Goal: Task Accomplishment & Management: Manage account settings

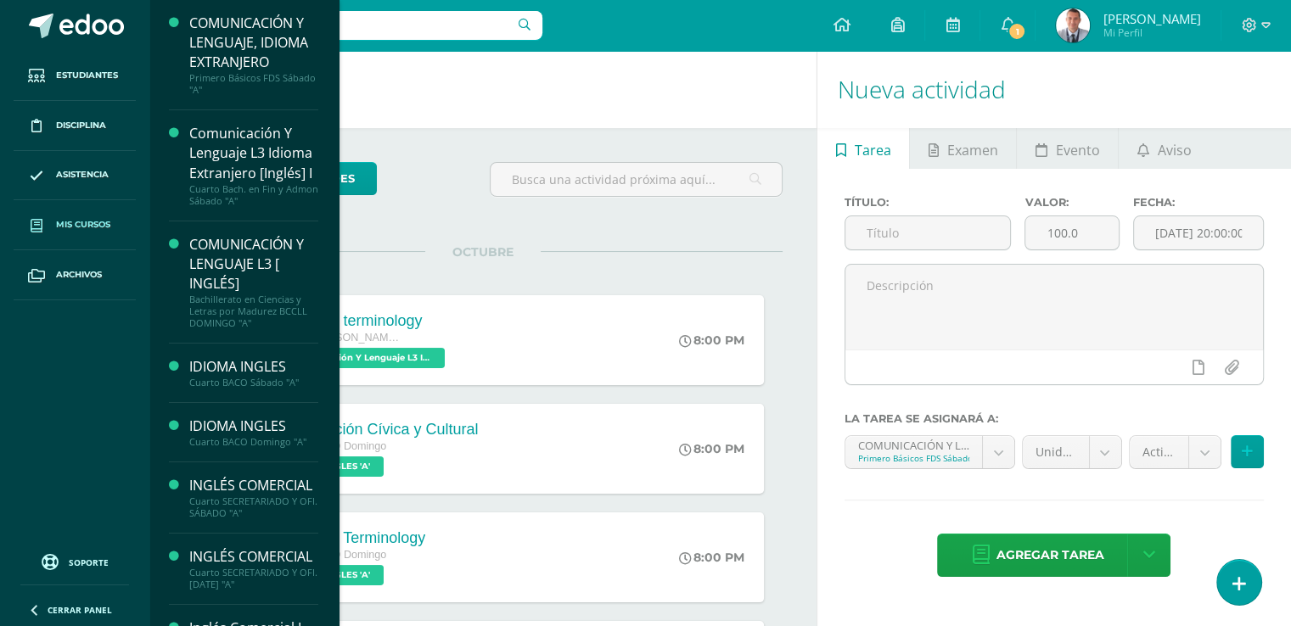
click at [99, 222] on span "Mis cursos" at bounding box center [83, 225] width 54 height 14
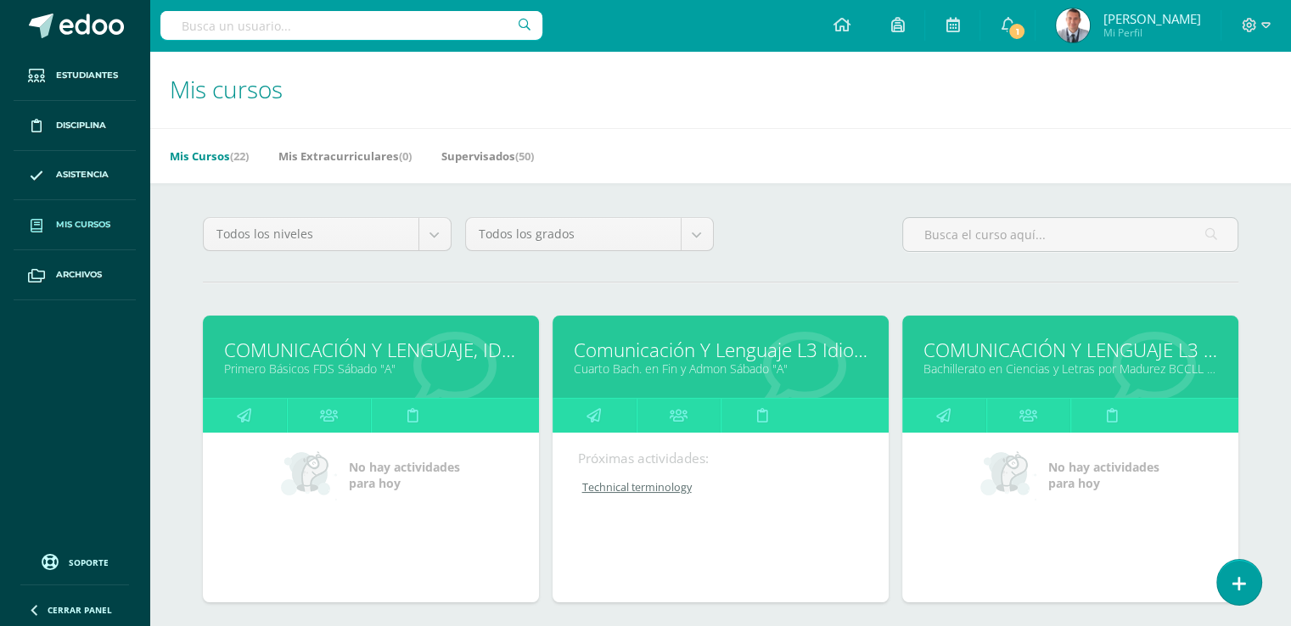
click at [730, 354] on link "Comunicación Y Lenguaje L3 Idioma Extranjero [Inglés] I" at bounding box center [721, 350] width 294 height 26
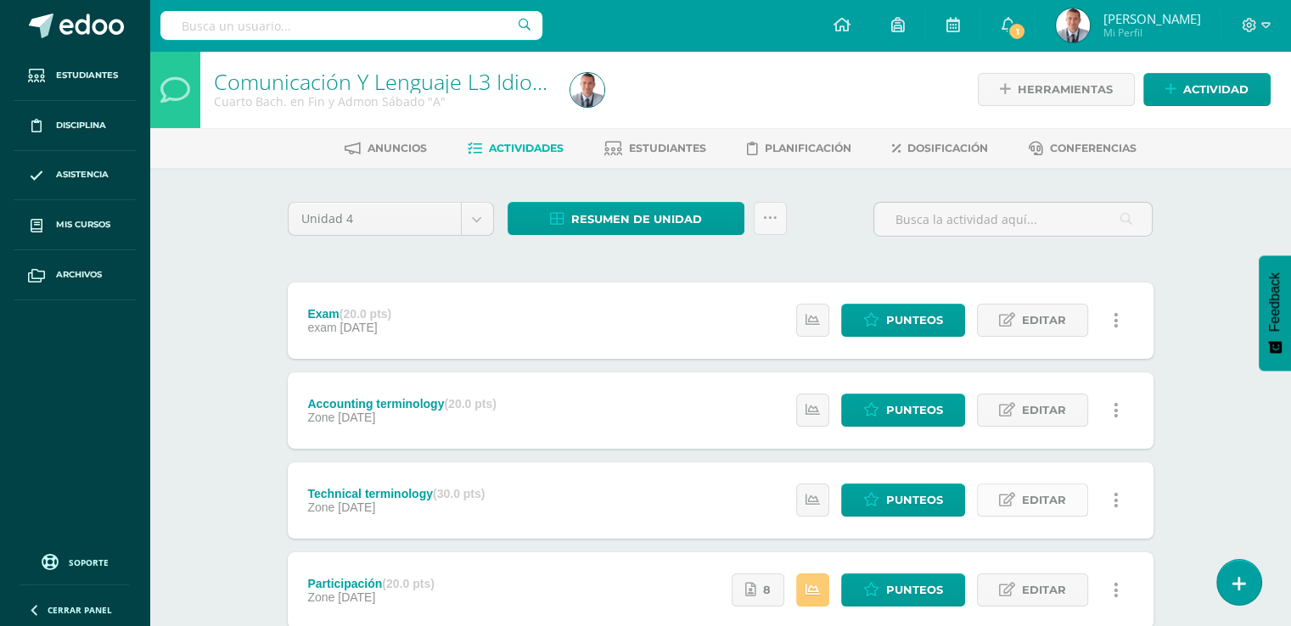
click at [1025, 497] on span "Editar" at bounding box center [1044, 500] width 44 height 31
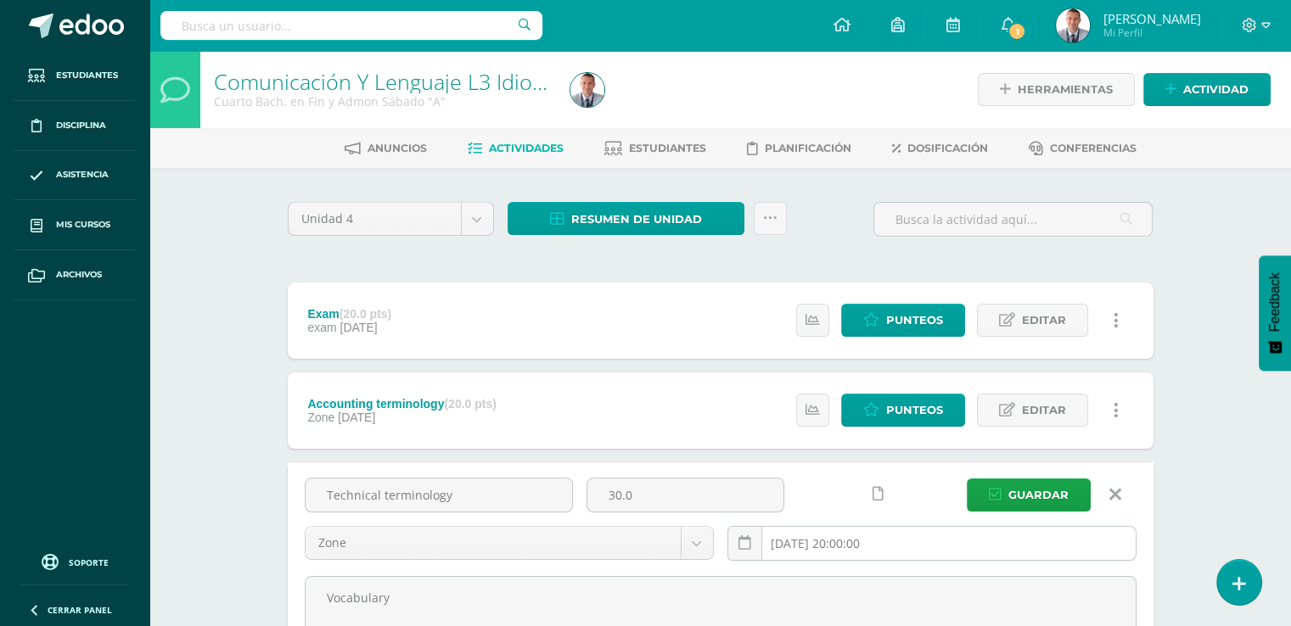
click at [890, 544] on input "[DATE] 20:00:00" at bounding box center [931, 543] width 407 height 33
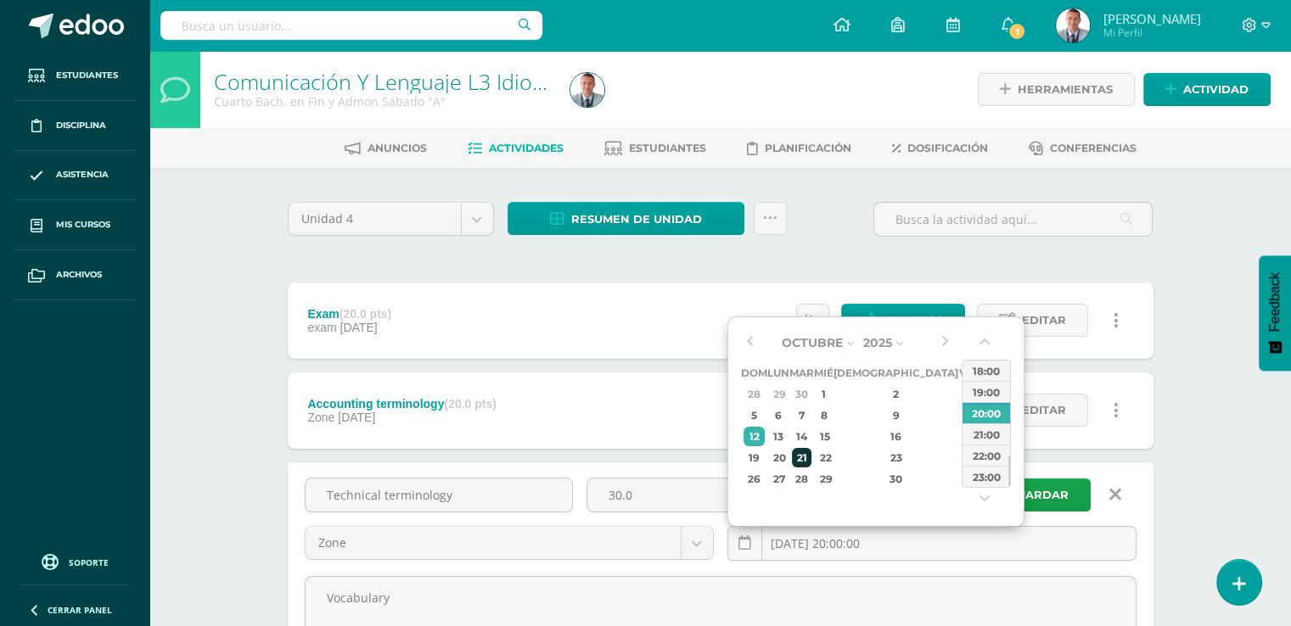
click at [811, 456] on div "21" at bounding box center [802, 458] width 20 height 20
type input "2025-10-21 20:00"
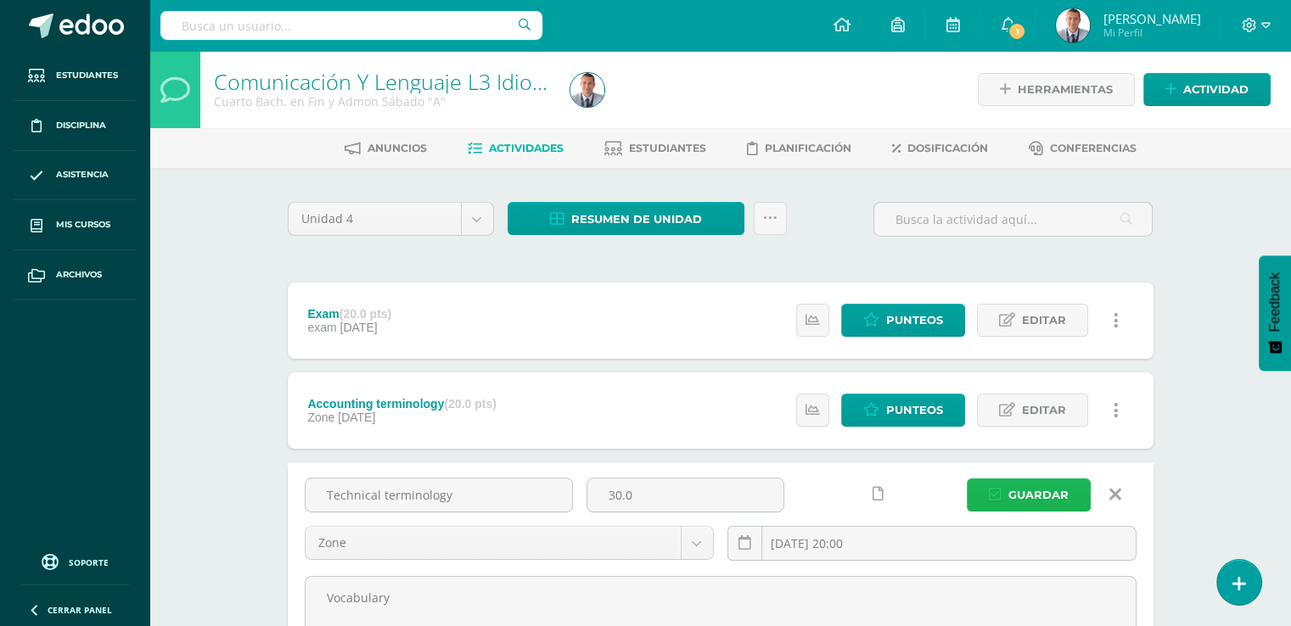
click at [1058, 497] on span "Guardar" at bounding box center [1038, 495] width 60 height 31
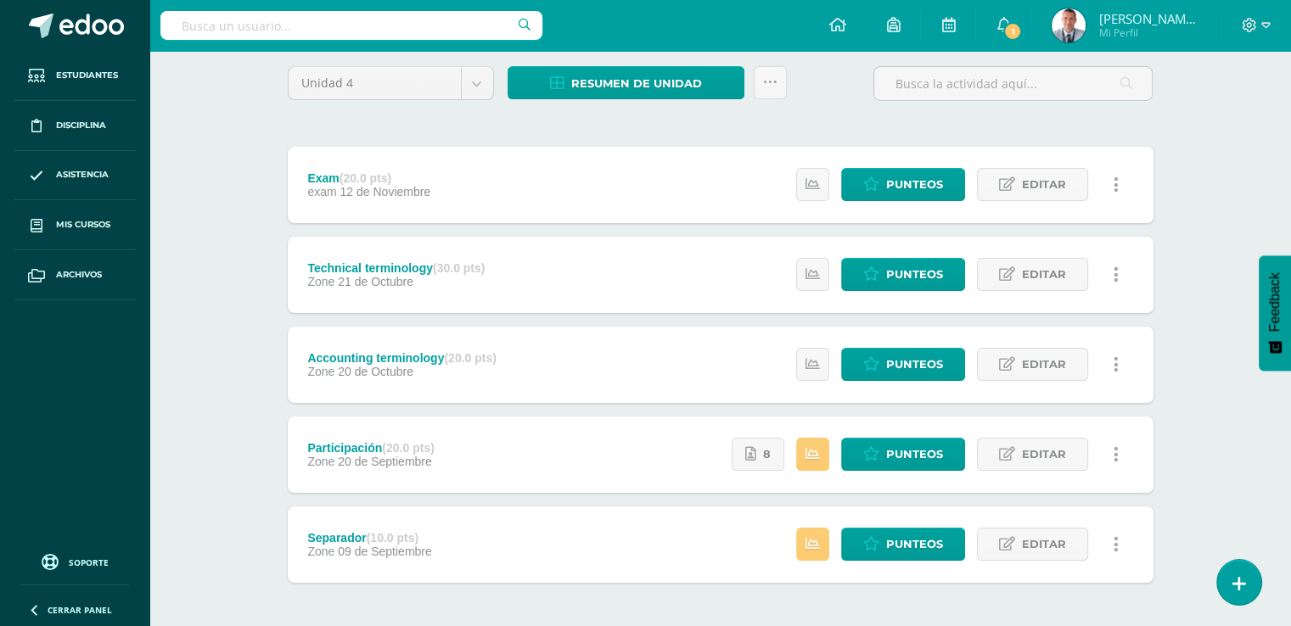
scroll to position [139, 0]
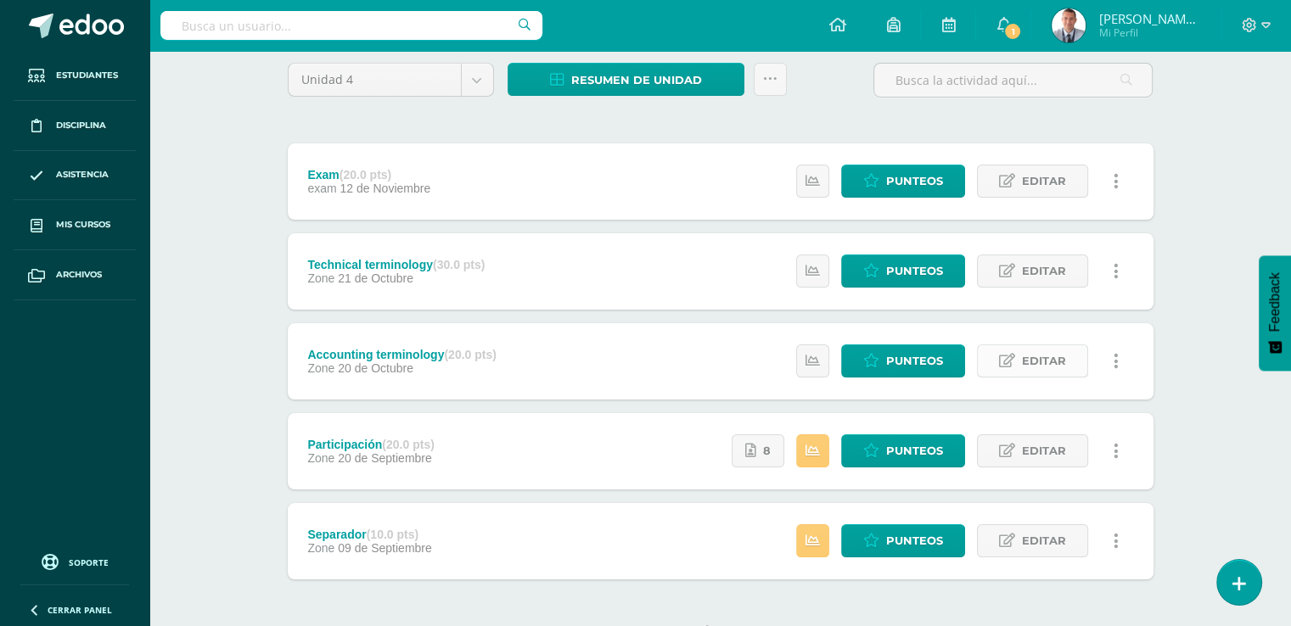
click at [1056, 359] on span "Editar" at bounding box center [1044, 360] width 44 height 31
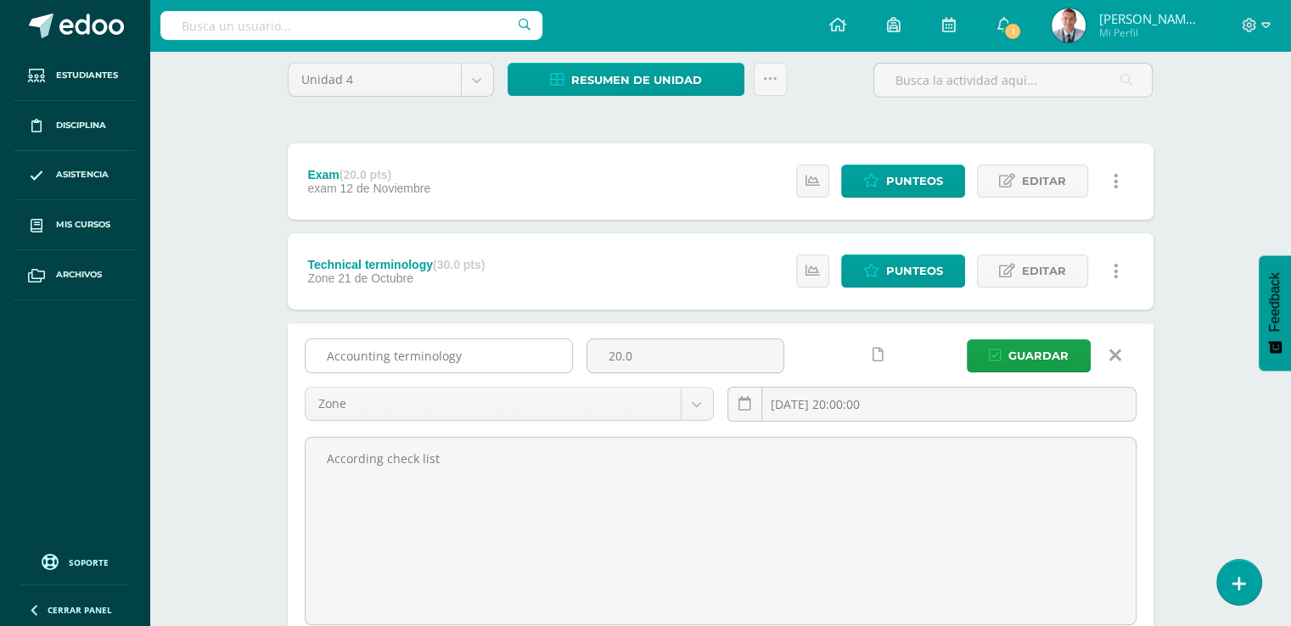
click at [387, 355] on input "Accounting terminology" at bounding box center [439, 356] width 267 height 33
click at [491, 349] on input "Management terminology" at bounding box center [439, 356] width 267 height 33
click at [480, 350] on input "Management terminology" at bounding box center [439, 356] width 267 height 33
type input "Management vocabulary"
click at [1025, 351] on span "Guardar" at bounding box center [1038, 355] width 60 height 31
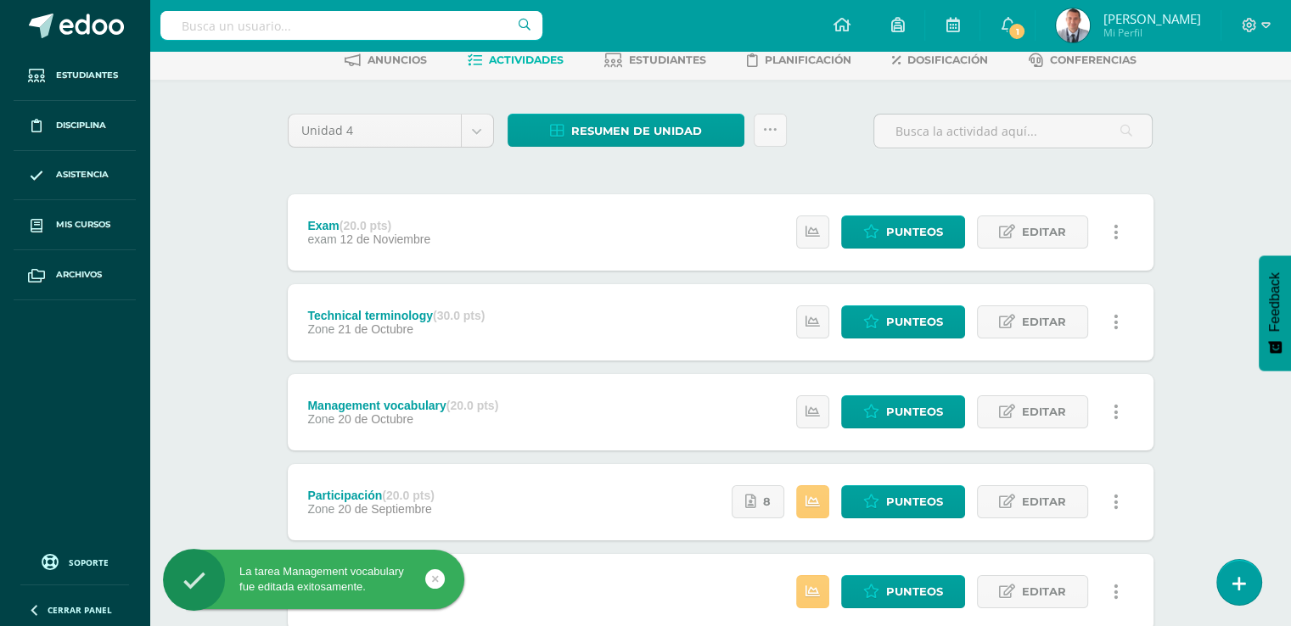
scroll to position [105, 0]
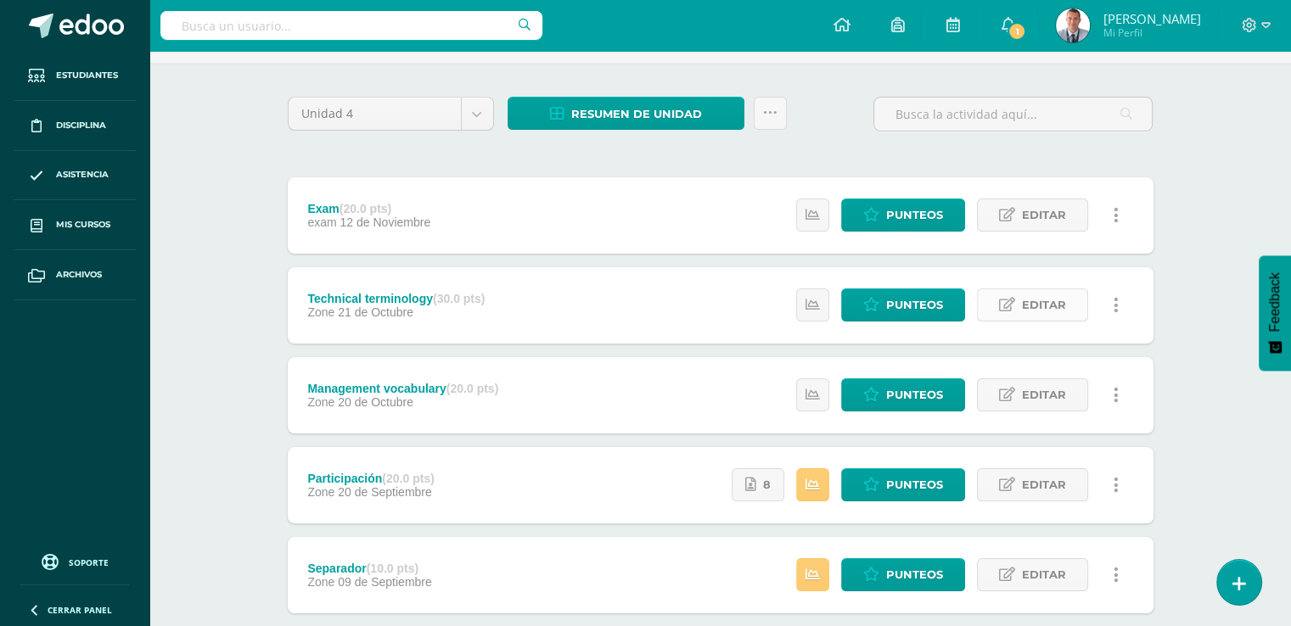
click at [1040, 303] on span "Editar" at bounding box center [1044, 304] width 44 height 31
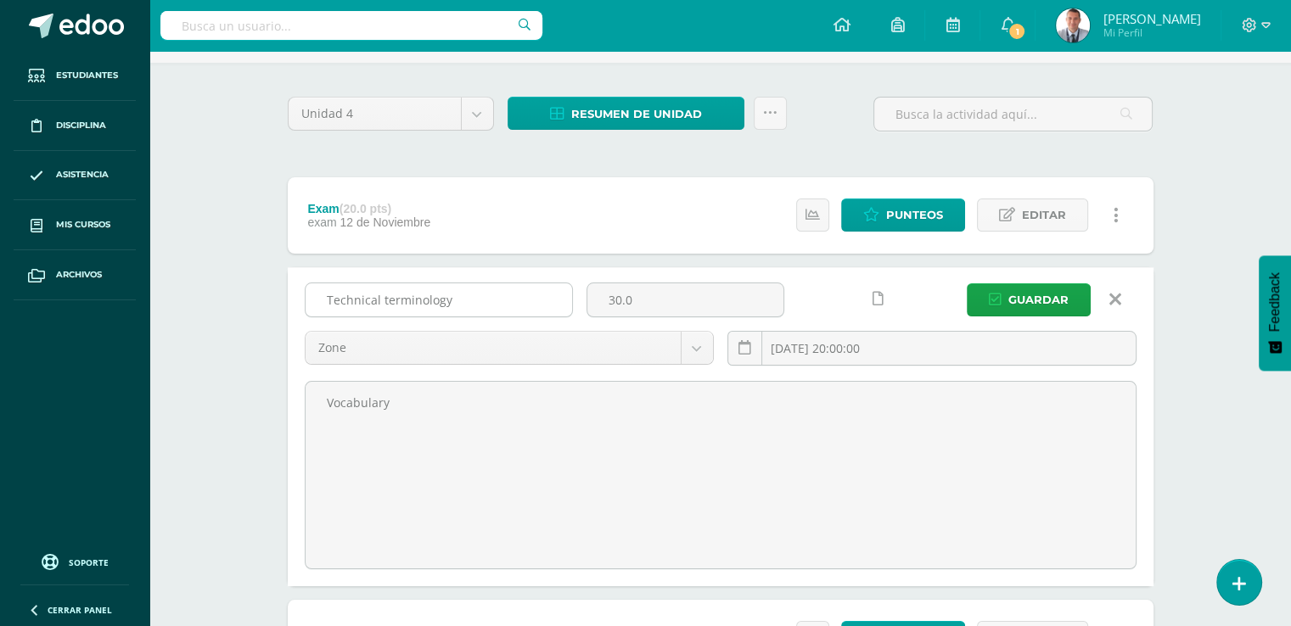
click at [450, 296] on input "Technical terminology" at bounding box center [439, 299] width 267 height 33
type input "T"
type input "Financial Vocabulary"
click at [1035, 295] on span "Guardar" at bounding box center [1038, 299] width 60 height 31
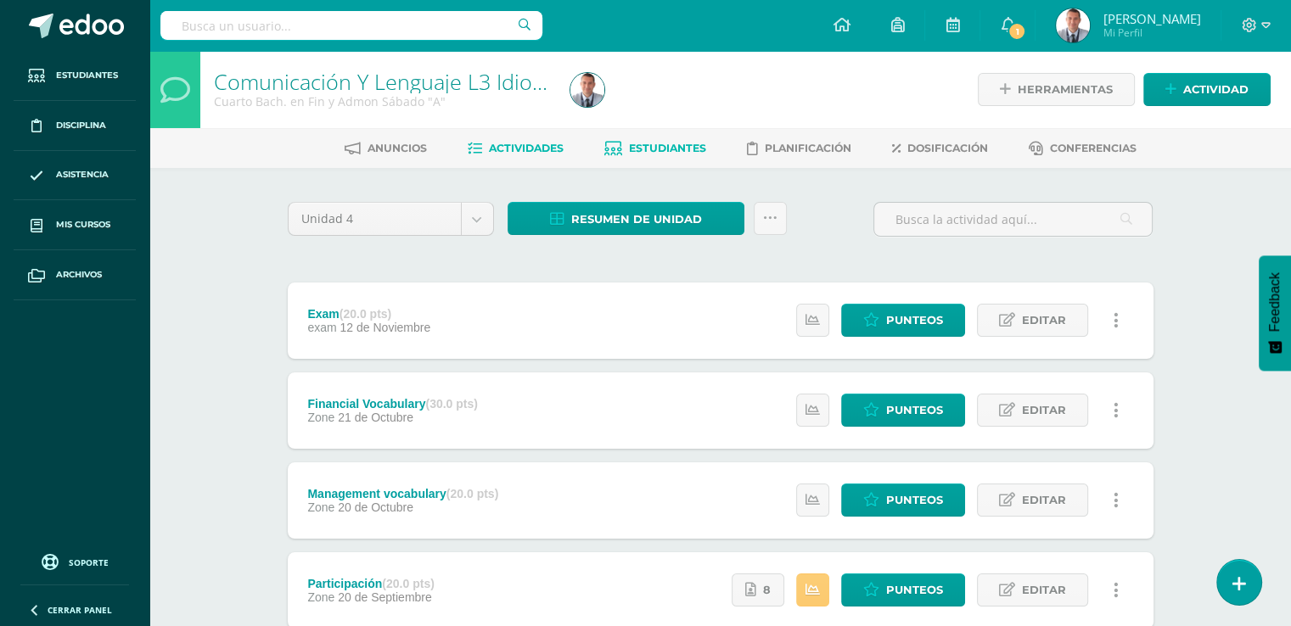
click at [669, 143] on span "Estudiantes" at bounding box center [667, 148] width 77 height 13
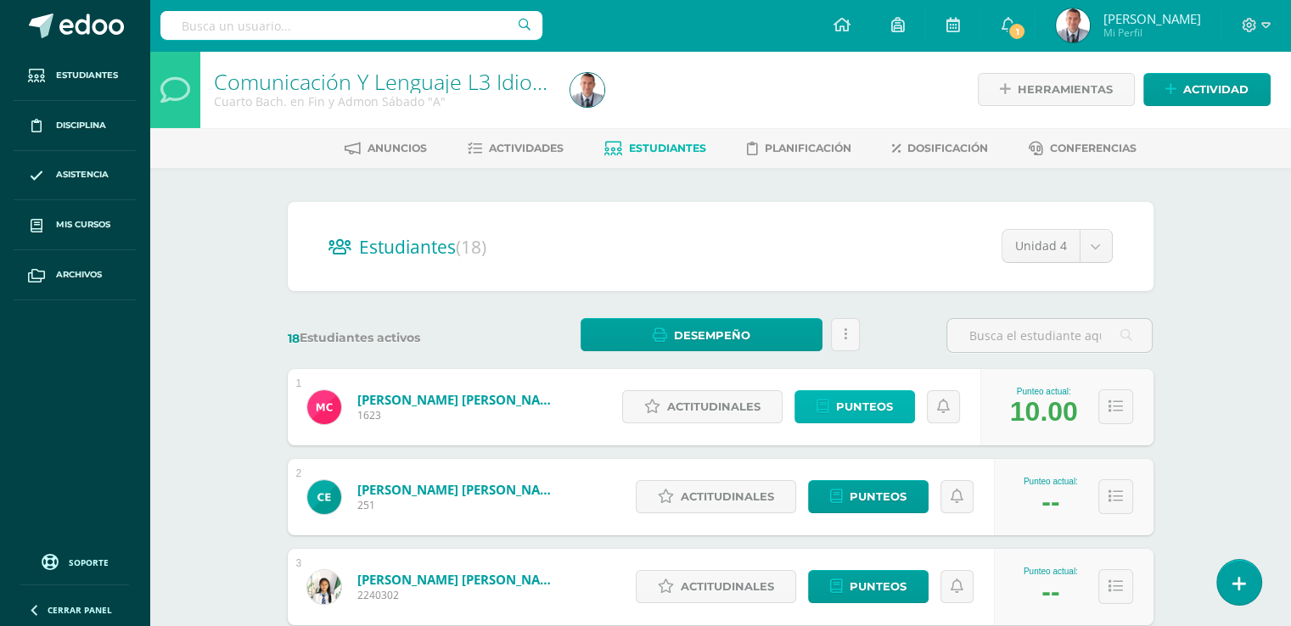
click at [890, 408] on span "Punteos" at bounding box center [864, 406] width 57 height 31
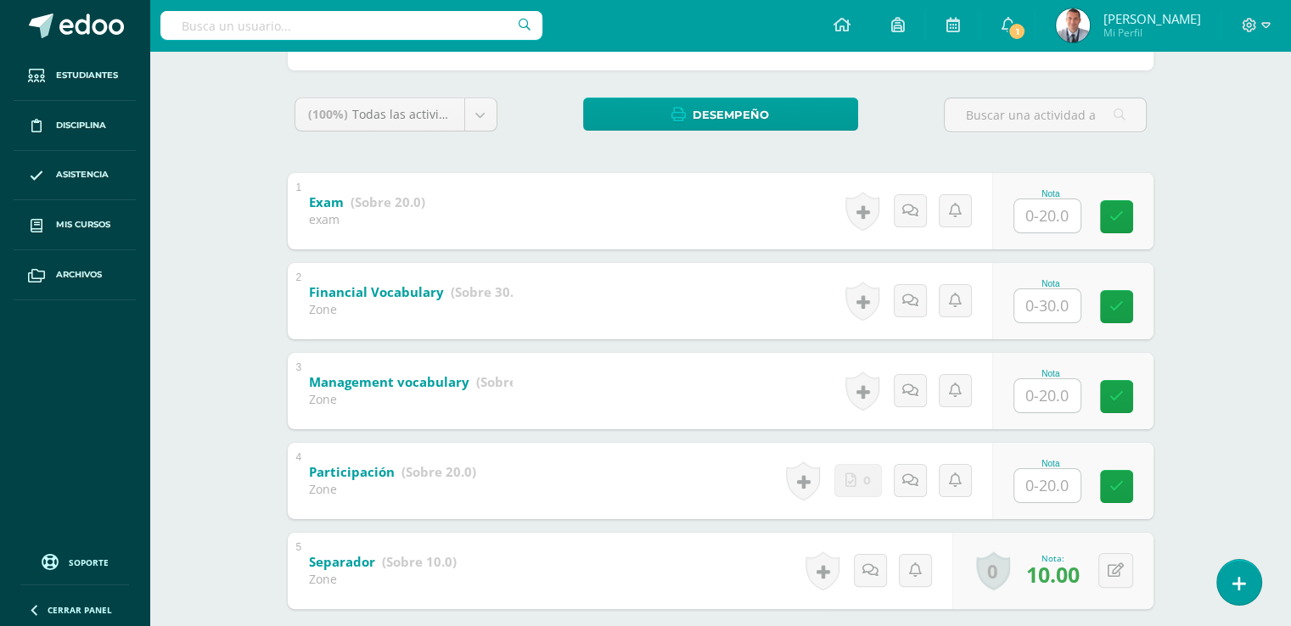
scroll to position [270, 0]
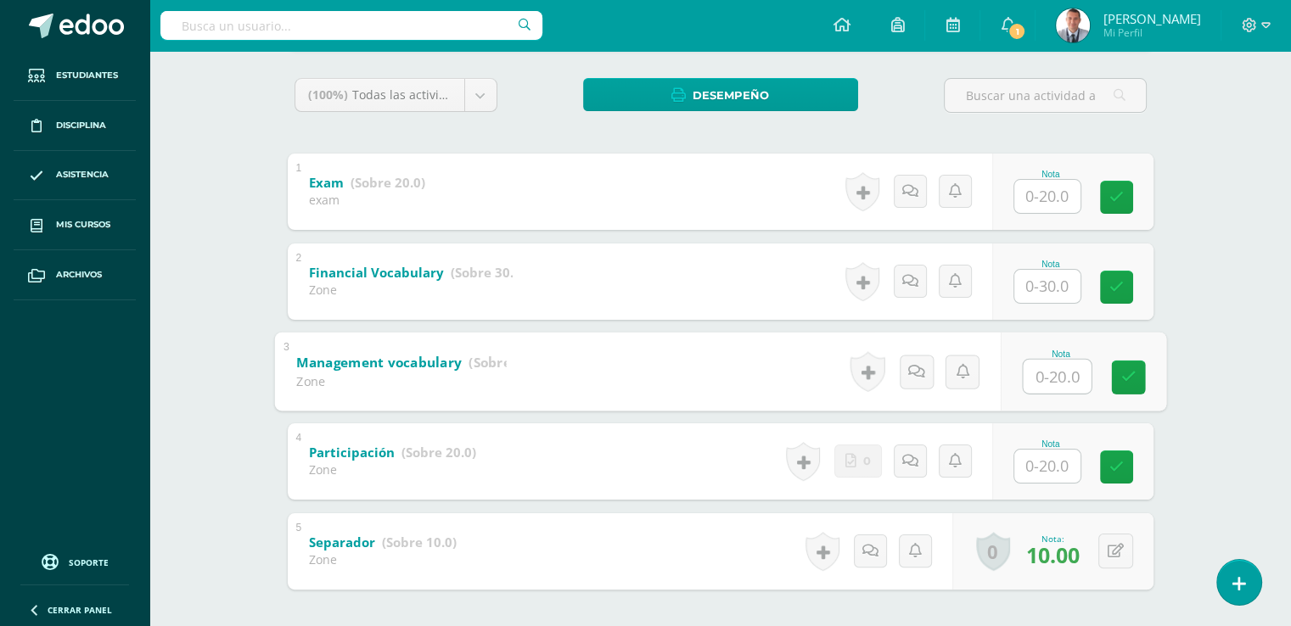
click at [1046, 376] on input "text" at bounding box center [1057, 376] width 68 height 34
type input "20"
click at [1131, 375] on icon at bounding box center [1127, 377] width 15 height 14
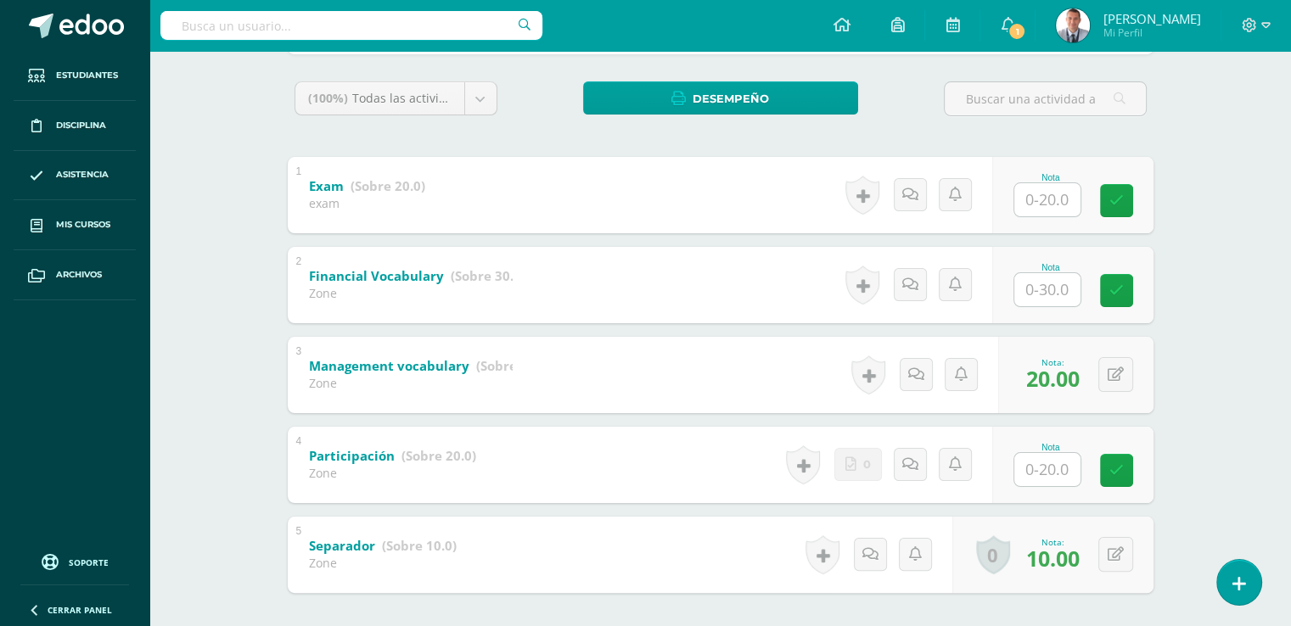
scroll to position [0, 0]
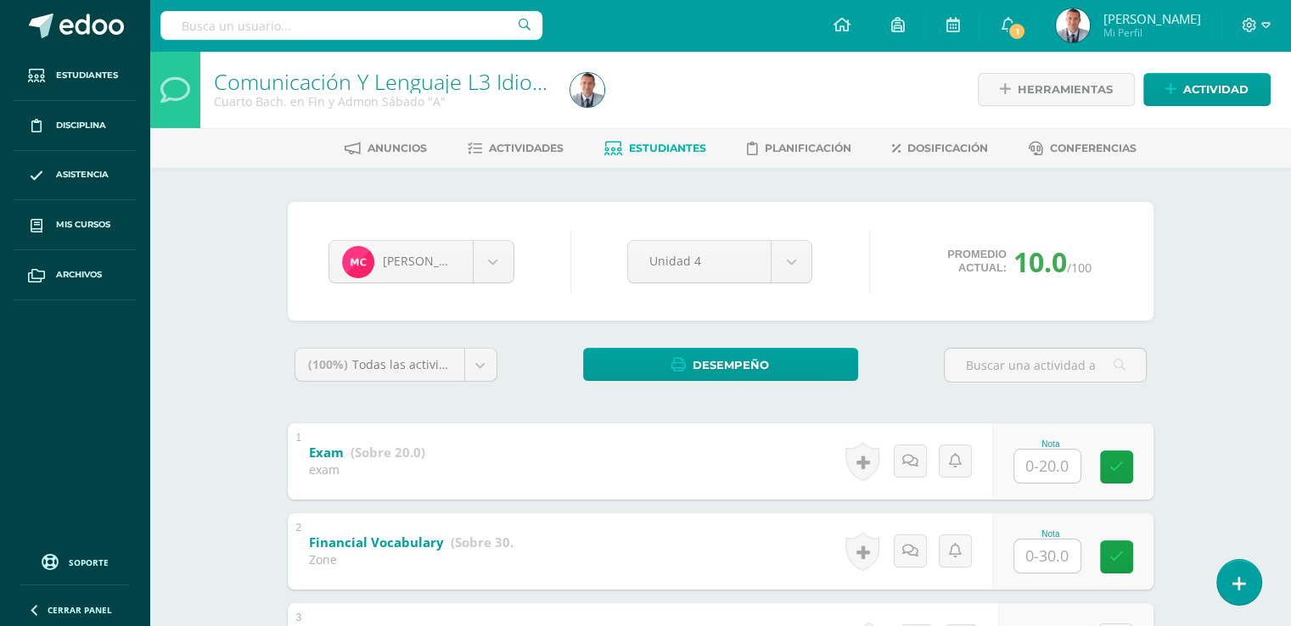
click at [700, 146] on span "Estudiantes" at bounding box center [667, 148] width 77 height 13
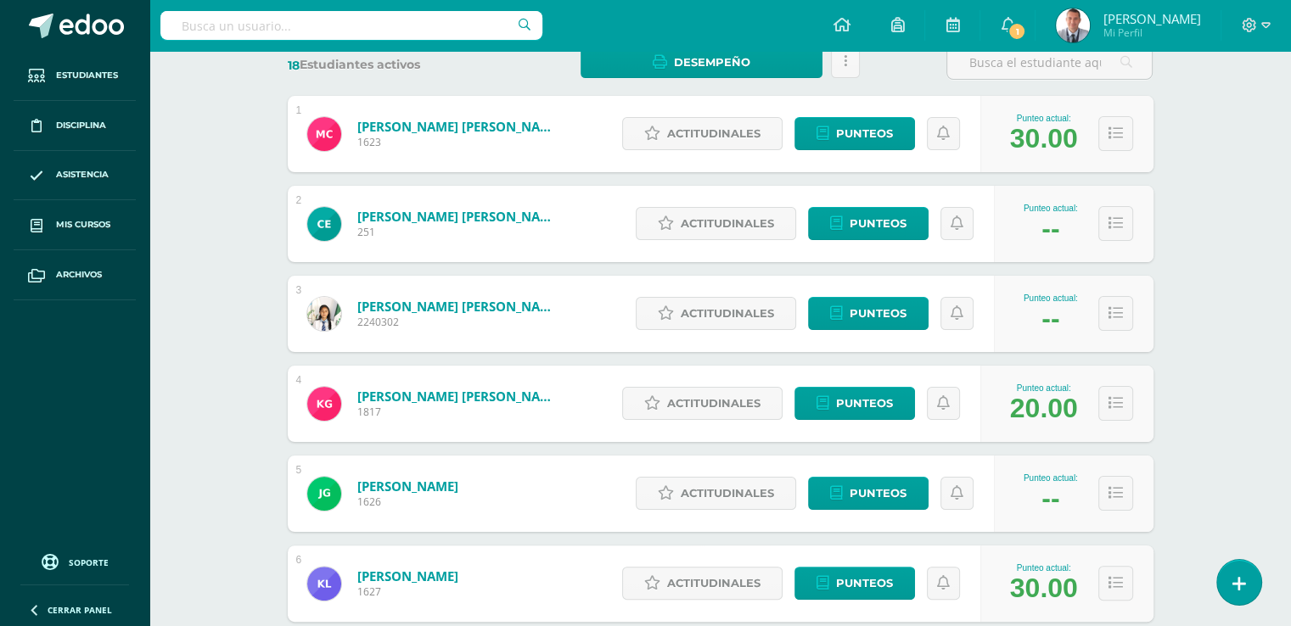
scroll to position [283, 0]
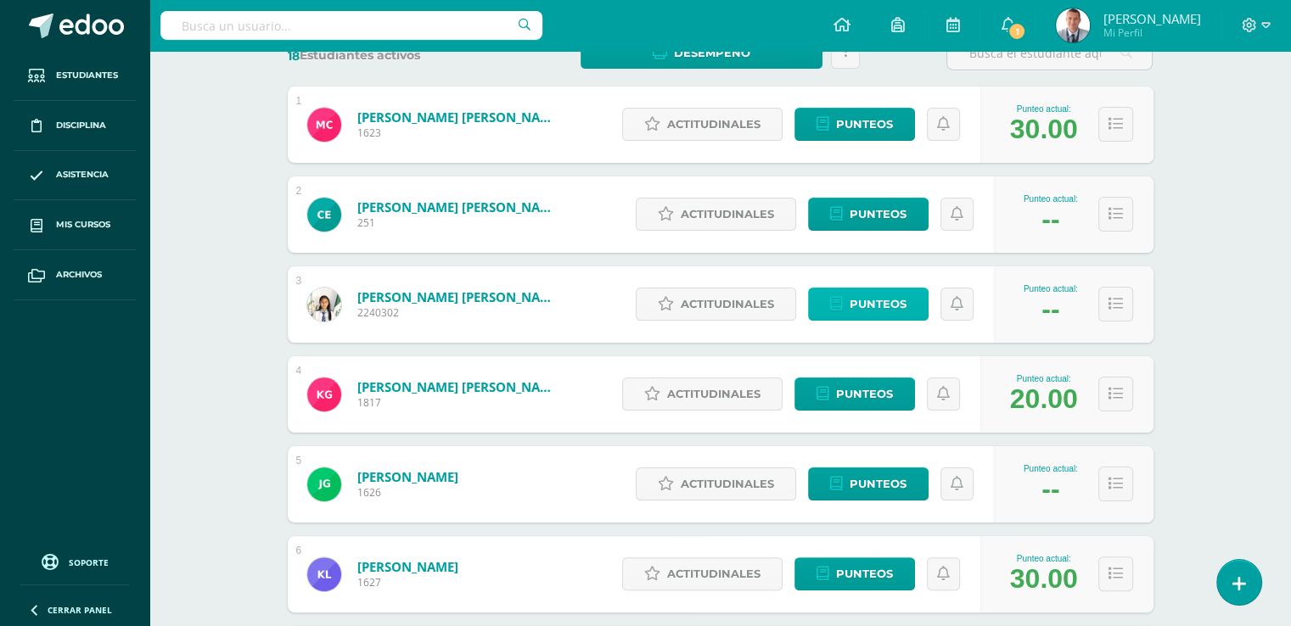
click at [906, 303] on span "Punteos" at bounding box center [878, 304] width 57 height 31
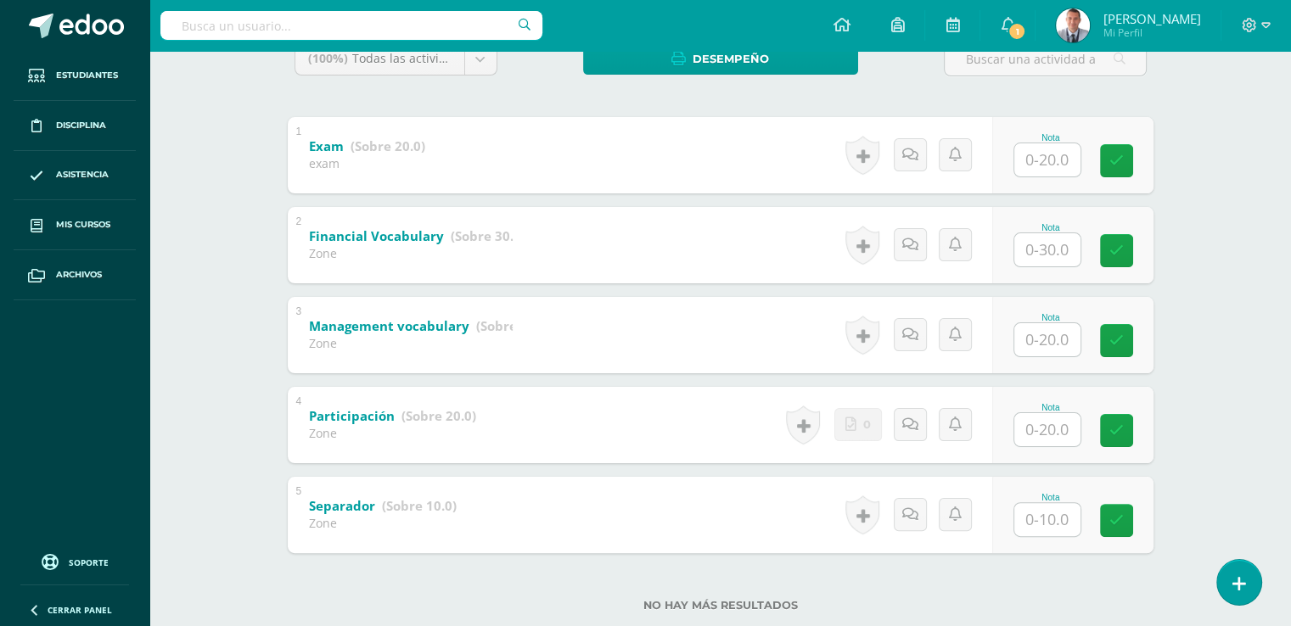
scroll to position [309, 0]
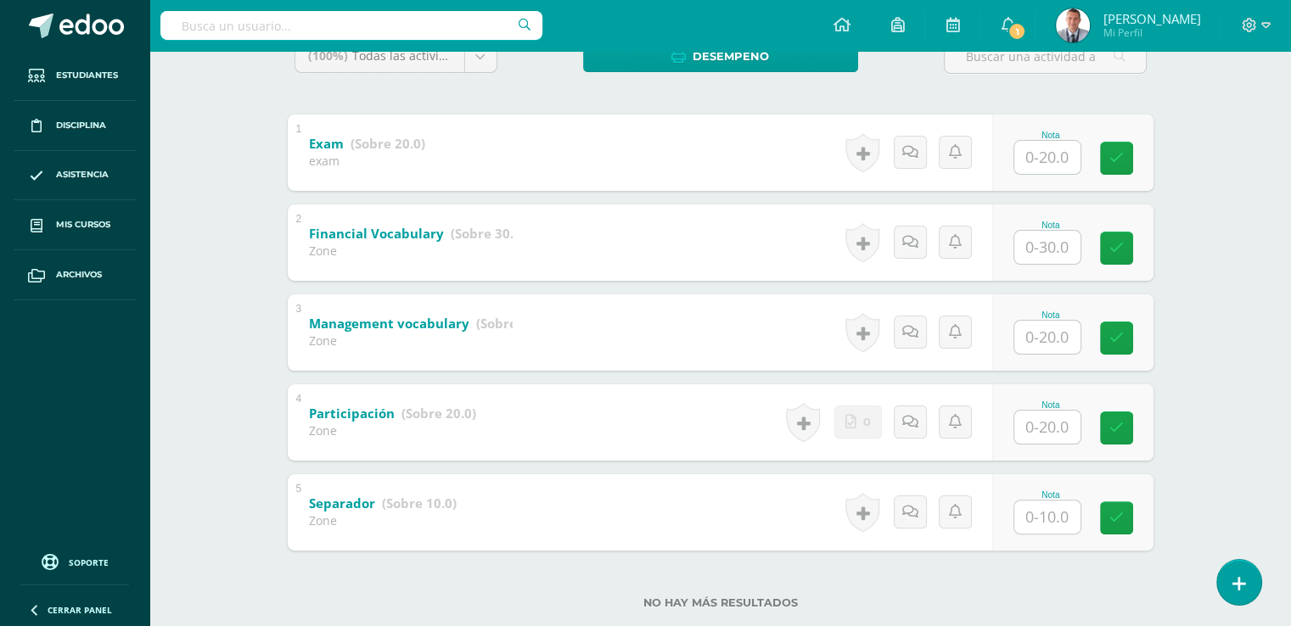
click at [1047, 515] on input "text" at bounding box center [1047, 517] width 66 height 33
type input "10"
click at [1047, 337] on input "text" at bounding box center [1047, 337] width 66 height 33
type input "20"
click at [1125, 340] on icon at bounding box center [1127, 338] width 15 height 14
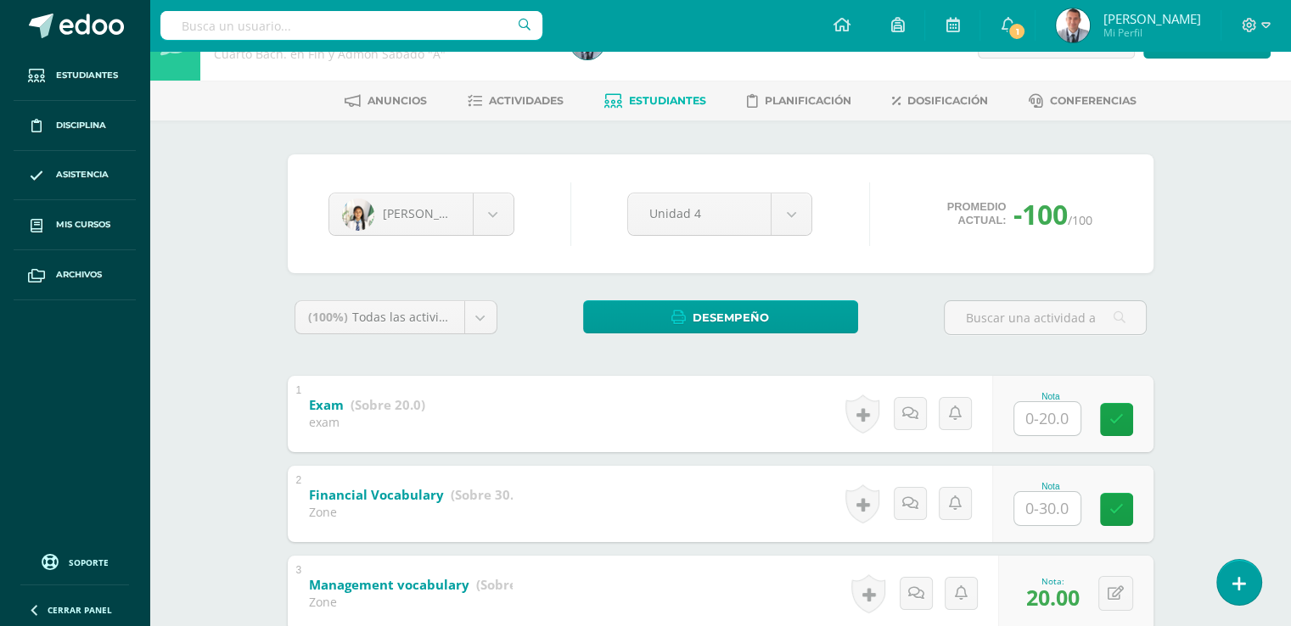
scroll to position [29, 0]
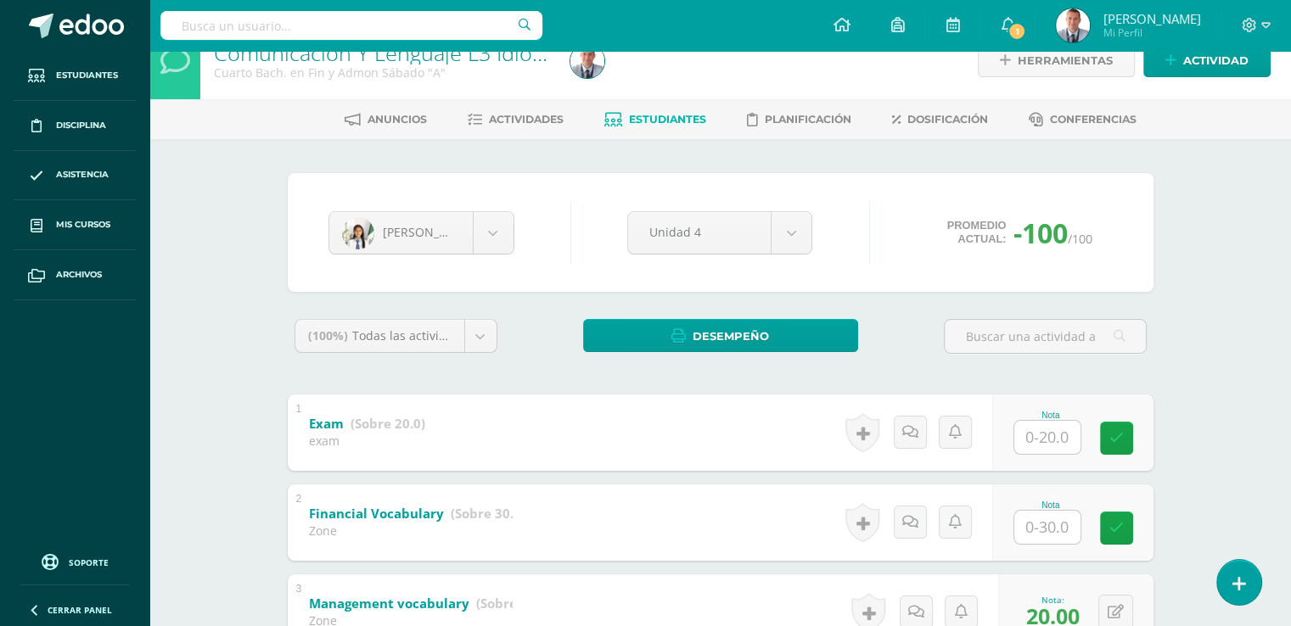
click at [689, 119] on span "Estudiantes" at bounding box center [667, 119] width 77 height 13
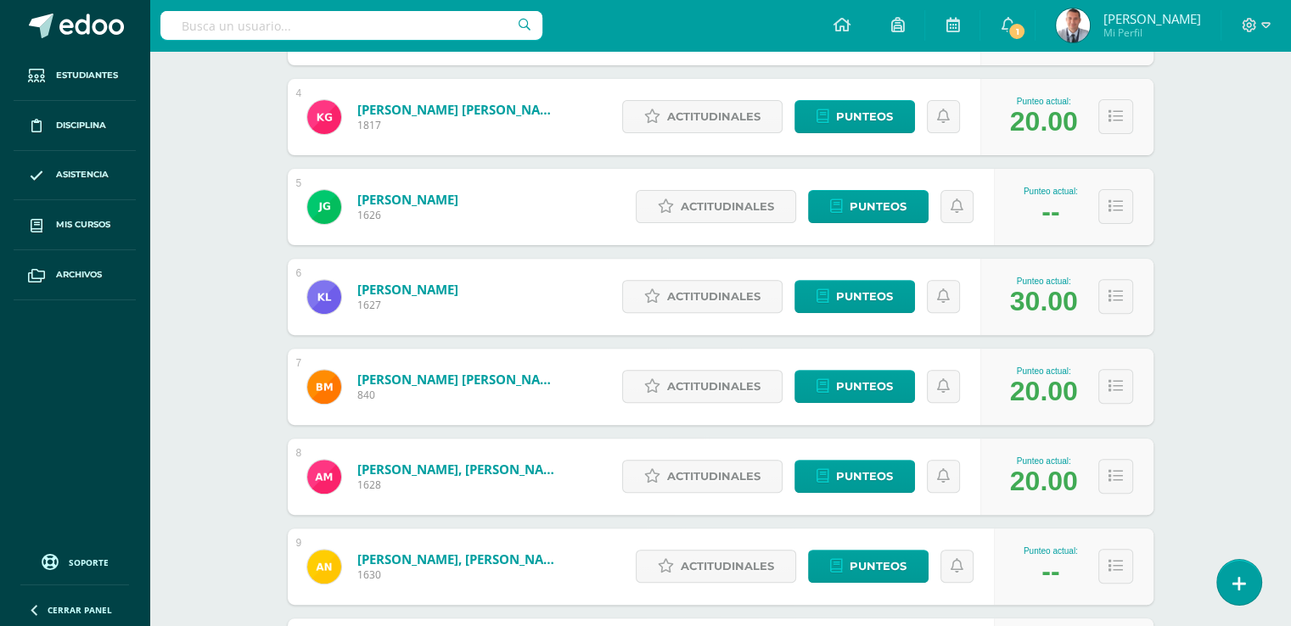
scroll to position [567, 0]
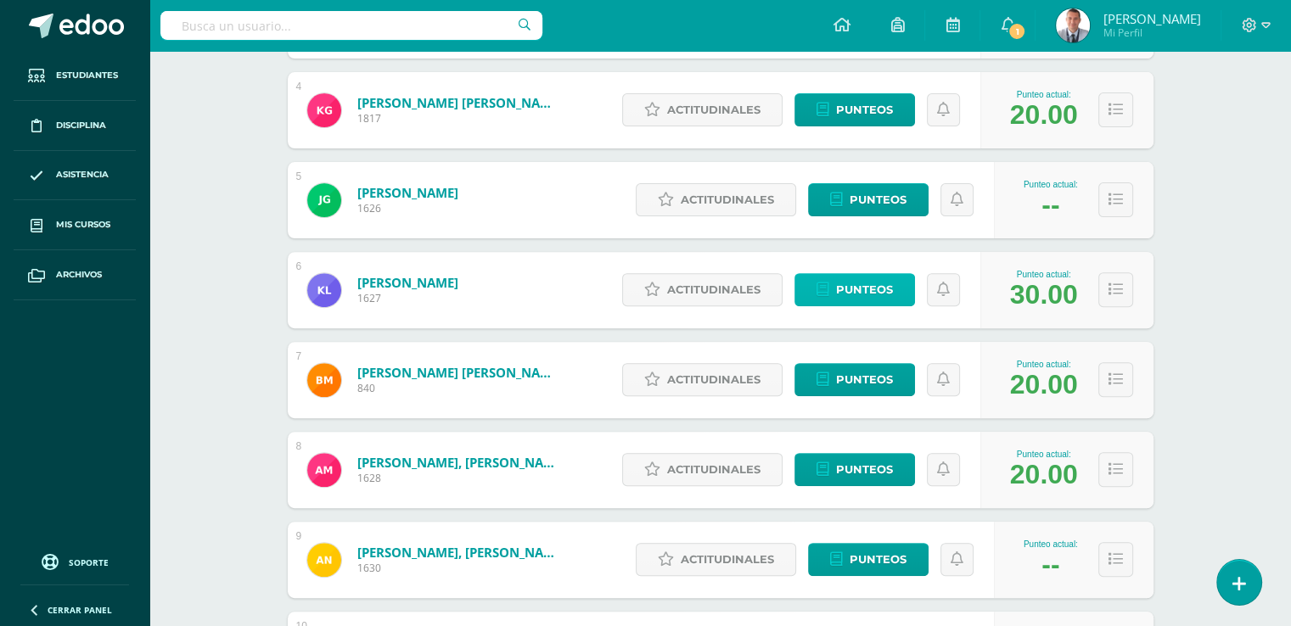
click at [898, 291] on link "Punteos" at bounding box center [854, 289] width 121 height 33
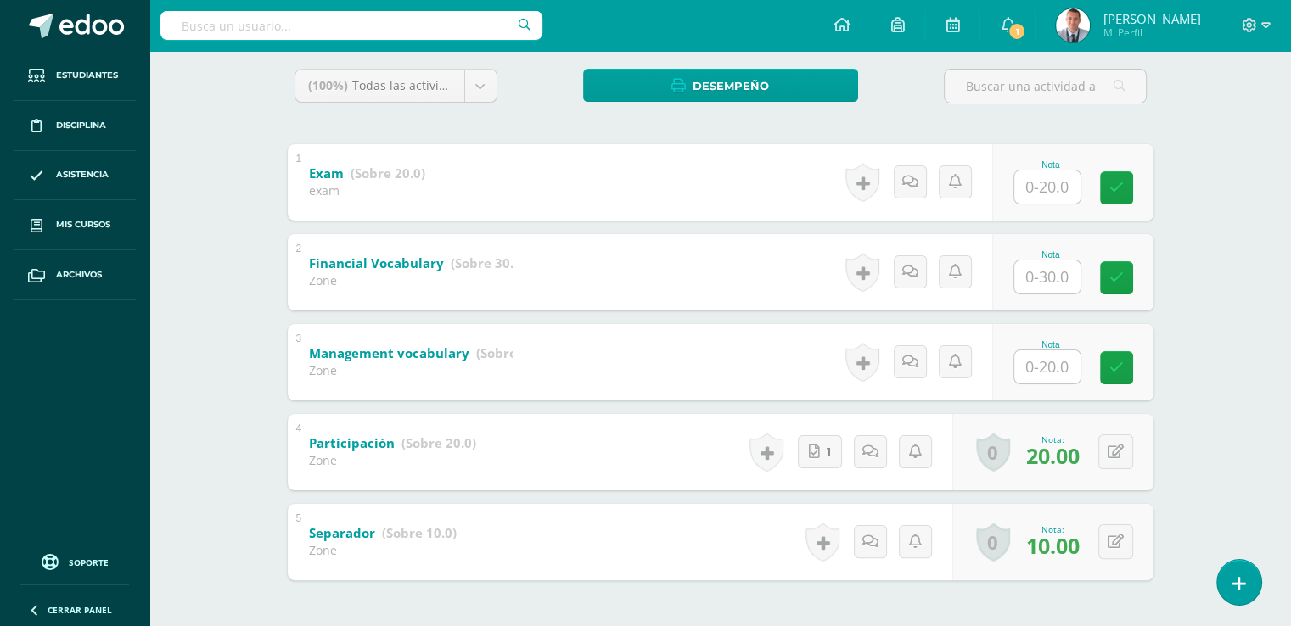
scroll to position [282, 0]
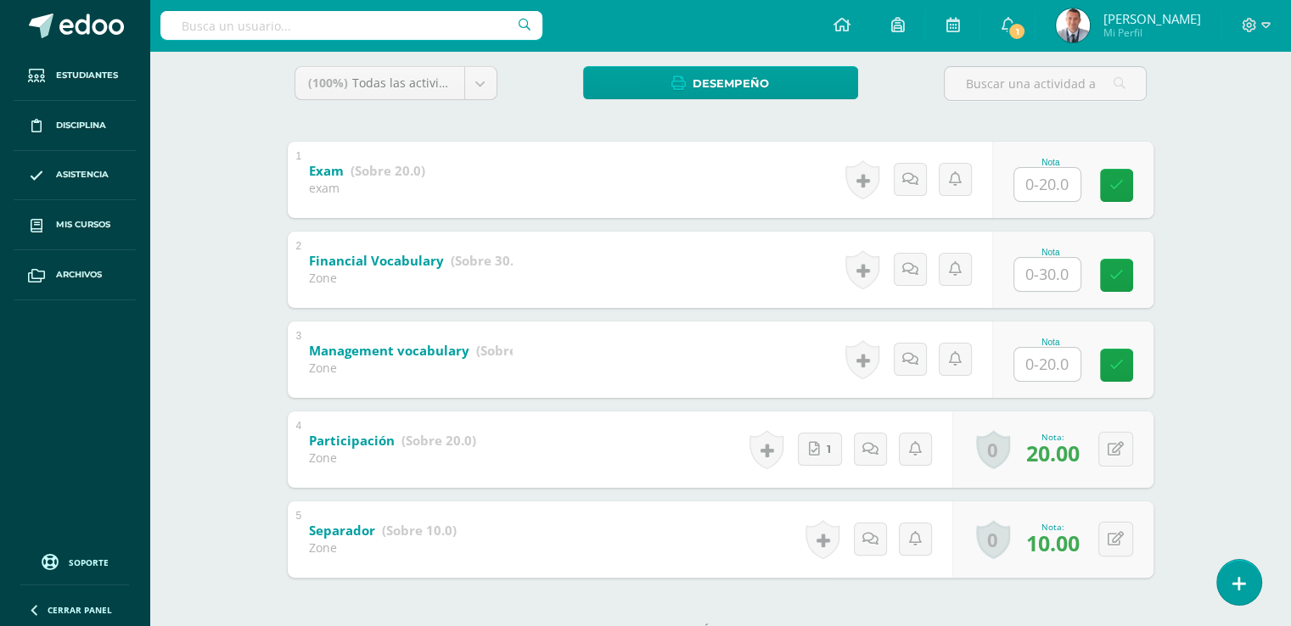
click at [1051, 367] on input "text" at bounding box center [1047, 364] width 66 height 33
type input "20"
click at [1129, 362] on icon at bounding box center [1127, 365] width 15 height 14
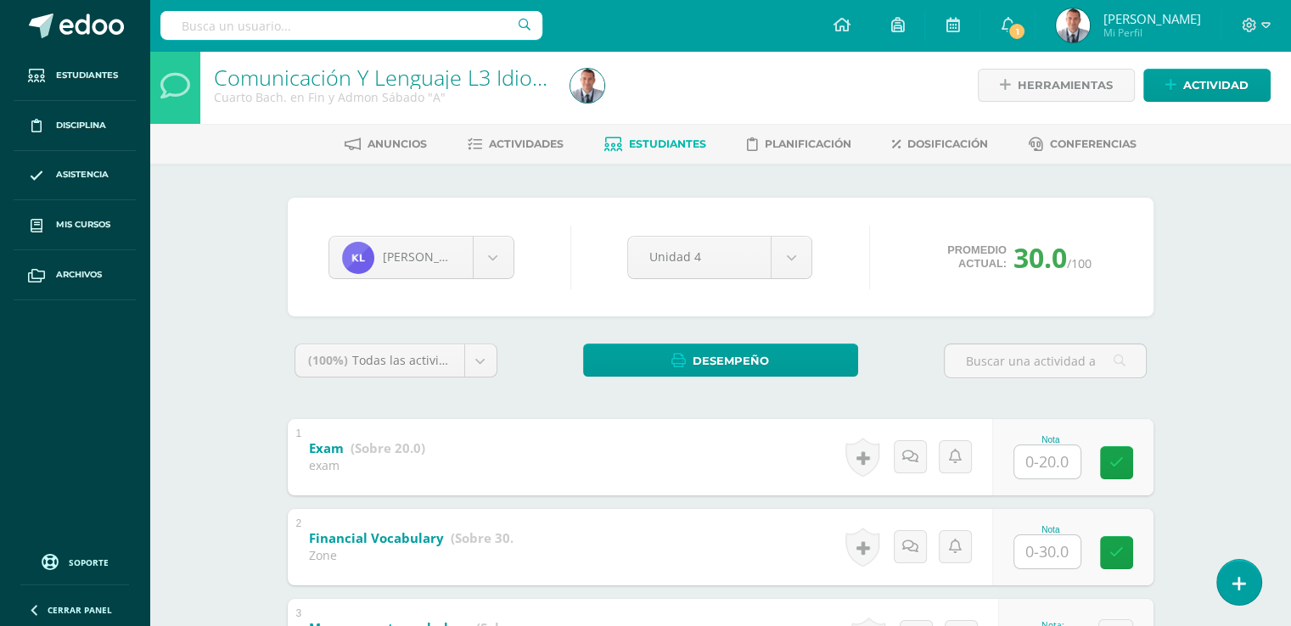
scroll to position [0, 0]
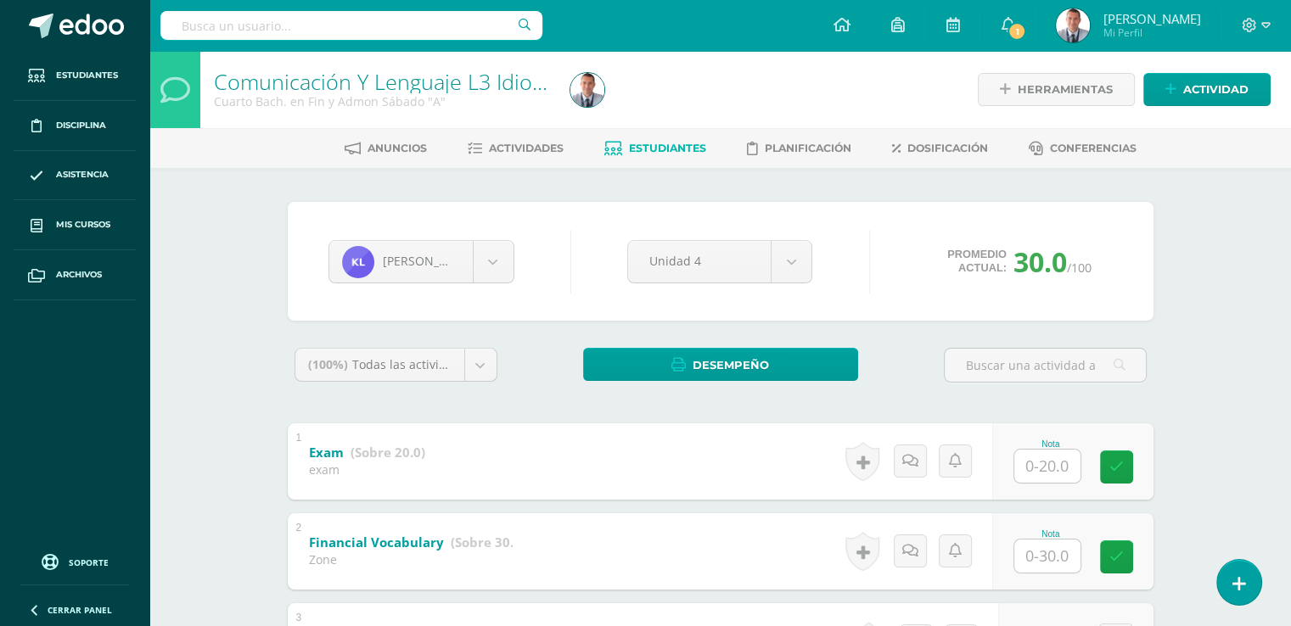
click at [650, 145] on span "Estudiantes" at bounding box center [667, 148] width 77 height 13
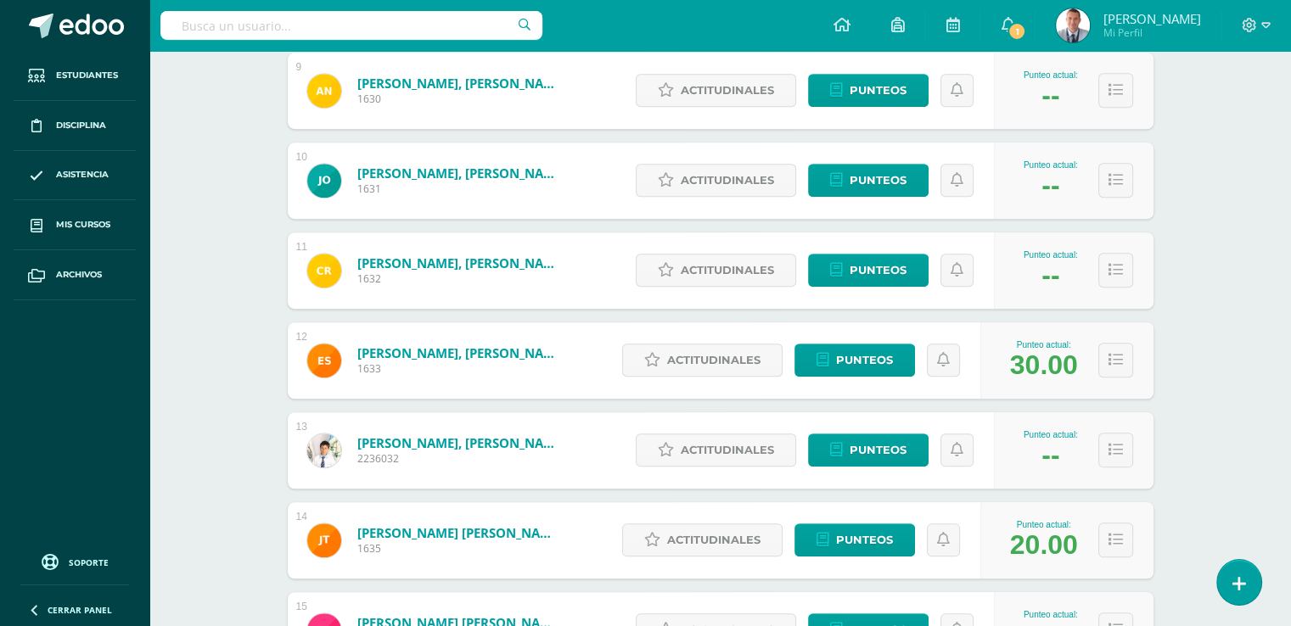
scroll to position [1044, 0]
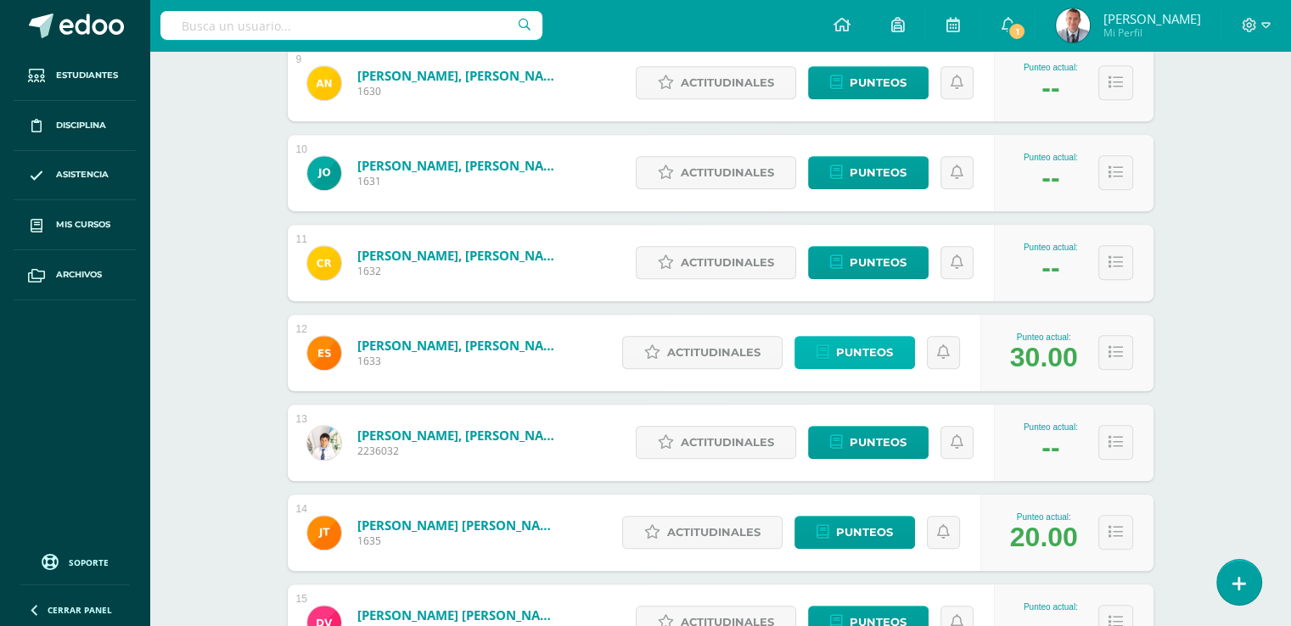
click at [900, 355] on link "Punteos" at bounding box center [854, 352] width 121 height 33
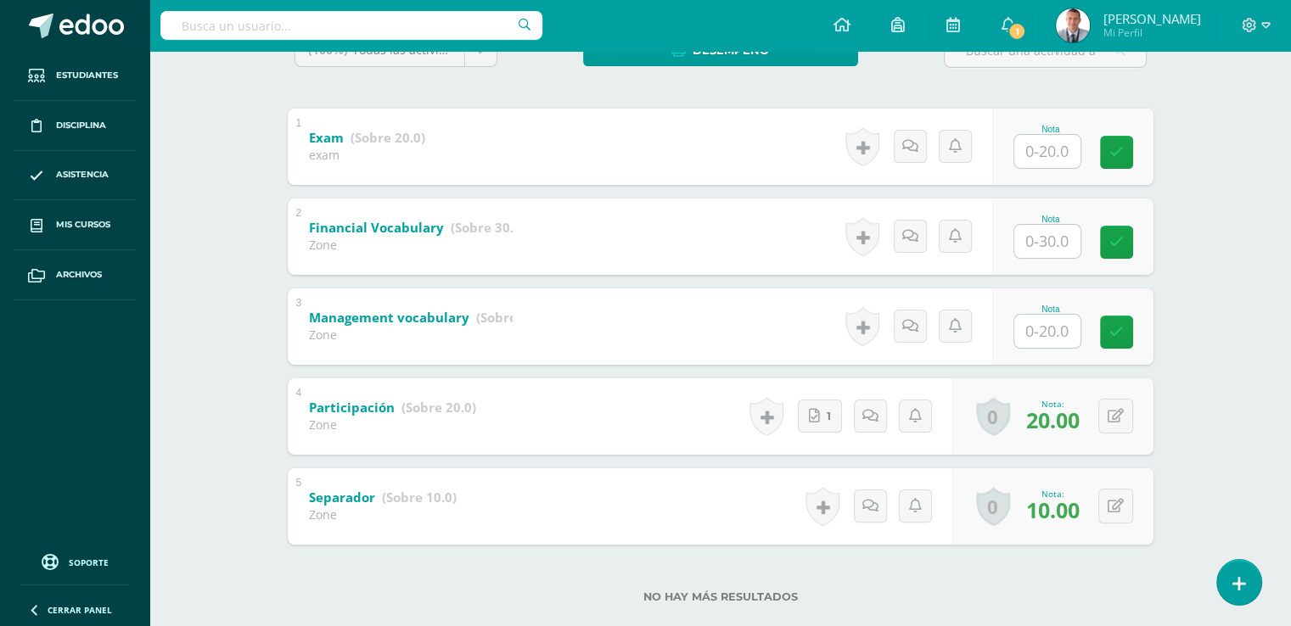
scroll to position [318, 0]
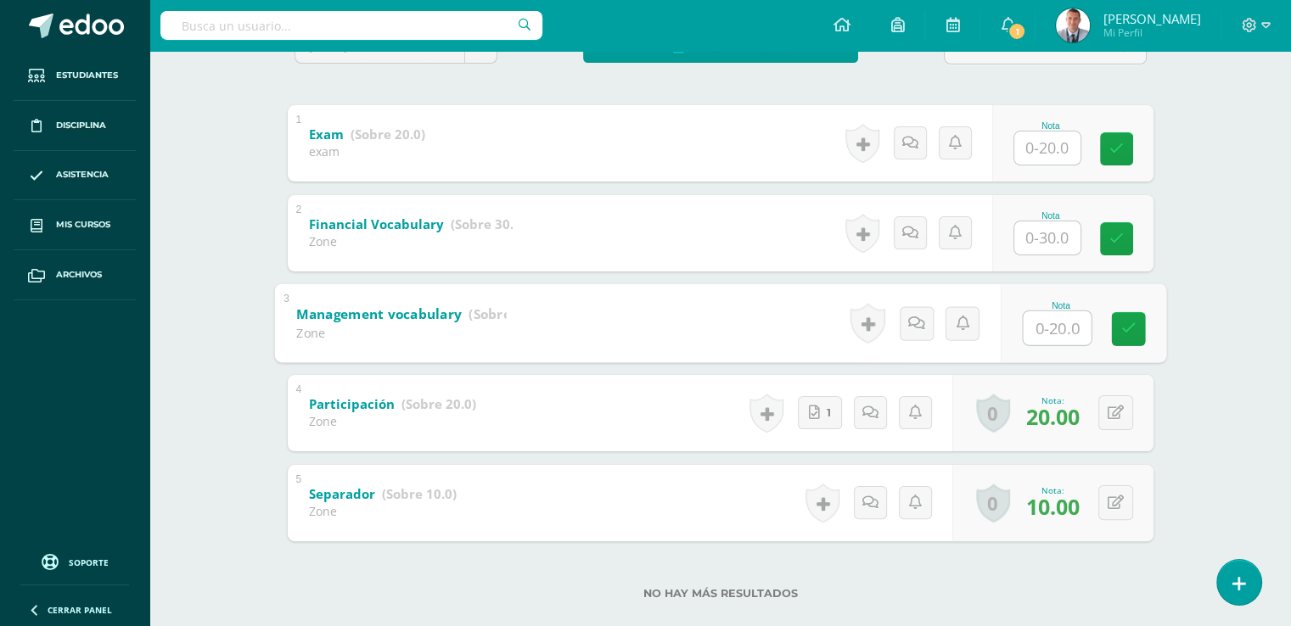
click at [1047, 328] on input "text" at bounding box center [1057, 328] width 68 height 34
type input "20"
click at [1134, 328] on icon at bounding box center [1127, 329] width 15 height 14
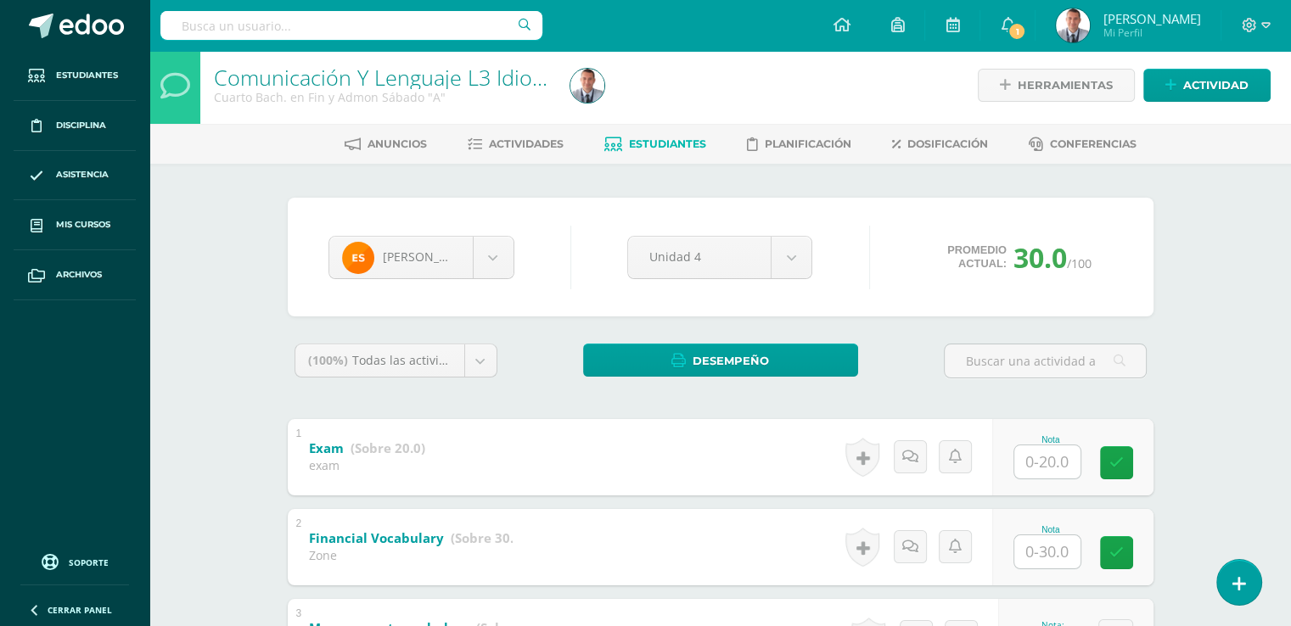
scroll to position [3, 0]
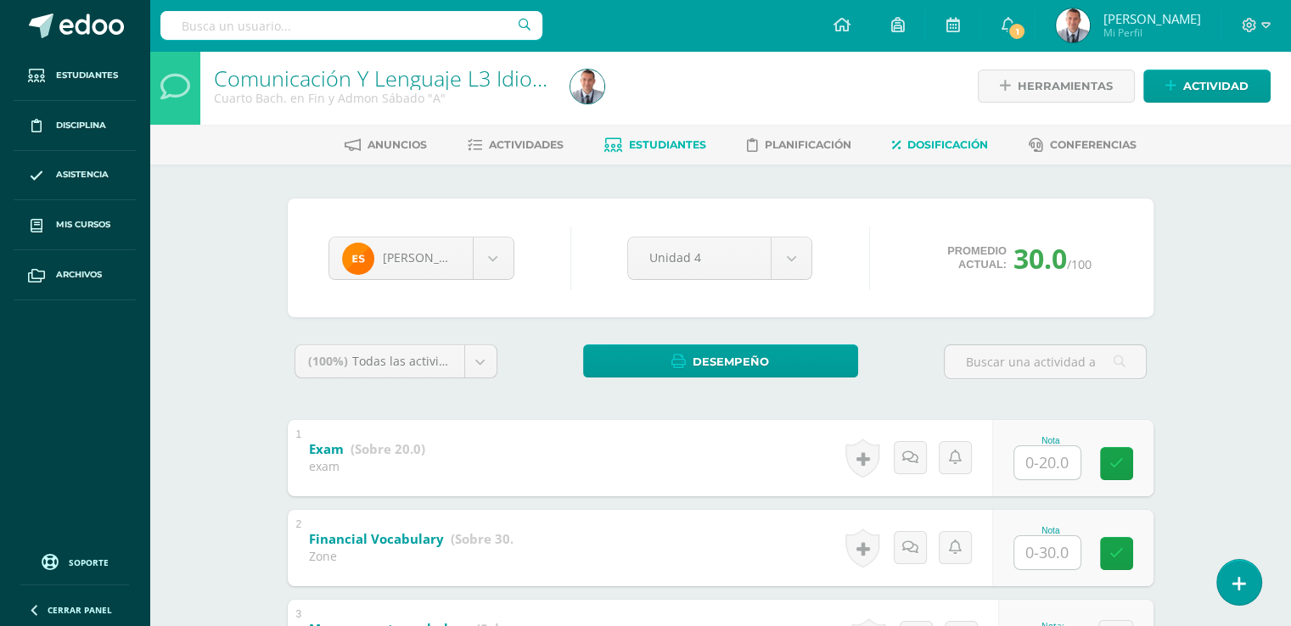
click at [920, 144] on span "Dosificación" at bounding box center [947, 144] width 81 height 13
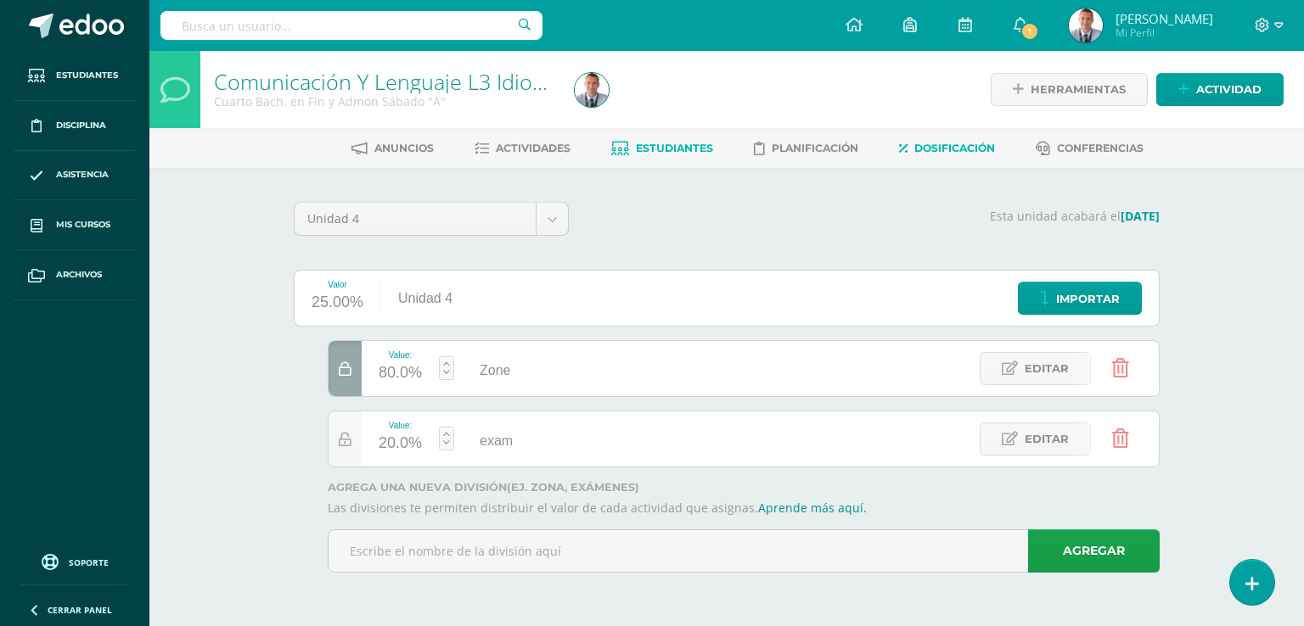
click at [655, 147] on span "Estudiantes" at bounding box center [674, 148] width 77 height 13
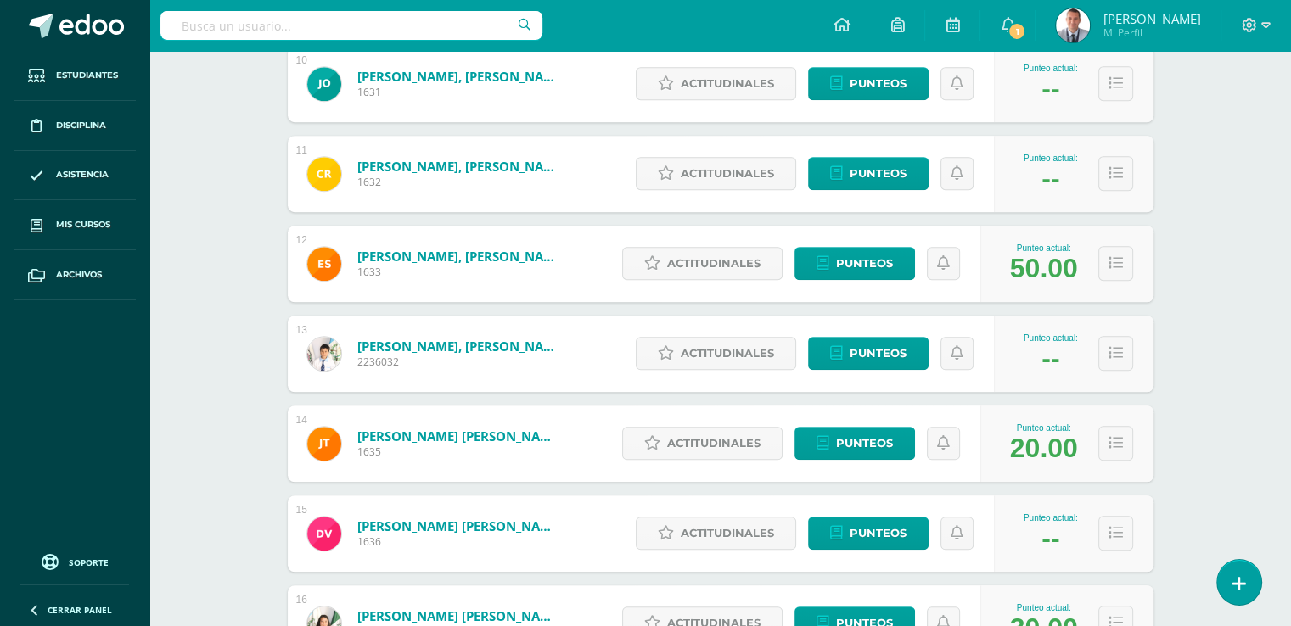
scroll to position [1165, 0]
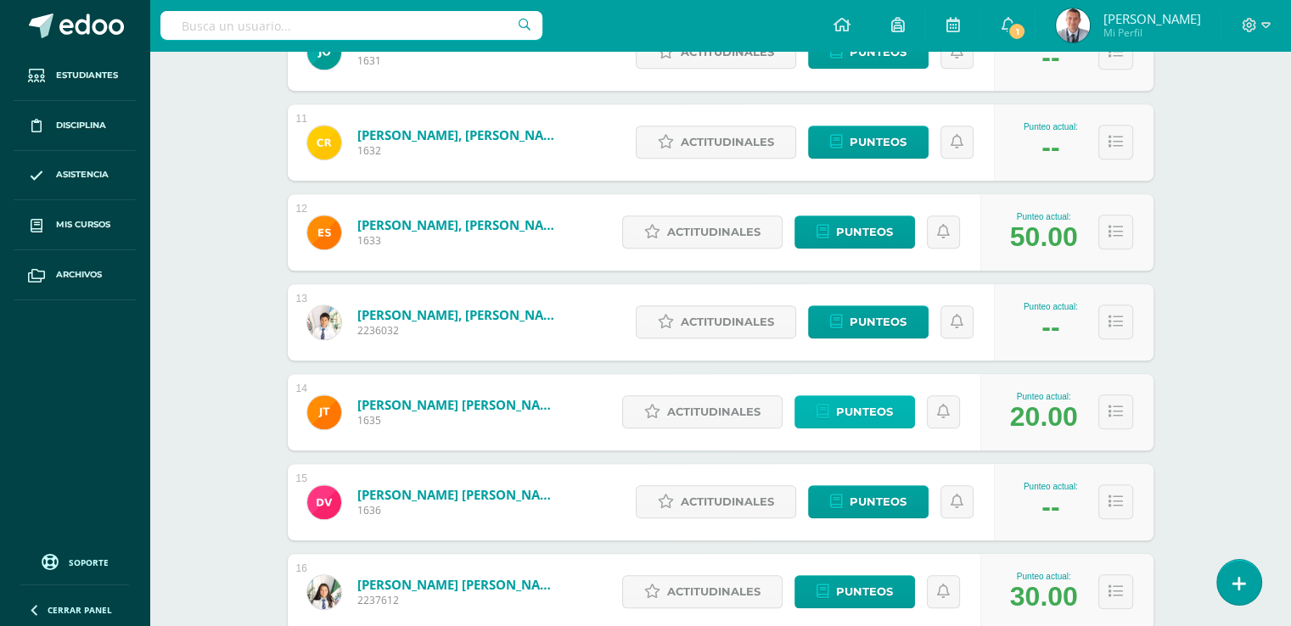
click at [893, 412] on span "Punteos" at bounding box center [864, 411] width 57 height 31
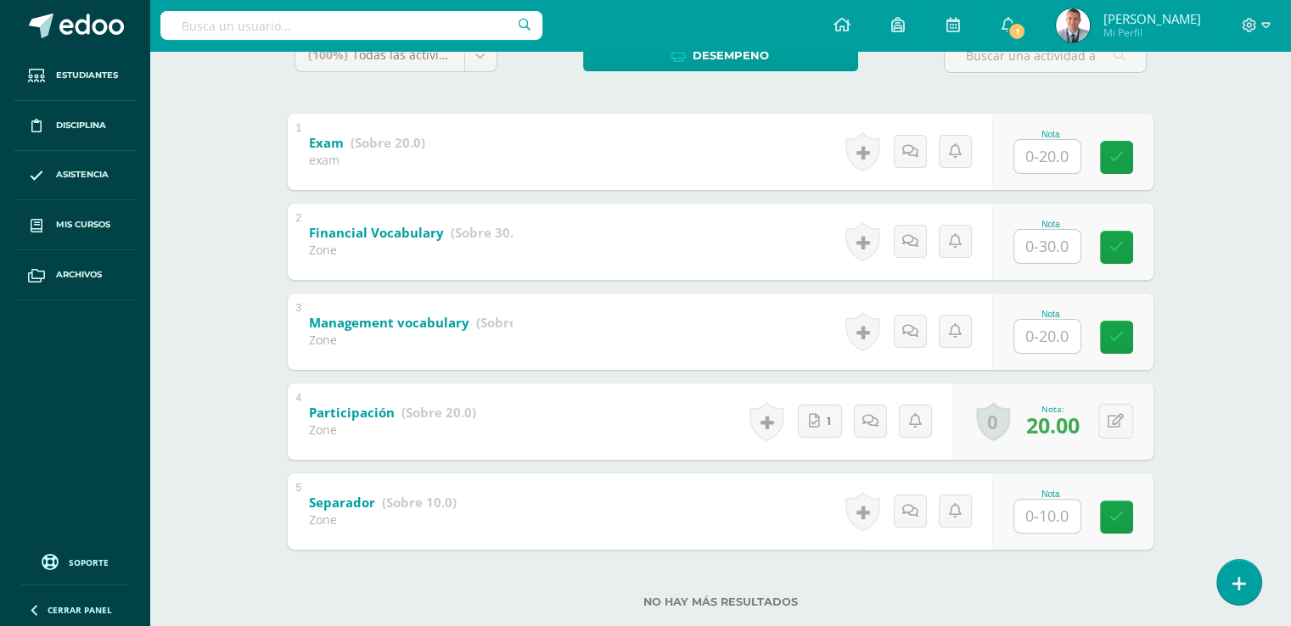
scroll to position [346, 0]
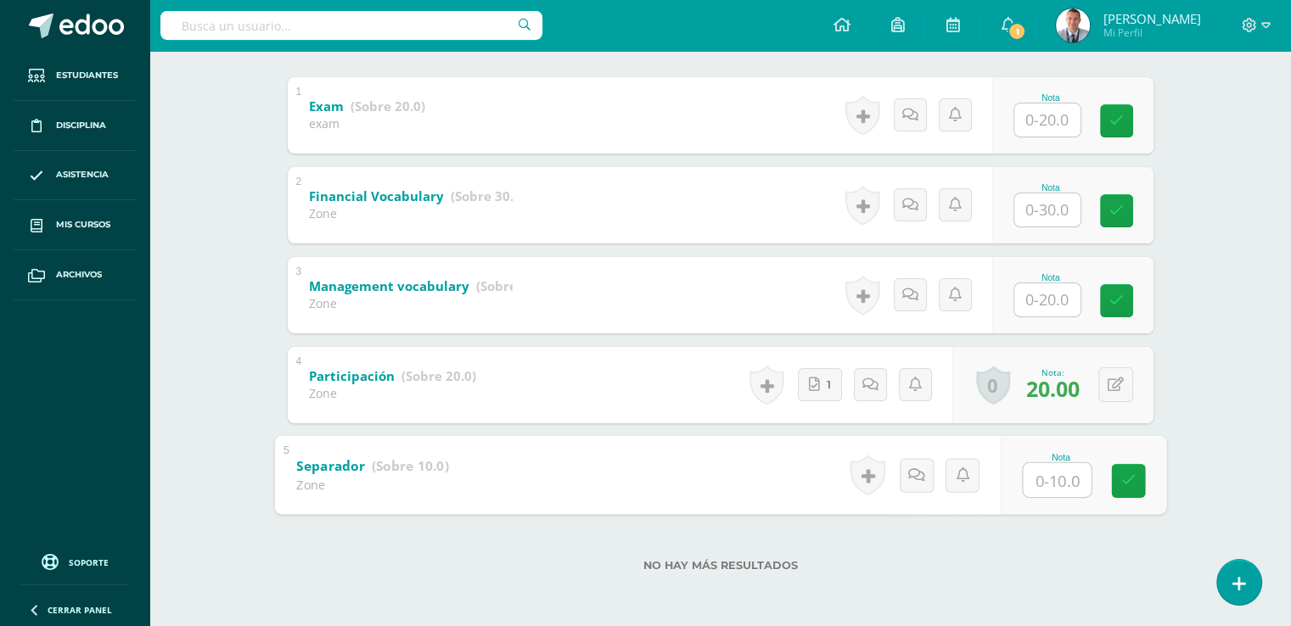
click at [1048, 480] on input "text" at bounding box center [1057, 480] width 68 height 34
type input "10"
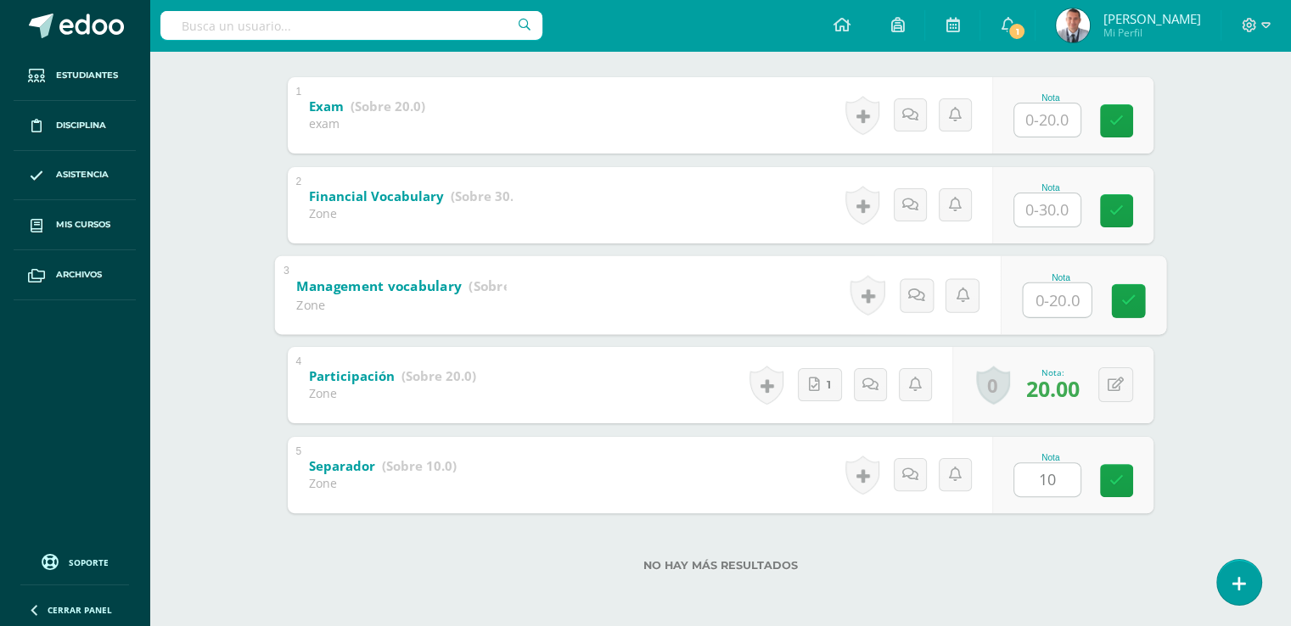
click at [1045, 300] on input "text" at bounding box center [1057, 300] width 68 height 34
type input "20"
click at [1127, 298] on icon at bounding box center [1127, 301] width 15 height 14
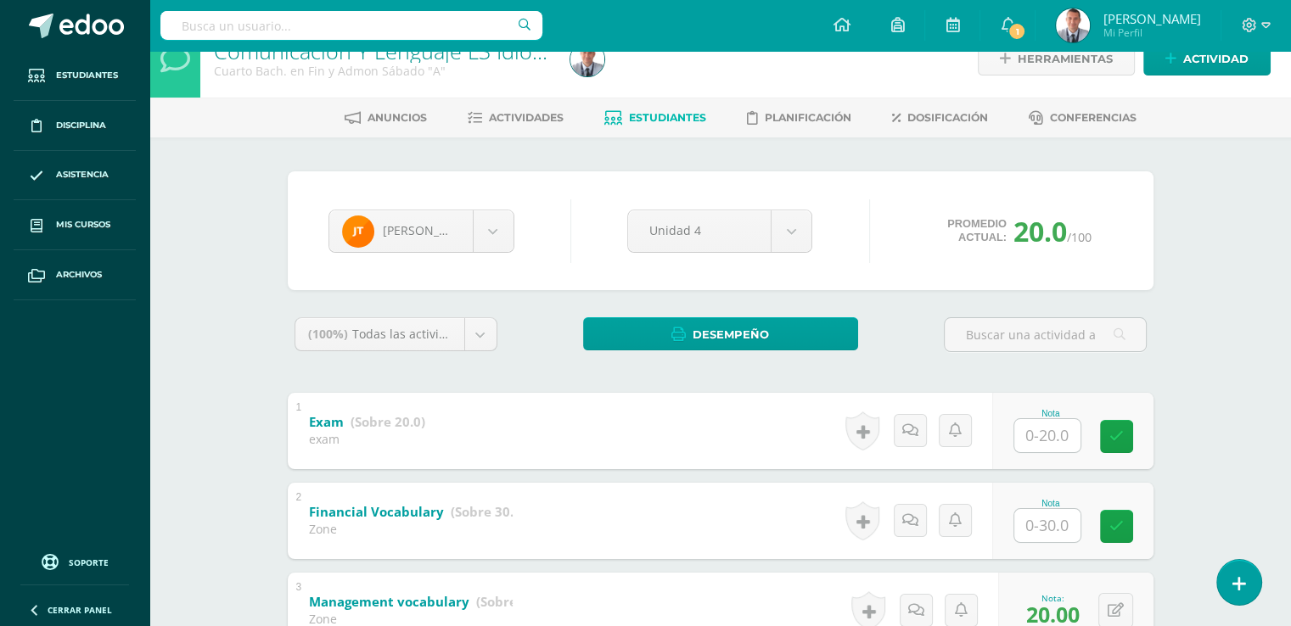
scroll to position [13, 0]
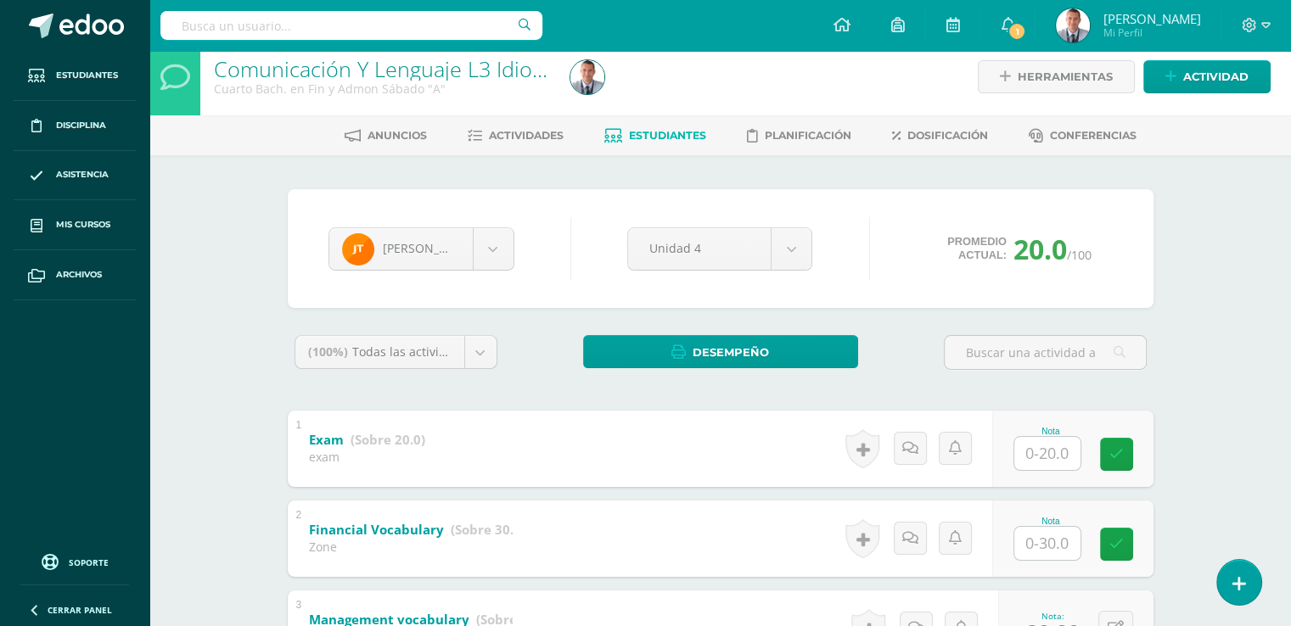
click at [685, 132] on span "Estudiantes" at bounding box center [667, 135] width 77 height 13
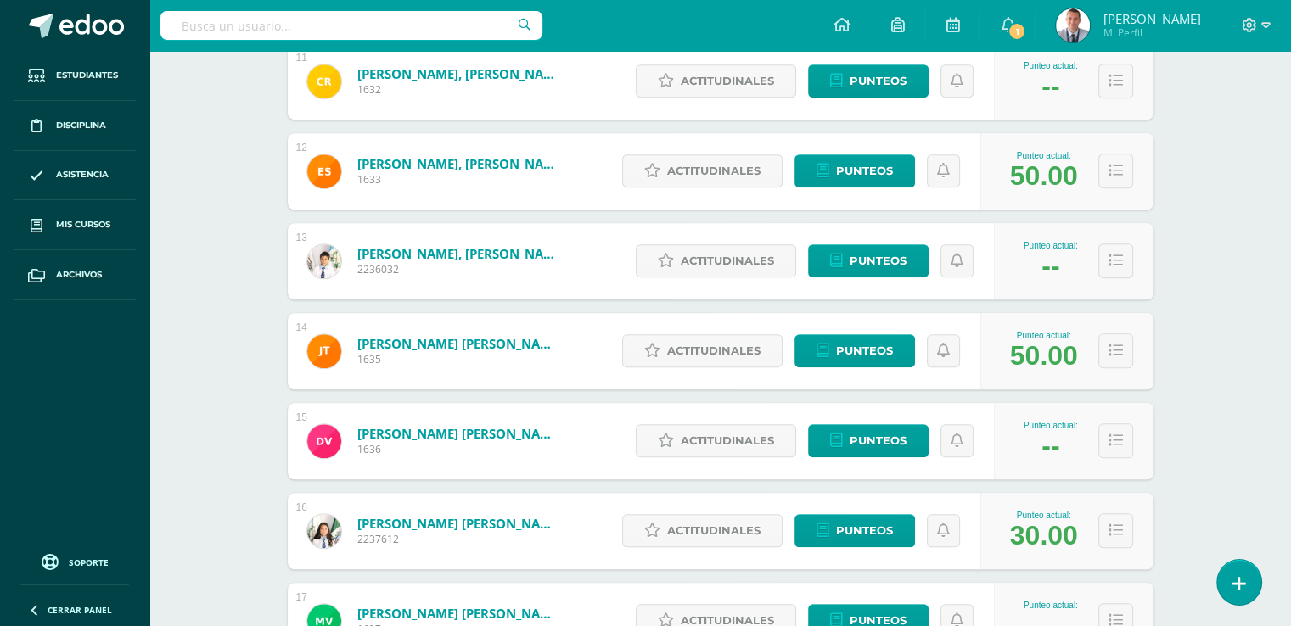
scroll to position [1309, 0]
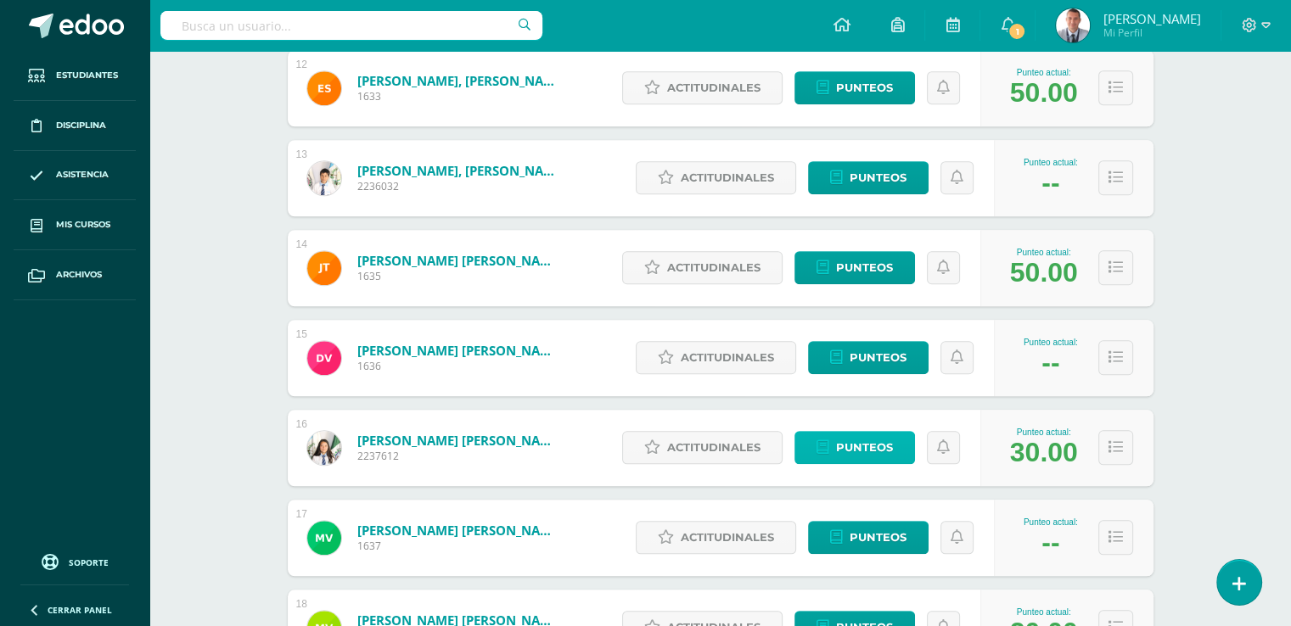
click at [886, 449] on span "Punteos" at bounding box center [864, 447] width 57 height 31
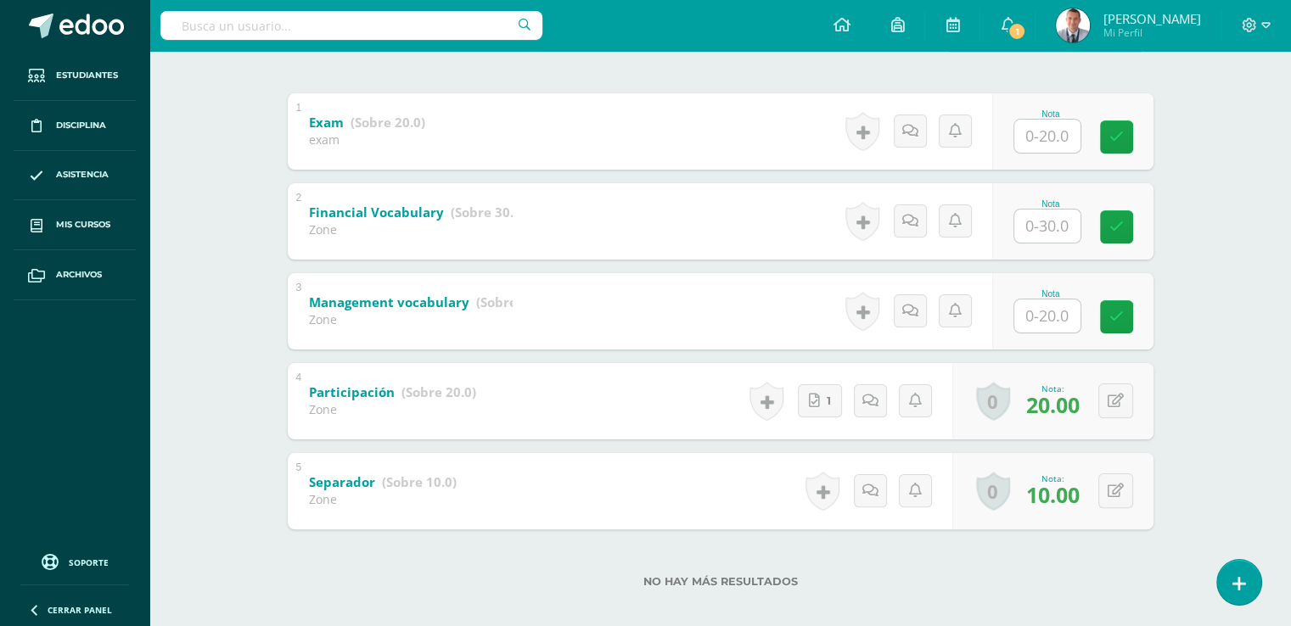
scroll to position [331, 0]
click at [1047, 313] on input "text" at bounding box center [1047, 315] width 66 height 33
type input "20"
click at [1128, 311] on icon at bounding box center [1127, 316] width 15 height 14
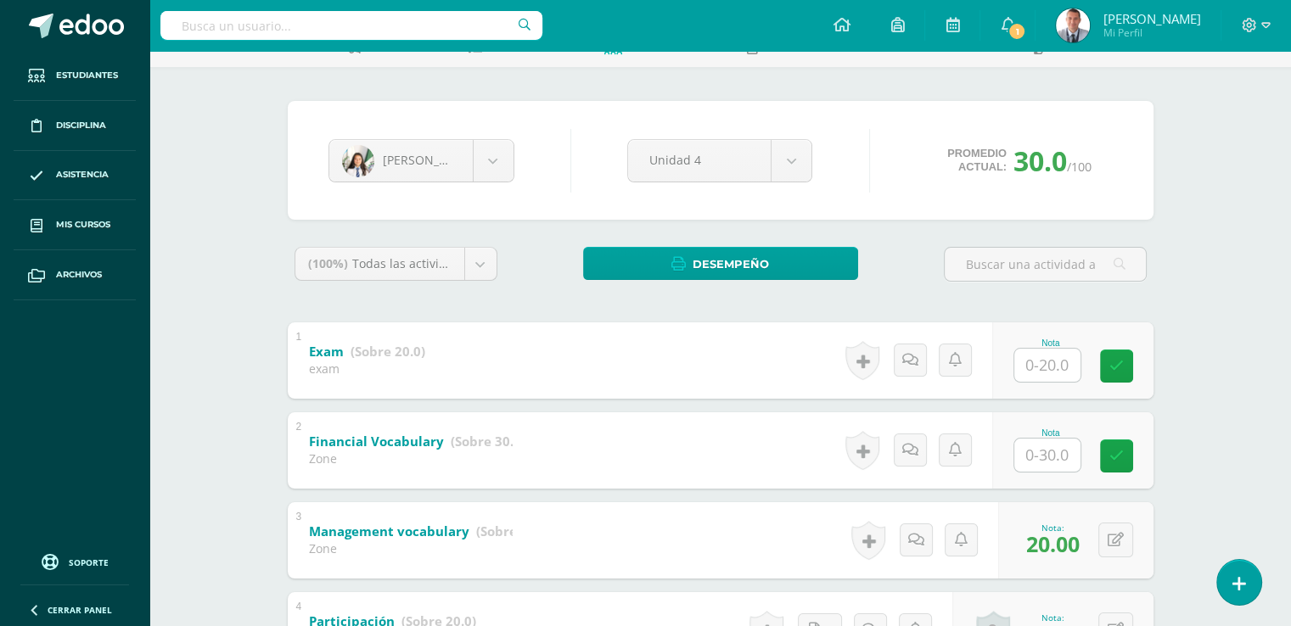
scroll to position [0, 0]
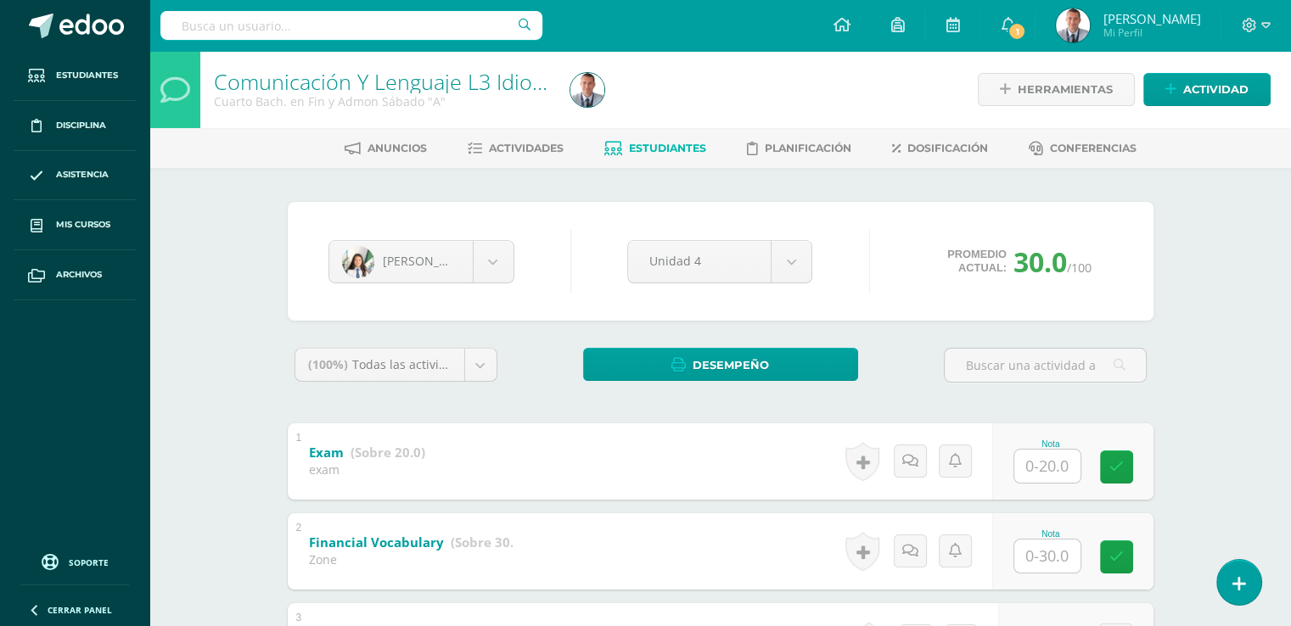
click at [671, 146] on span "Estudiantes" at bounding box center [667, 148] width 77 height 13
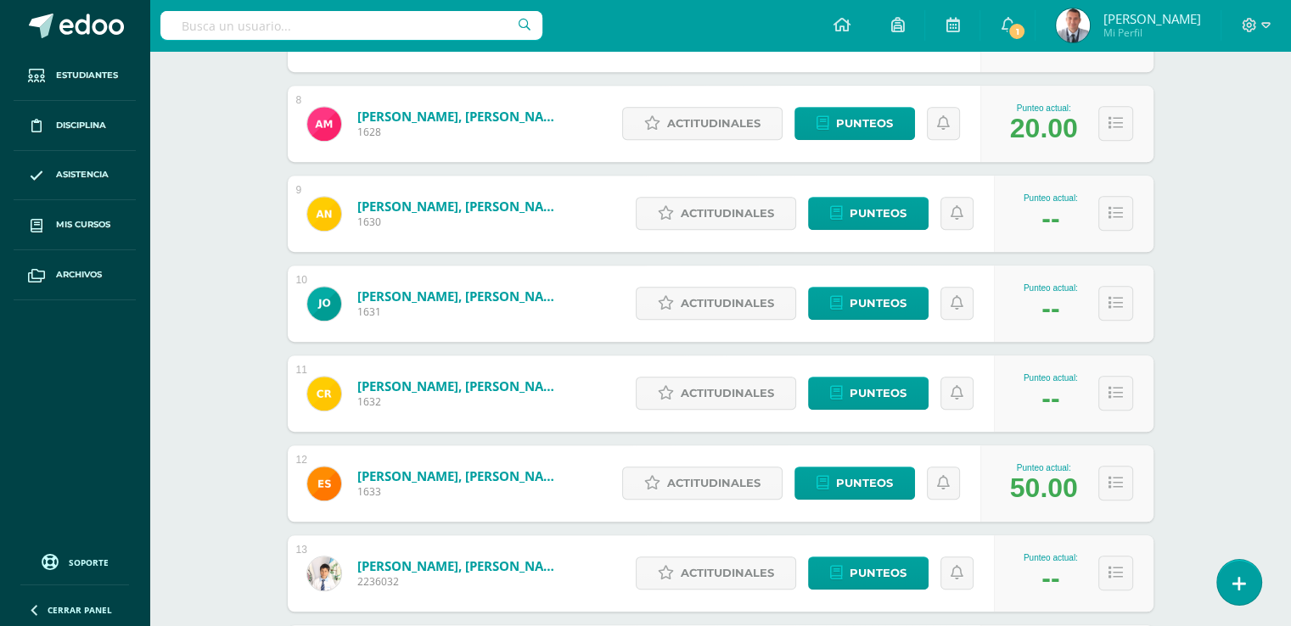
scroll to position [990, 0]
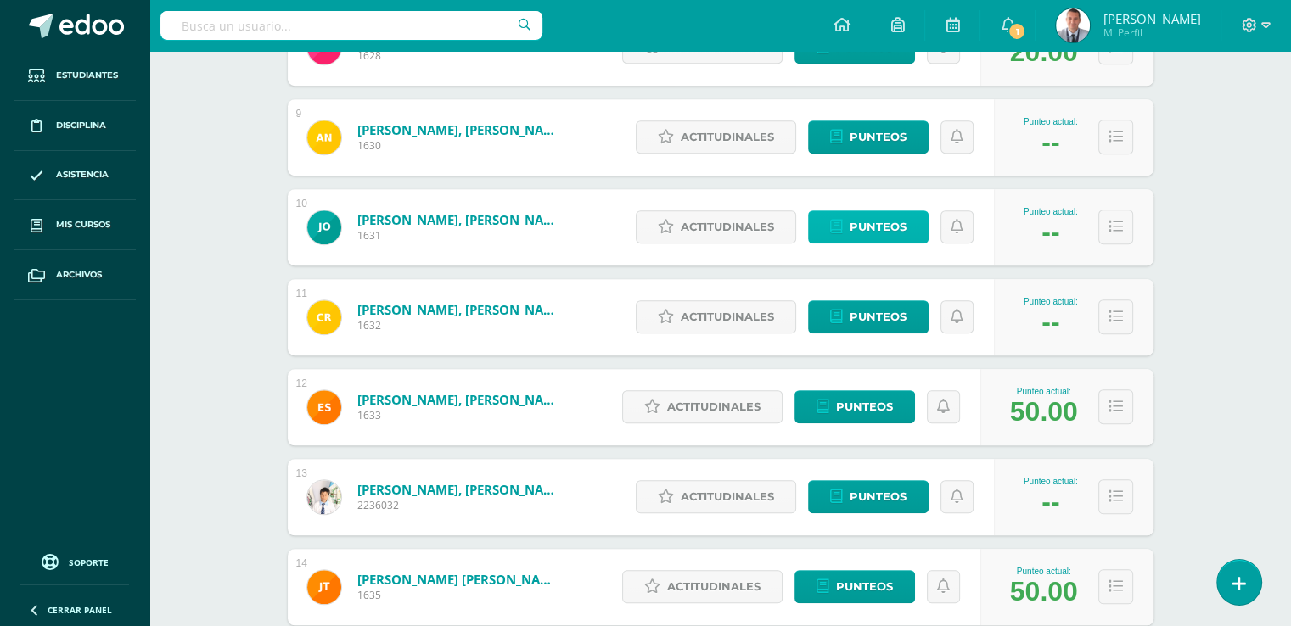
click at [895, 223] on span "Punteos" at bounding box center [878, 226] width 57 height 31
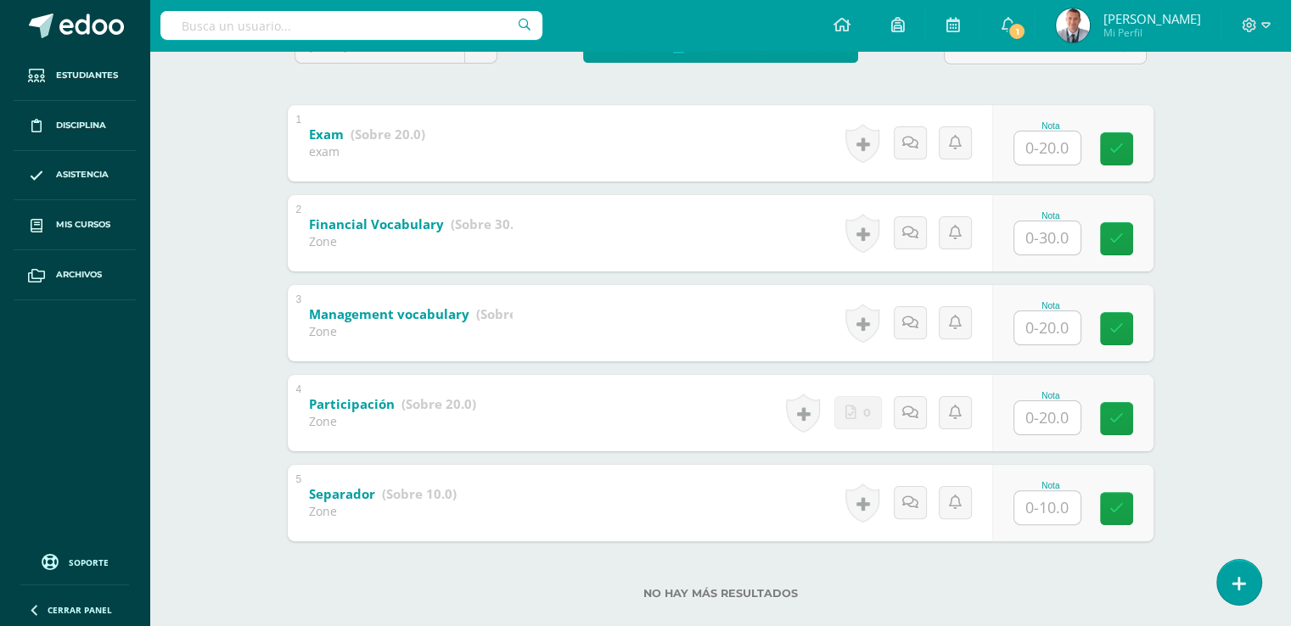
scroll to position [346, 0]
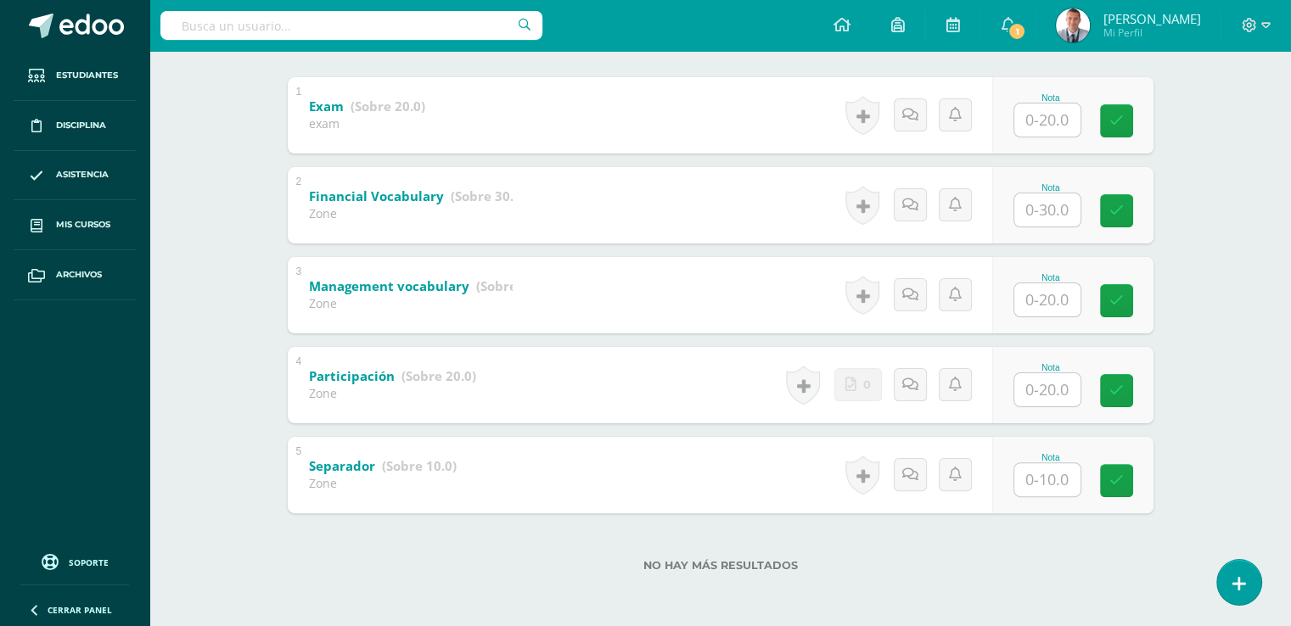
click at [1049, 301] on input "text" at bounding box center [1047, 299] width 66 height 33
type input "20"
click at [1050, 384] on input "text" at bounding box center [1057, 390] width 68 height 34
type input "20"
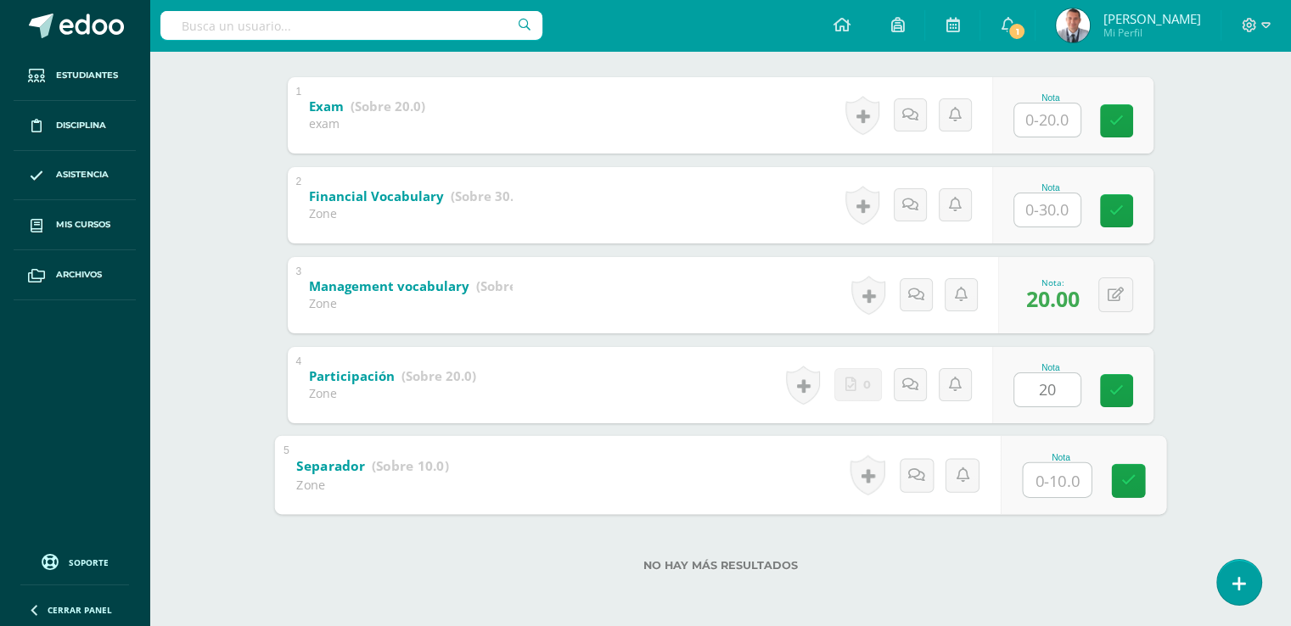
click at [1046, 476] on input "text" at bounding box center [1057, 480] width 68 height 34
type input "10"
click at [1127, 474] on icon at bounding box center [1127, 481] width 15 height 14
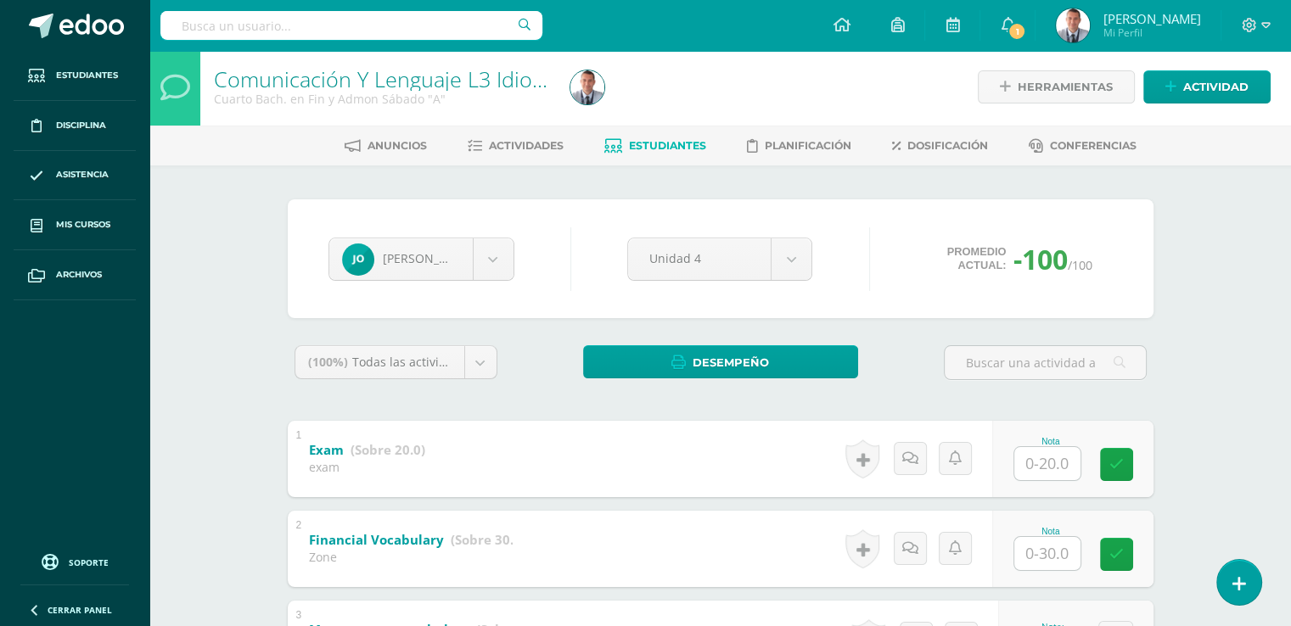
scroll to position [0, 0]
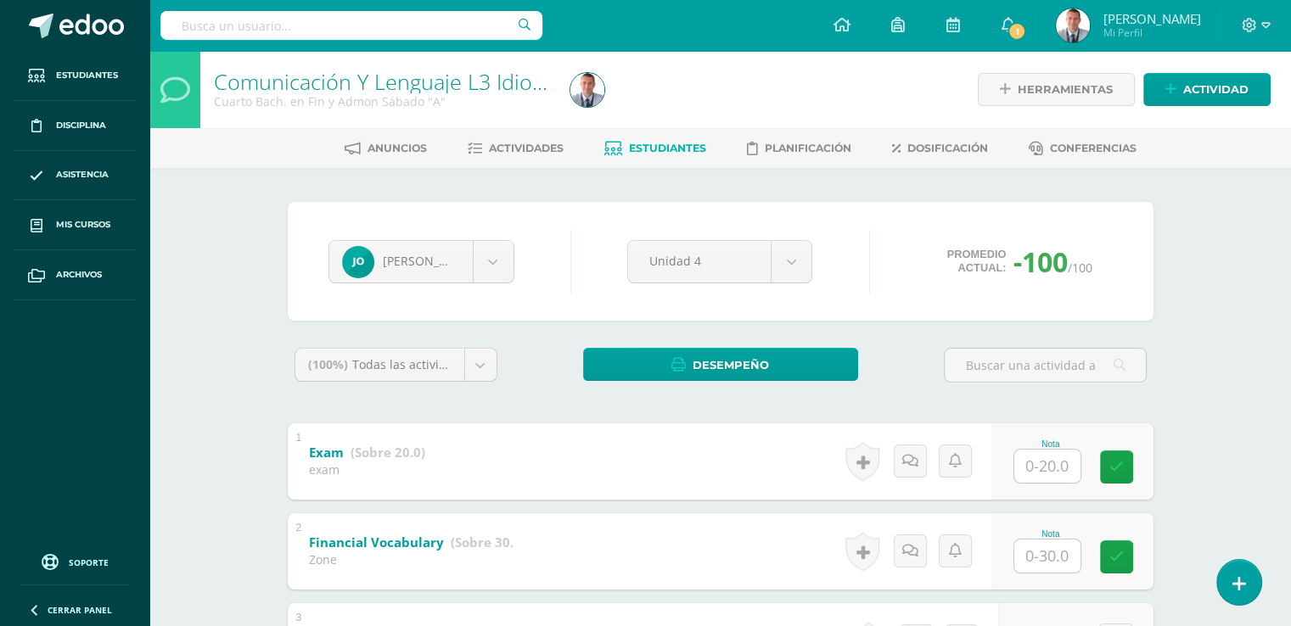
click at [676, 147] on span "Estudiantes" at bounding box center [667, 148] width 77 height 13
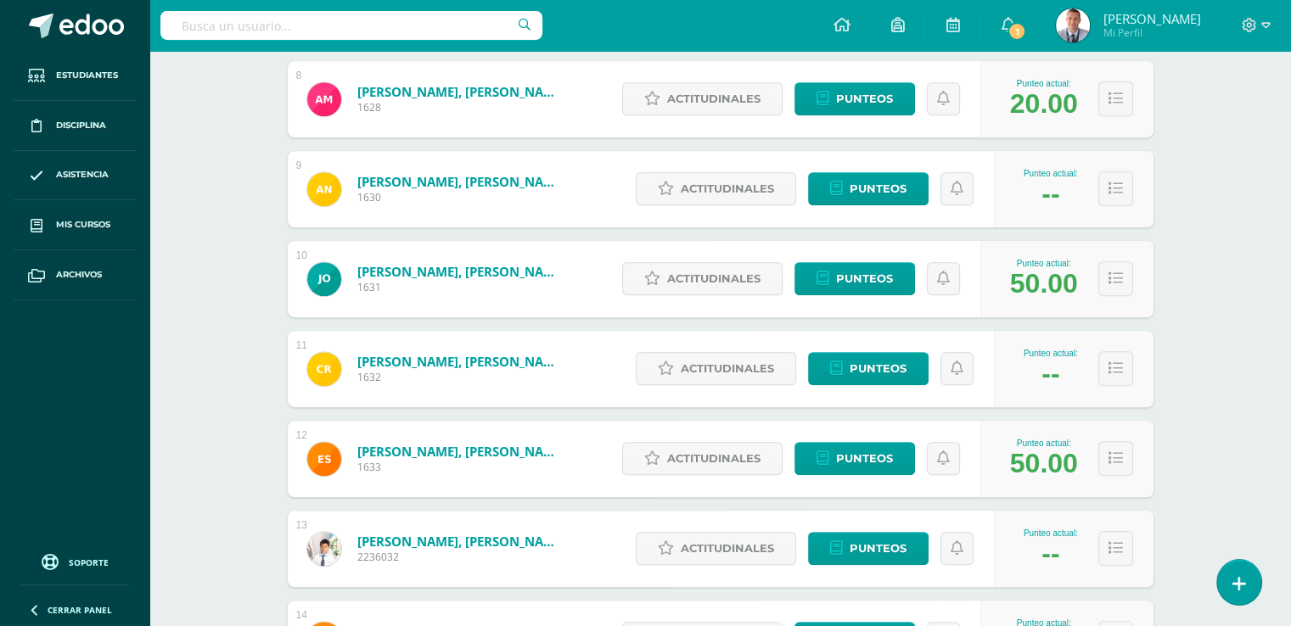
scroll to position [940, 0]
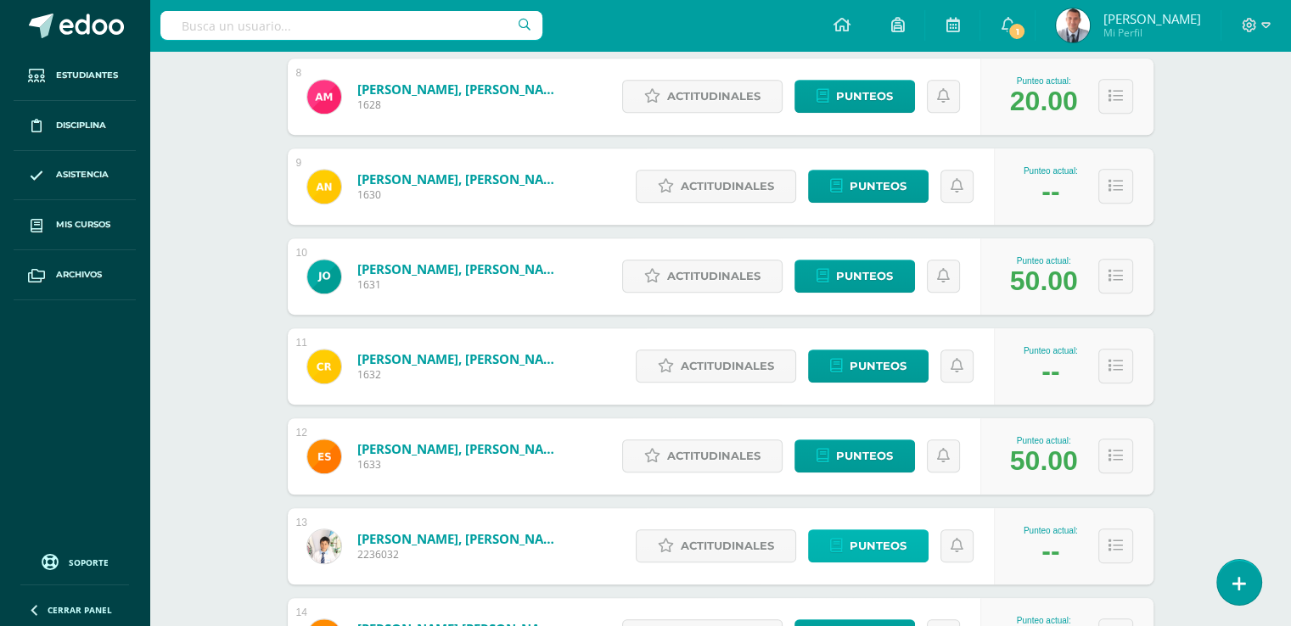
click at [900, 541] on span "Punteos" at bounding box center [878, 545] width 57 height 31
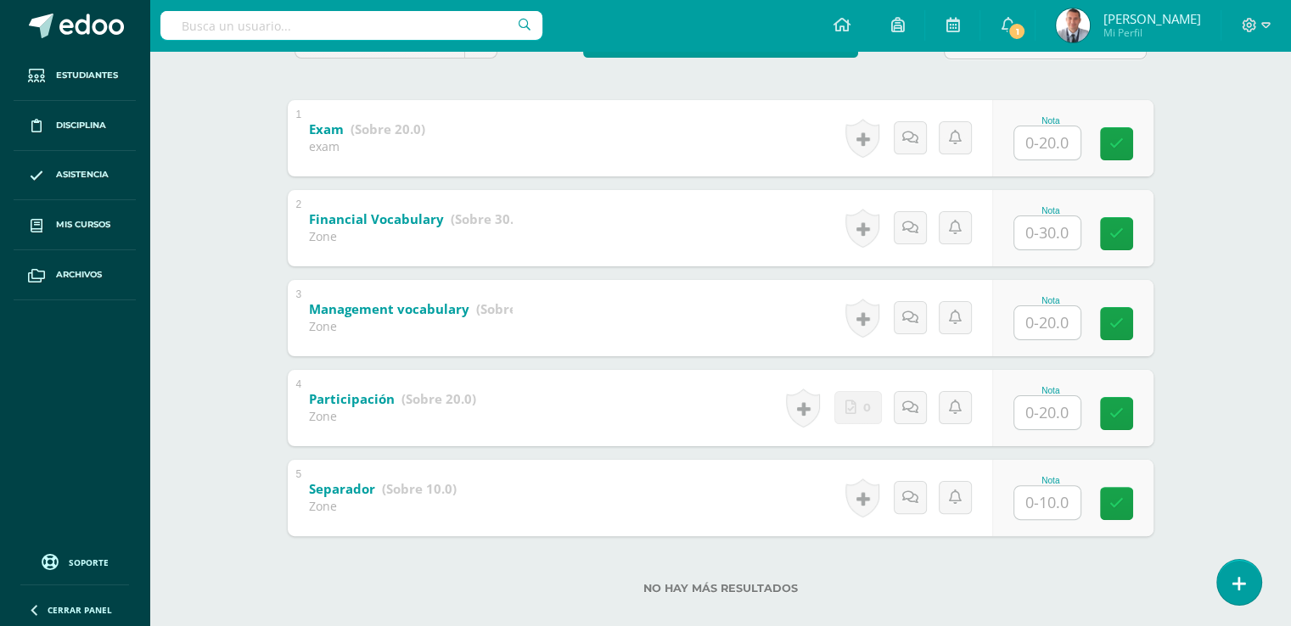
scroll to position [346, 0]
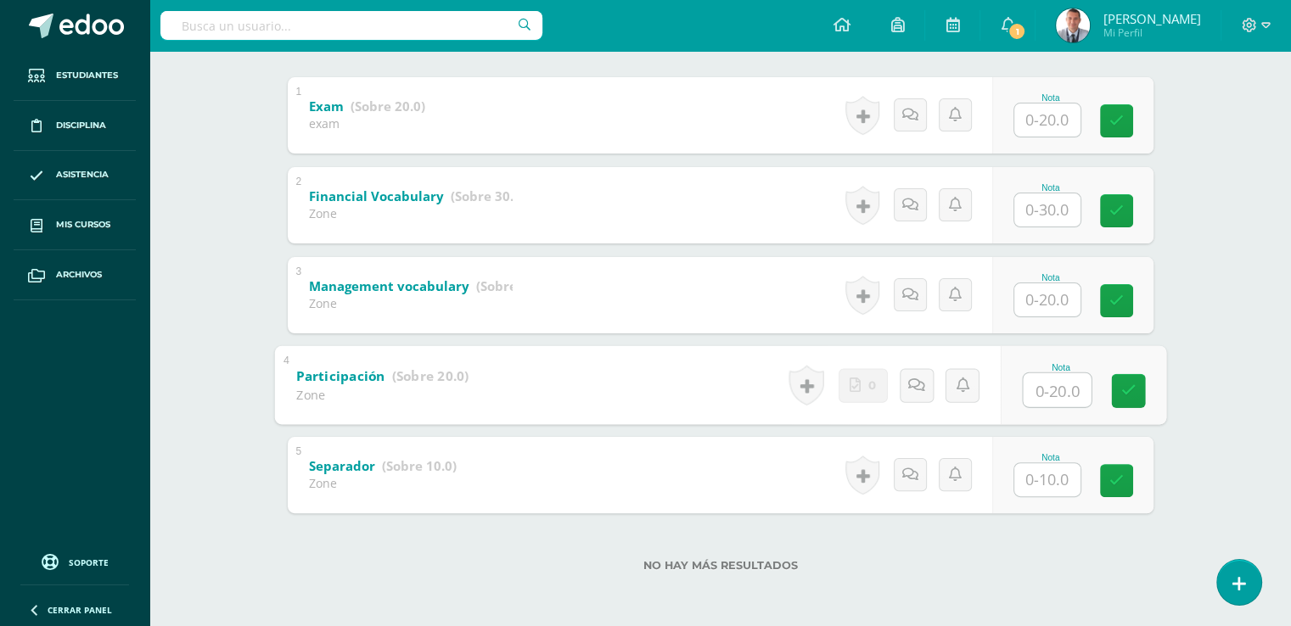
click at [1050, 387] on input "text" at bounding box center [1057, 390] width 68 height 34
type input "20"
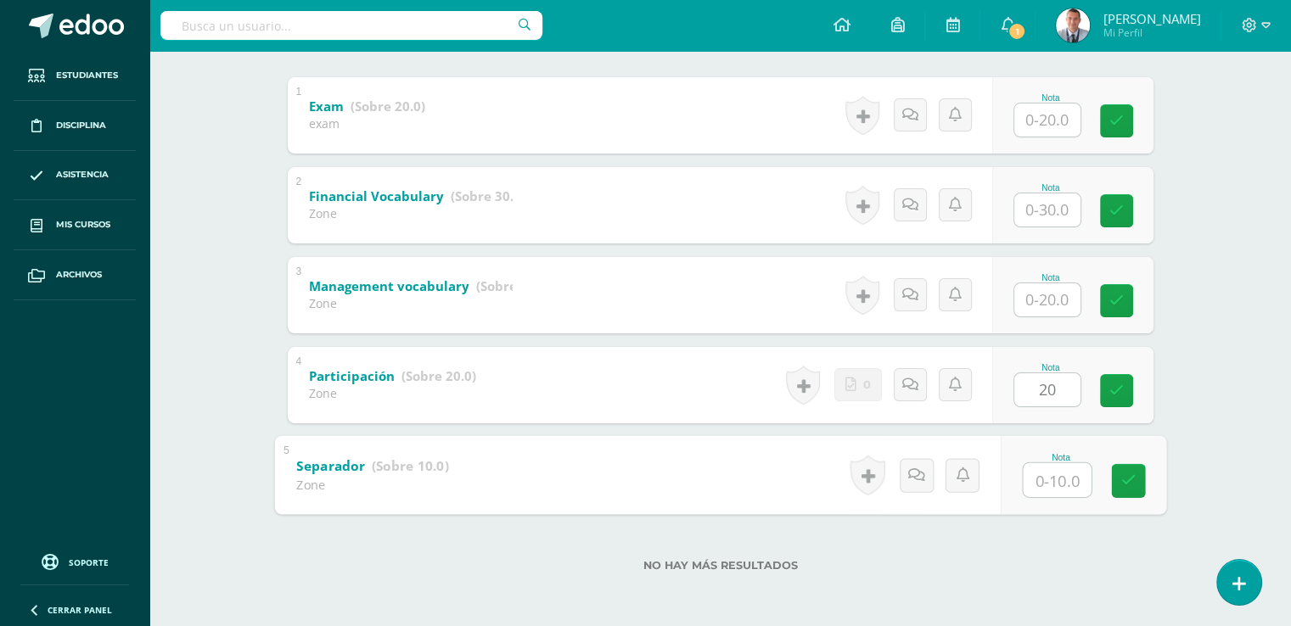
click at [1046, 476] on input "text" at bounding box center [1057, 480] width 68 height 34
type input "10"
click at [1131, 478] on icon at bounding box center [1127, 481] width 15 height 14
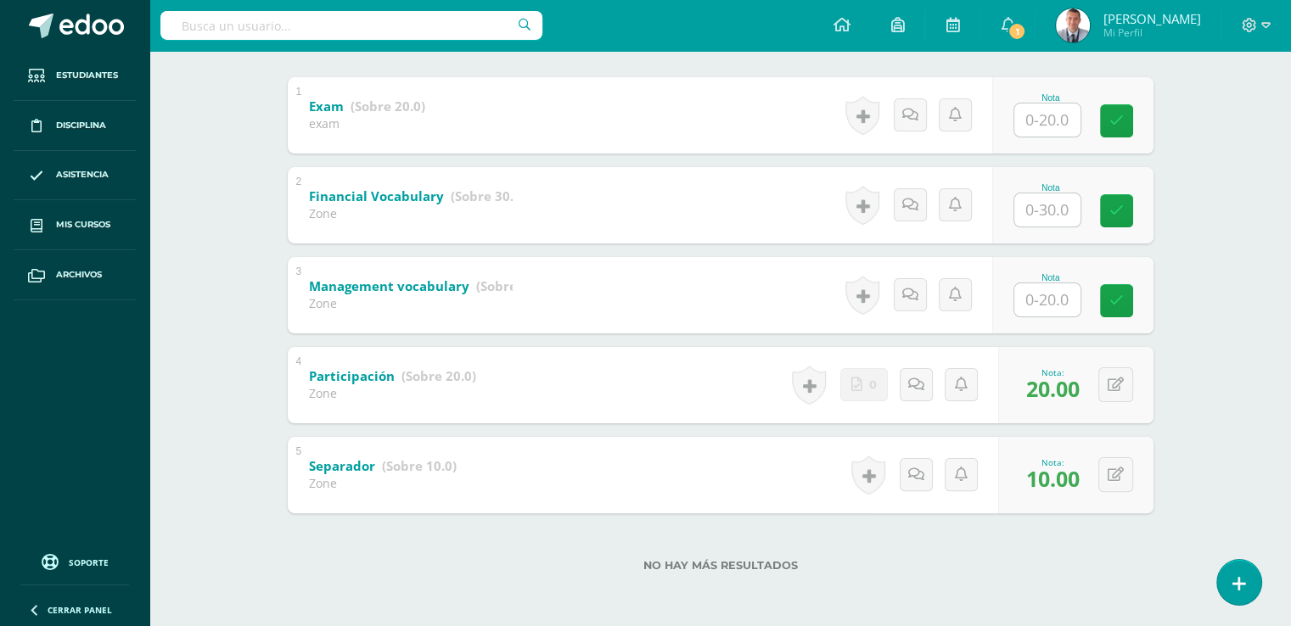
scroll to position [0, 0]
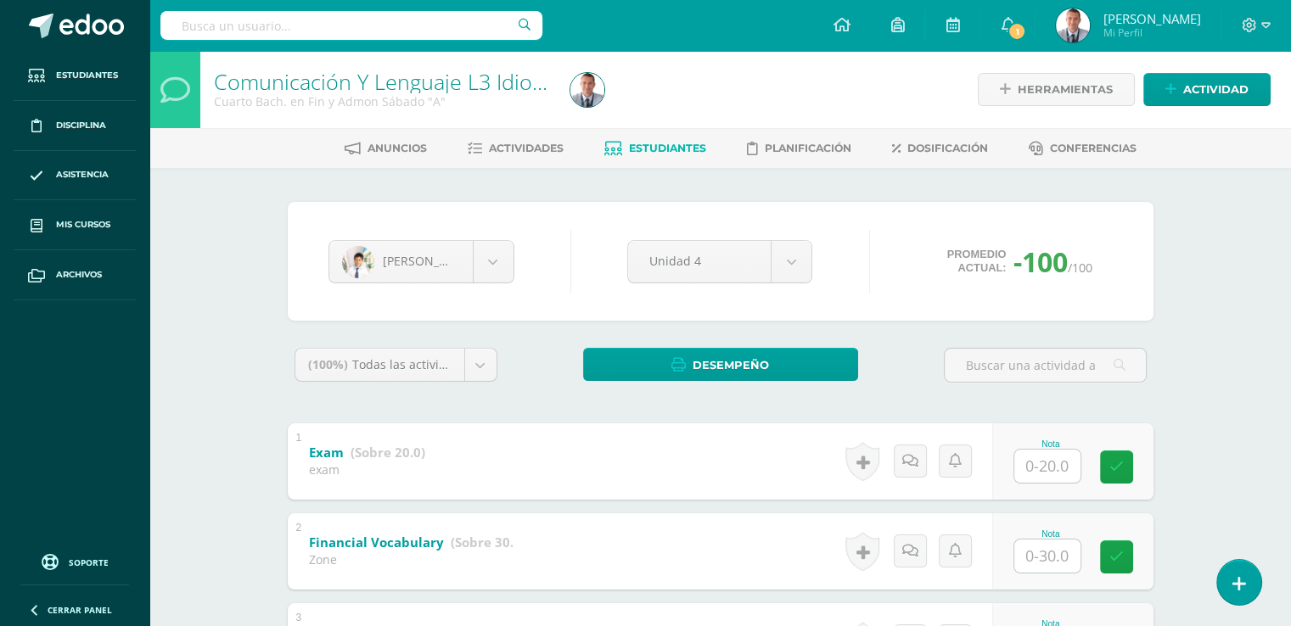
click at [694, 149] on span "Estudiantes" at bounding box center [667, 148] width 77 height 13
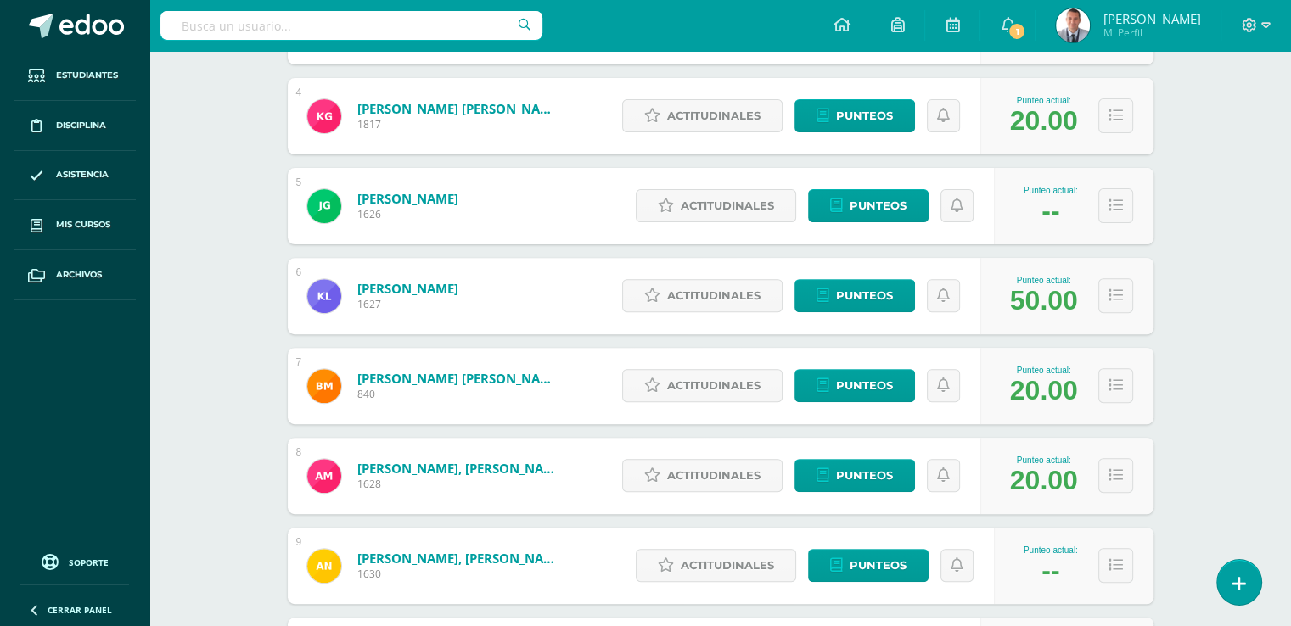
scroll to position [559, 0]
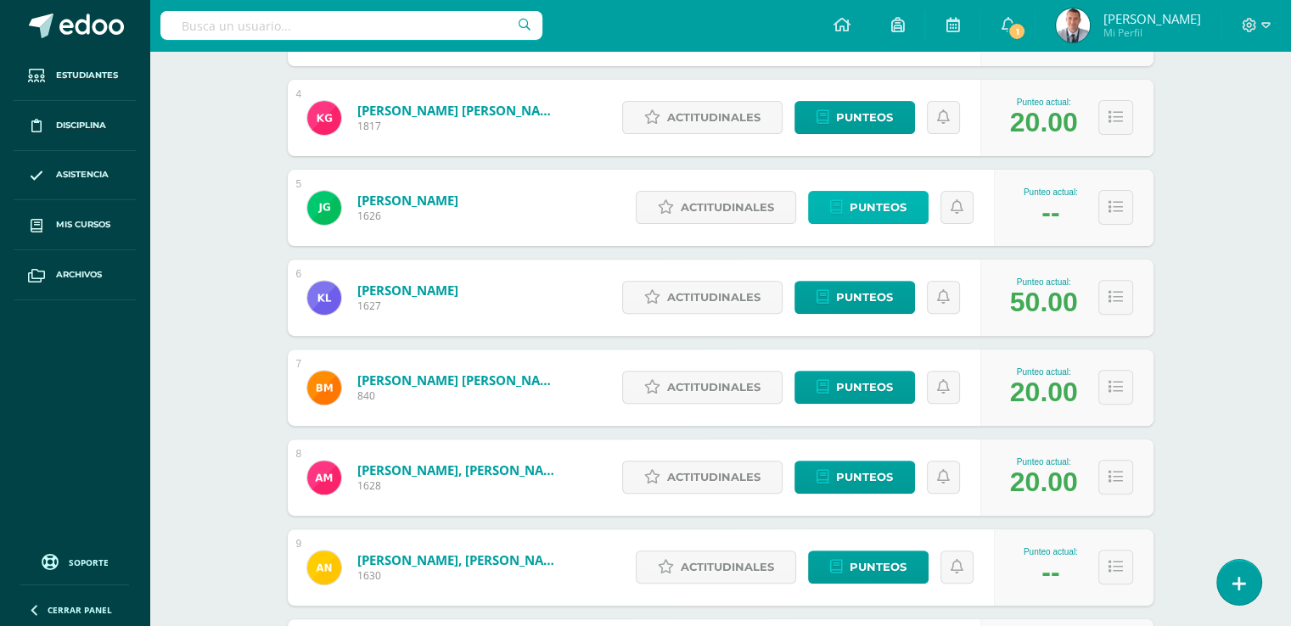
click at [900, 203] on span "Punteos" at bounding box center [878, 207] width 57 height 31
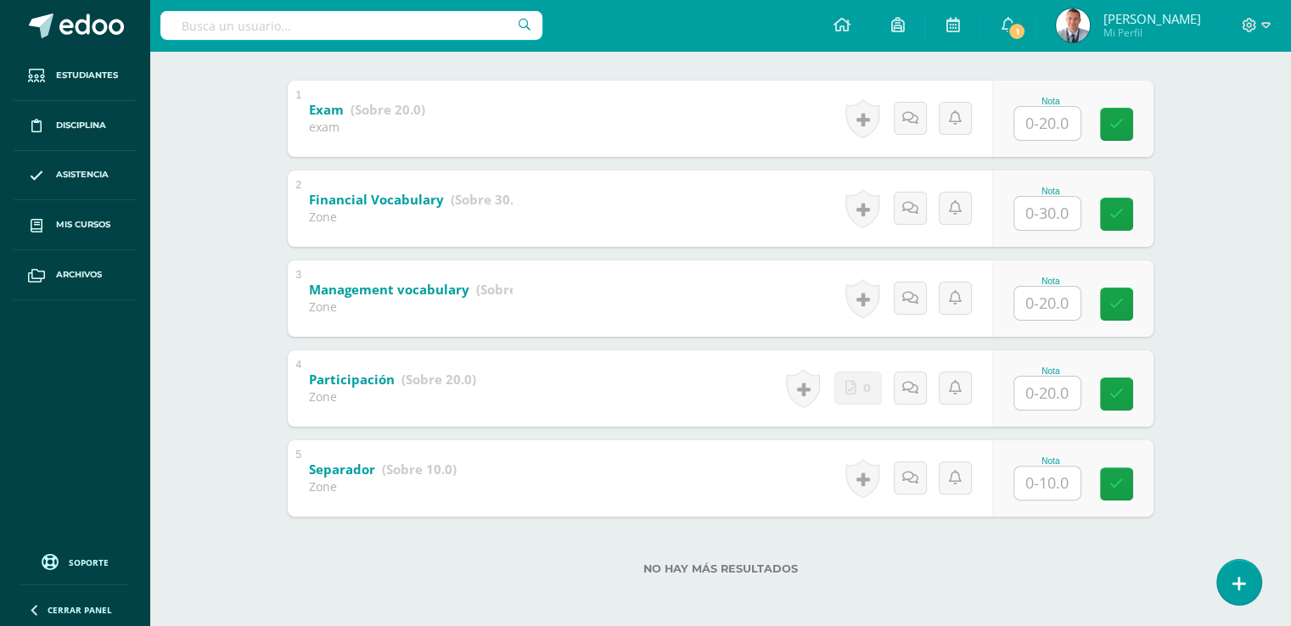
scroll to position [346, 0]
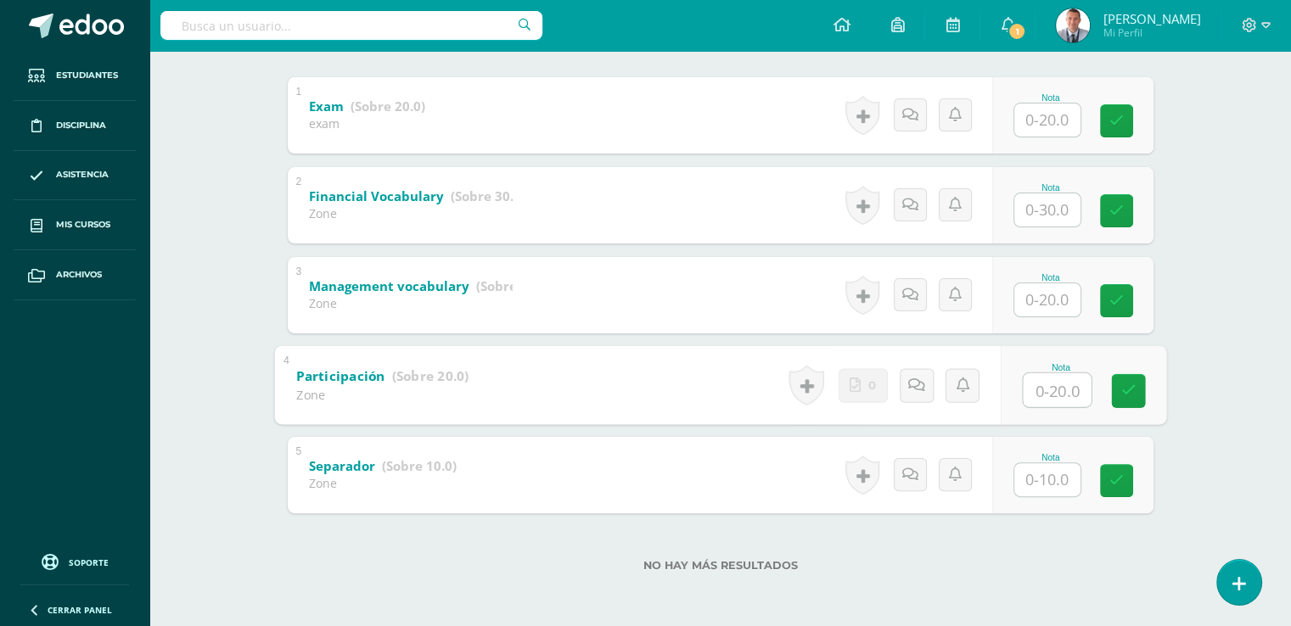
click at [1052, 389] on input "text" at bounding box center [1057, 390] width 68 height 34
type input "20"
click at [1048, 476] on input "text" at bounding box center [1047, 479] width 66 height 33
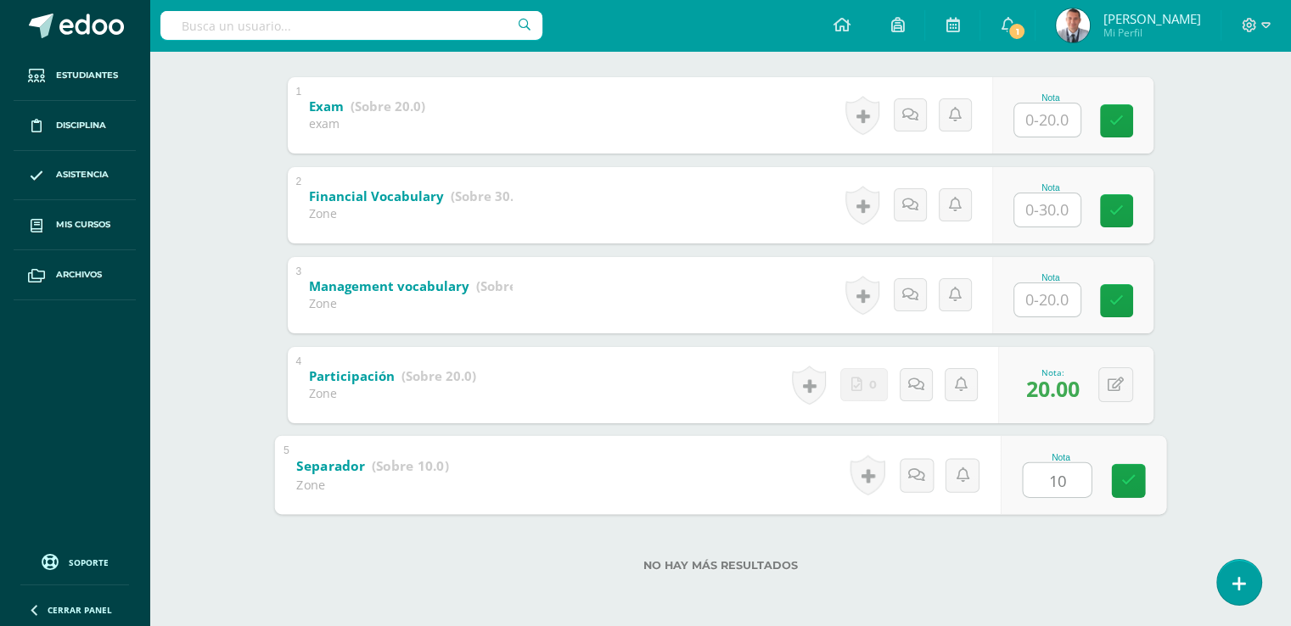
type input "10"
click at [1109, 446] on div "Nota 10" at bounding box center [1072, 475] width 161 height 76
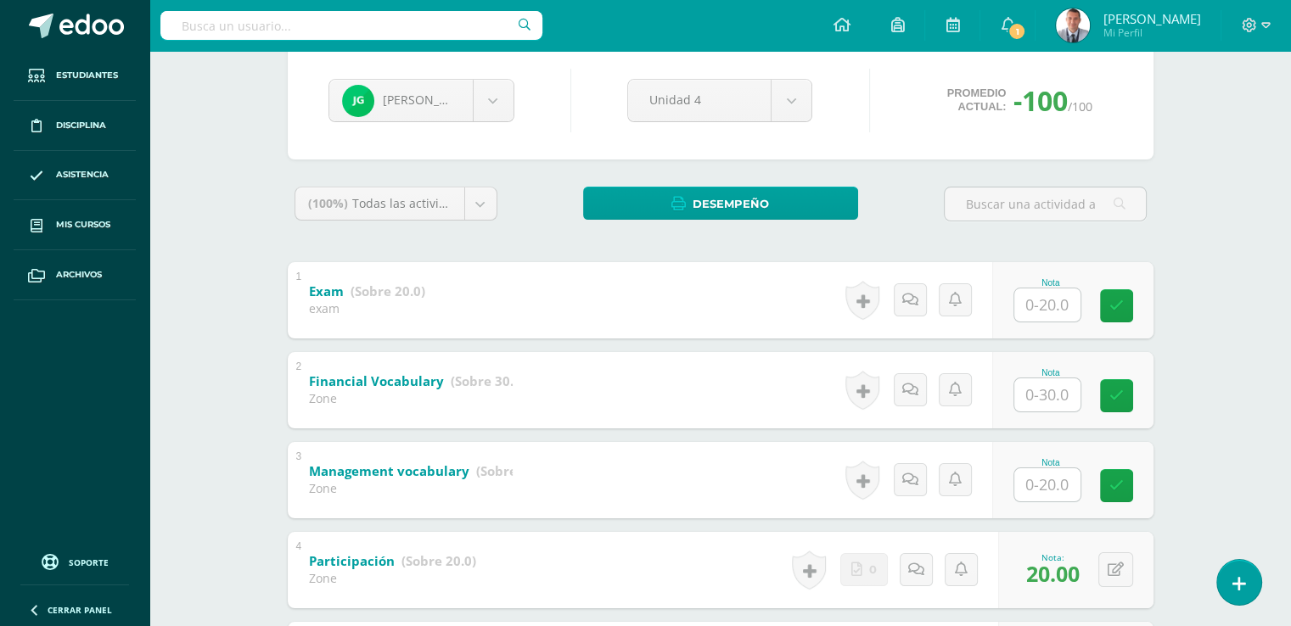
scroll to position [28, 0]
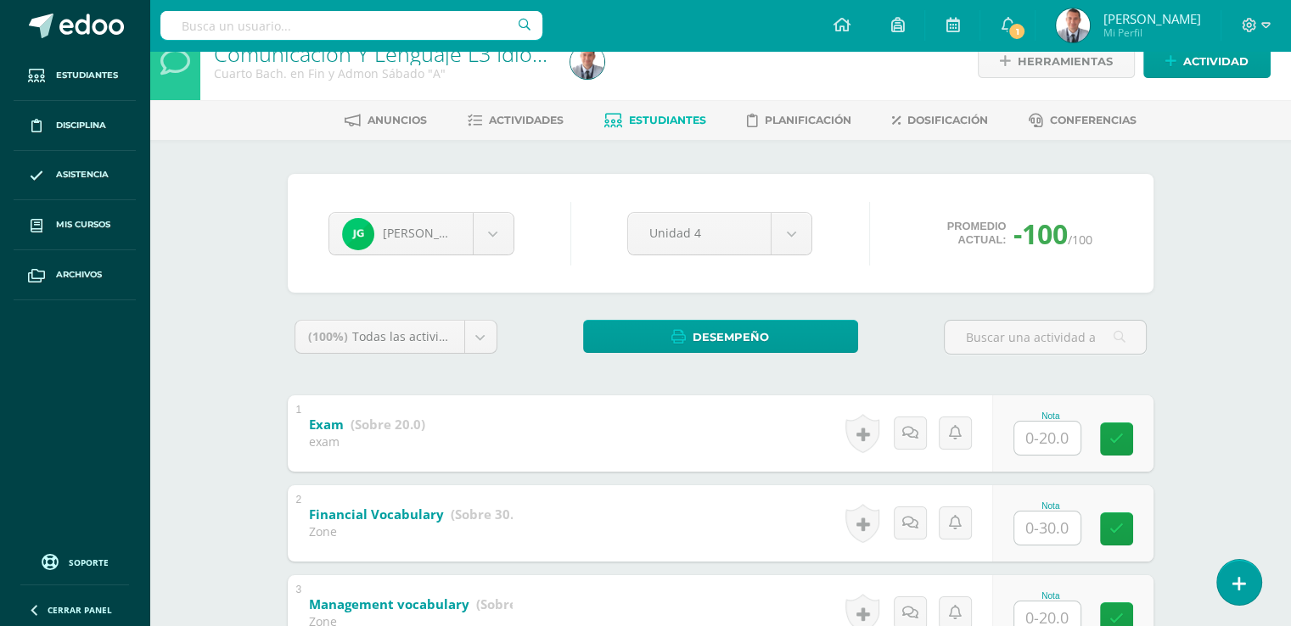
click at [693, 116] on span "Estudiantes" at bounding box center [667, 120] width 77 height 13
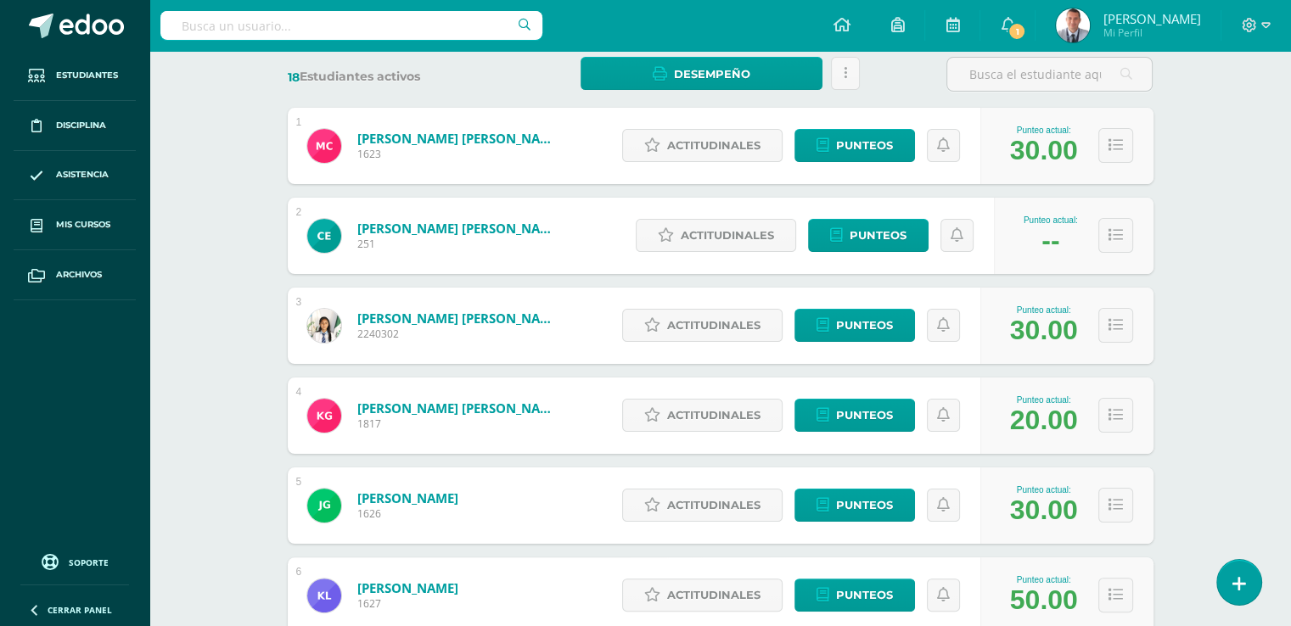
scroll to position [265, 0]
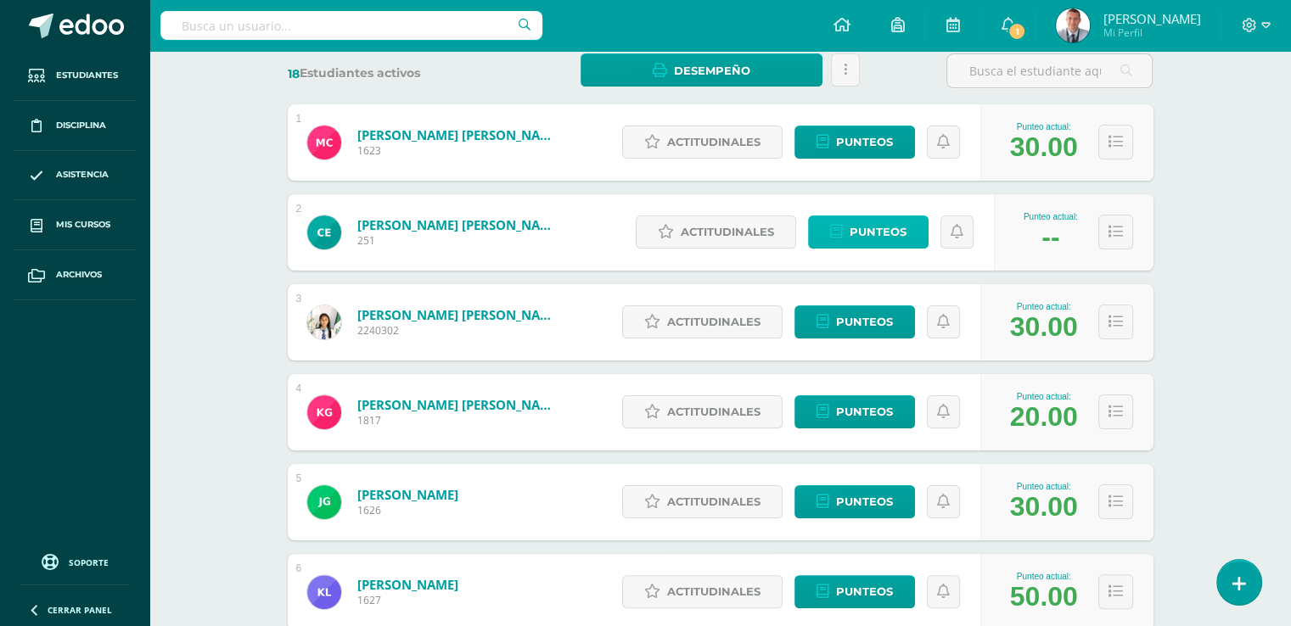
click at [890, 226] on span "Punteos" at bounding box center [878, 231] width 57 height 31
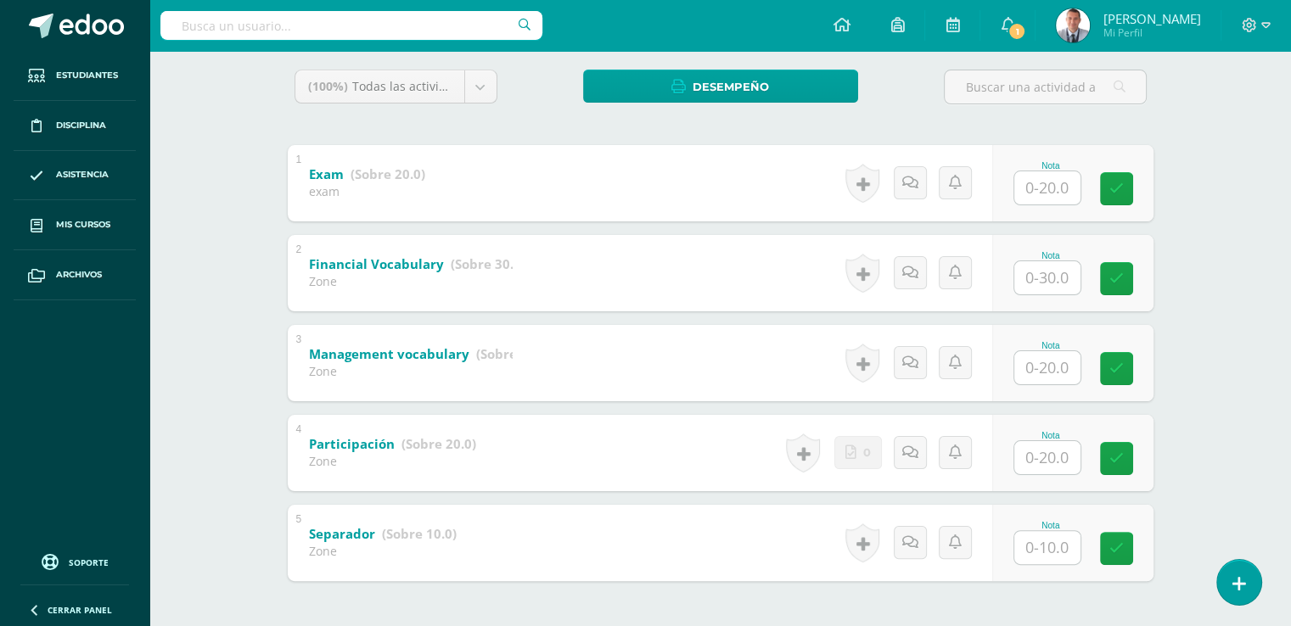
scroll to position [279, 0]
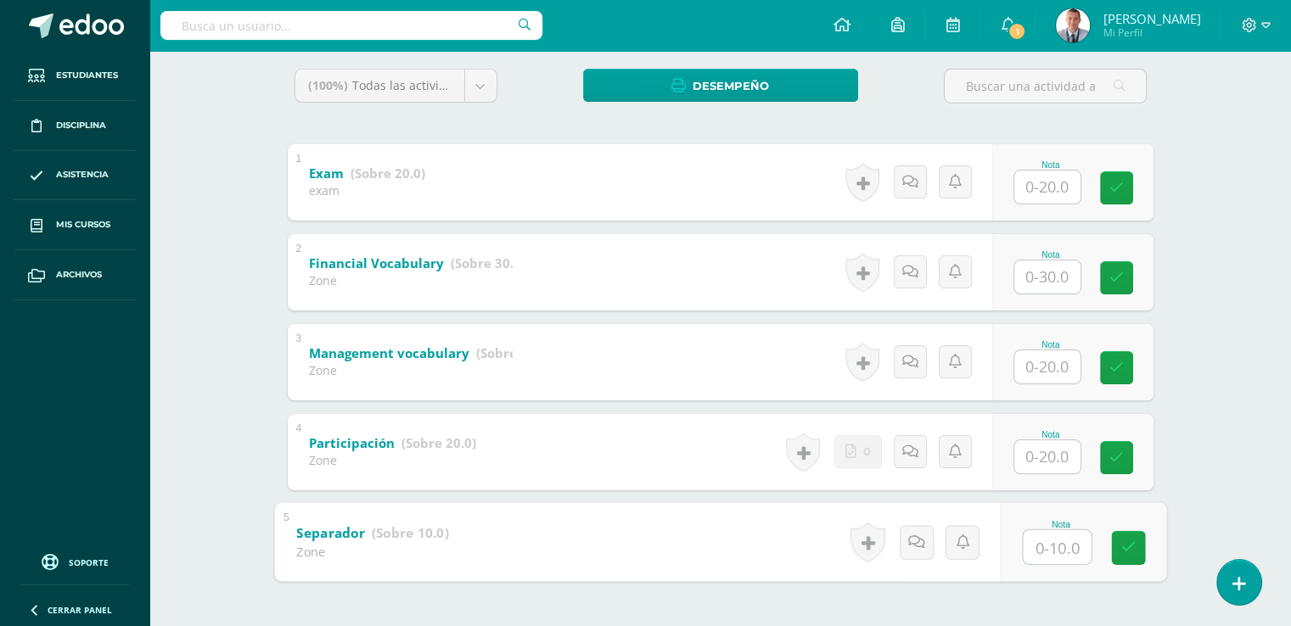
click at [1048, 541] on input "text" at bounding box center [1057, 547] width 68 height 34
type input "10"
click at [1132, 542] on icon at bounding box center [1127, 548] width 15 height 14
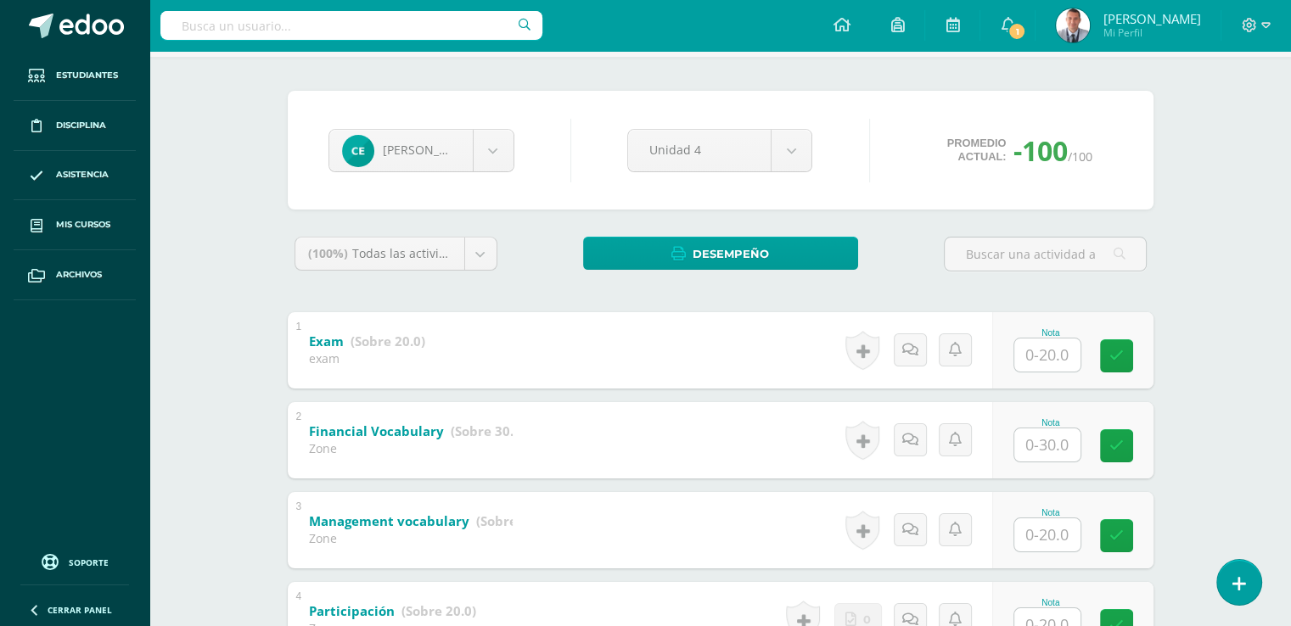
scroll to position [0, 0]
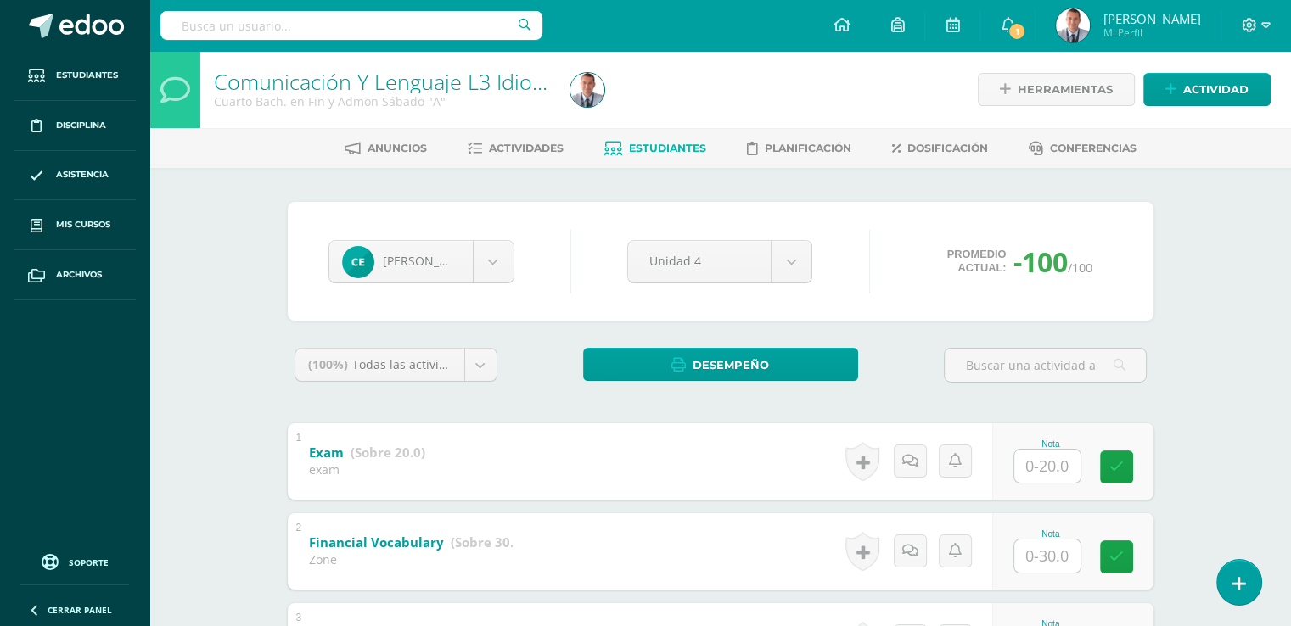
click at [698, 145] on span "Estudiantes" at bounding box center [667, 148] width 77 height 13
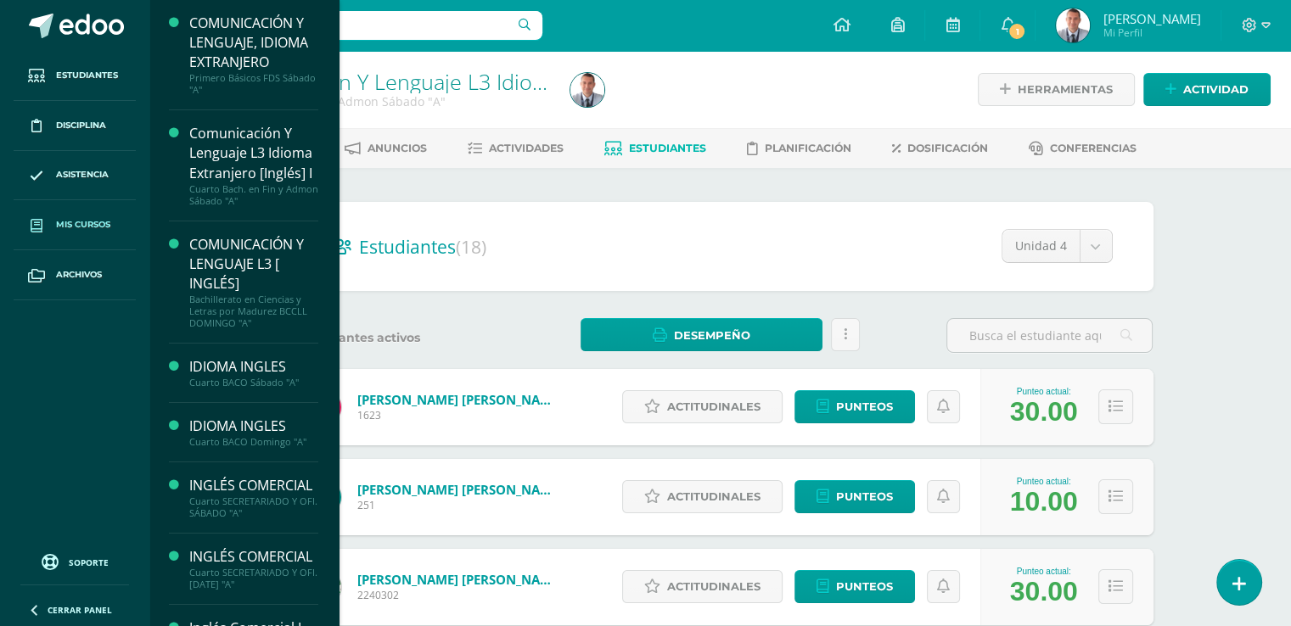
click at [103, 227] on span "Mis cursos" at bounding box center [83, 225] width 54 height 14
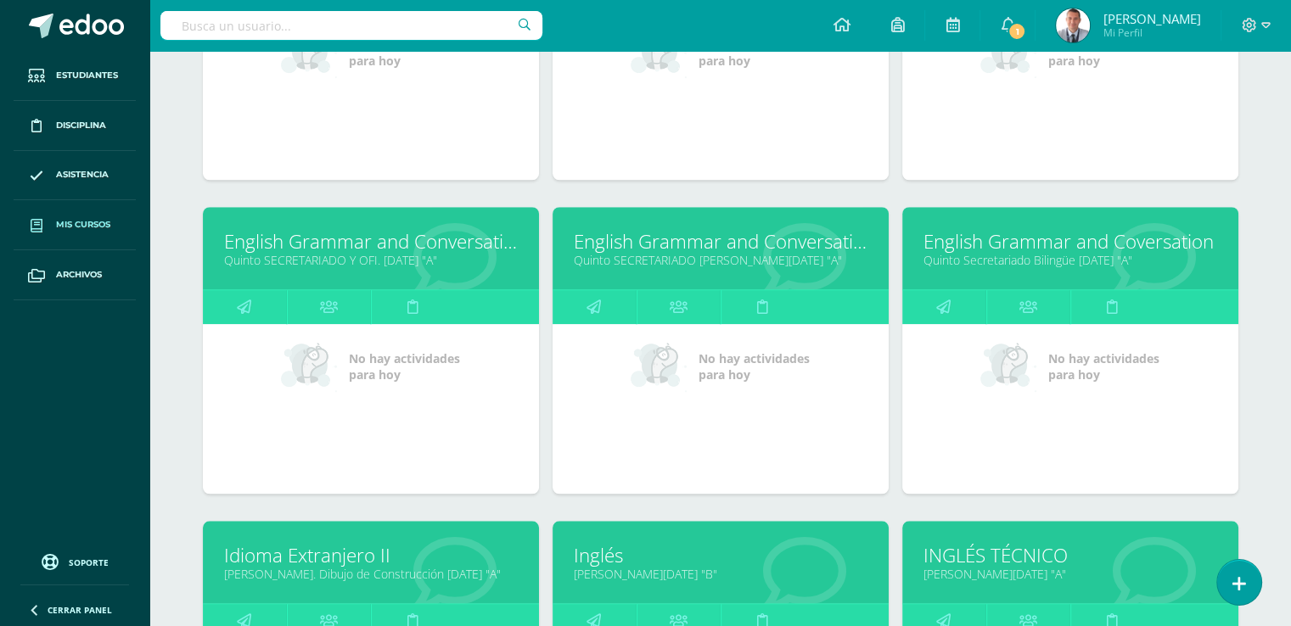
scroll to position [1368, 0]
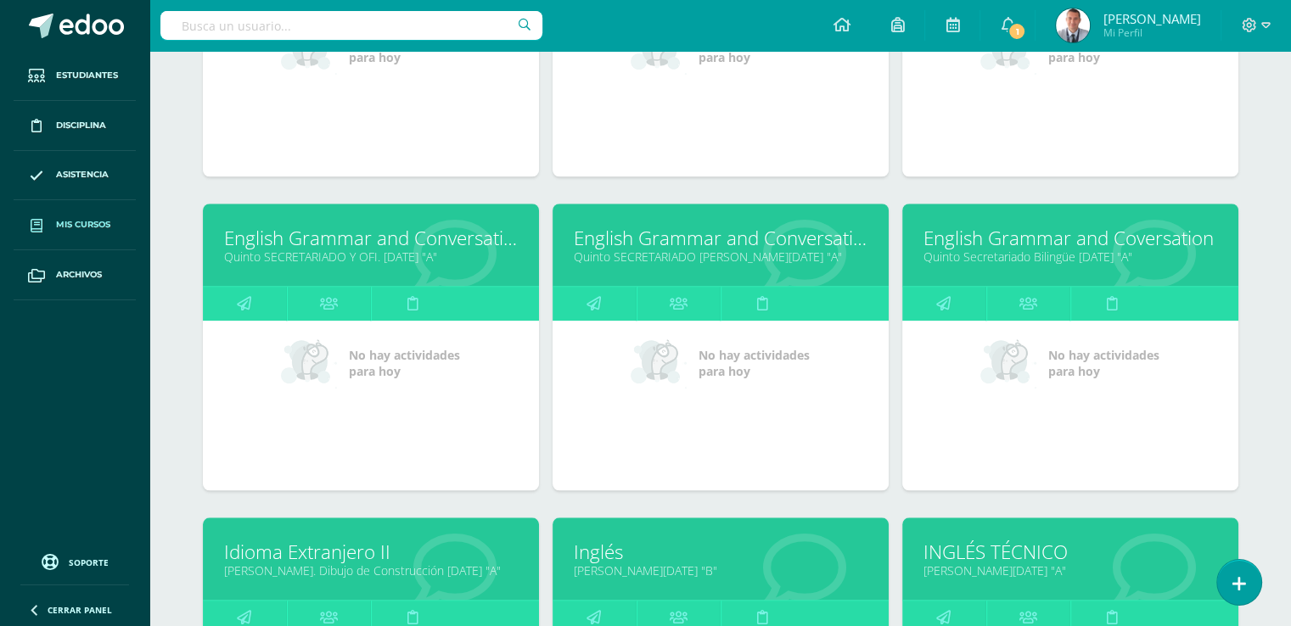
click at [292, 244] on link "English Grammar and Conversation" at bounding box center [371, 238] width 294 height 26
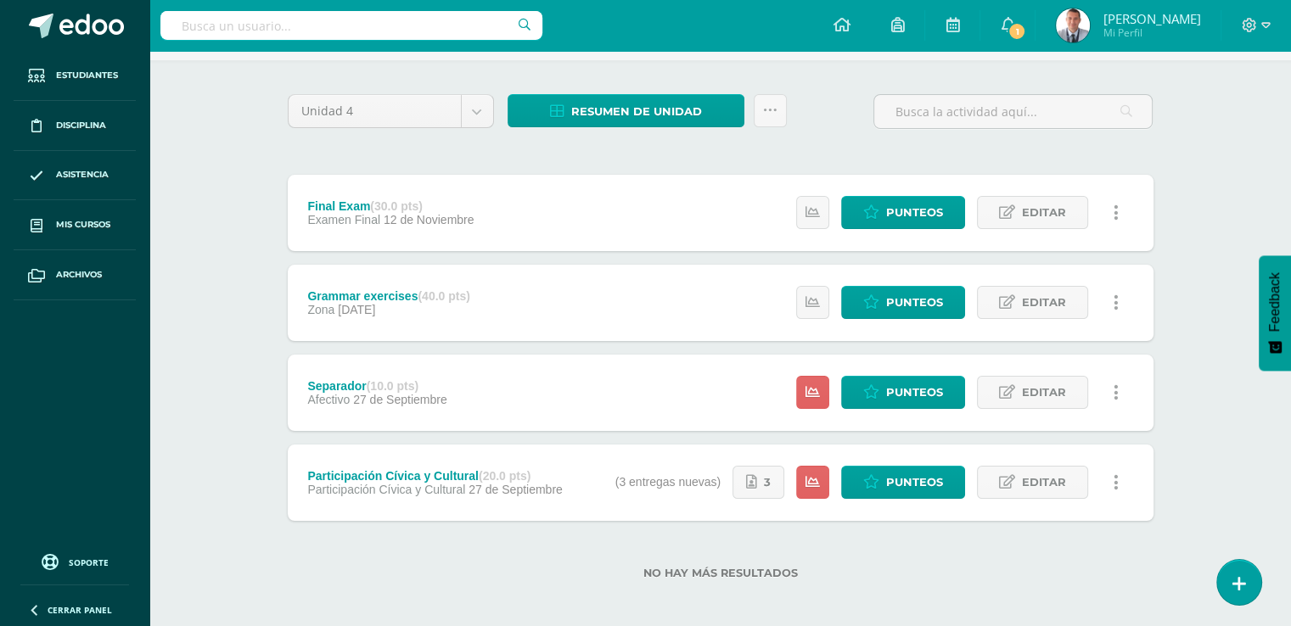
scroll to position [115, 0]
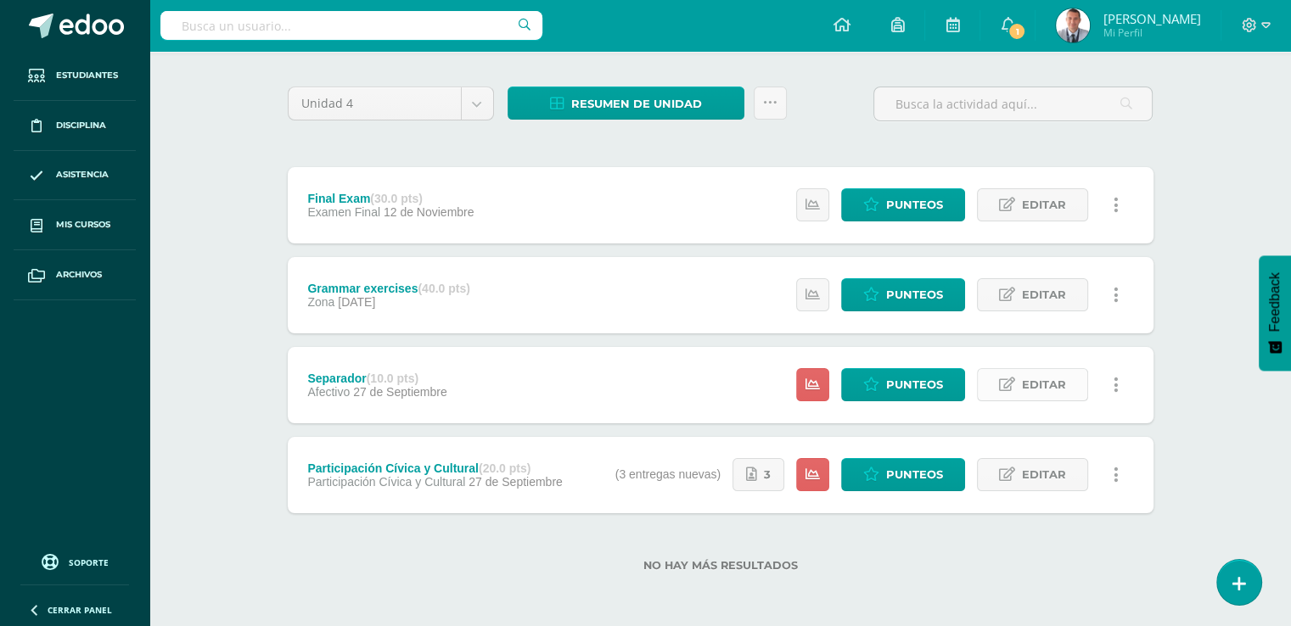
click at [1053, 384] on span "Editar" at bounding box center [1044, 384] width 44 height 31
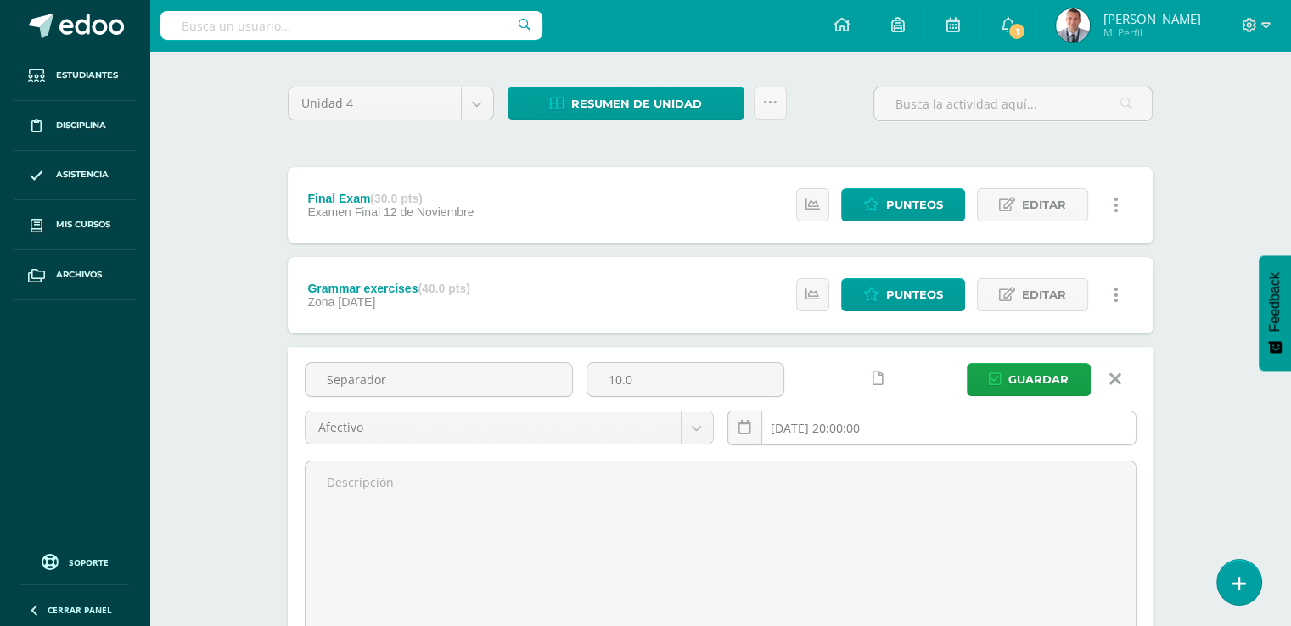
click at [896, 427] on input "2025-09-27 20:00:00" at bounding box center [931, 428] width 407 height 33
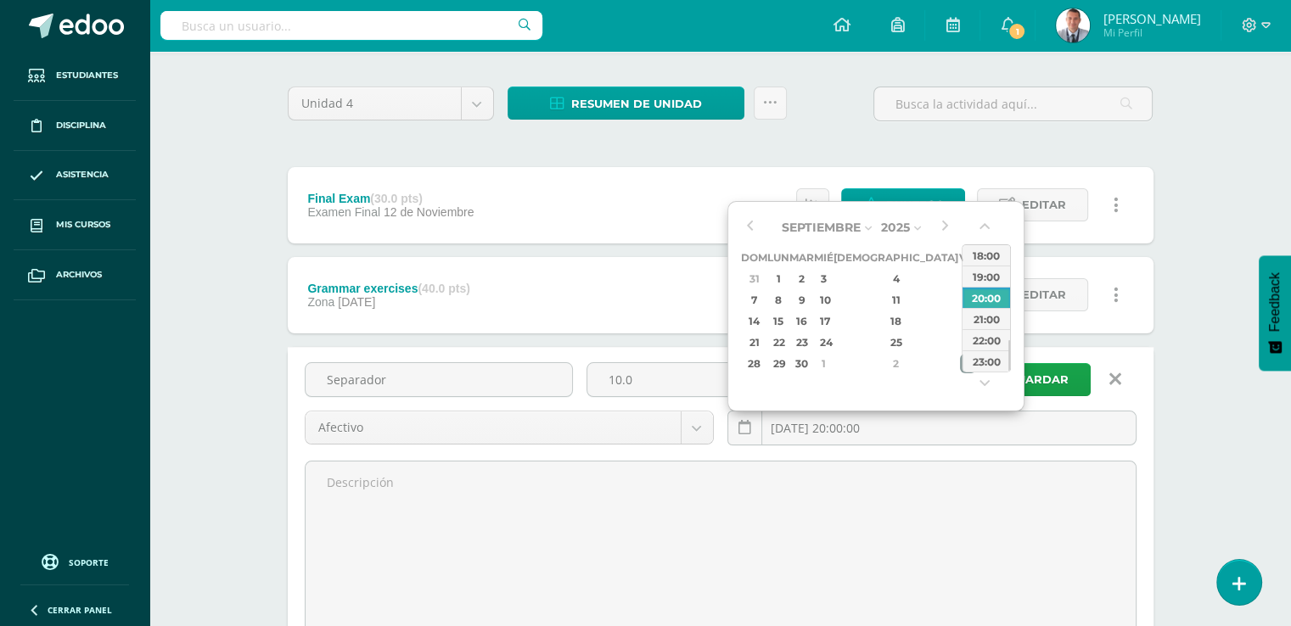
click at [960, 365] on div "3" at bounding box center [967, 364] width 15 height 20
click at [811, 338] on div "21" at bounding box center [802, 343] width 20 height 20
type input "2025-10-21 20:00"
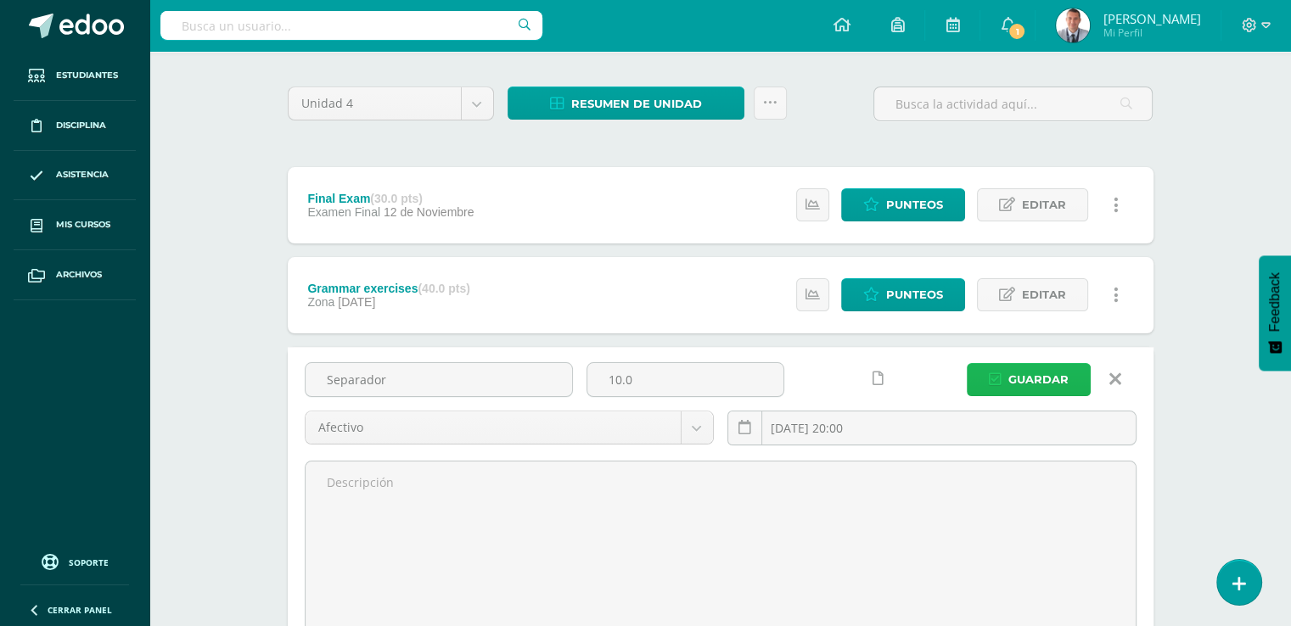
click at [1052, 374] on span "Guardar" at bounding box center [1038, 379] width 60 height 31
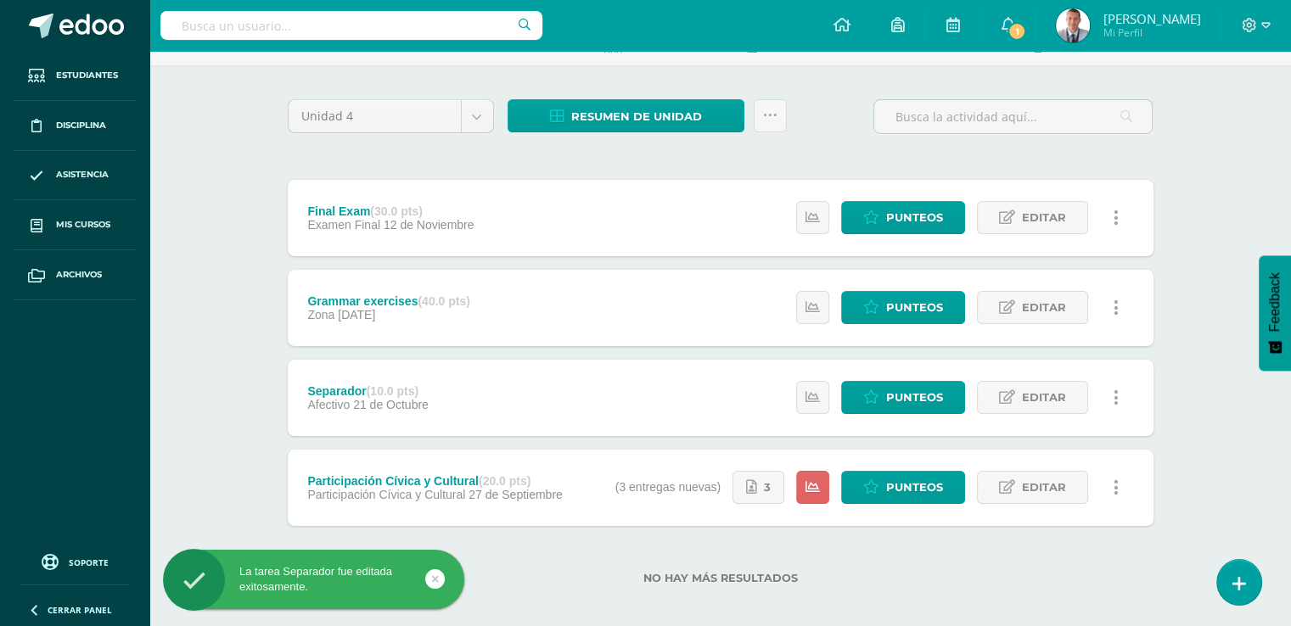
scroll to position [115, 0]
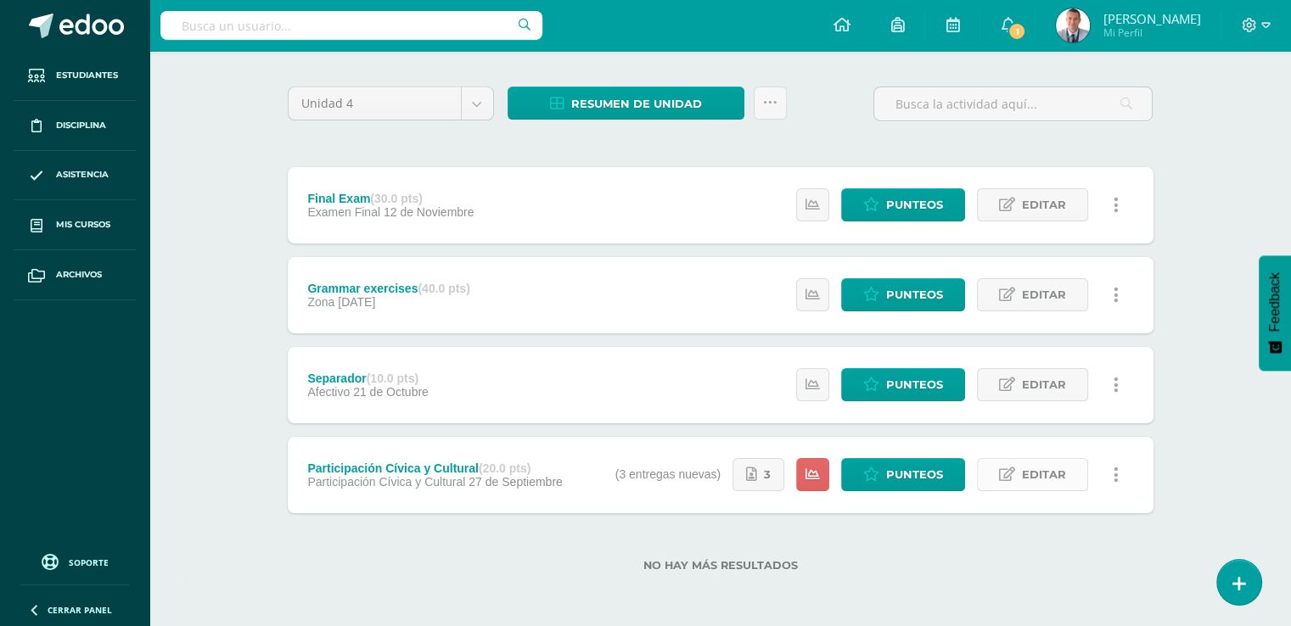
click at [1051, 469] on span "Editar" at bounding box center [1044, 474] width 44 height 31
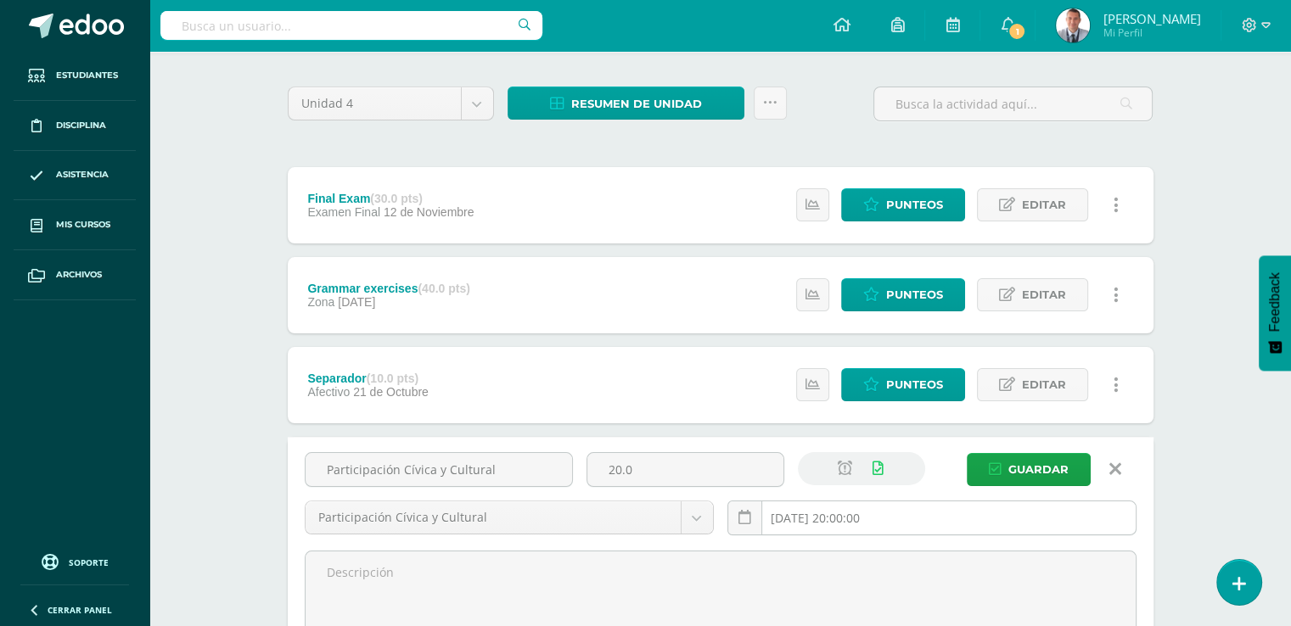
click at [890, 509] on input "2025-09-27 20:00:00" at bounding box center [931, 518] width 407 height 33
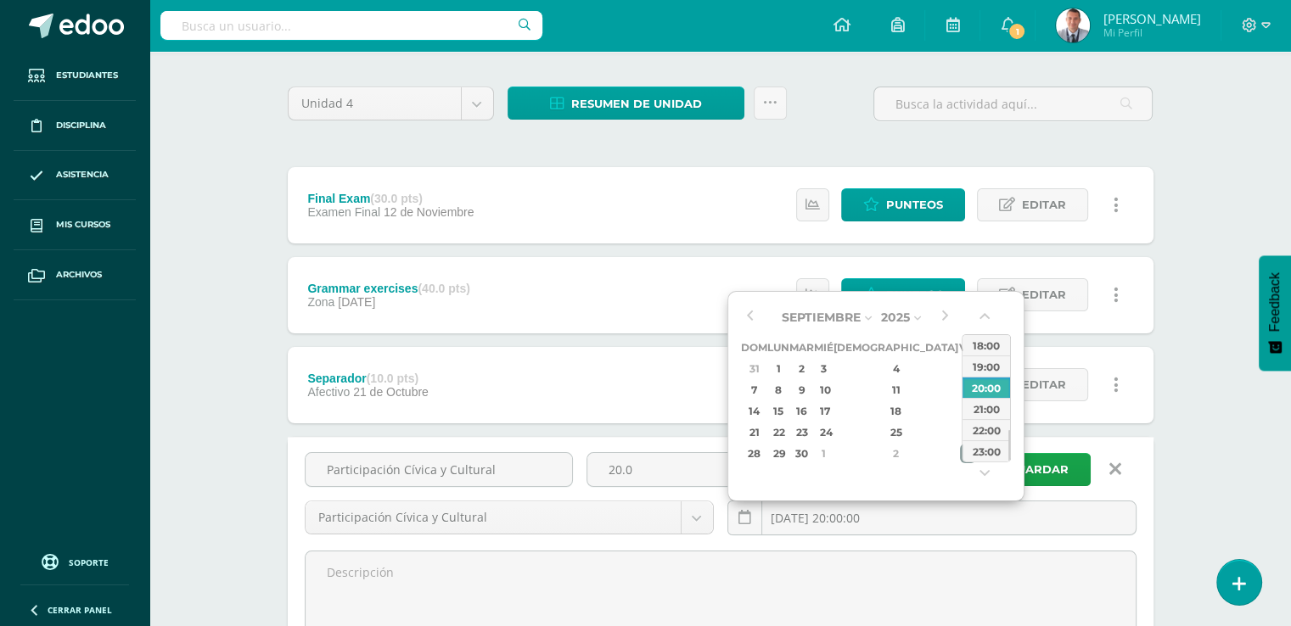
click at [960, 457] on div "3" at bounding box center [967, 454] width 15 height 20
click at [811, 431] on div "21" at bounding box center [802, 433] width 20 height 20
type input "2025-10-21 20:00"
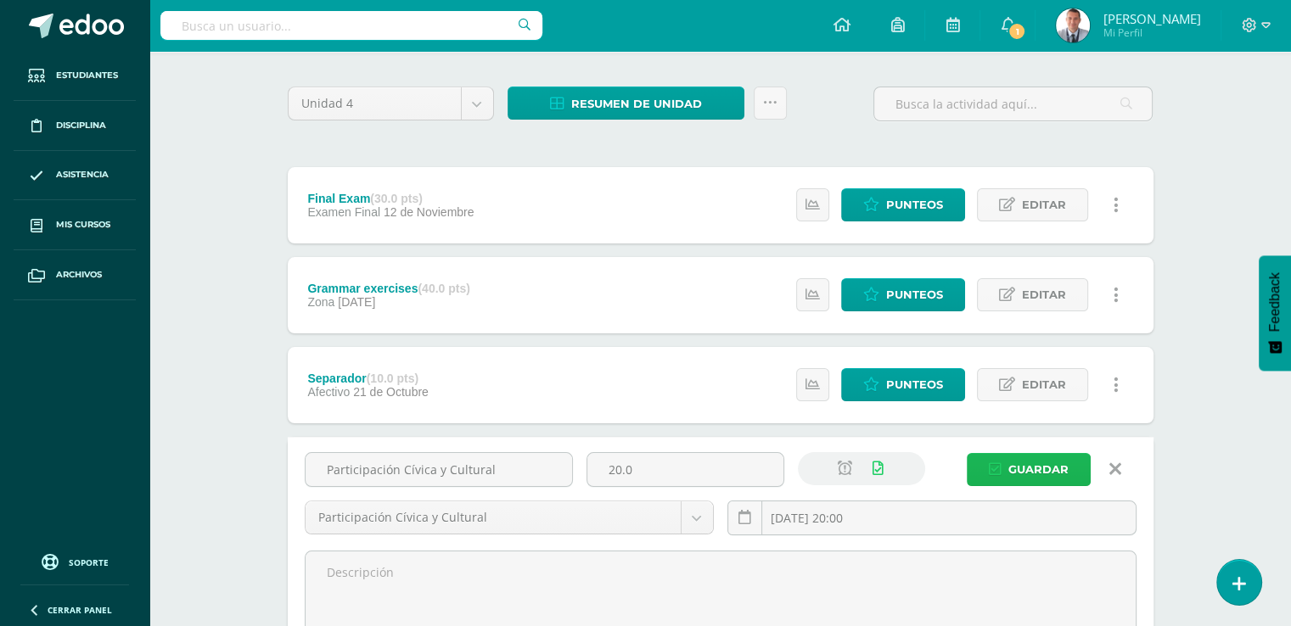
click at [1054, 463] on span "Guardar" at bounding box center [1038, 469] width 60 height 31
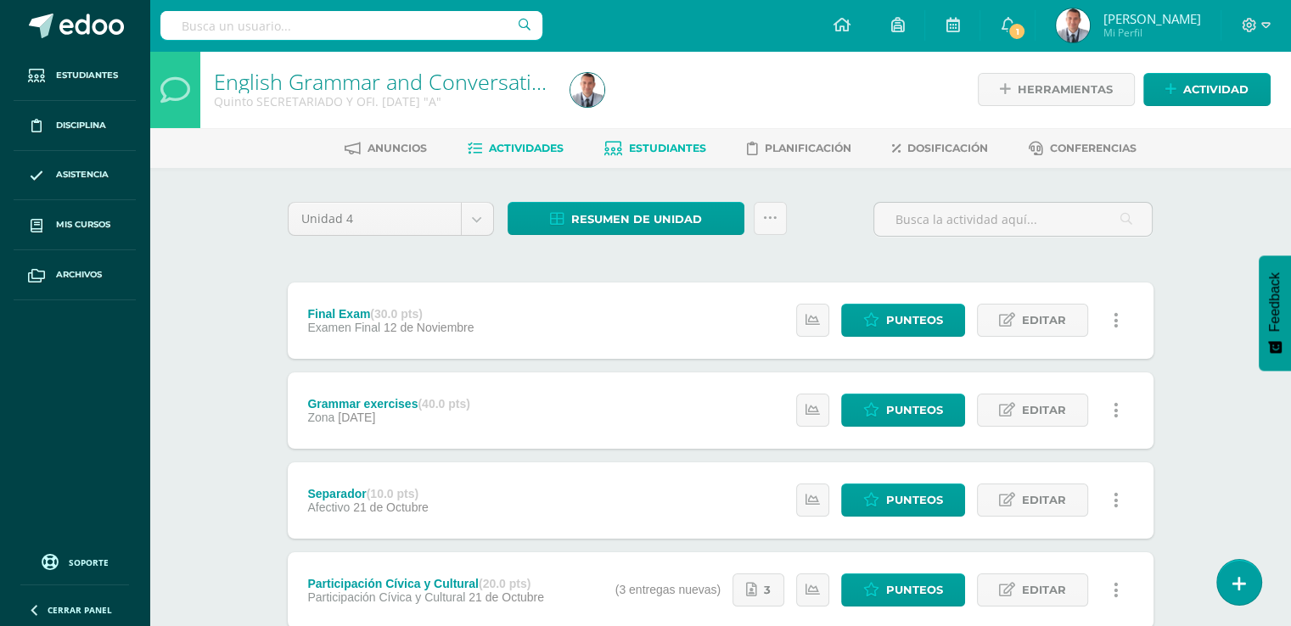
click at [680, 148] on span "Estudiantes" at bounding box center [667, 148] width 77 height 13
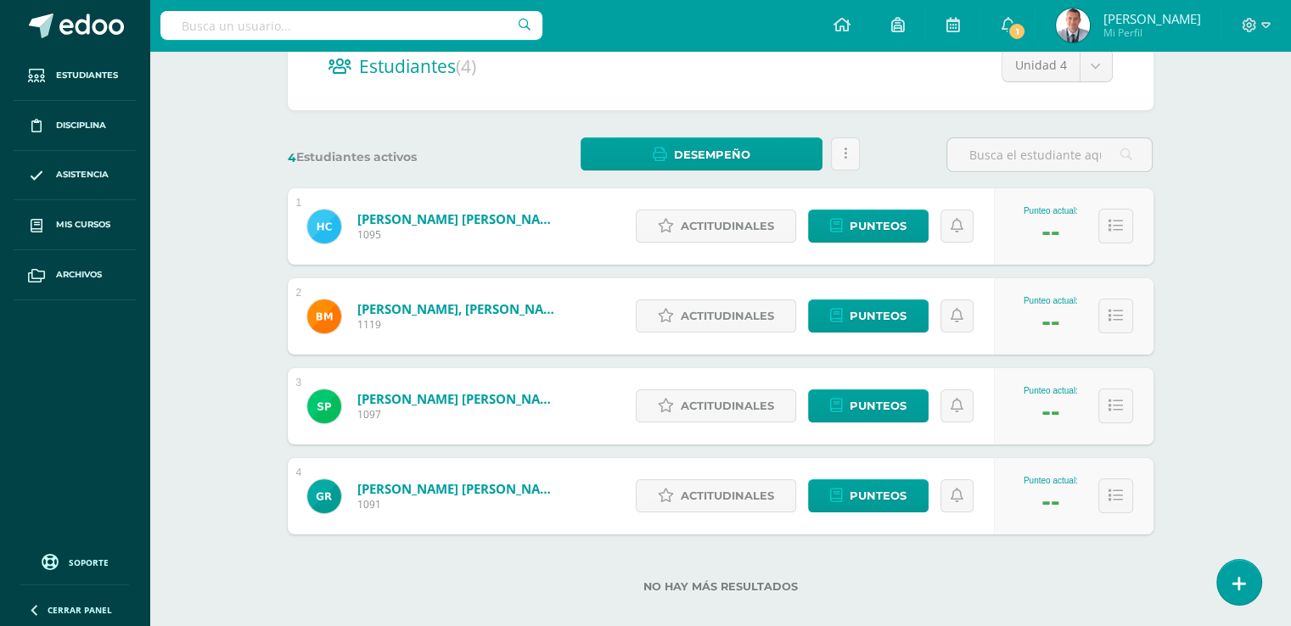
scroll to position [202, 0]
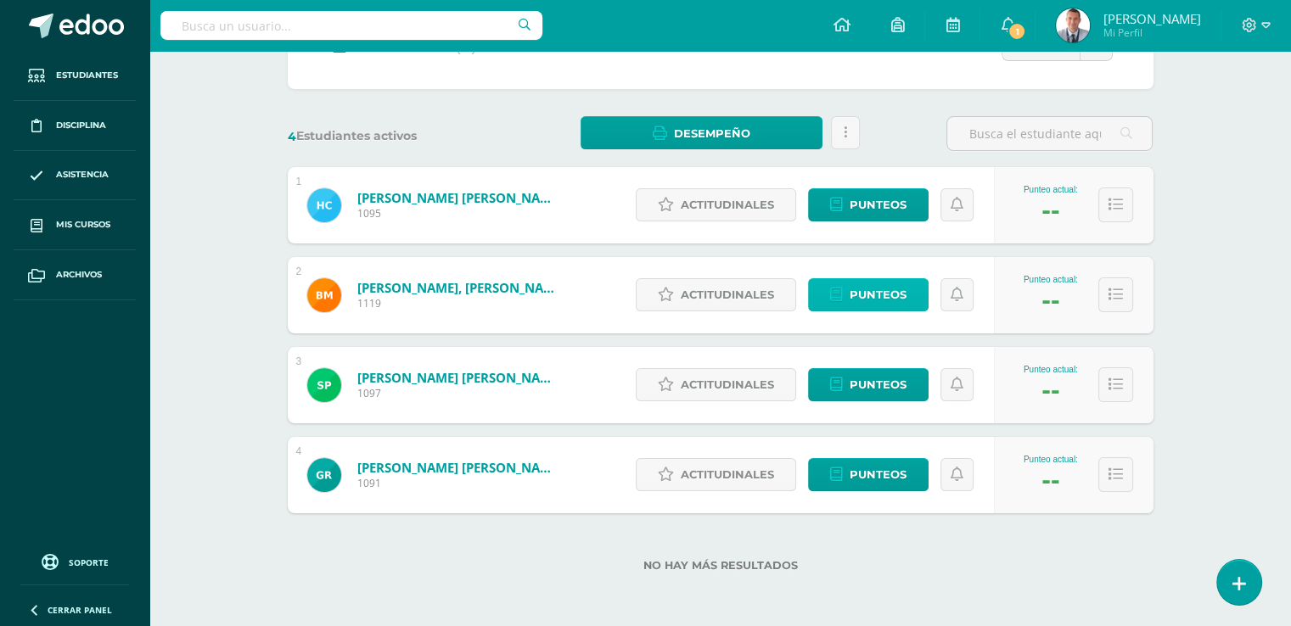
click at [903, 295] on span "Punteos" at bounding box center [878, 294] width 57 height 31
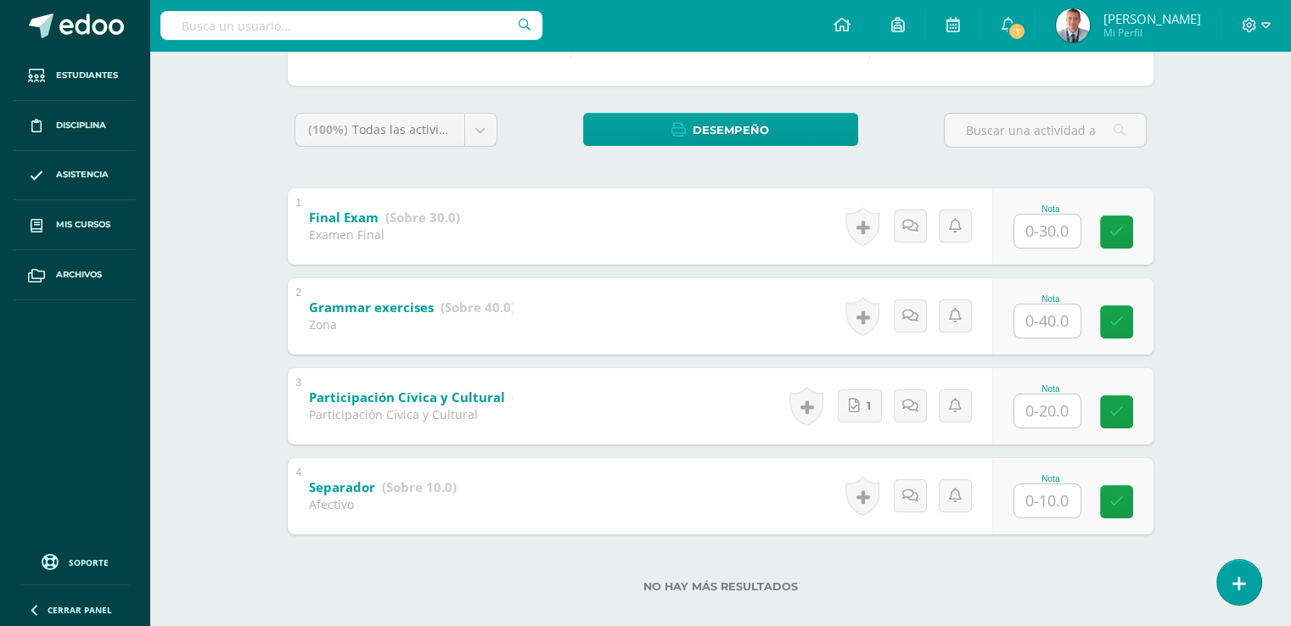
scroll to position [241, 0]
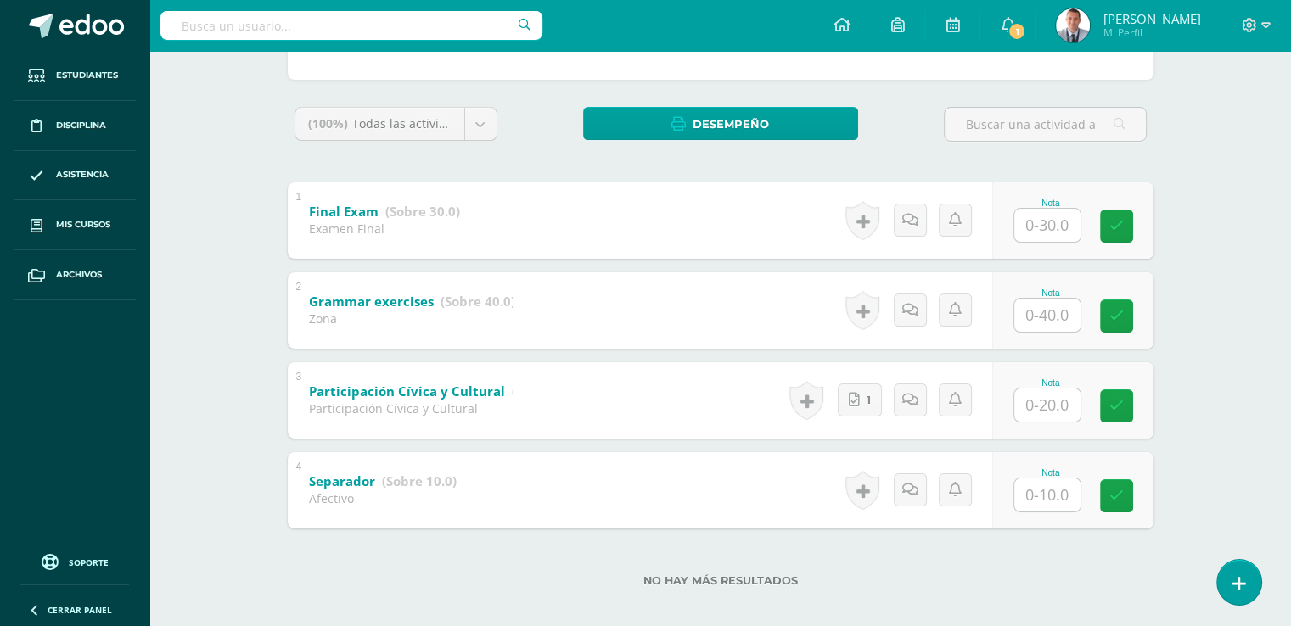
click at [1047, 398] on input "text" at bounding box center [1047, 405] width 66 height 33
type input "20"
click at [1049, 495] on input "text" at bounding box center [1047, 495] width 66 height 33
type input "10"
click at [1048, 311] on input "text" at bounding box center [1047, 315] width 66 height 33
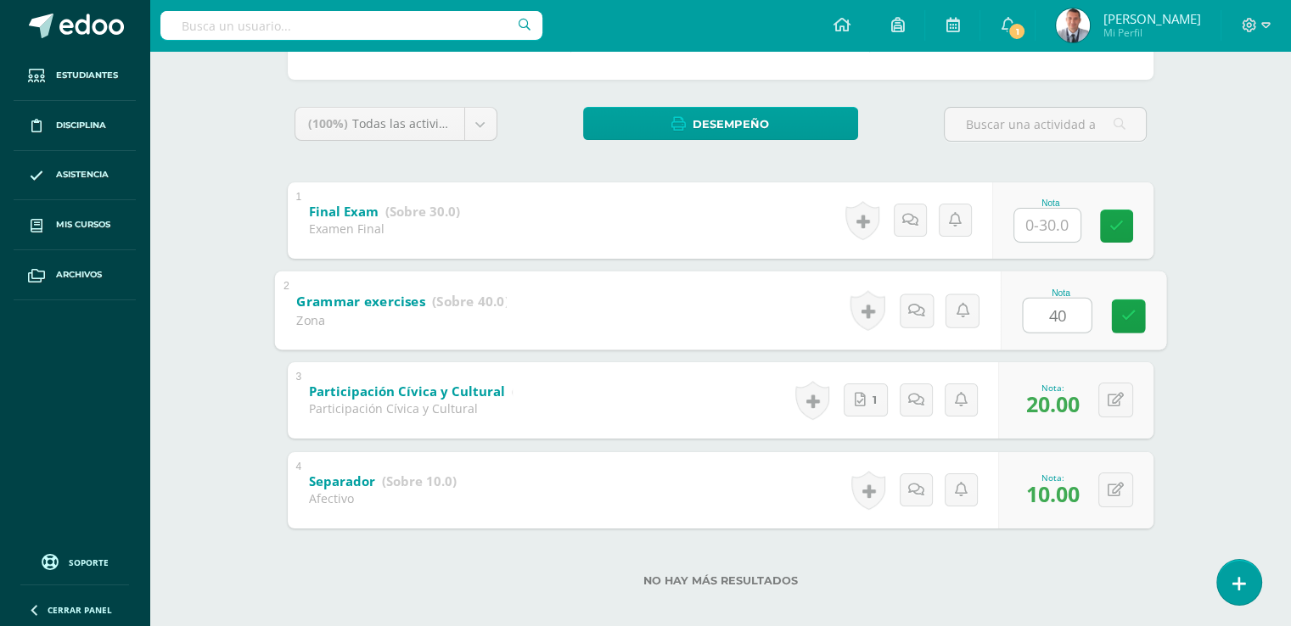
type input "40"
click at [1086, 283] on div "Nota 40" at bounding box center [1083, 310] width 166 height 79
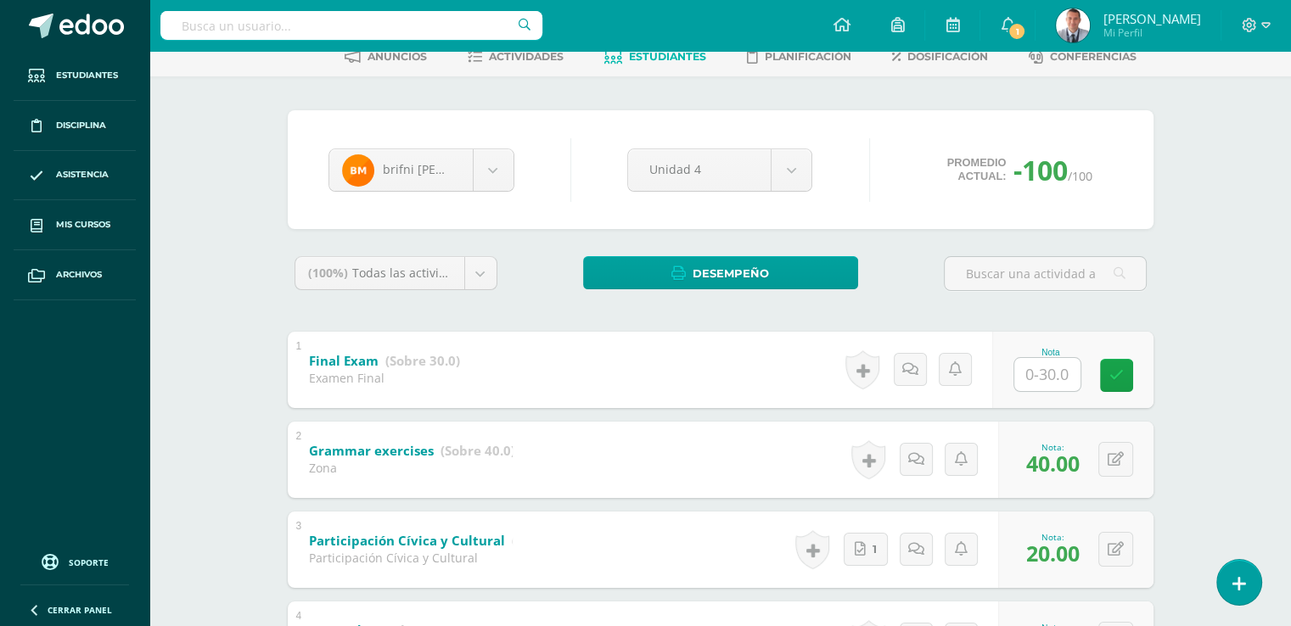
scroll to position [82, 0]
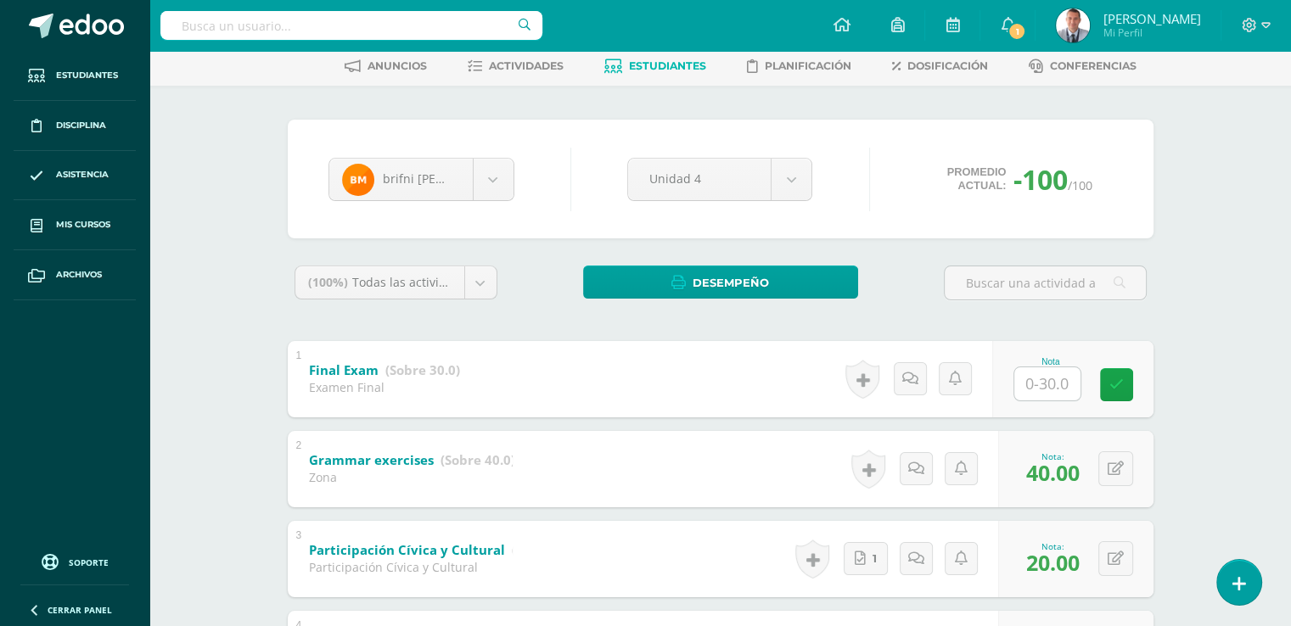
click at [685, 66] on span "Estudiantes" at bounding box center [667, 65] width 77 height 13
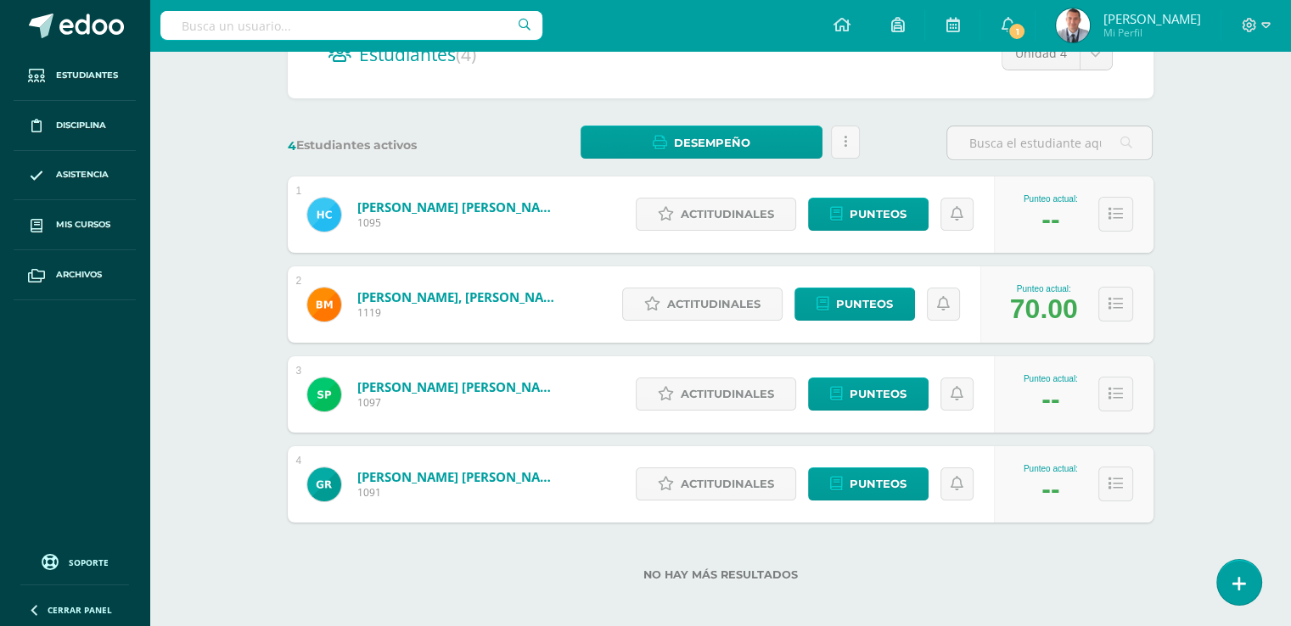
scroll to position [197, 0]
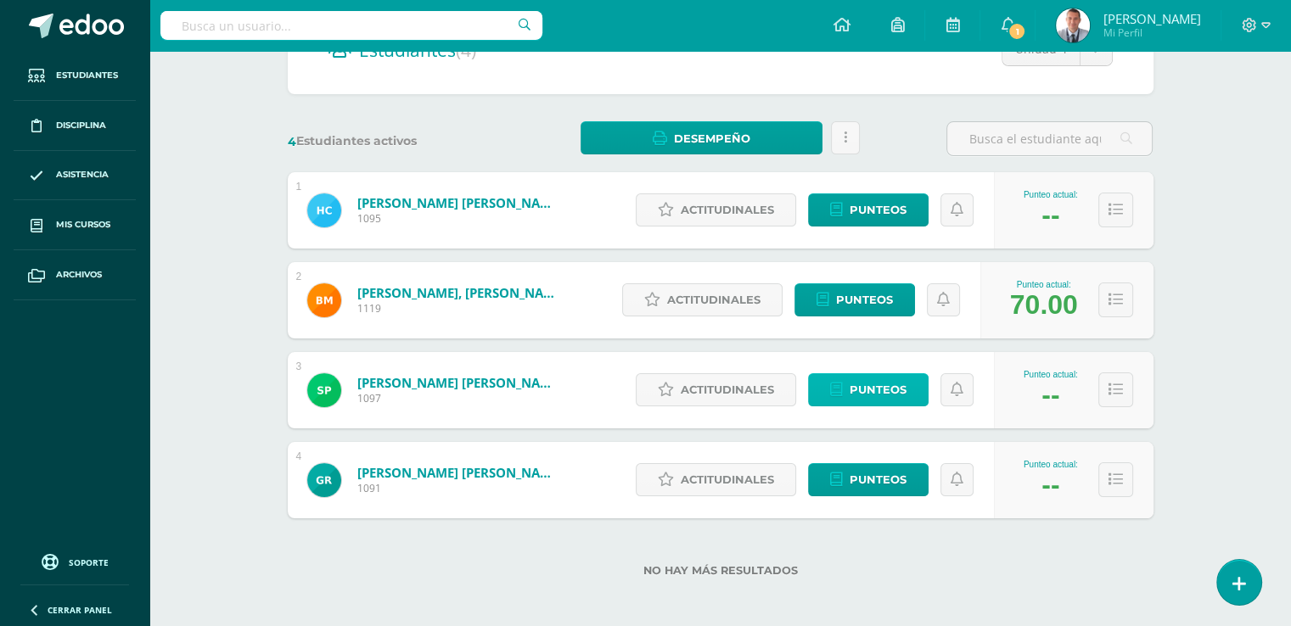
click at [904, 390] on span "Punteos" at bounding box center [878, 389] width 57 height 31
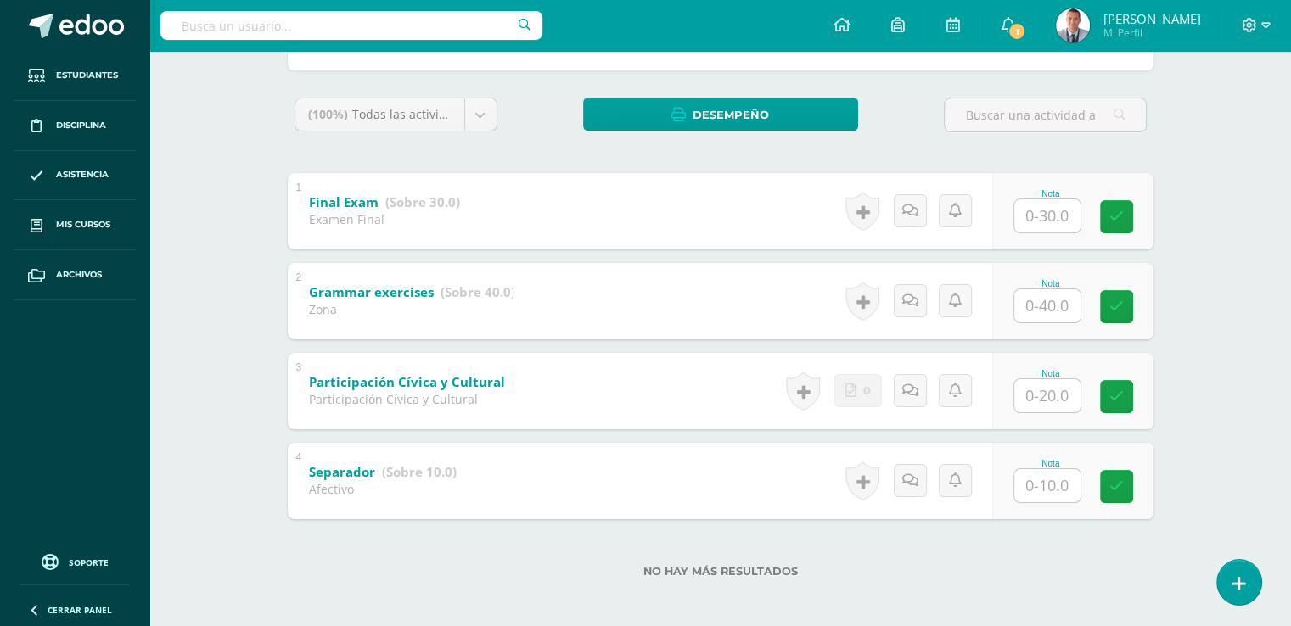
scroll to position [256, 0]
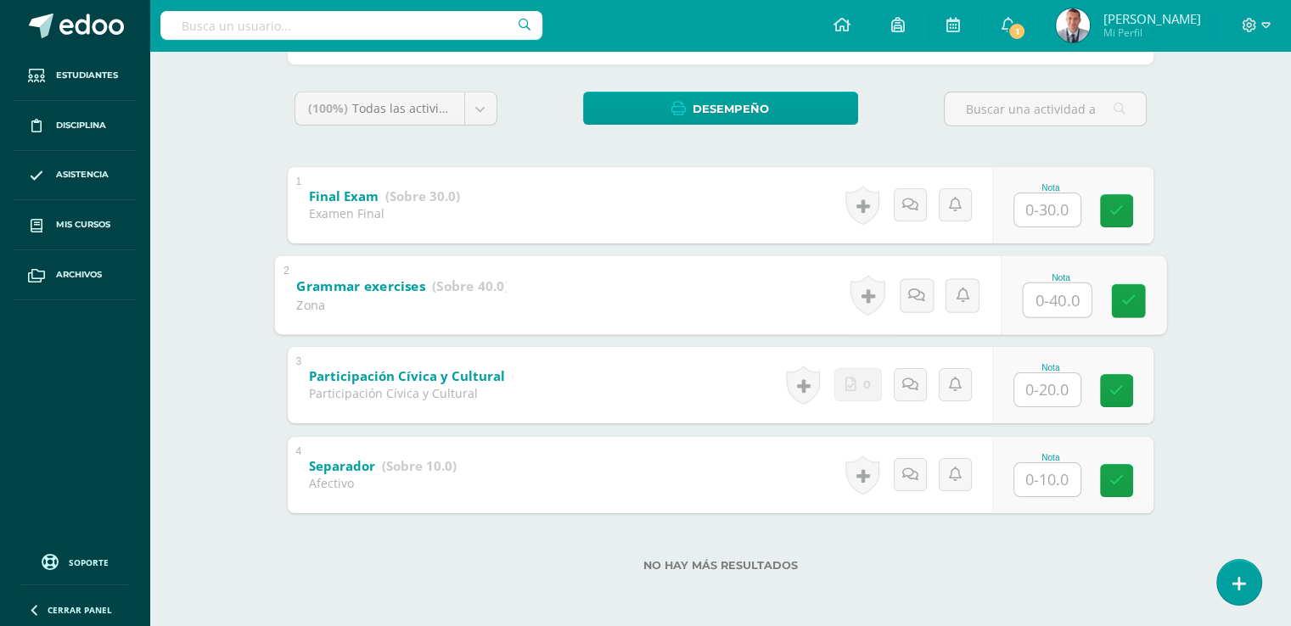
click at [1049, 297] on input "text" at bounding box center [1057, 300] width 68 height 34
type input "40"
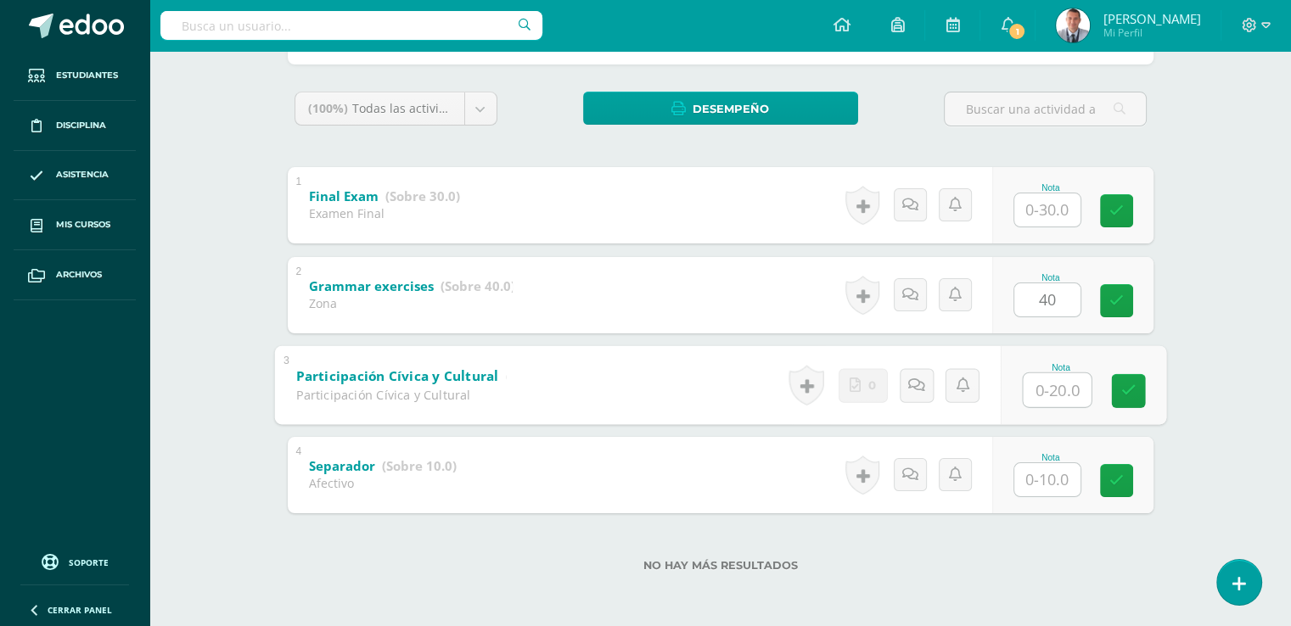
click at [1046, 386] on input "text" at bounding box center [1057, 390] width 68 height 34
type input "20"
click at [1049, 476] on input "text" at bounding box center [1047, 479] width 66 height 33
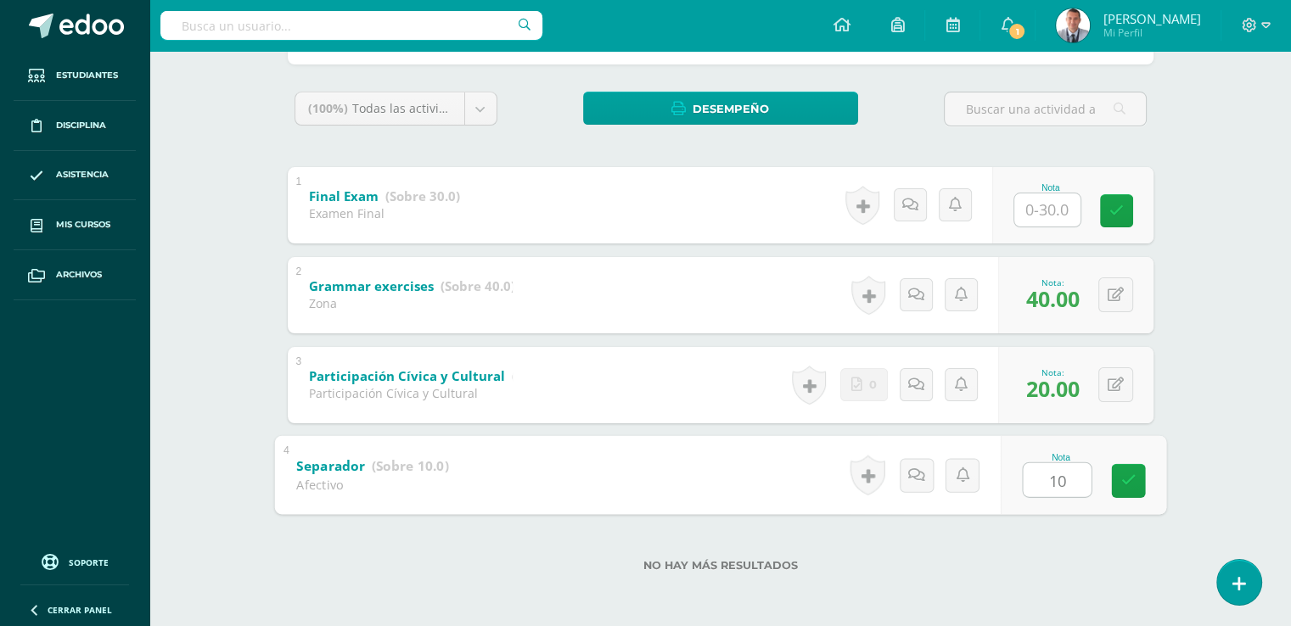
type input "10"
click at [1103, 445] on div "Nota 10" at bounding box center [1083, 474] width 166 height 79
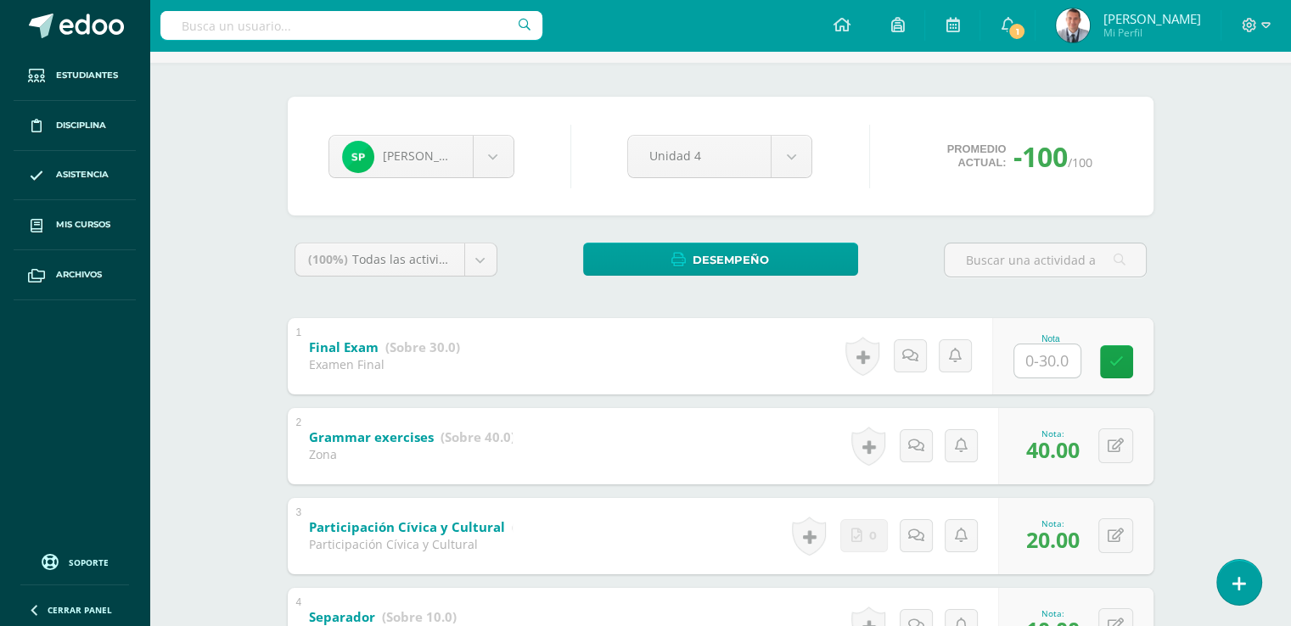
scroll to position [0, 0]
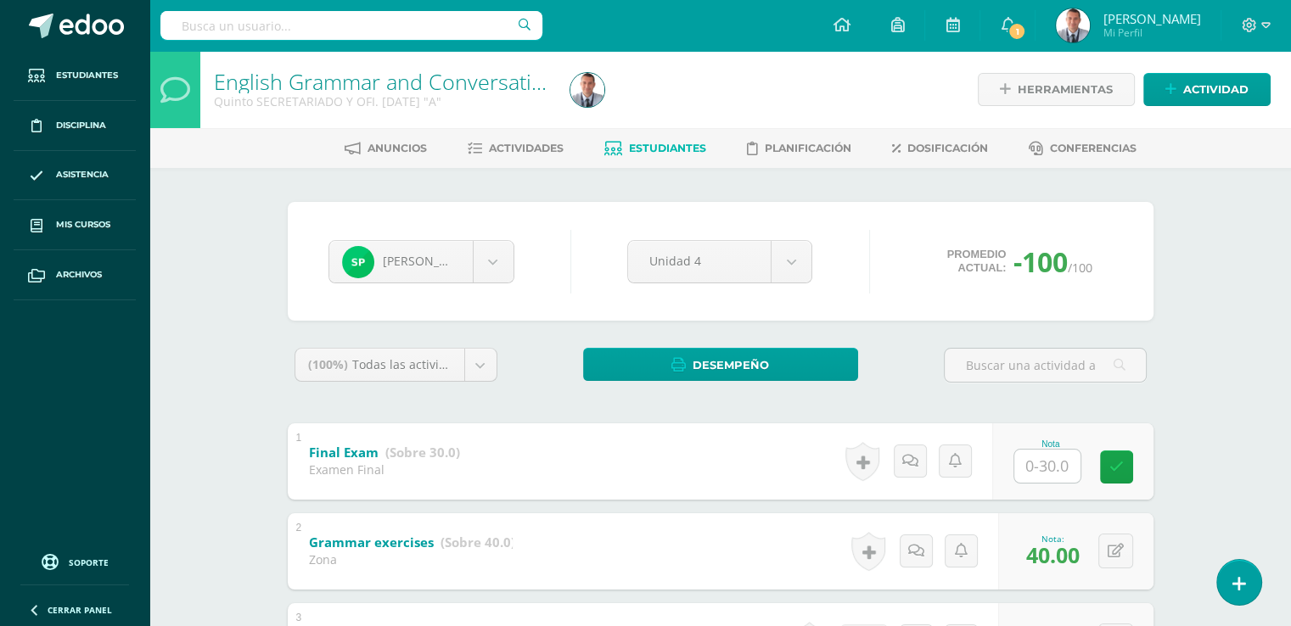
click at [692, 144] on span "Estudiantes" at bounding box center [667, 148] width 77 height 13
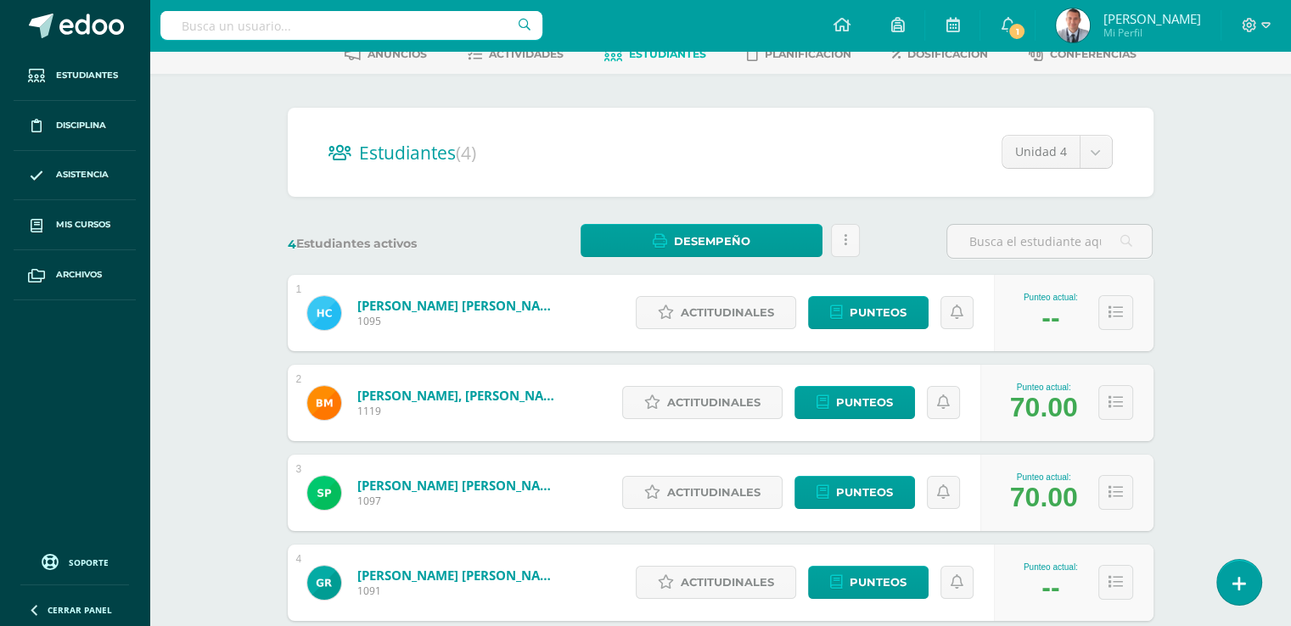
scroll to position [202, 0]
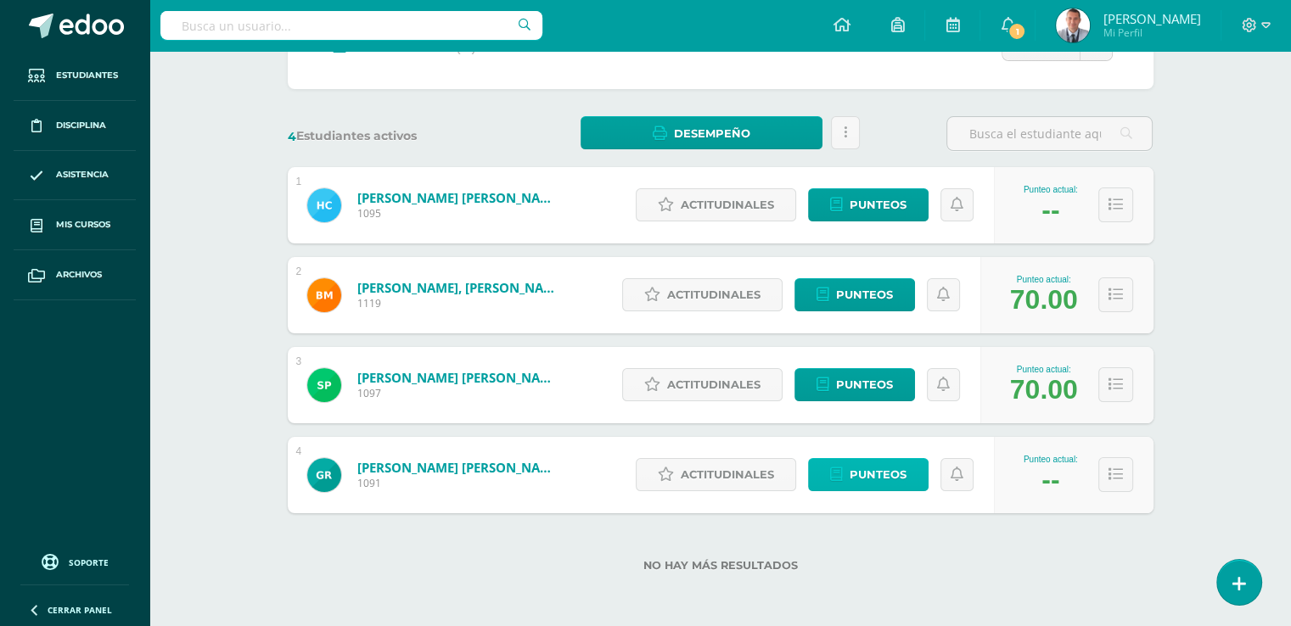
click at [896, 477] on span "Punteos" at bounding box center [878, 474] width 57 height 31
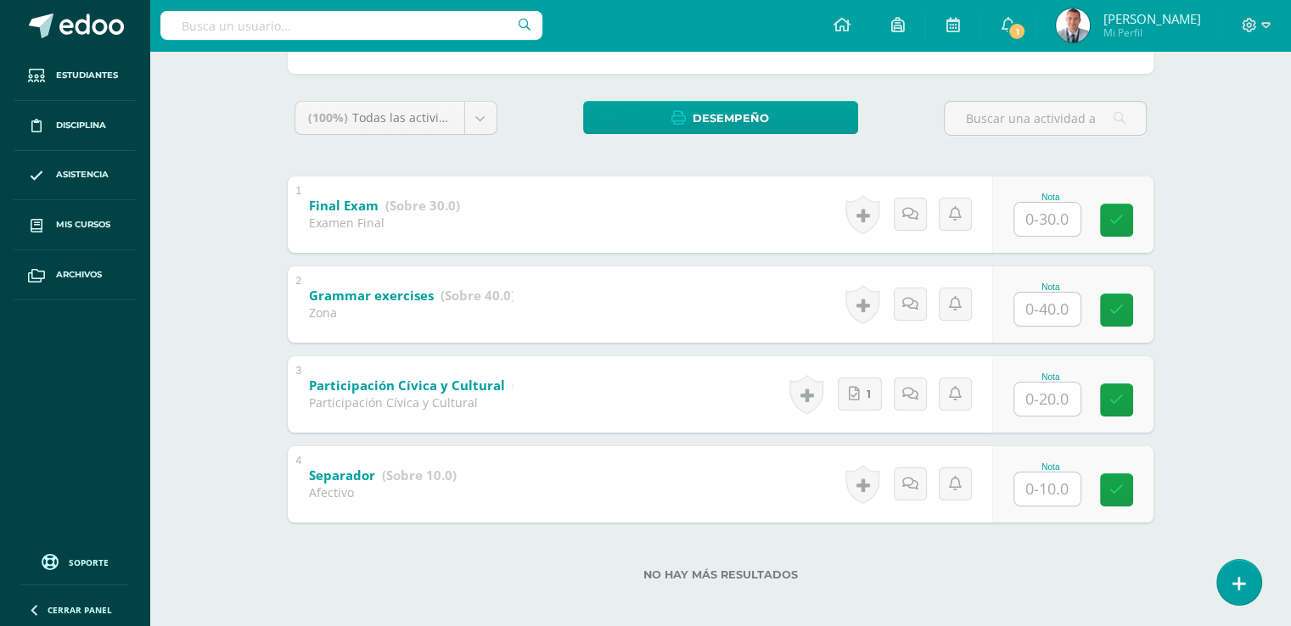
scroll to position [256, 0]
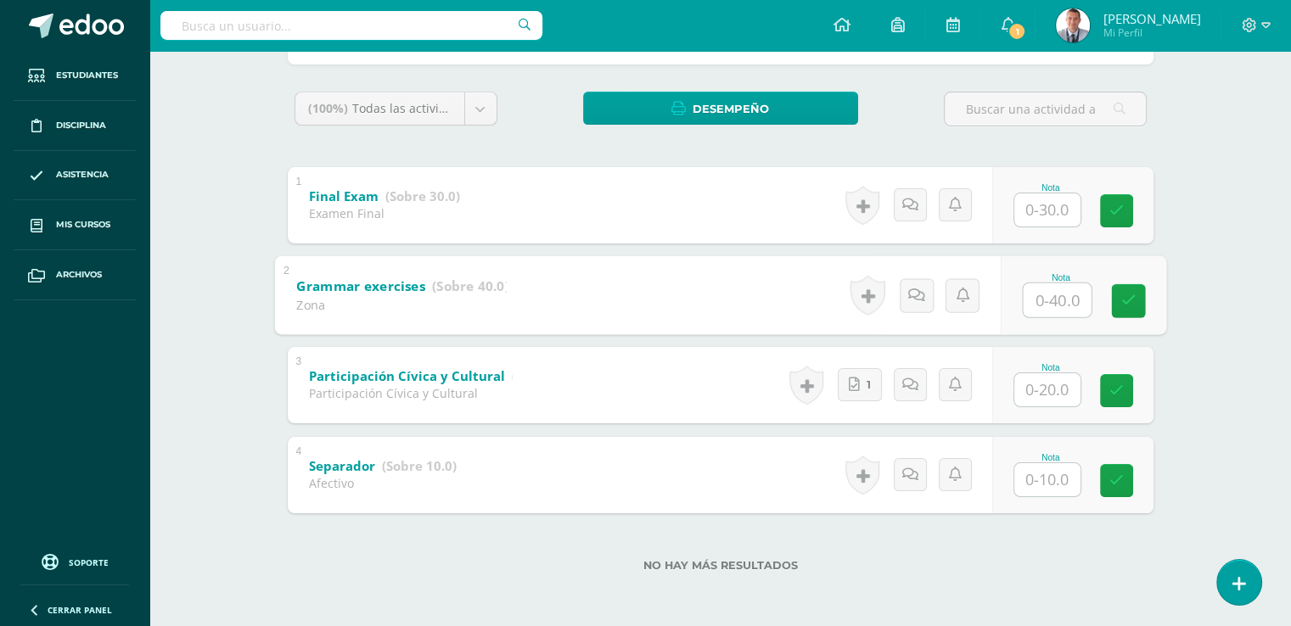
click at [1050, 287] on input "text" at bounding box center [1057, 300] width 68 height 34
type input "40"
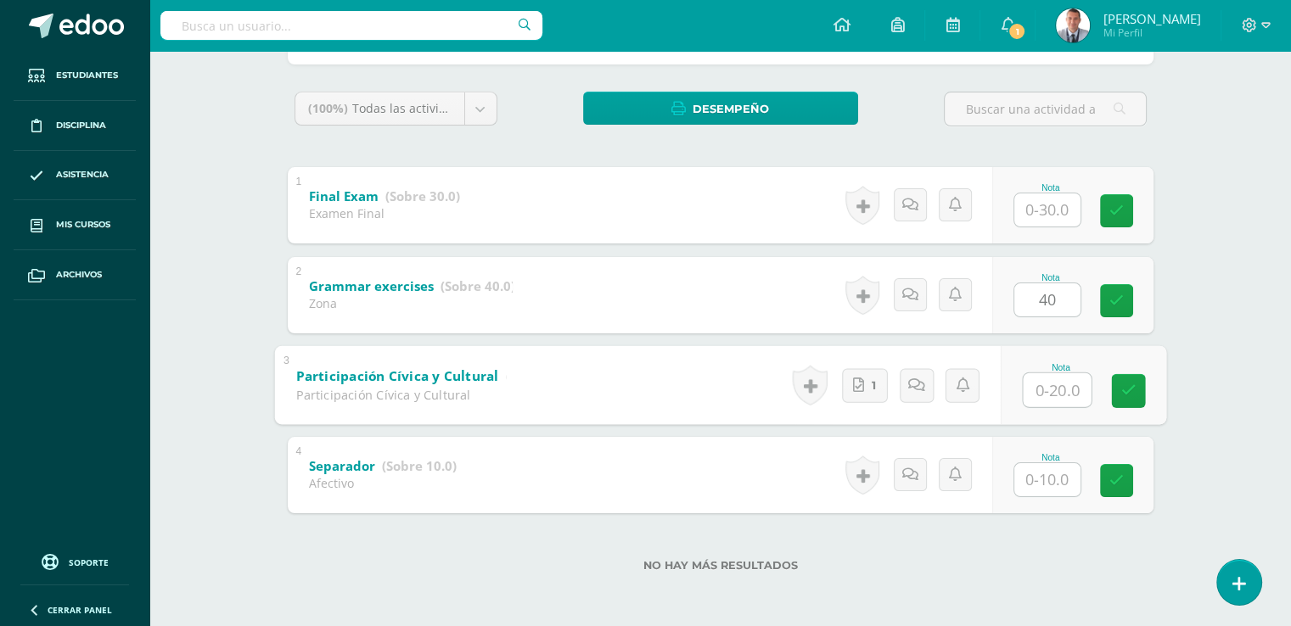
click at [1049, 384] on input "text" at bounding box center [1057, 390] width 68 height 34
type input "20"
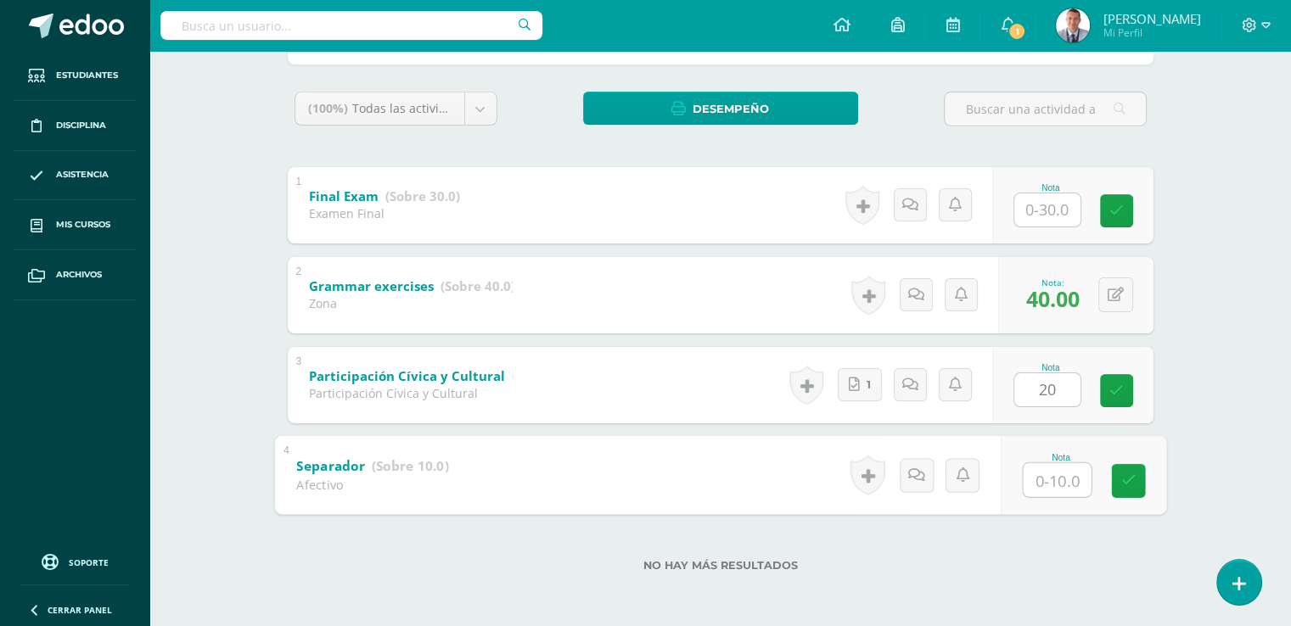
click at [1046, 480] on input "text" at bounding box center [1057, 480] width 68 height 34
type input "10"
click at [1093, 413] on div "0 Logros Logros obtenidos Aún no hay logros agregados Nota: 20.00" at bounding box center [1075, 385] width 155 height 76
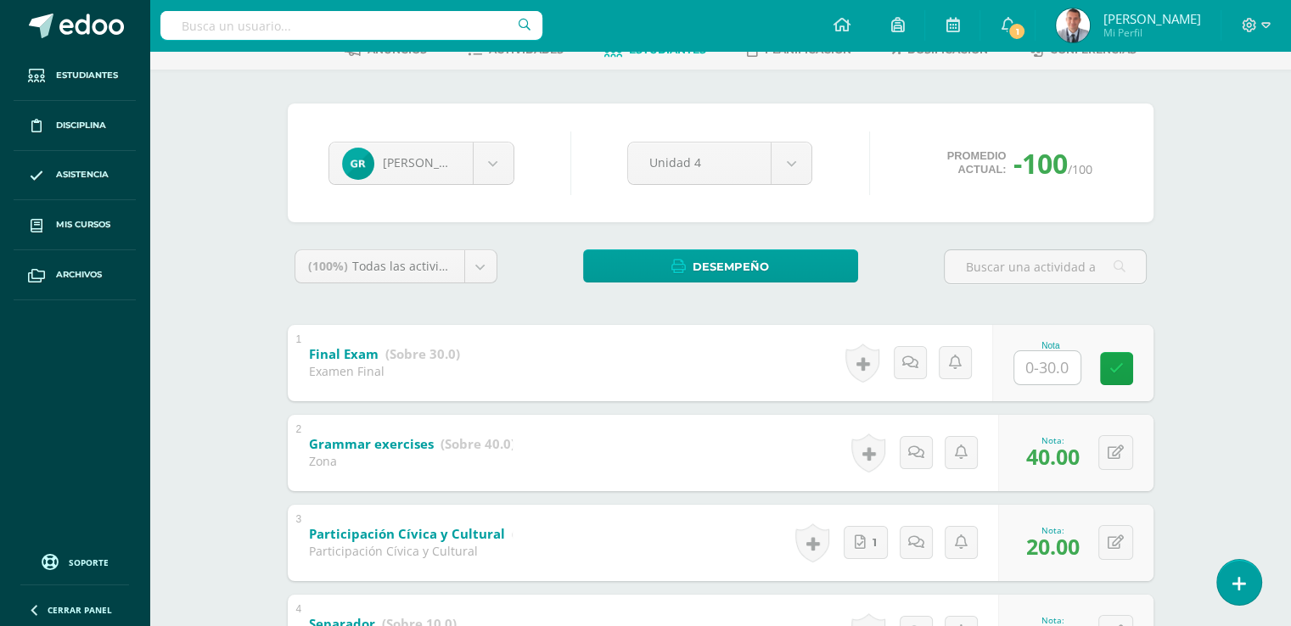
scroll to position [25, 0]
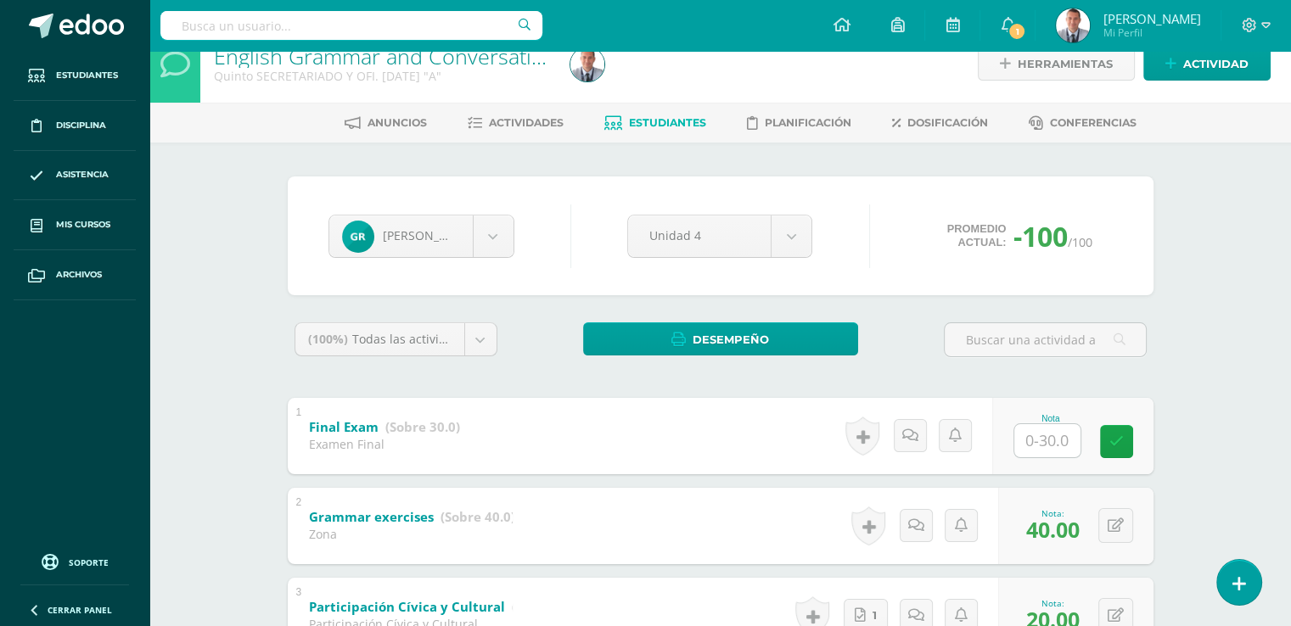
click at [687, 120] on span "Estudiantes" at bounding box center [667, 122] width 77 height 13
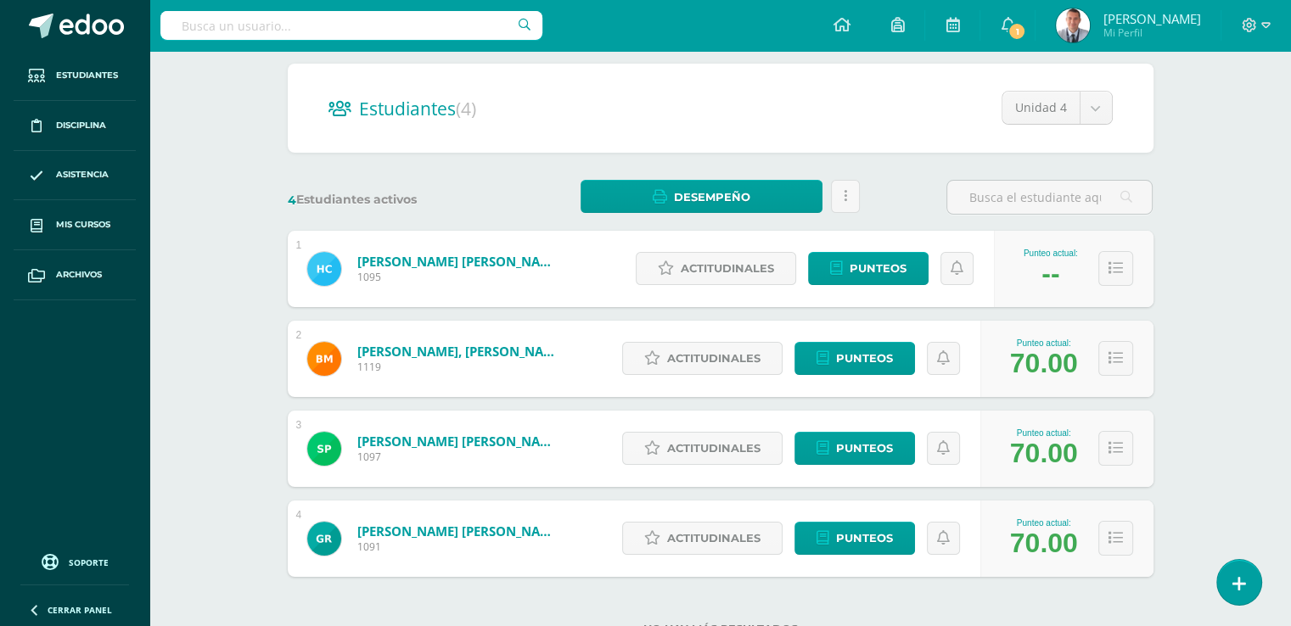
scroll to position [142, 0]
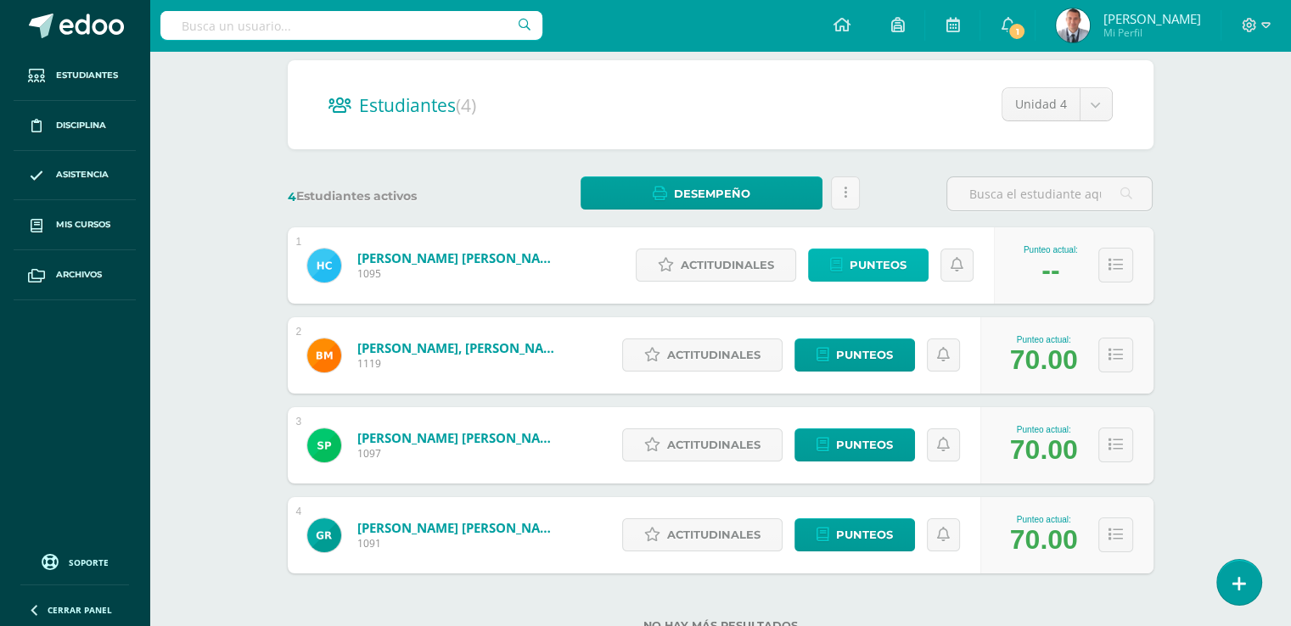
click at [900, 261] on span "Punteos" at bounding box center [878, 265] width 57 height 31
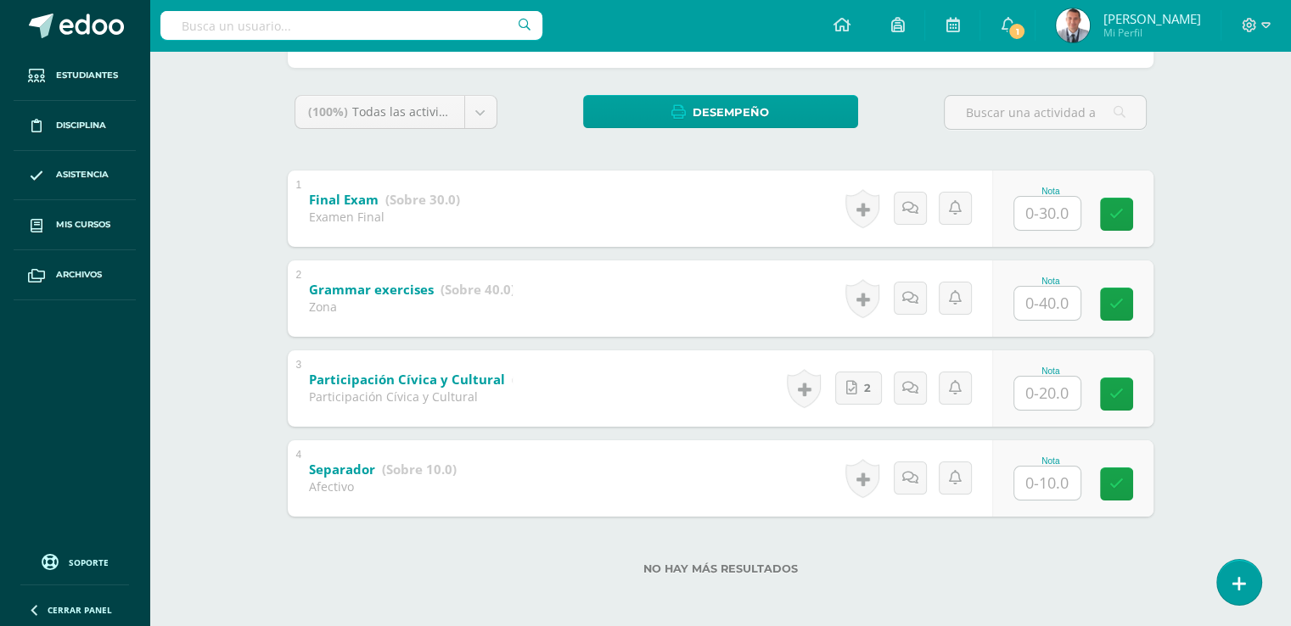
scroll to position [256, 0]
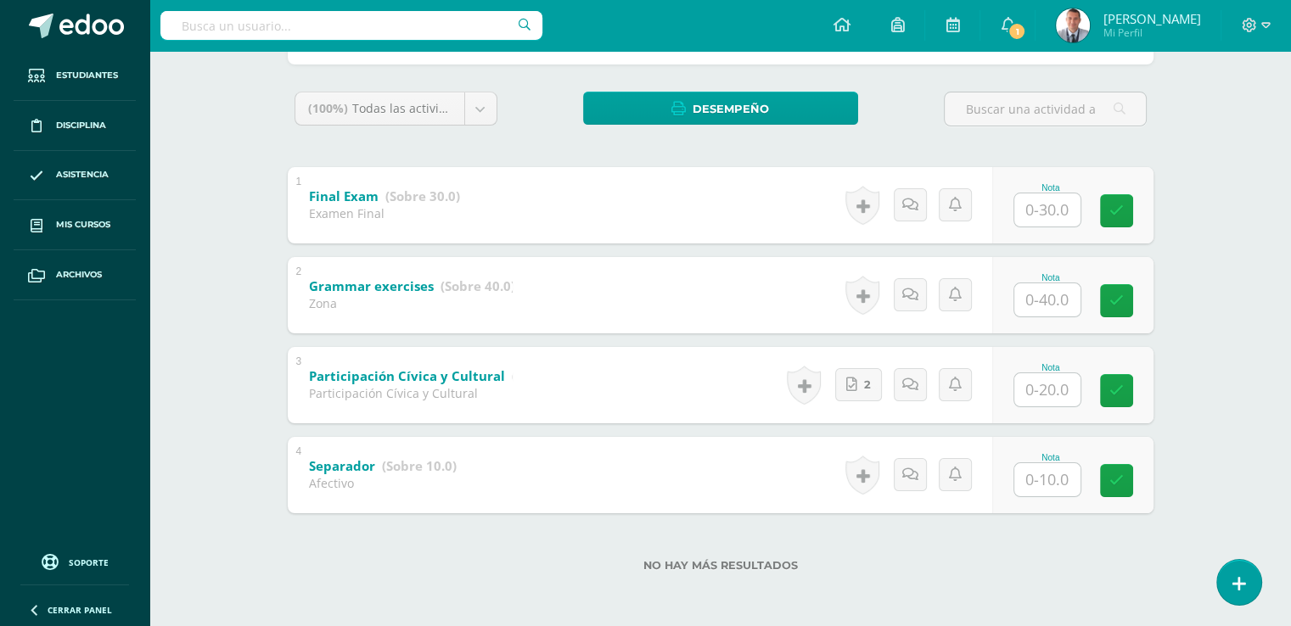
click at [1047, 301] on input "text" at bounding box center [1047, 299] width 66 height 33
type input "40"
click at [1046, 390] on input "text" at bounding box center [1047, 389] width 66 height 33
type input "20"
click at [1047, 473] on input "text" at bounding box center [1057, 480] width 68 height 34
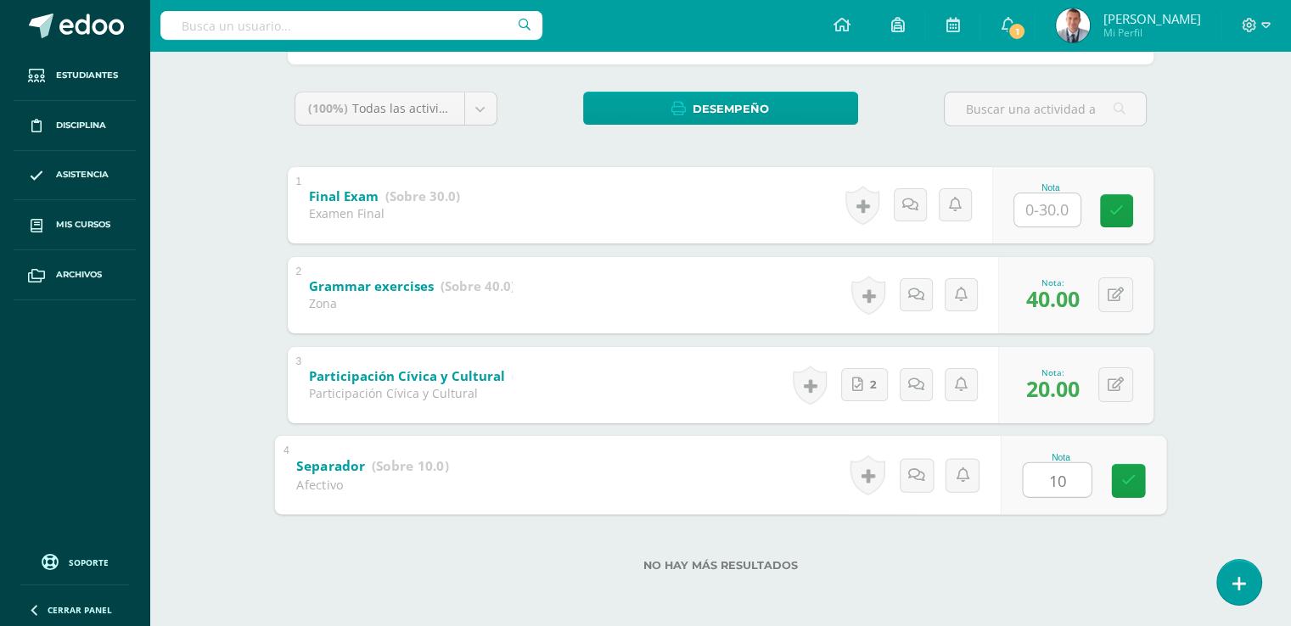
type input "10"
click at [1180, 368] on div "Heydy Cermeño Heydy Cermeño brifni mayen Samaris Padilla Geyli Revolorio Unidad…" at bounding box center [721, 269] width 934 height 715
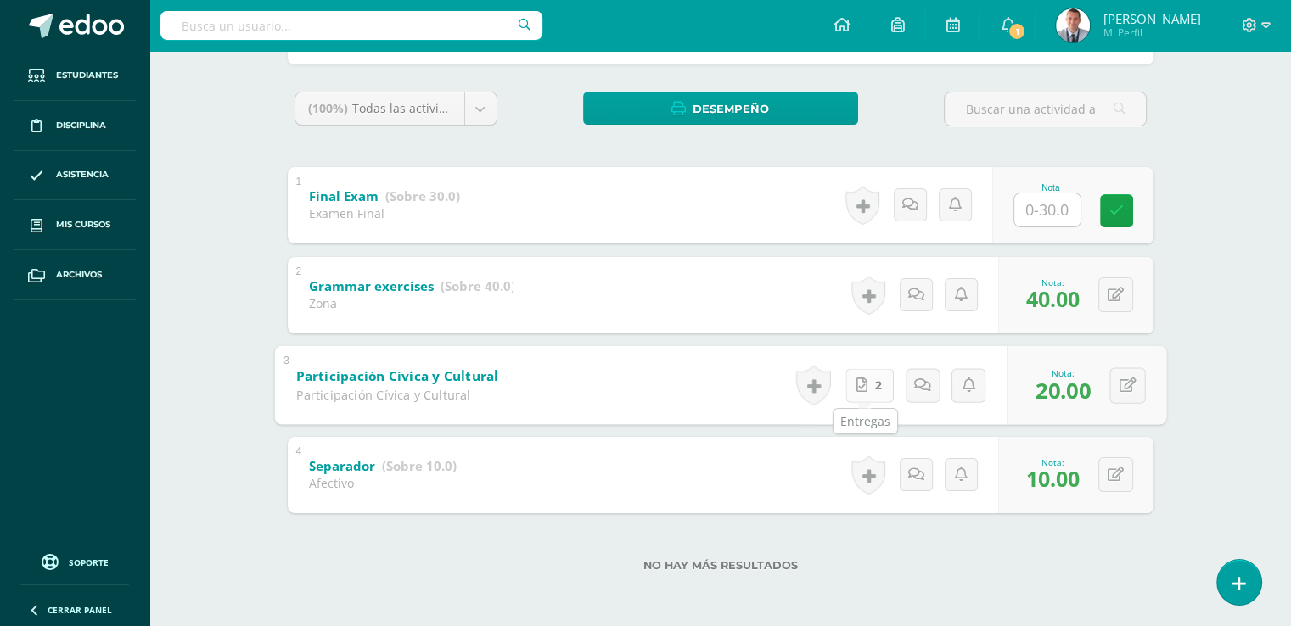
click at [870, 387] on link "2" at bounding box center [869, 385] width 48 height 34
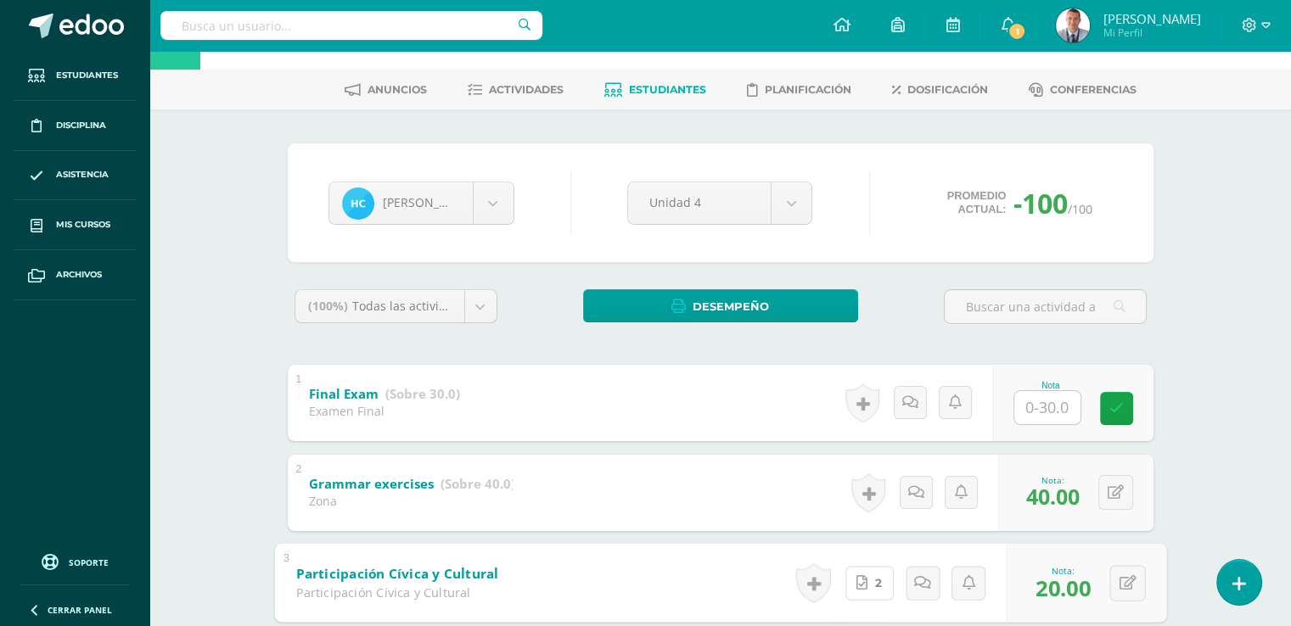
scroll to position [54, 0]
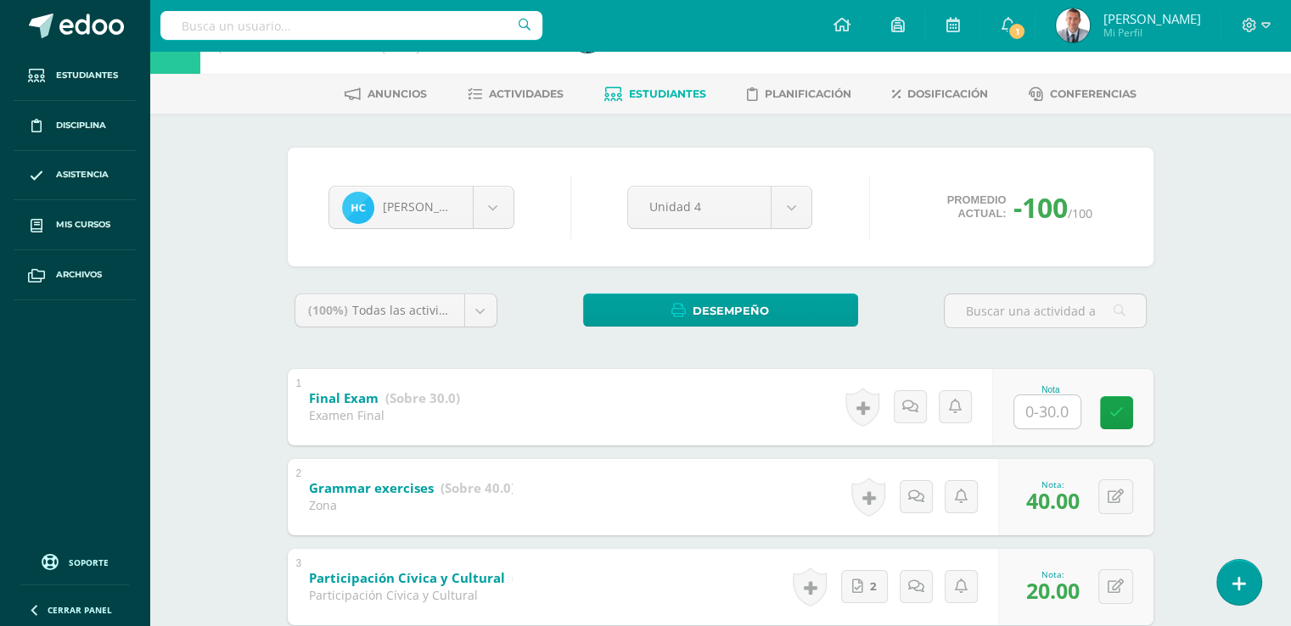
click at [693, 91] on span "Estudiantes" at bounding box center [667, 93] width 77 height 13
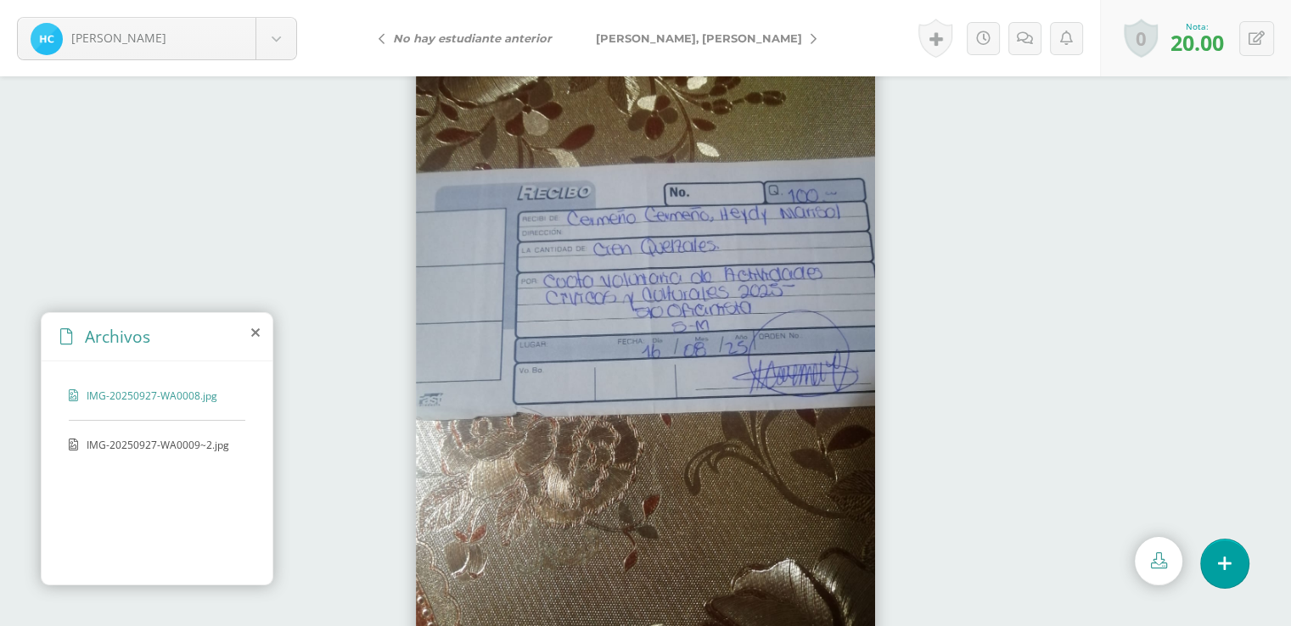
click at [210, 439] on span "IMG-20250927-WA0009~2.jpg" at bounding box center [158, 445] width 143 height 14
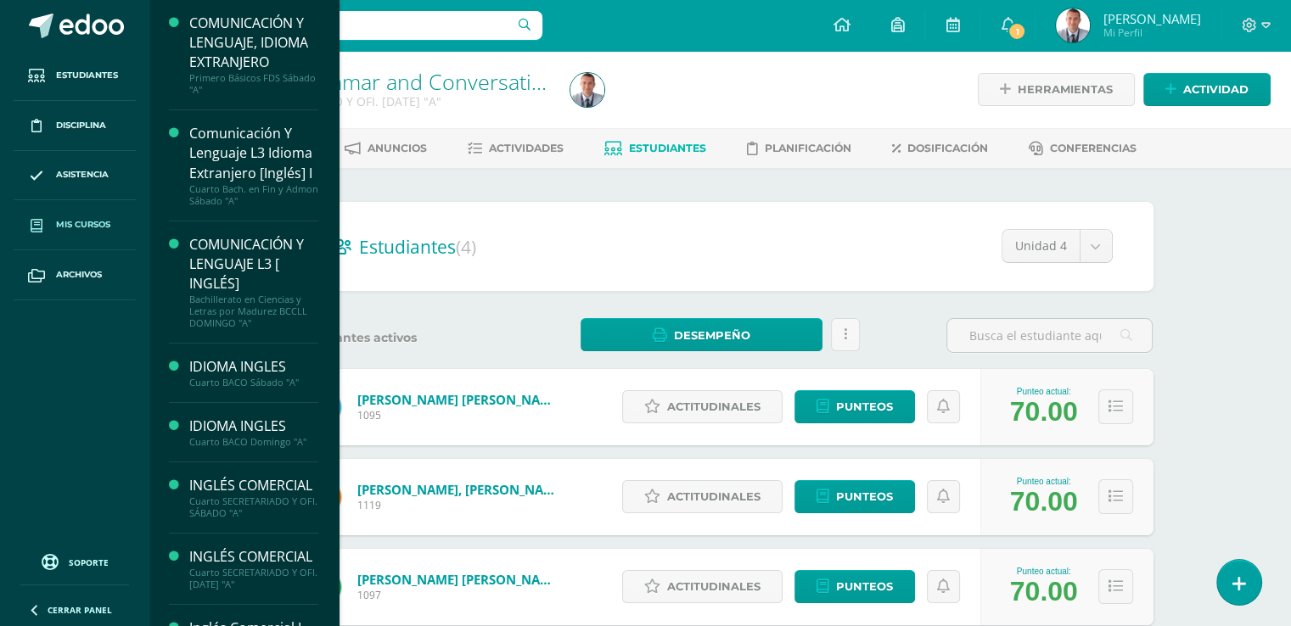
click at [96, 224] on span "Mis cursos" at bounding box center [83, 225] width 54 height 14
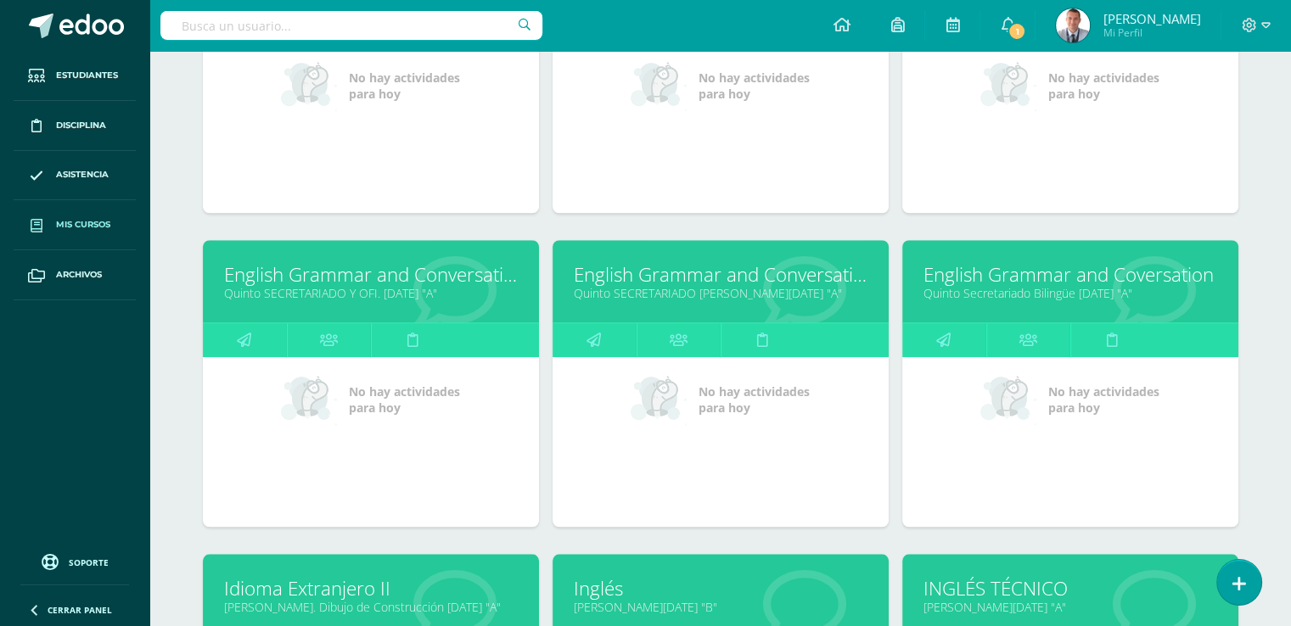
scroll to position [1335, 0]
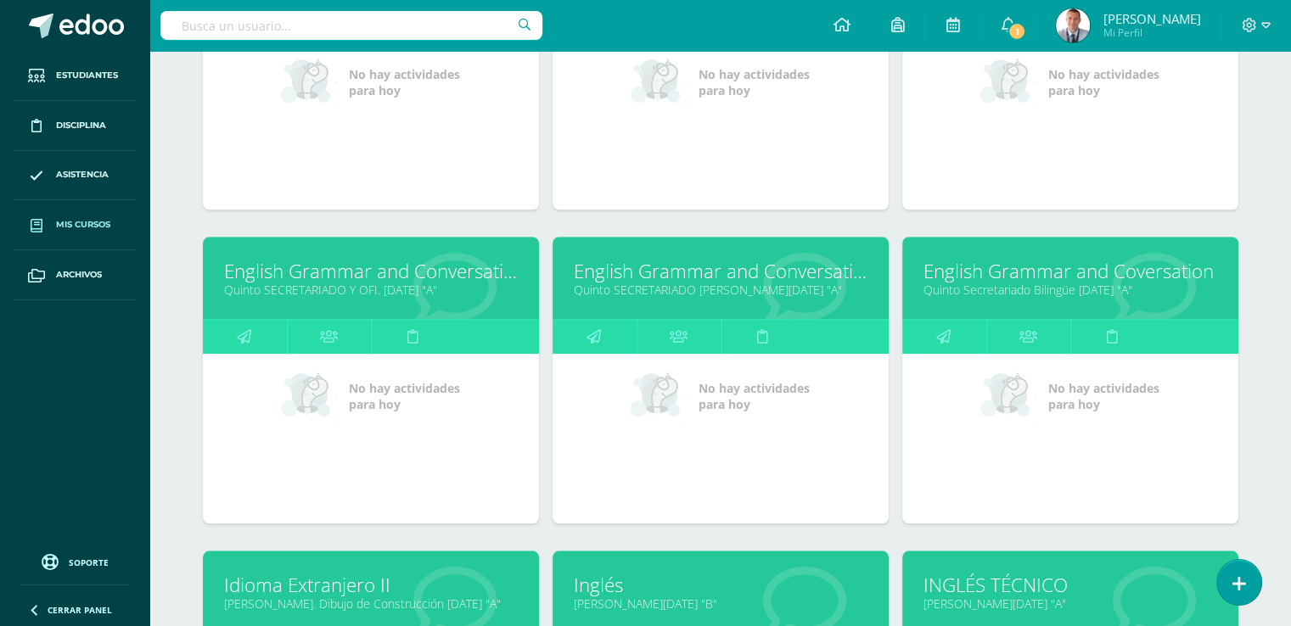
click at [736, 282] on link "Quinto SECRETARIADO [PERSON_NAME][DATE] "A"" at bounding box center [721, 290] width 294 height 16
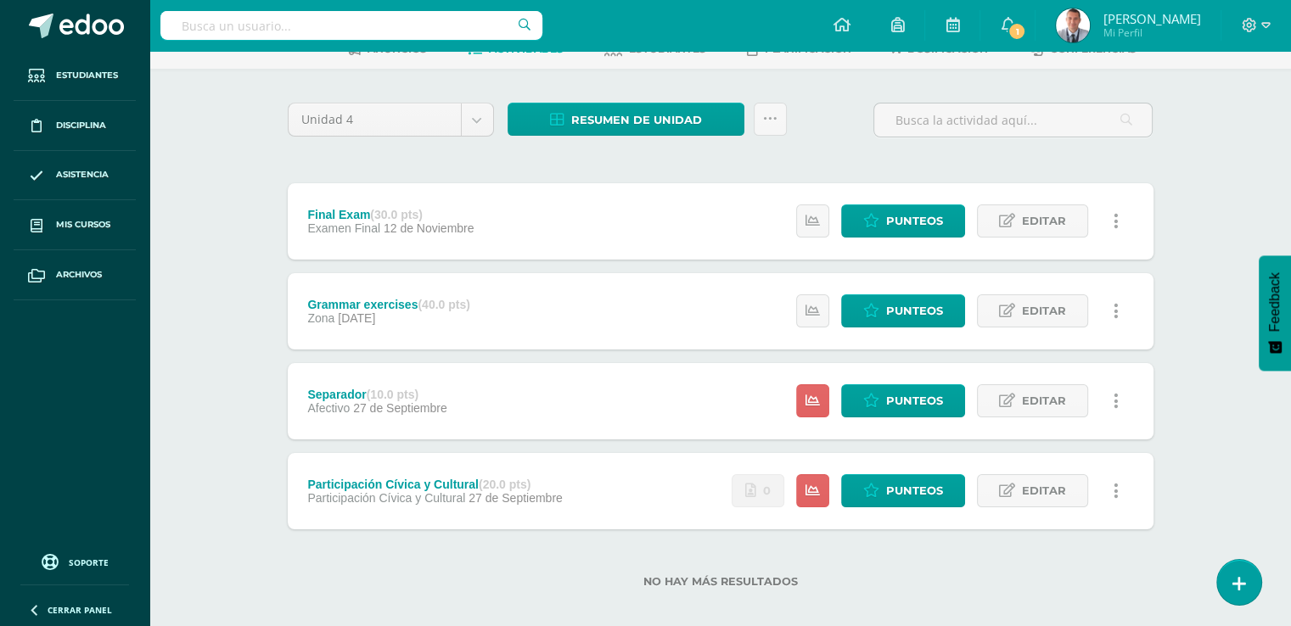
scroll to position [115, 0]
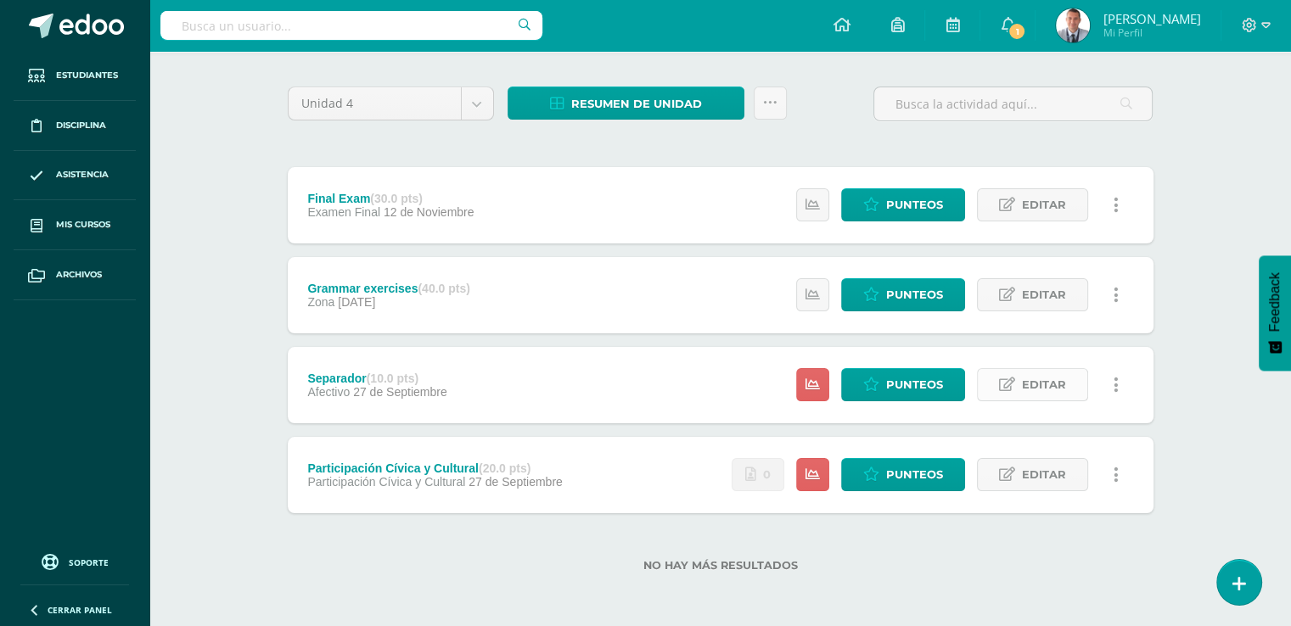
click at [1049, 384] on span "Editar" at bounding box center [1044, 384] width 44 height 31
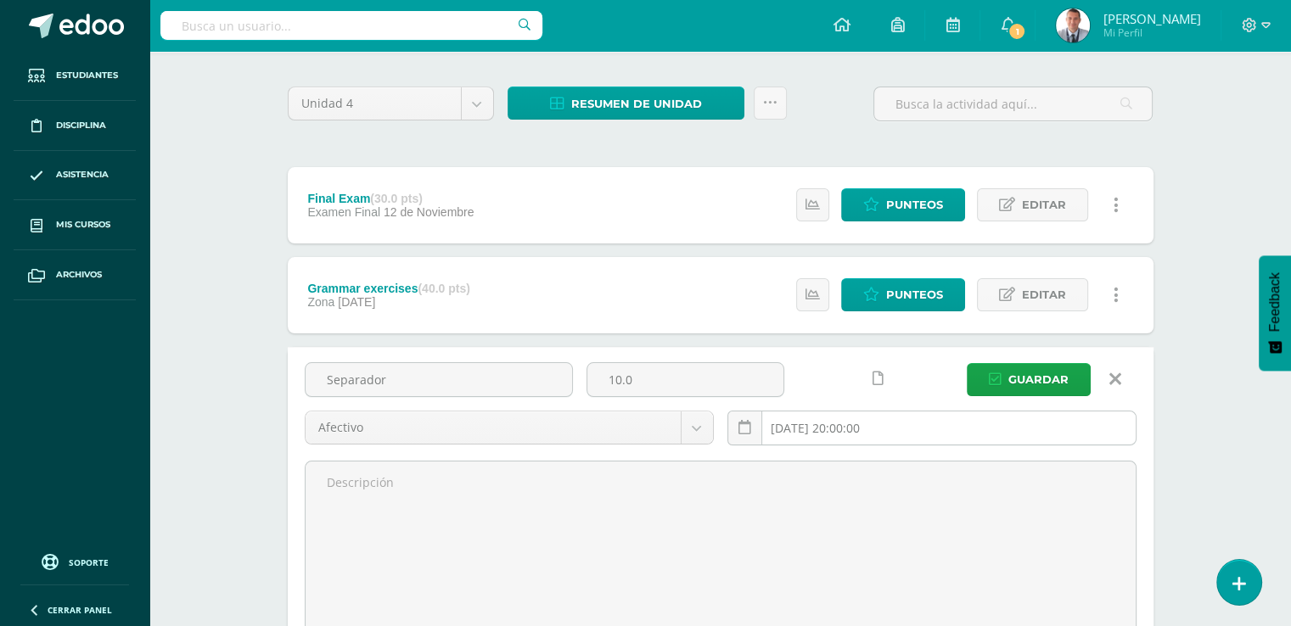
click at [890, 425] on input "[DATE] 20:00:00" at bounding box center [931, 428] width 407 height 33
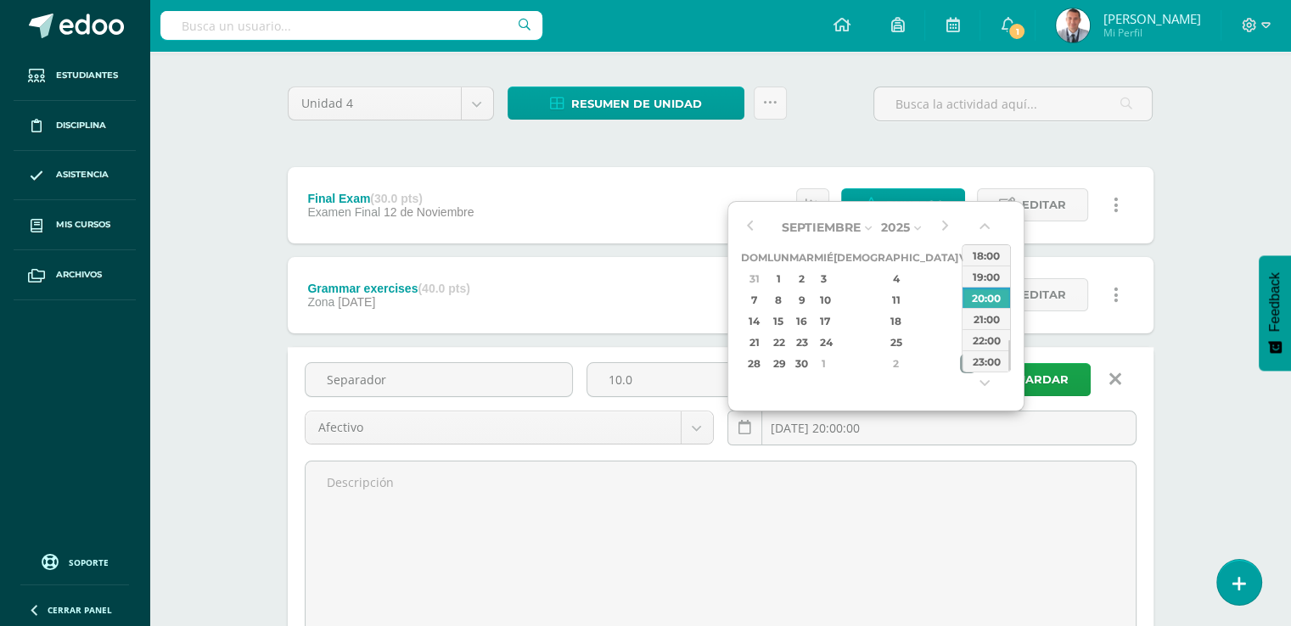
click at [960, 365] on div "3" at bounding box center [967, 364] width 15 height 20
click at [811, 340] on div "21" at bounding box center [802, 343] width 20 height 20
type input "[DATE] 20:00"
click at [1054, 378] on span "Guardar" at bounding box center [1038, 379] width 60 height 31
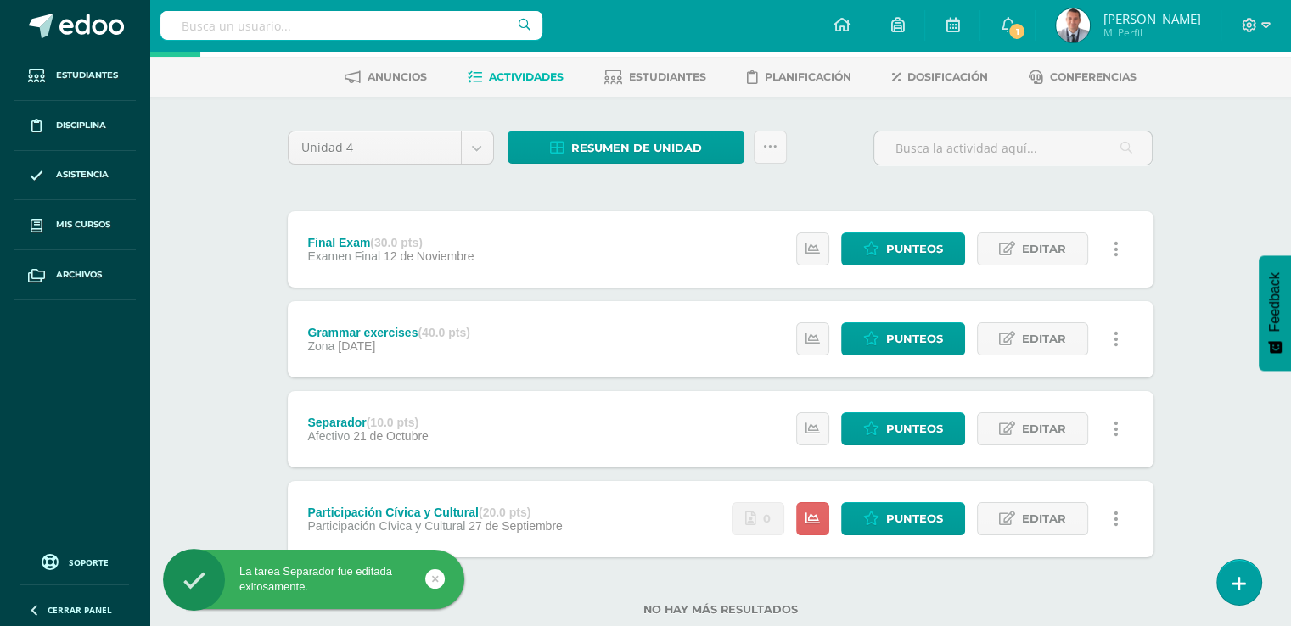
scroll to position [115, 0]
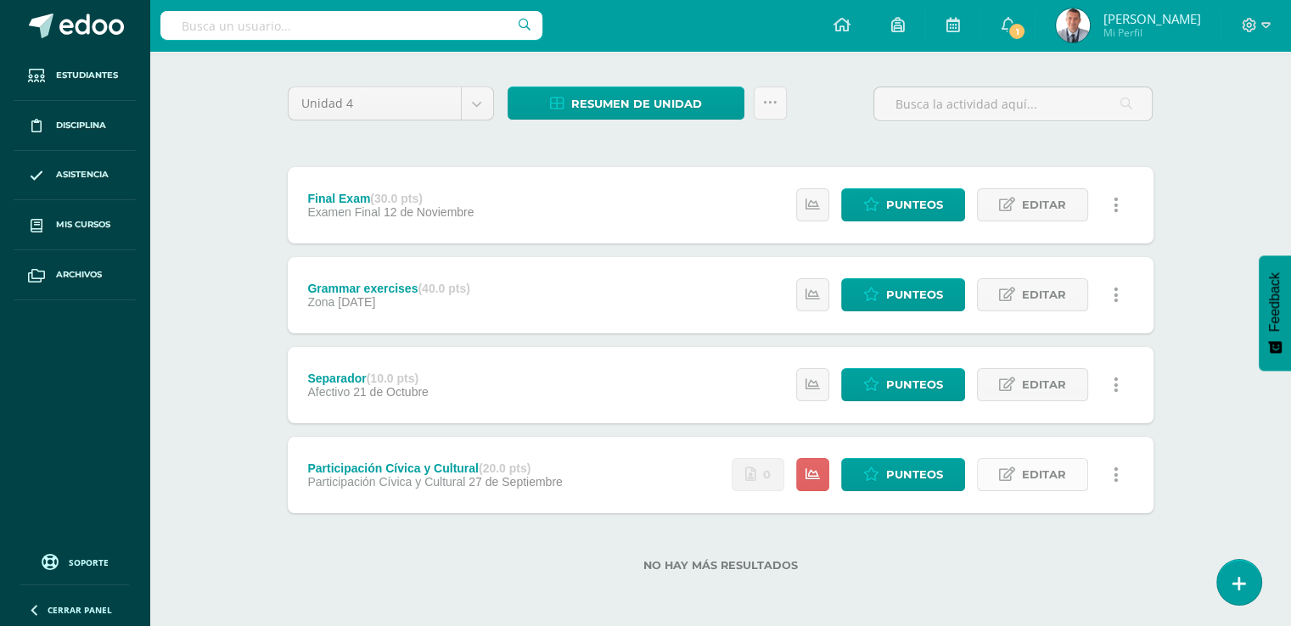
click at [1022, 473] on link "Editar" at bounding box center [1032, 474] width 111 height 33
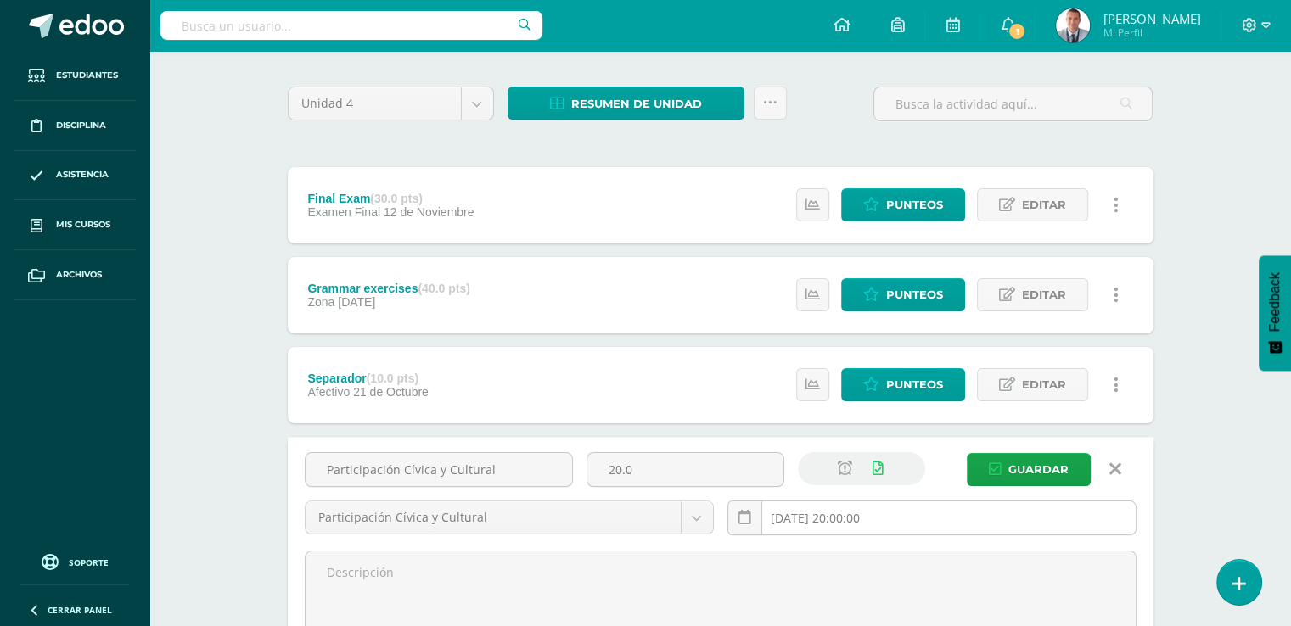
click at [880, 512] on input "[DATE] 20:00:00" at bounding box center [931, 518] width 407 height 33
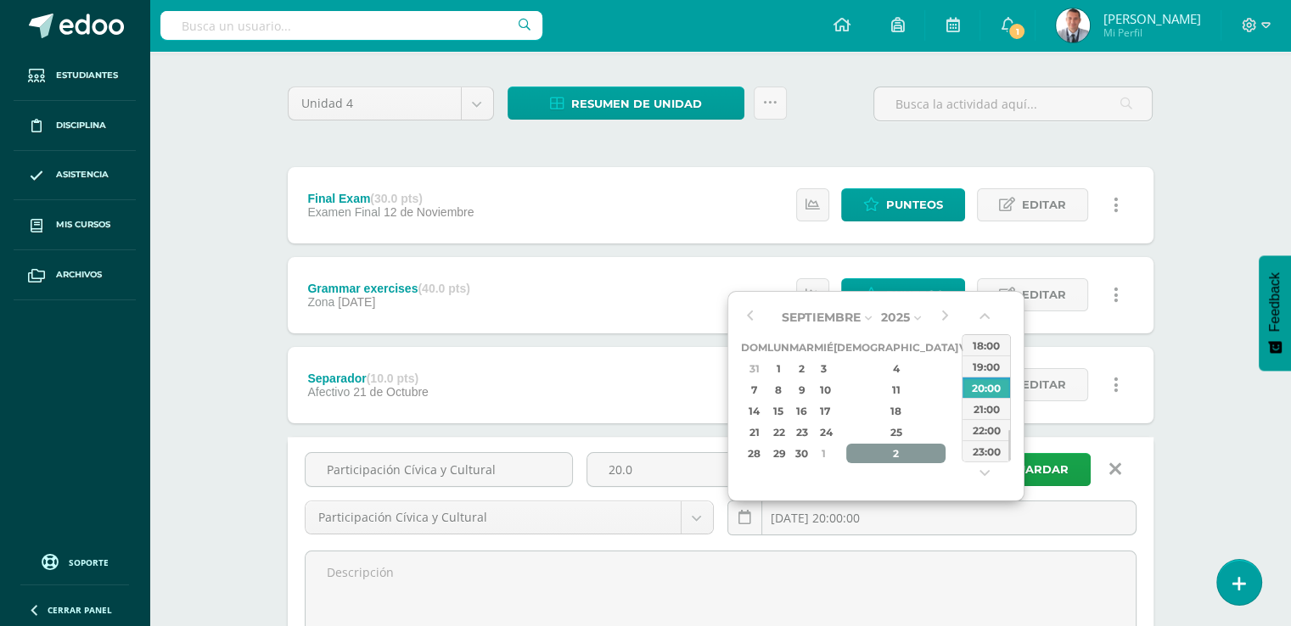
click at [883, 455] on div "2" at bounding box center [896, 454] width 100 height 20
click at [811, 430] on div "21" at bounding box center [802, 433] width 20 height 20
type input "[DATE] 20:00"
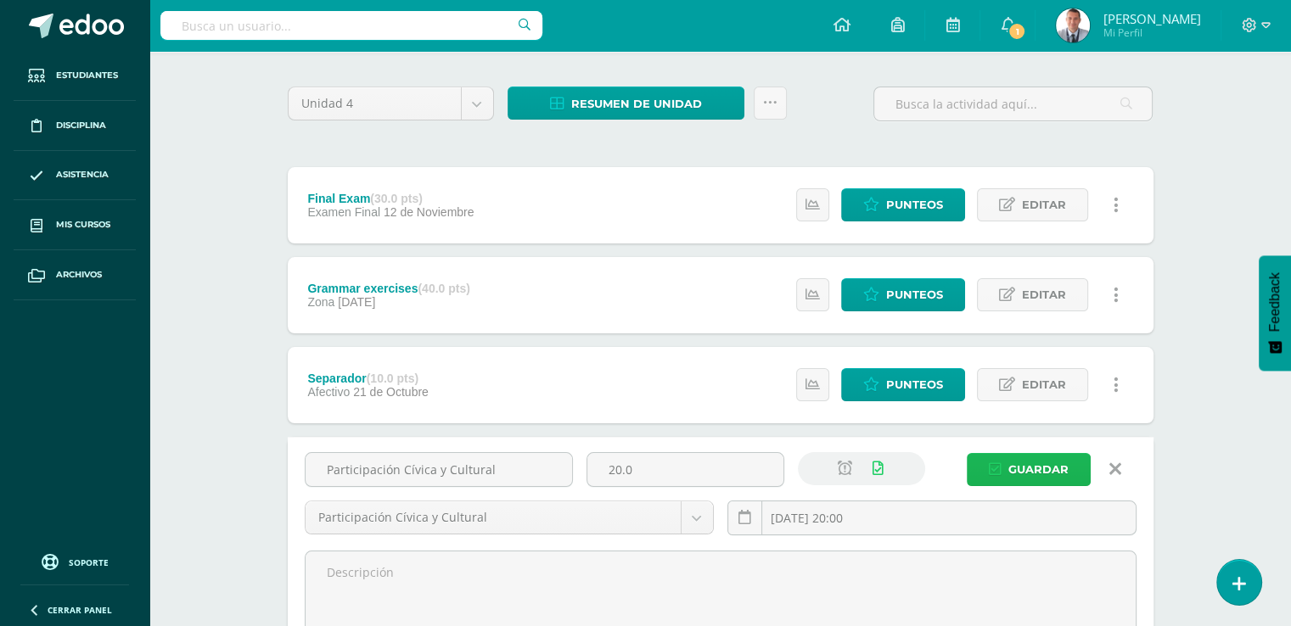
click at [1064, 469] on span "Guardar" at bounding box center [1038, 469] width 60 height 31
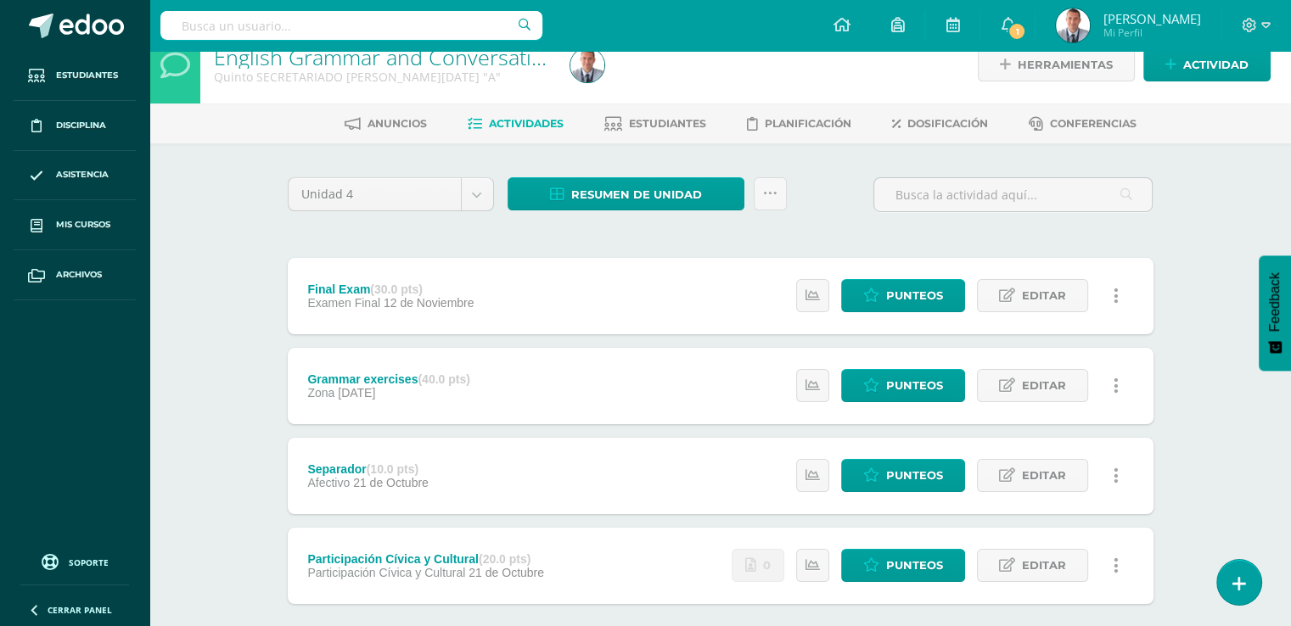
scroll to position [17, 0]
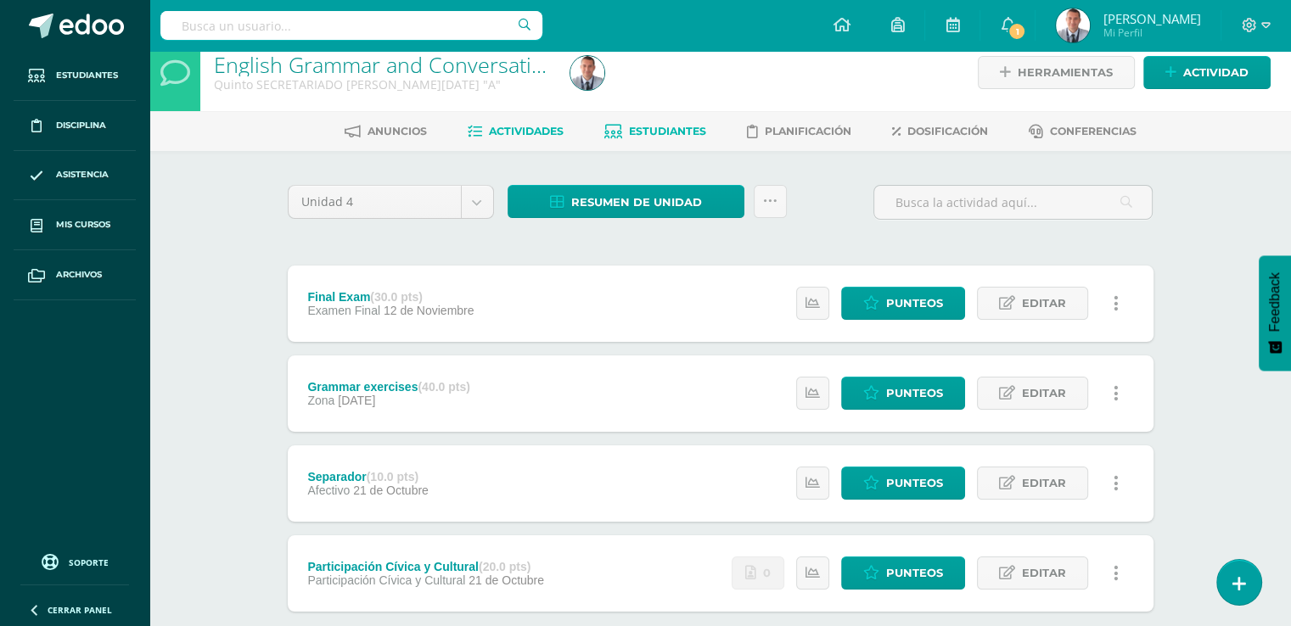
click at [689, 128] on span "Estudiantes" at bounding box center [667, 131] width 77 height 13
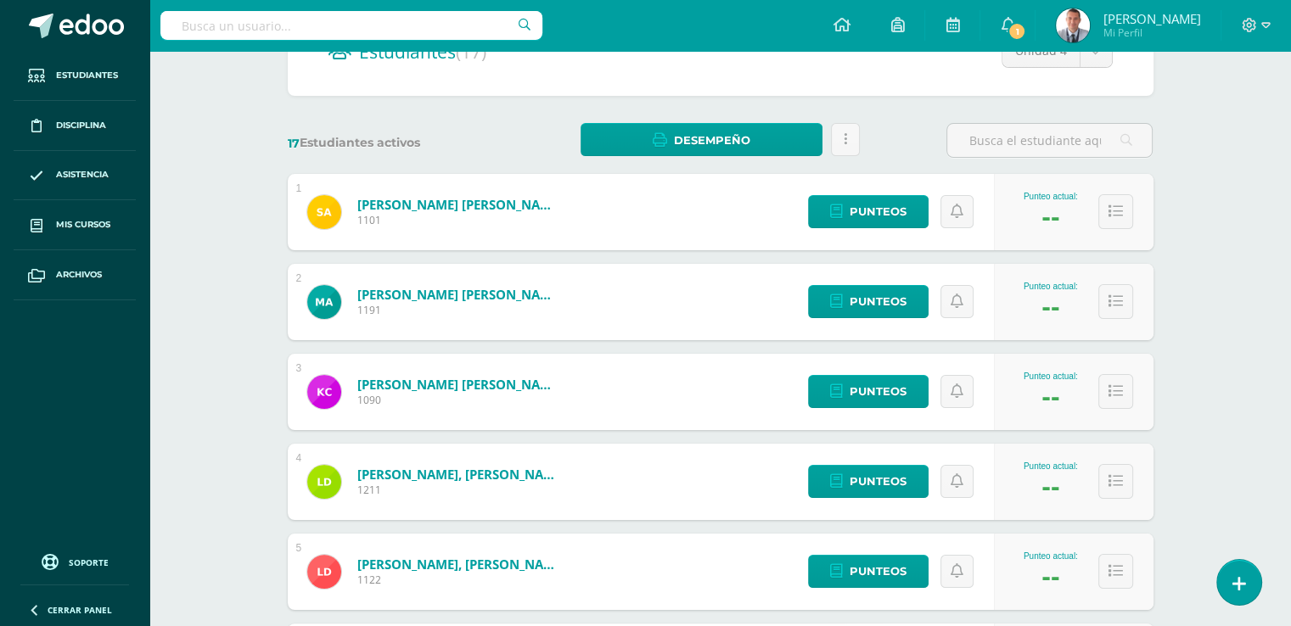
scroll to position [204, 0]
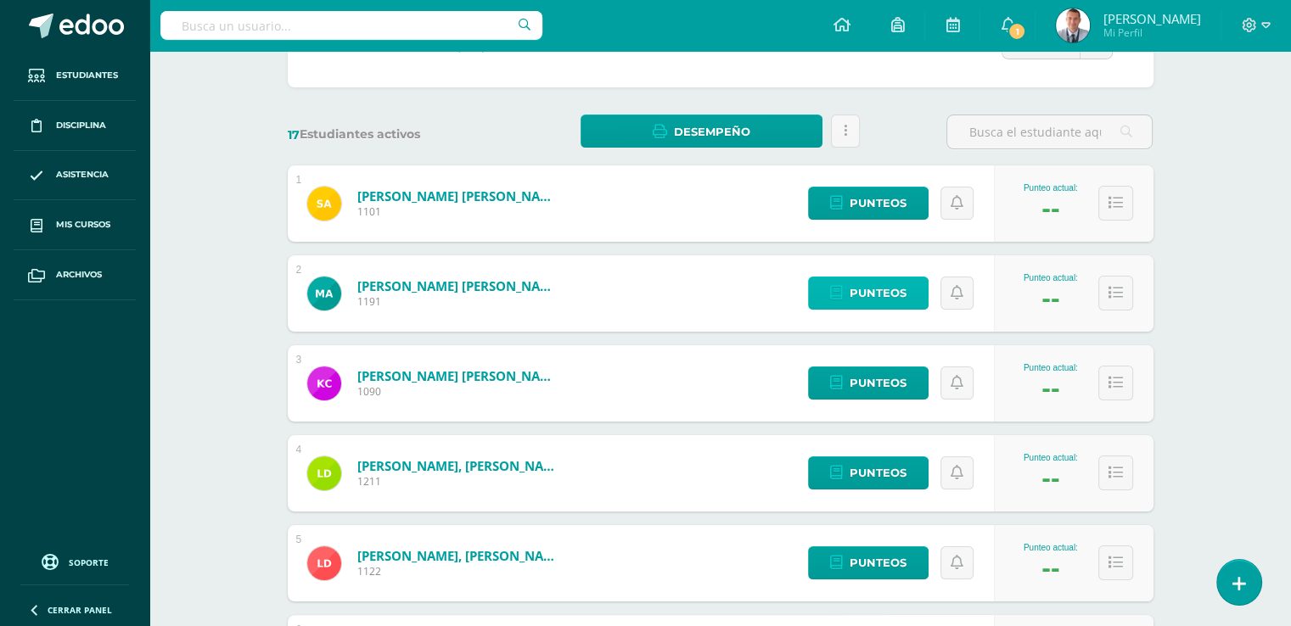
click at [914, 295] on link "Punteos" at bounding box center [868, 293] width 121 height 33
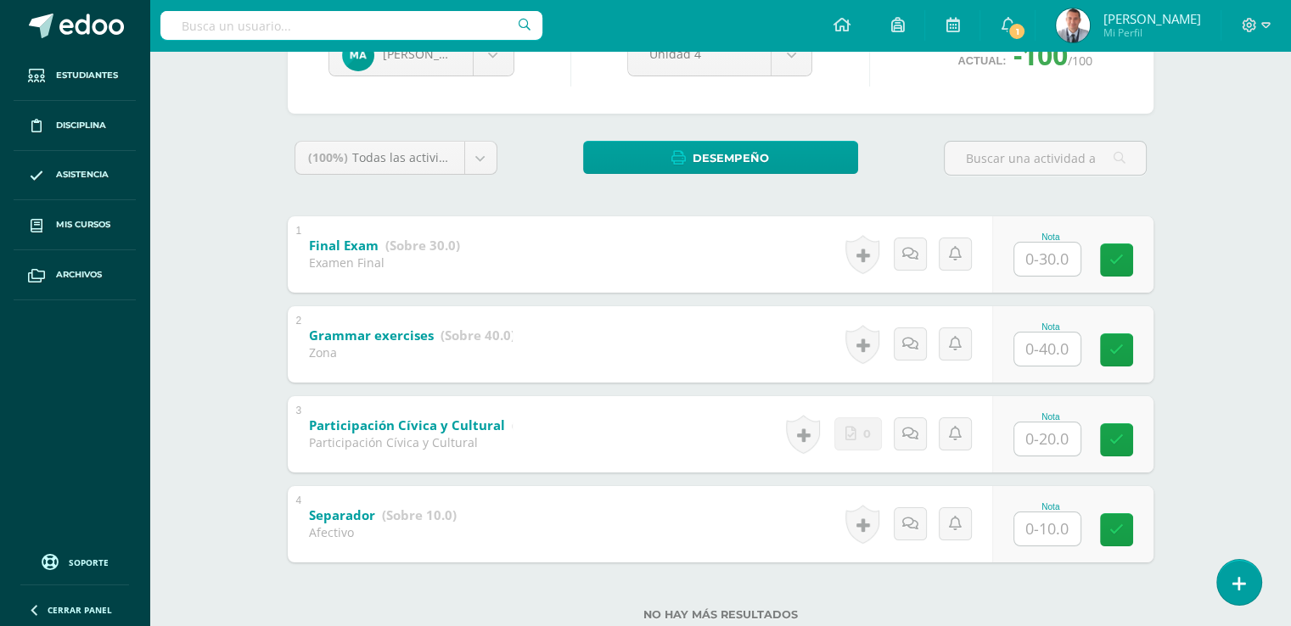
scroll to position [256, 0]
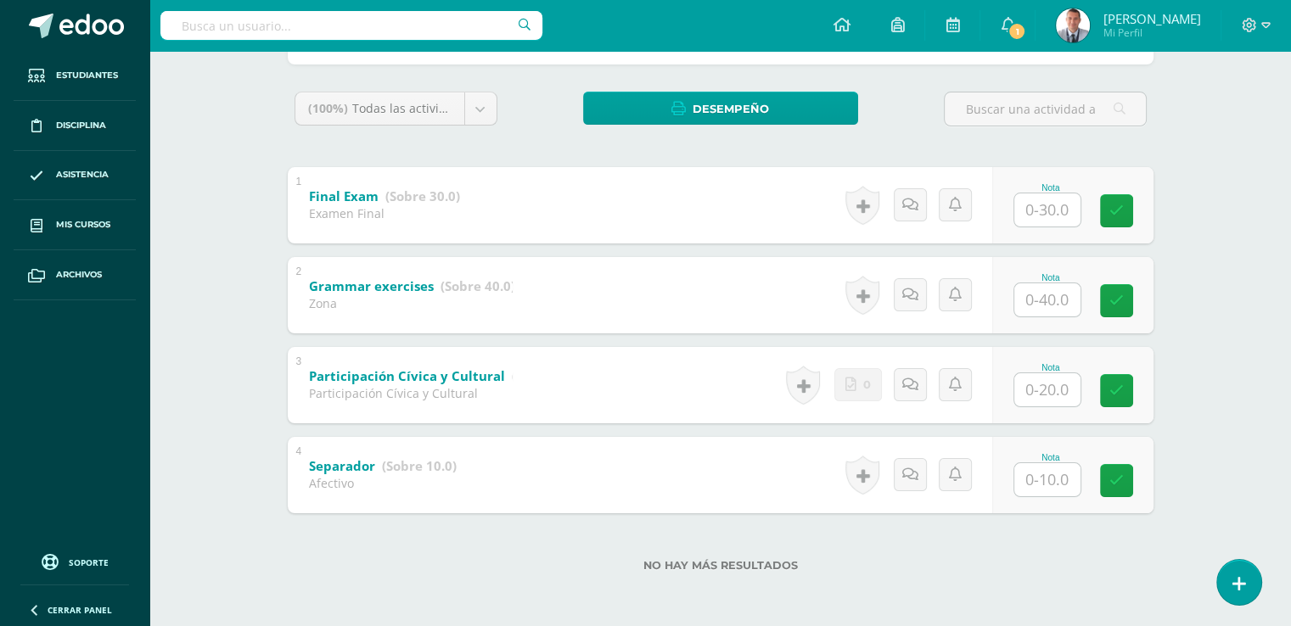
click at [1045, 386] on input "text" at bounding box center [1047, 389] width 66 height 33
type input "20"
click at [1046, 480] on input "text" at bounding box center [1057, 480] width 68 height 34
type input "10"
click at [1131, 474] on icon at bounding box center [1127, 481] width 15 height 14
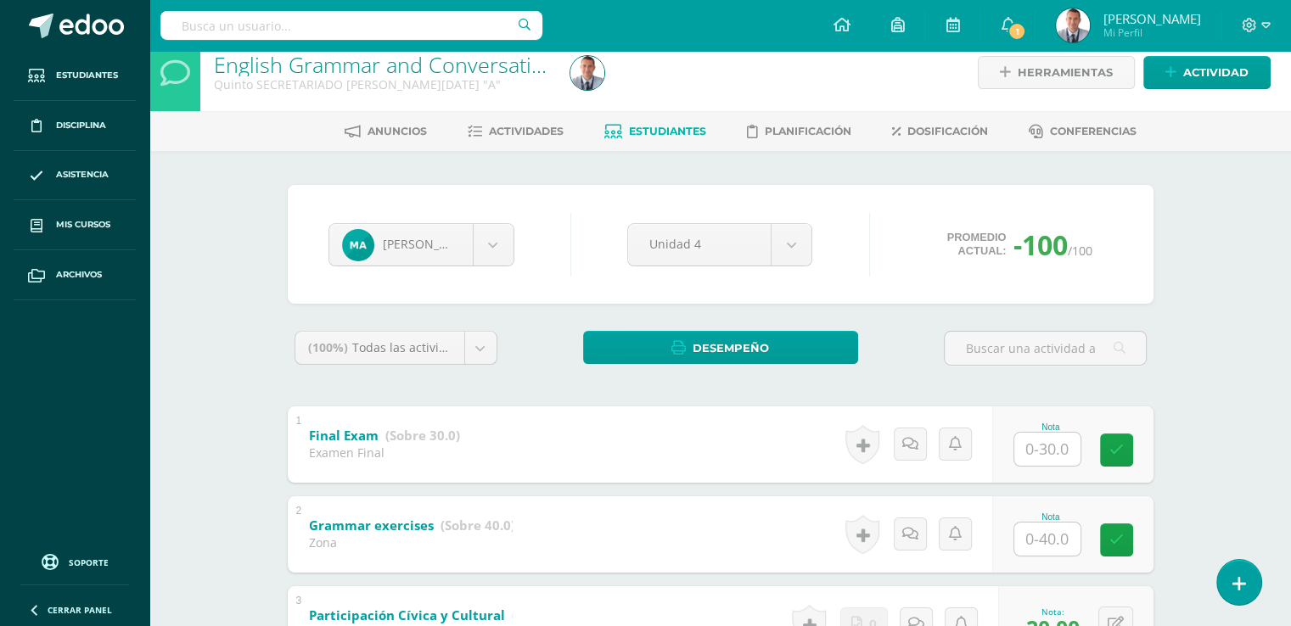
scroll to position [17, 0]
click at [686, 126] on span "Estudiantes" at bounding box center [667, 131] width 77 height 13
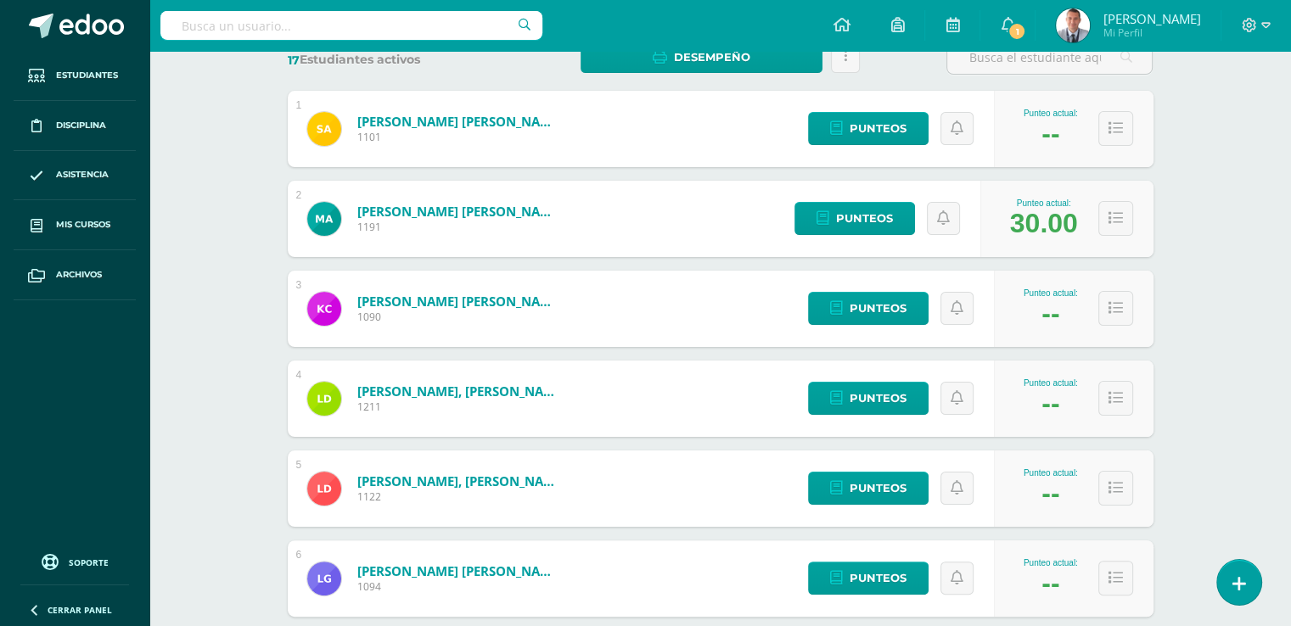
scroll to position [288, 0]
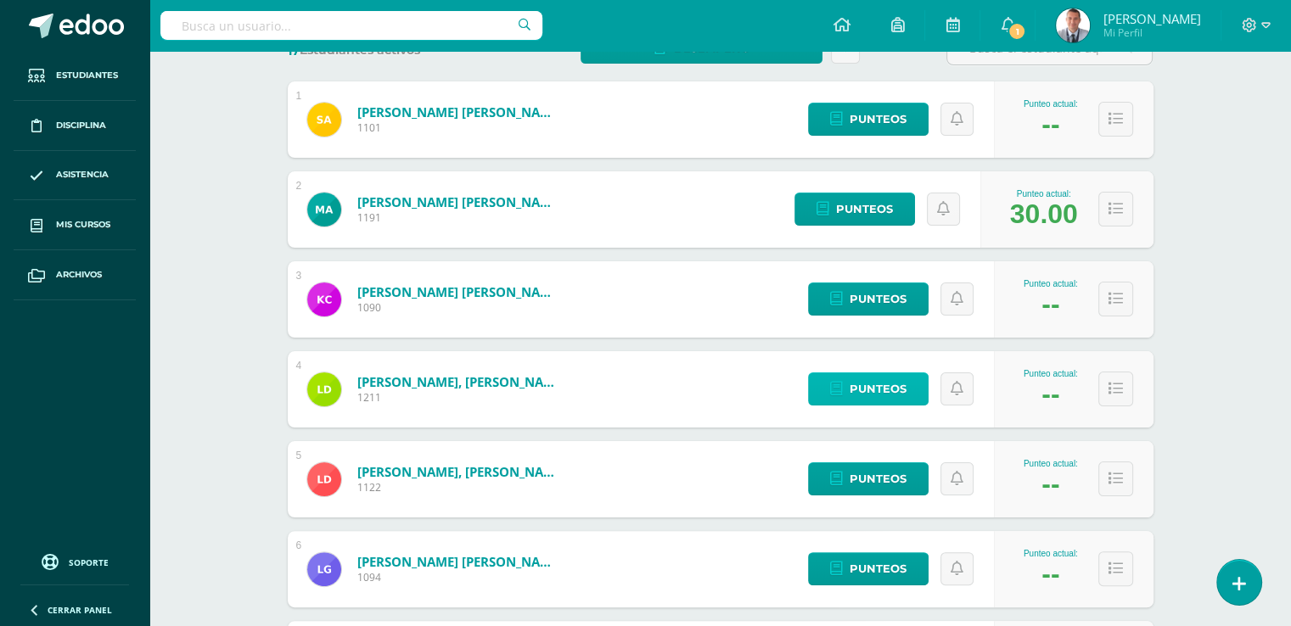
click at [908, 391] on link "Punteos" at bounding box center [868, 389] width 121 height 33
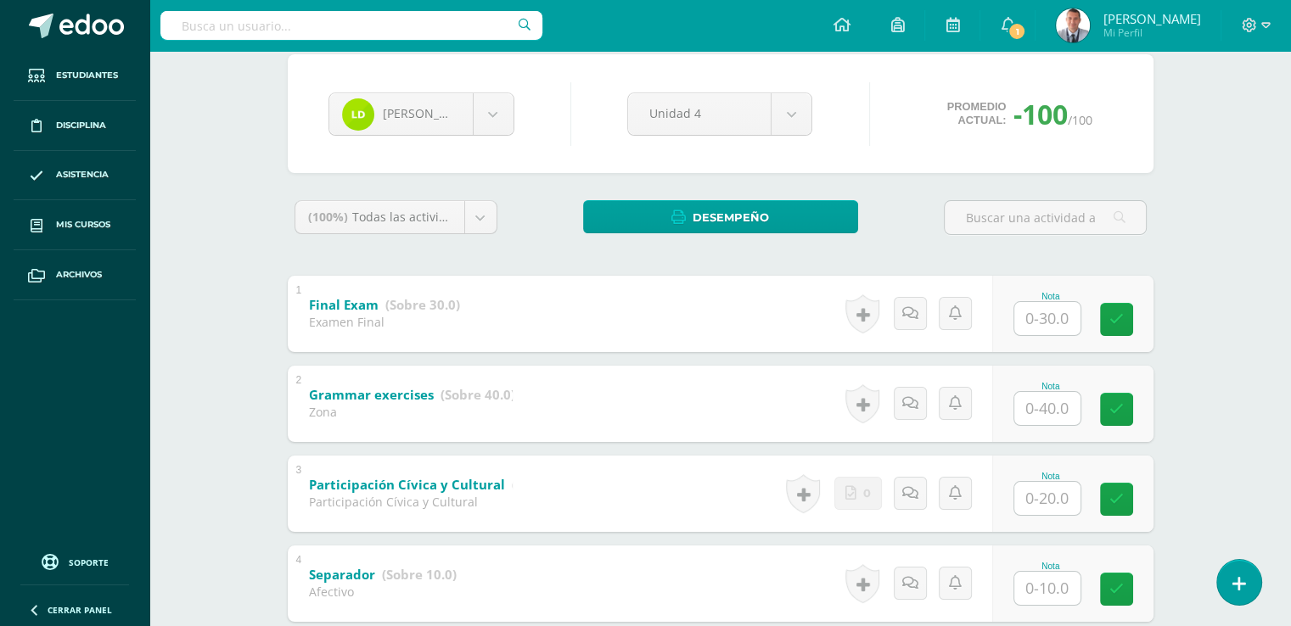
scroll to position [256, 0]
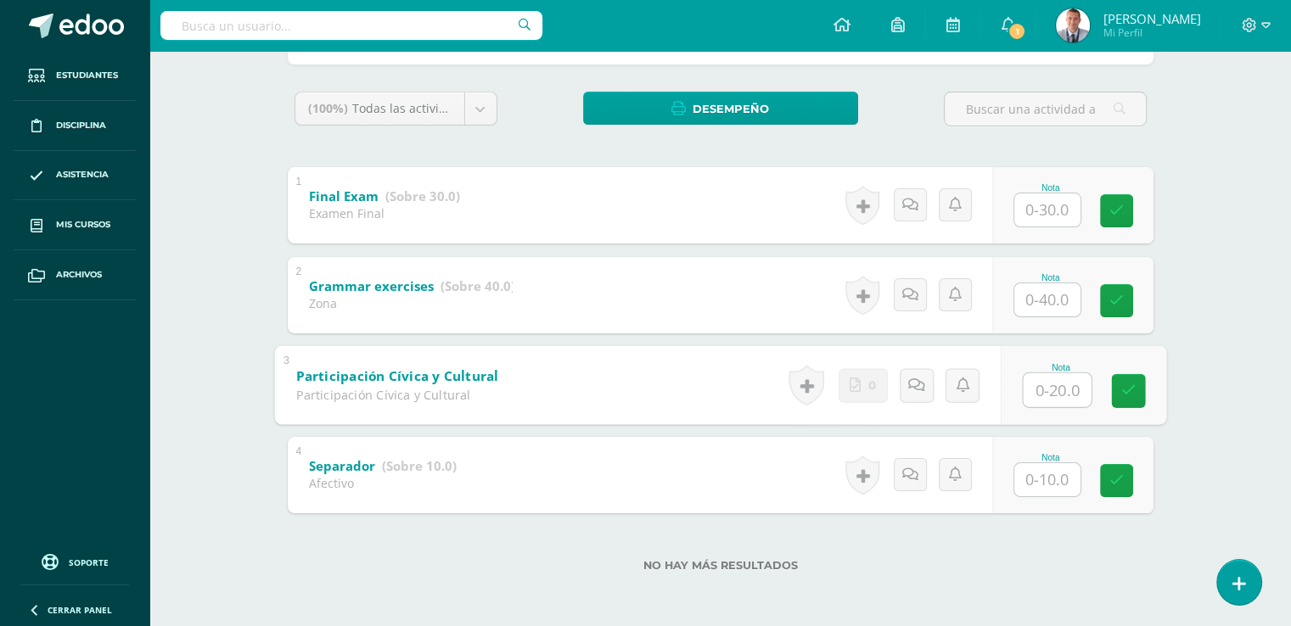
click at [1046, 384] on input "text" at bounding box center [1057, 390] width 68 height 34
type input "20"
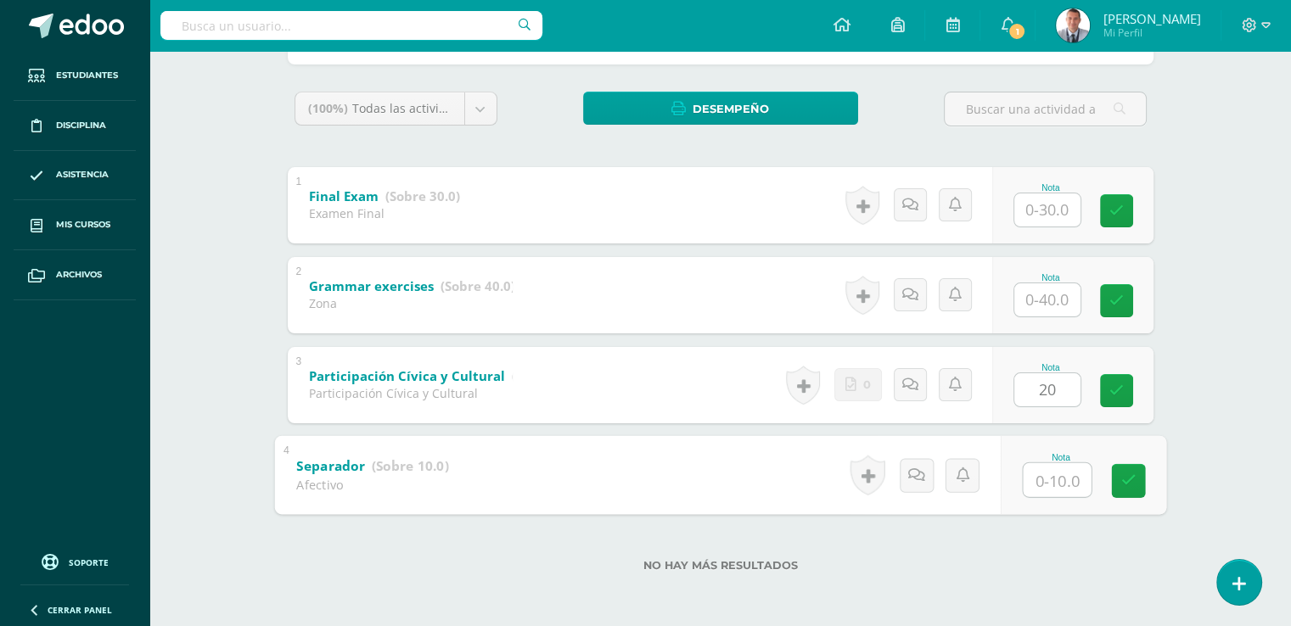
click at [1046, 484] on input "text" at bounding box center [1057, 480] width 68 height 34
type input "10"
click at [1120, 483] on link at bounding box center [1128, 480] width 34 height 34
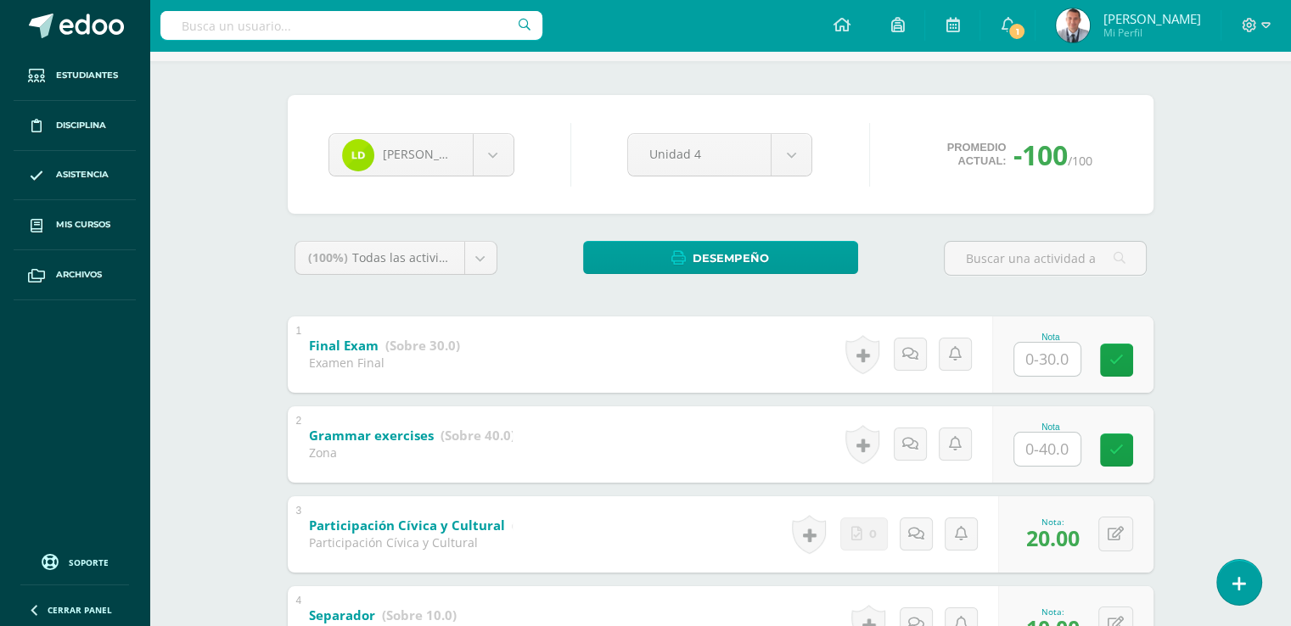
scroll to position [81, 0]
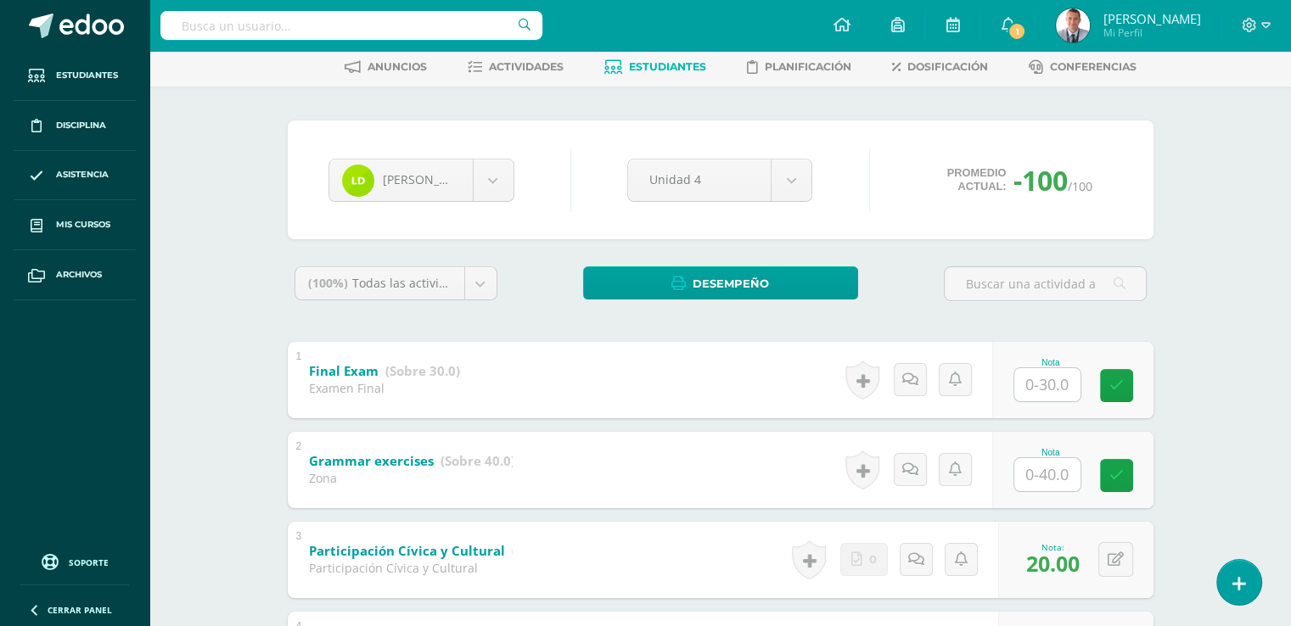
click at [679, 66] on span "Estudiantes" at bounding box center [667, 66] width 77 height 13
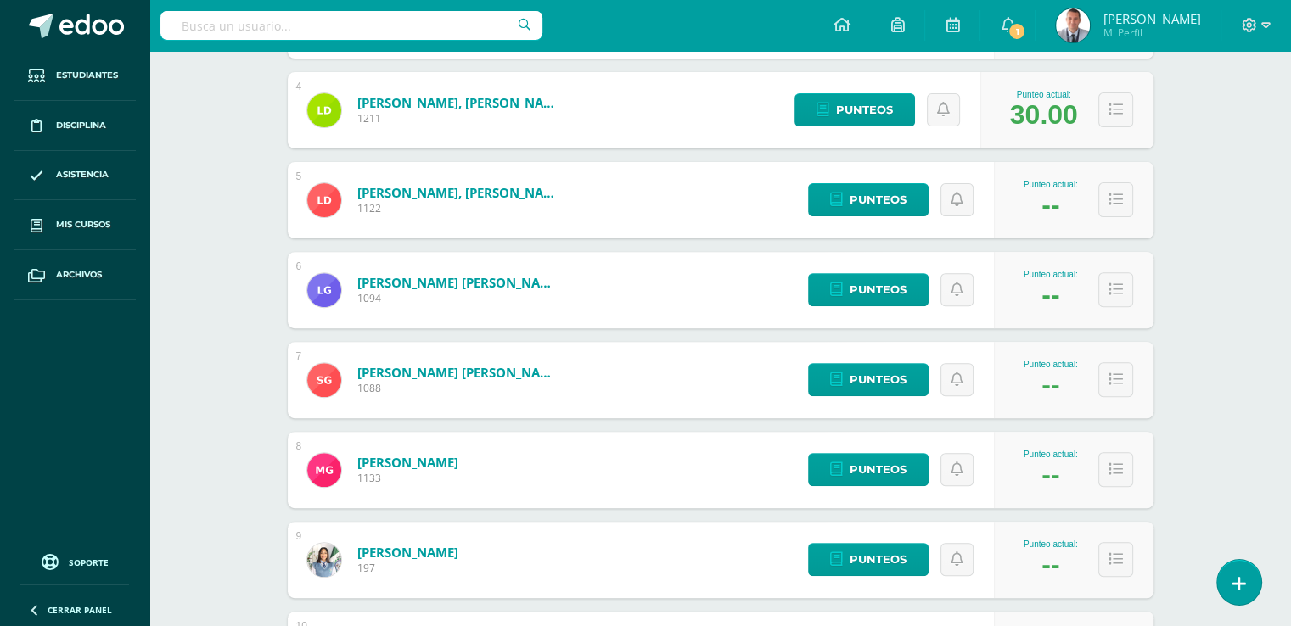
scroll to position [583, 0]
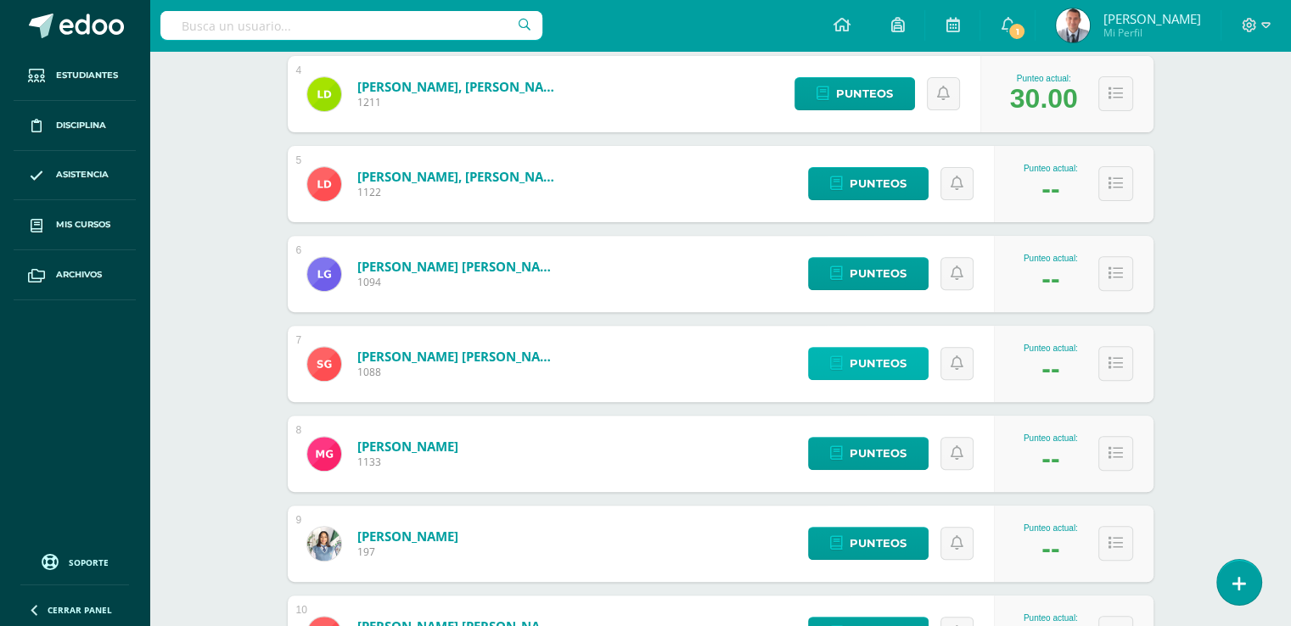
click at [912, 356] on link "Punteos" at bounding box center [868, 363] width 121 height 33
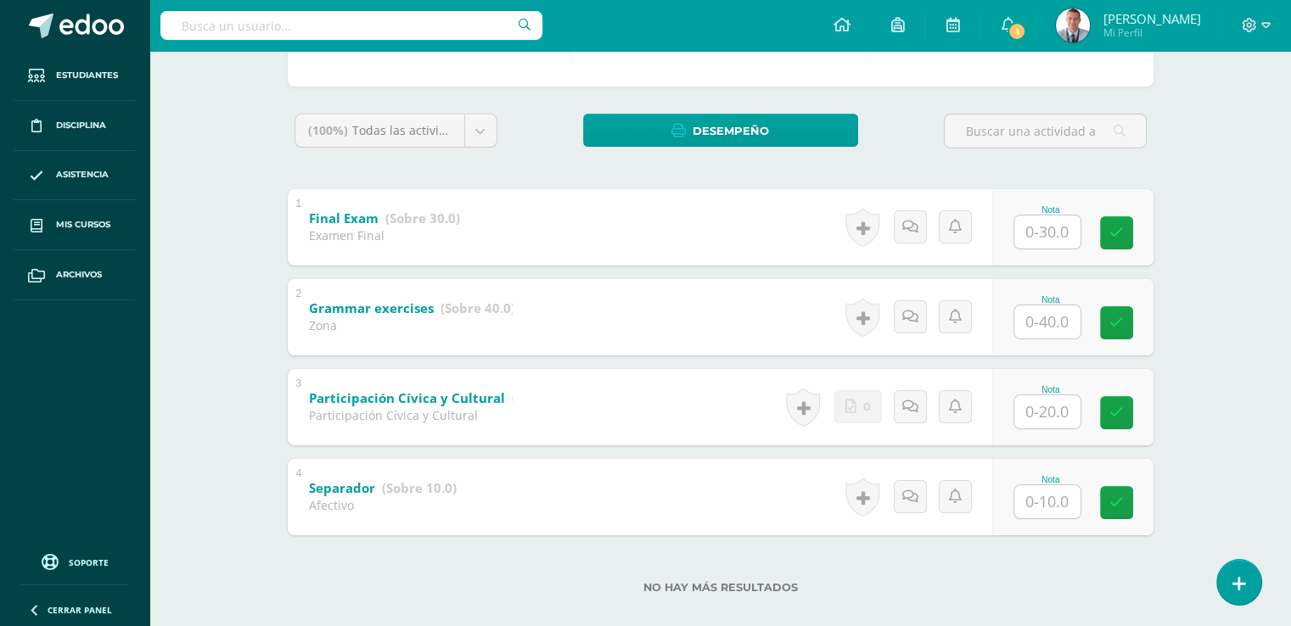
scroll to position [236, 0]
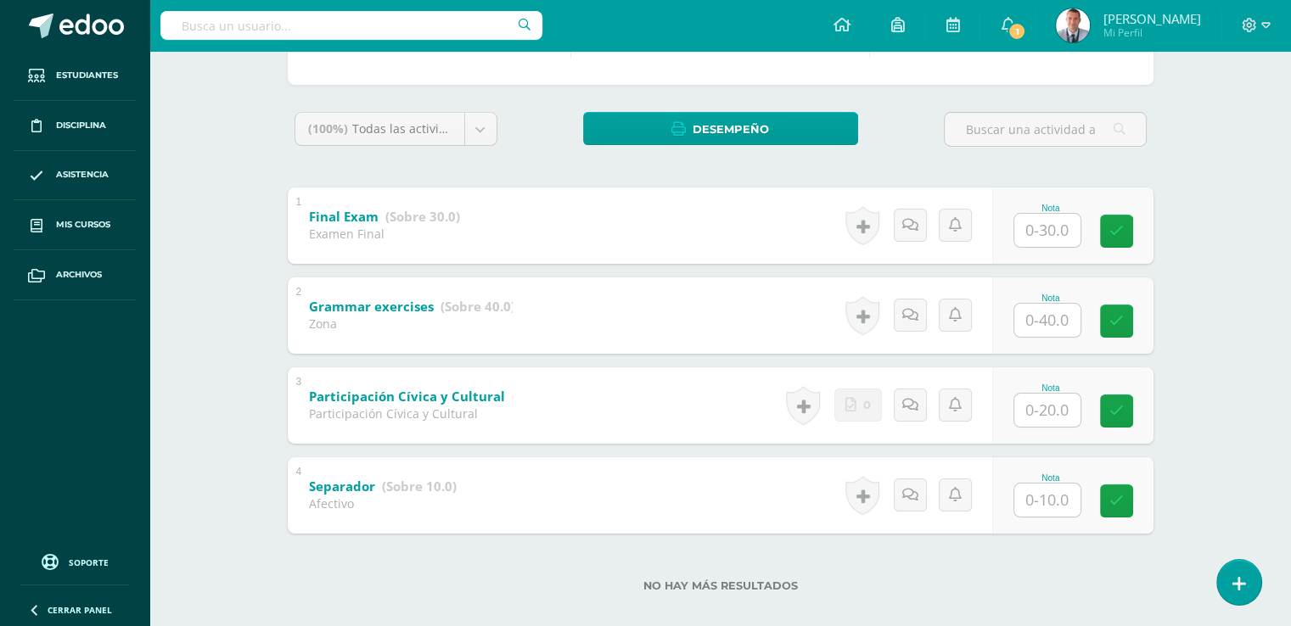
click at [1048, 401] on input "text" at bounding box center [1047, 410] width 66 height 33
type input "20"
click at [1044, 497] on input "text" at bounding box center [1057, 500] width 68 height 34
type input "10"
click at [1136, 504] on link at bounding box center [1128, 501] width 34 height 34
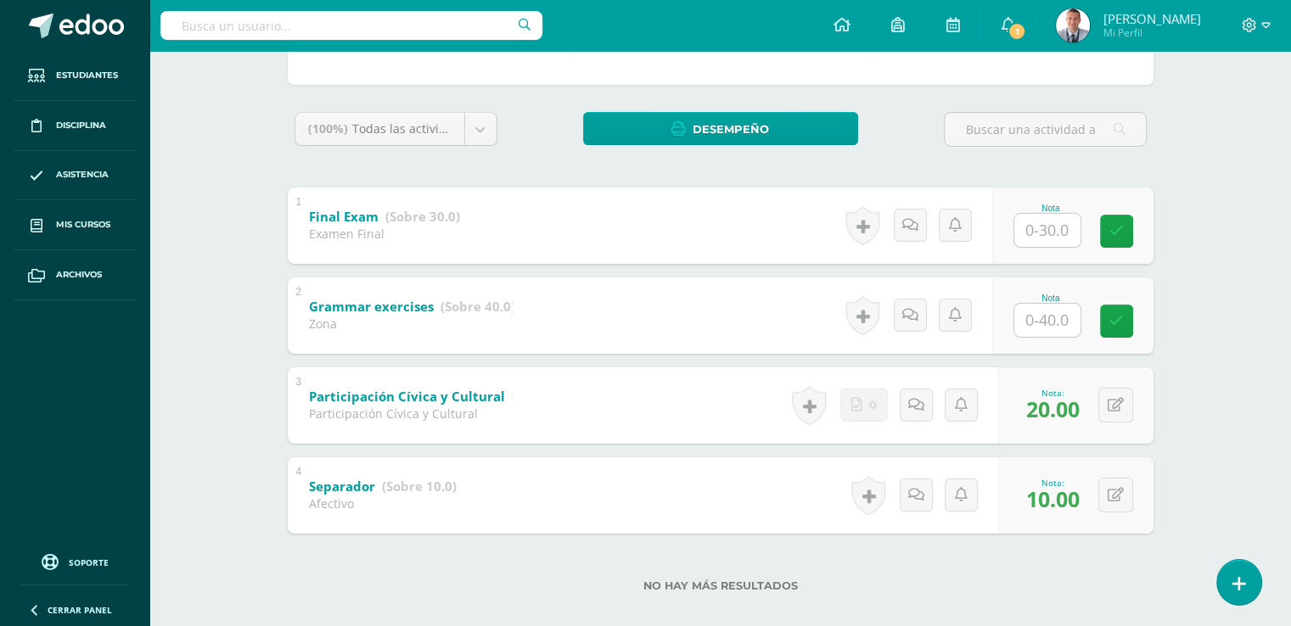
scroll to position [0, 0]
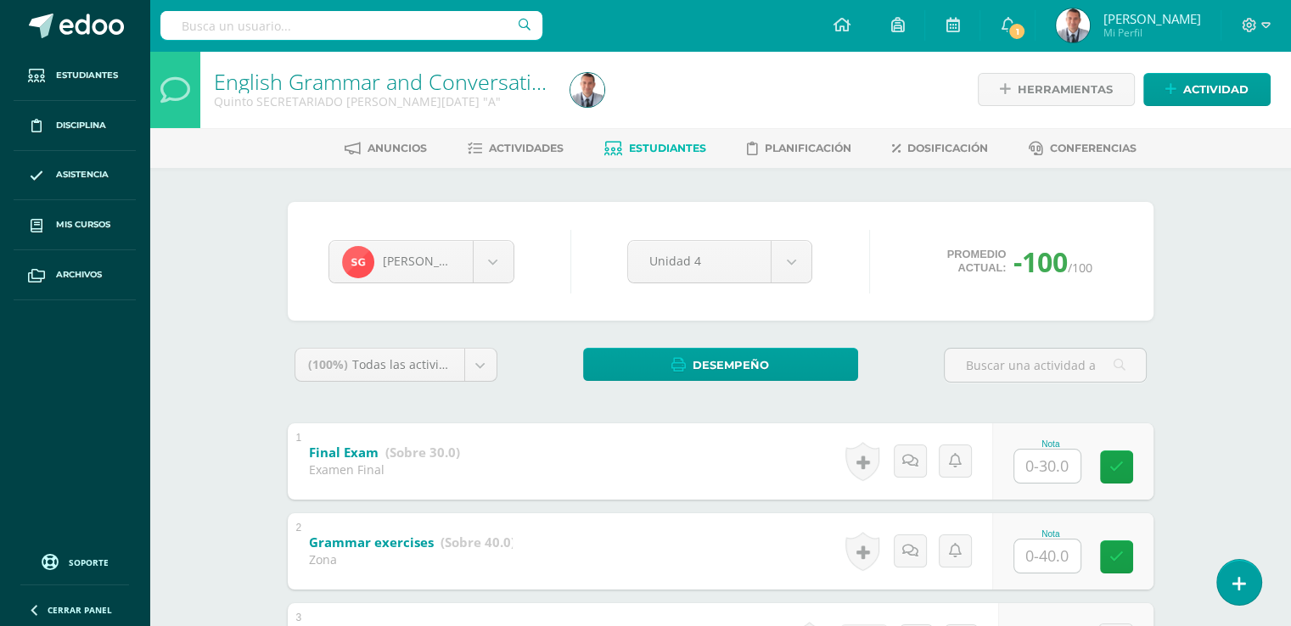
click at [693, 147] on span "Estudiantes" at bounding box center [667, 148] width 77 height 13
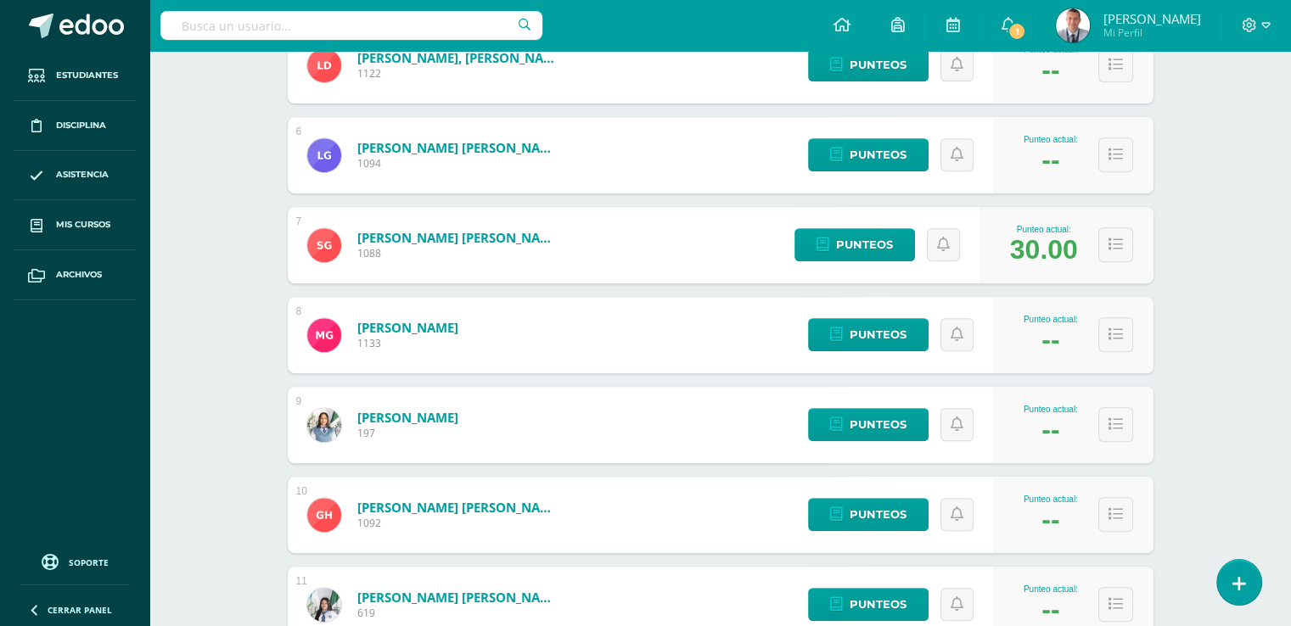
scroll to position [717, 0]
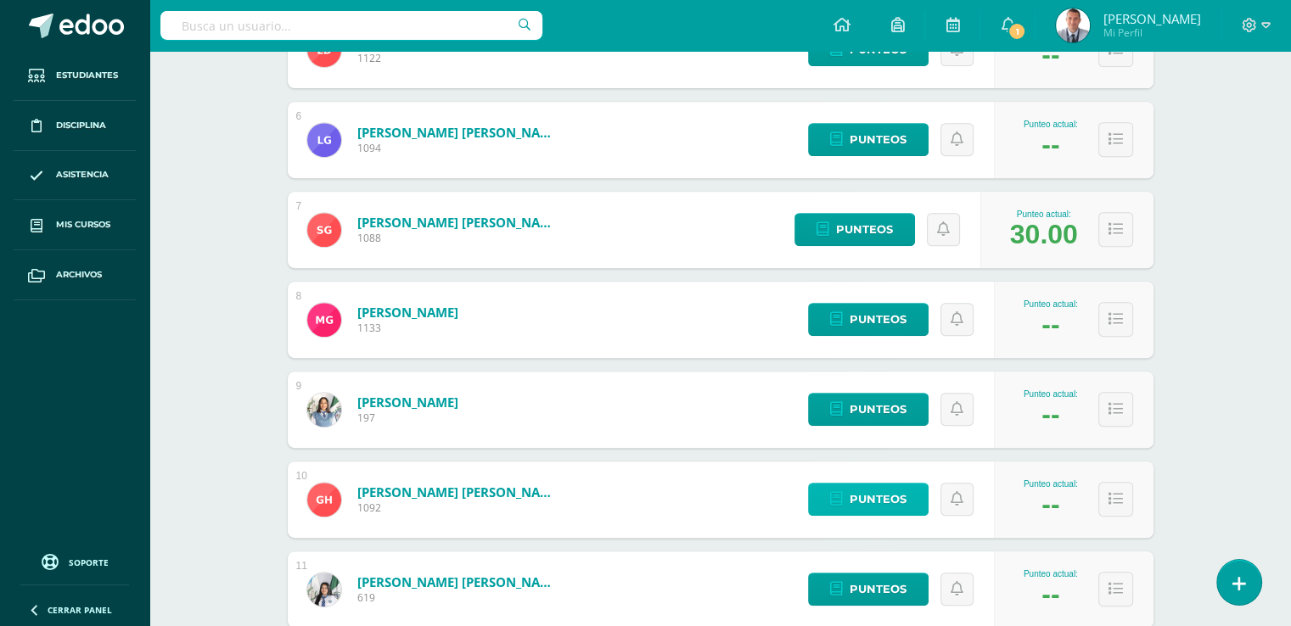
click at [901, 494] on span "Punteos" at bounding box center [878, 499] width 57 height 31
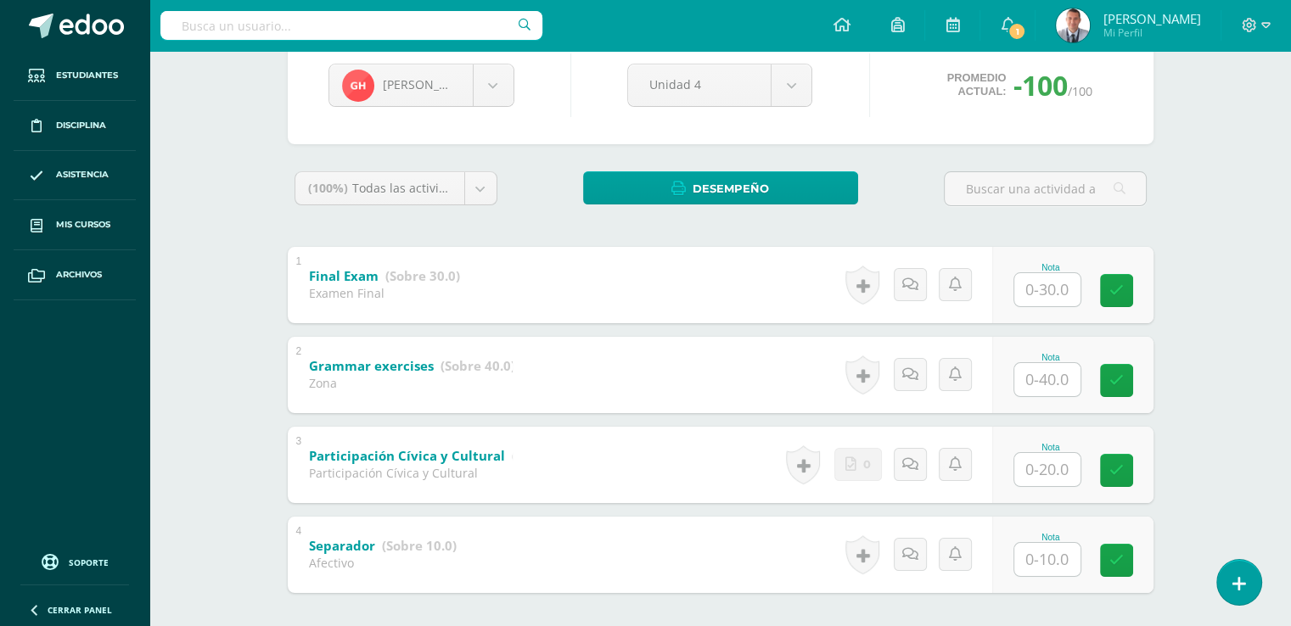
scroll to position [256, 0]
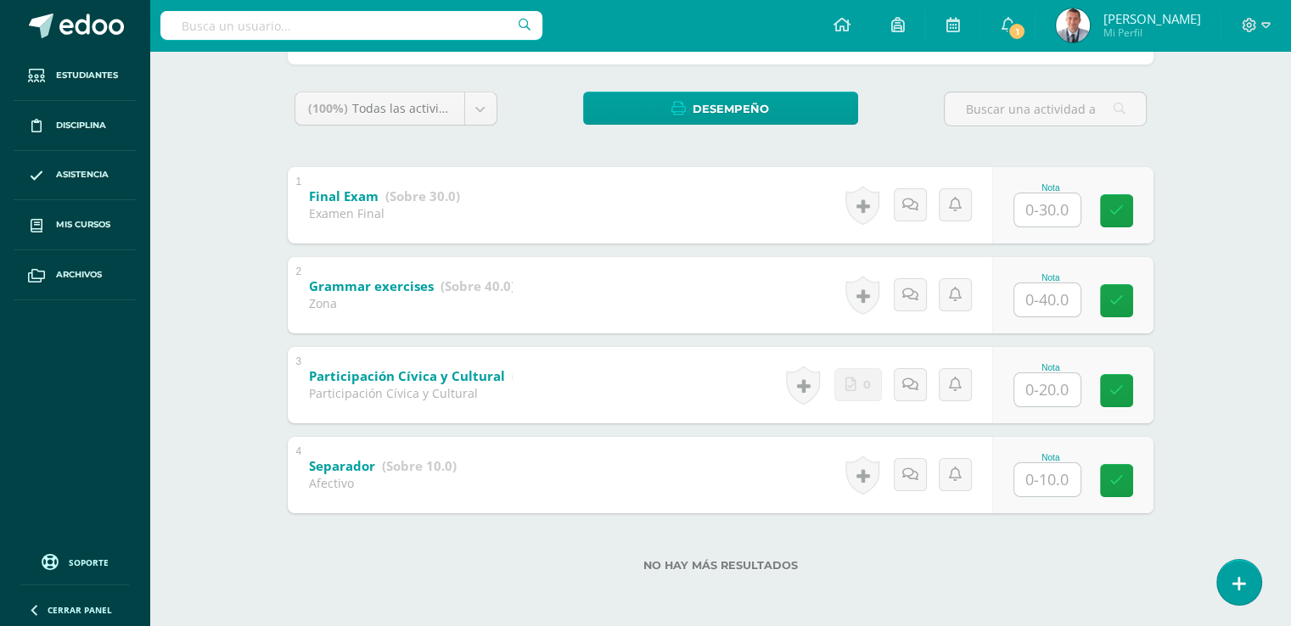
click at [1047, 384] on input "text" at bounding box center [1047, 389] width 66 height 33
type input "20"
click at [1046, 480] on input "text" at bounding box center [1047, 479] width 66 height 33
type input "10"
click at [1130, 479] on icon at bounding box center [1127, 481] width 15 height 14
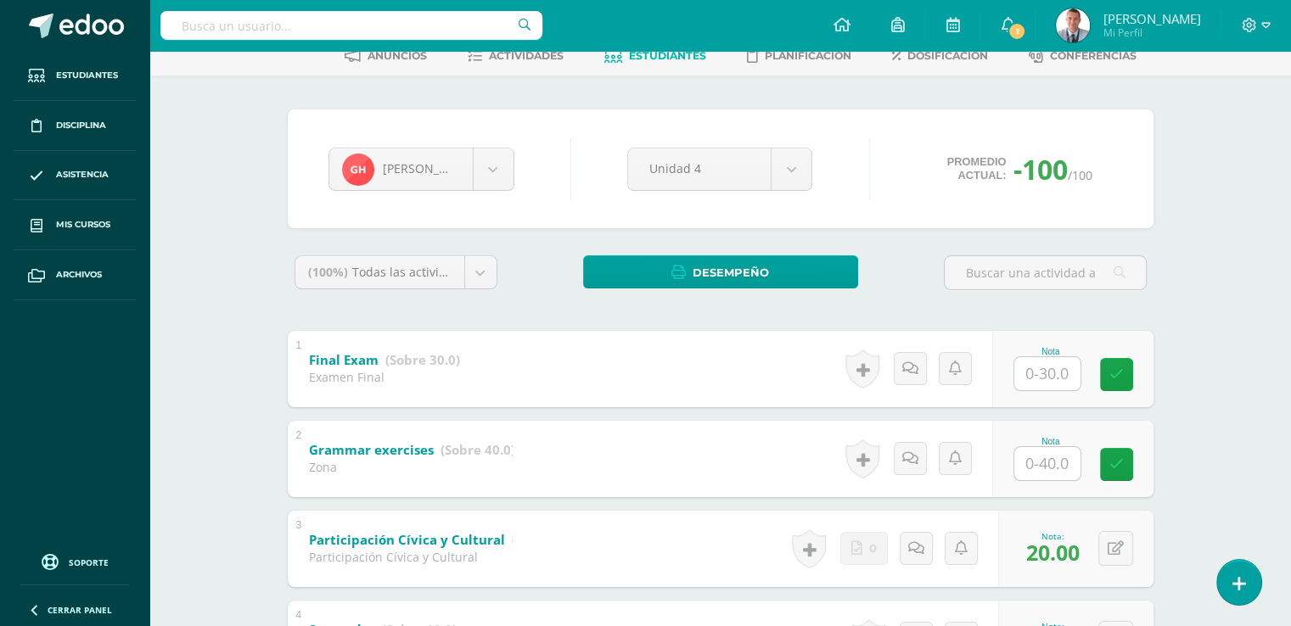
scroll to position [92, 0]
click at [696, 54] on span "Estudiantes" at bounding box center [667, 56] width 77 height 13
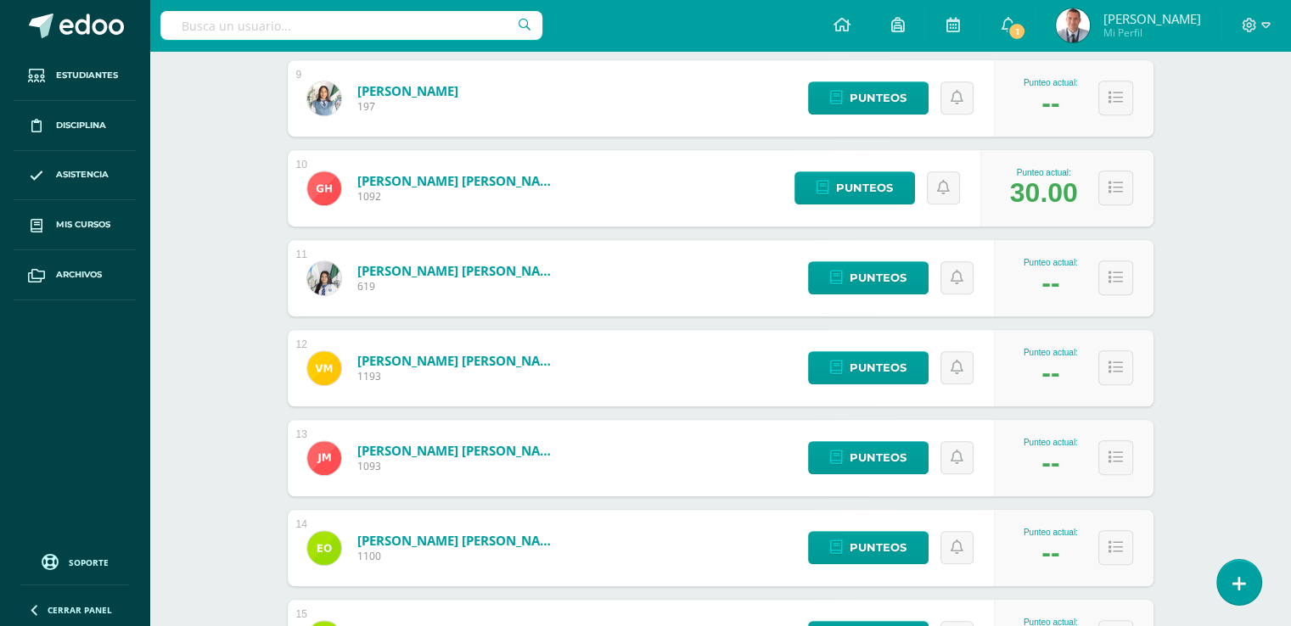
scroll to position [1031, 0]
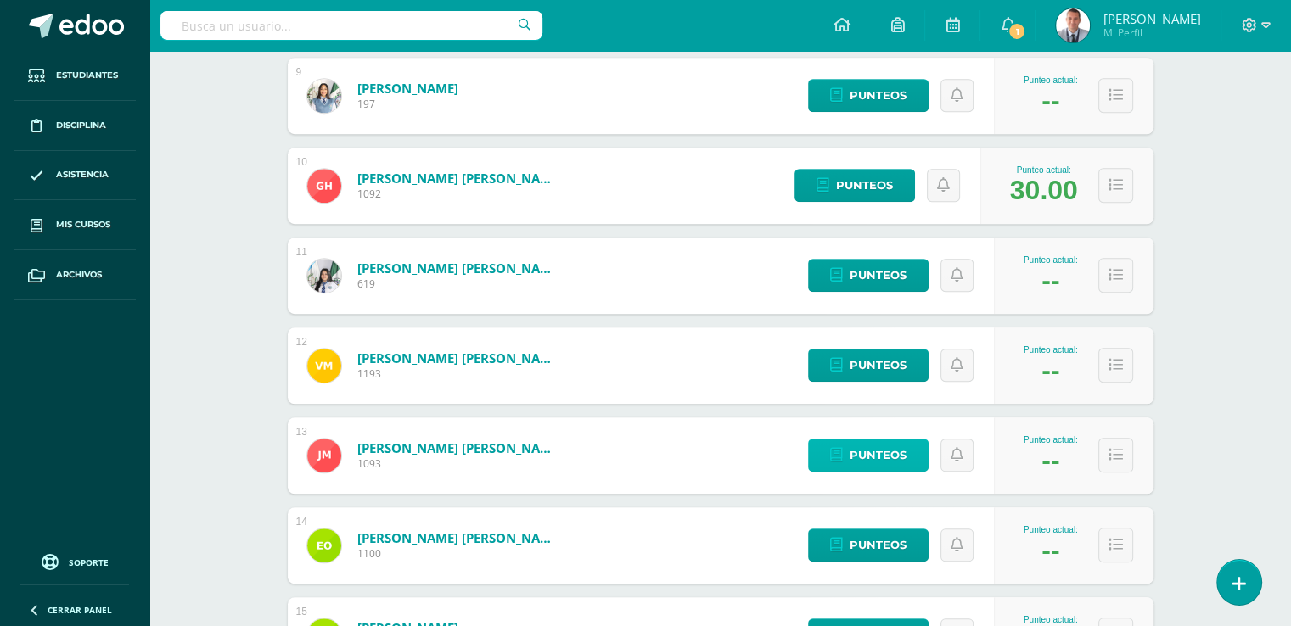
click at [912, 452] on link "Punteos" at bounding box center [868, 455] width 121 height 33
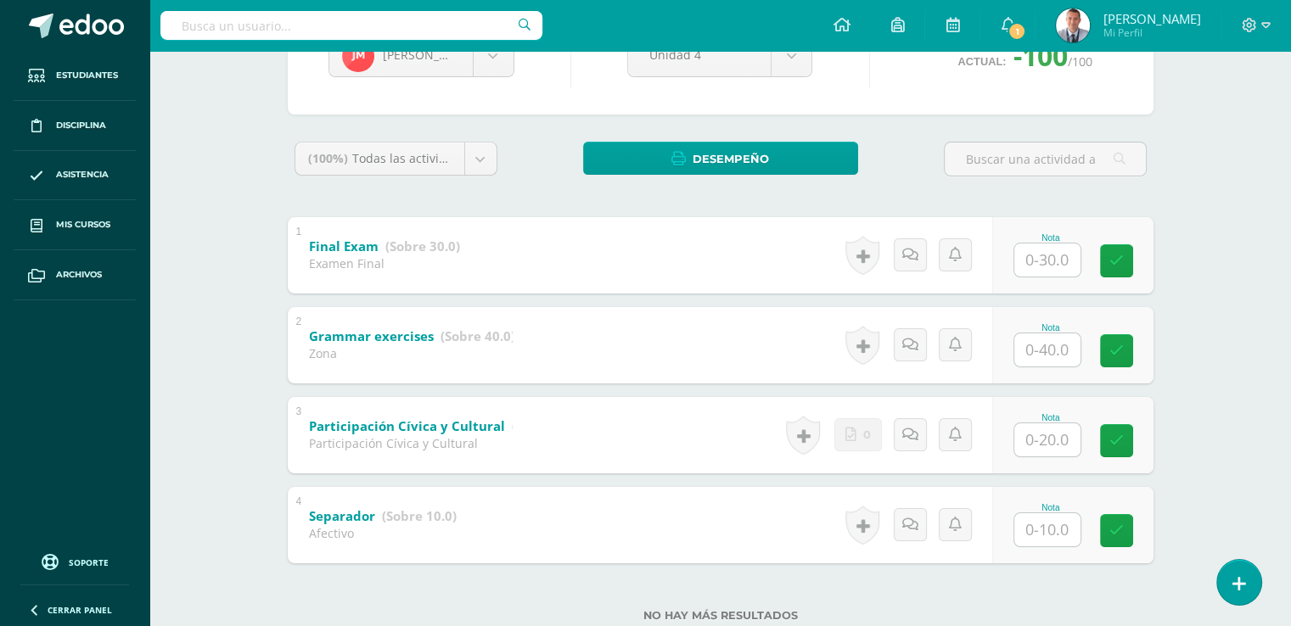
scroll to position [256, 0]
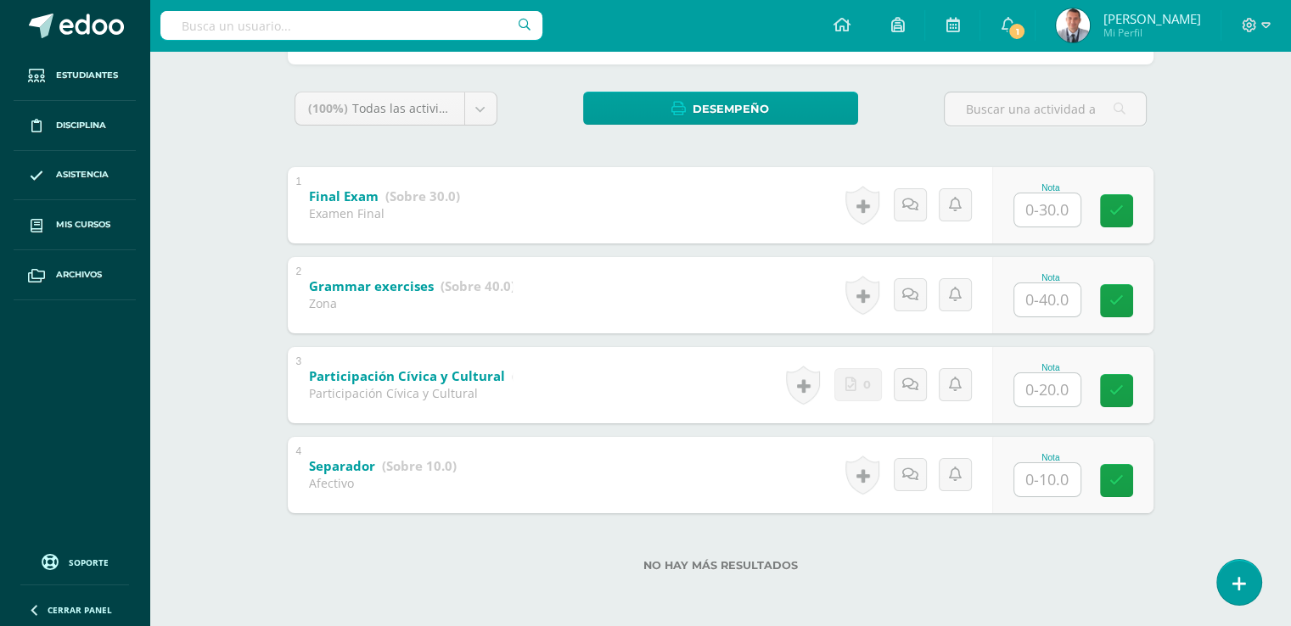
click at [1046, 391] on input "text" at bounding box center [1047, 389] width 66 height 33
type input "20"
click at [1046, 475] on input "text" at bounding box center [1047, 479] width 66 height 33
type input "10"
click at [1126, 479] on icon at bounding box center [1127, 481] width 15 height 14
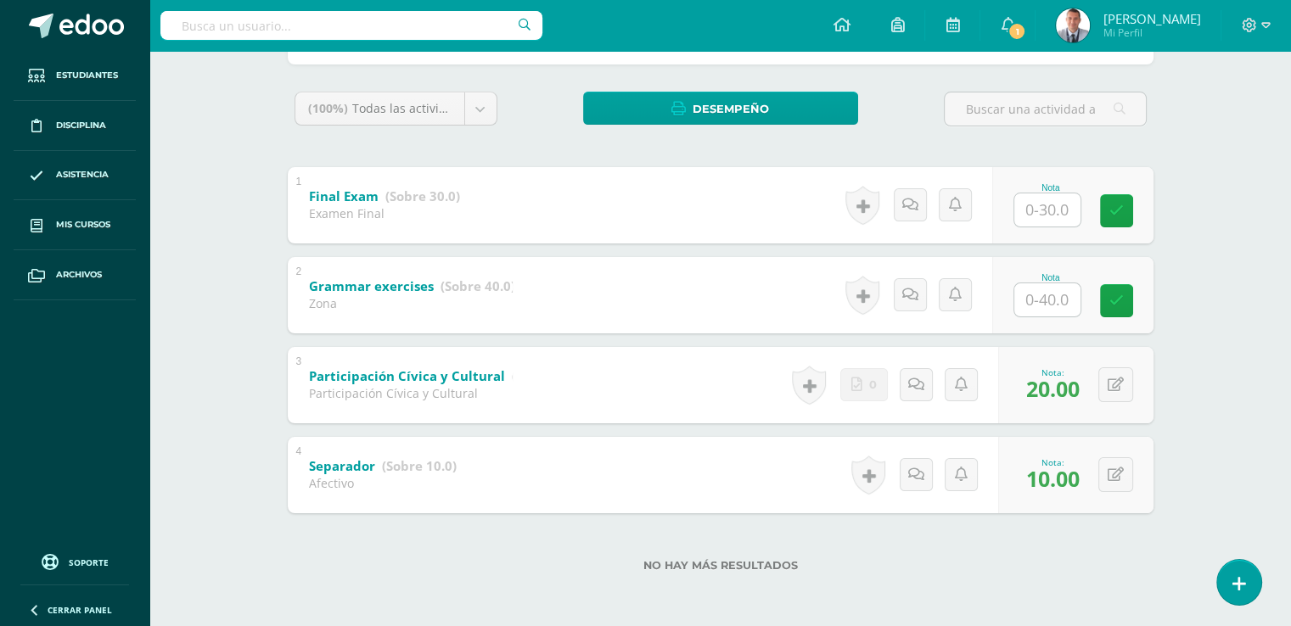
scroll to position [76, 0]
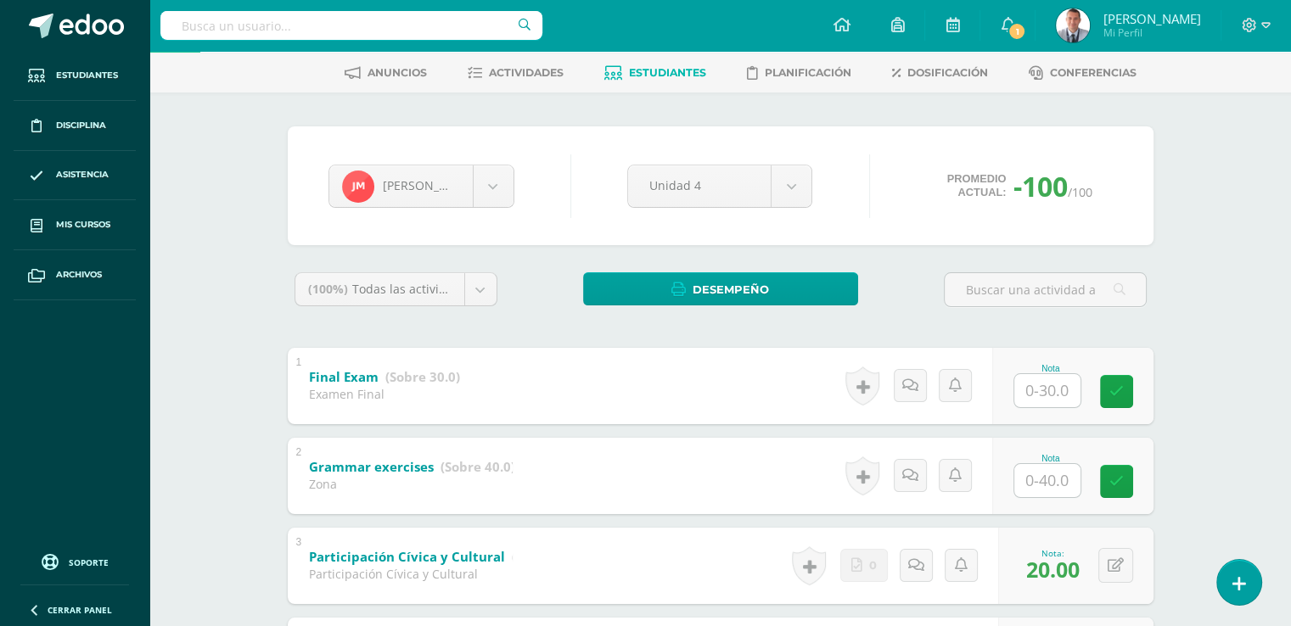
click at [691, 69] on span "Estudiantes" at bounding box center [667, 72] width 77 height 13
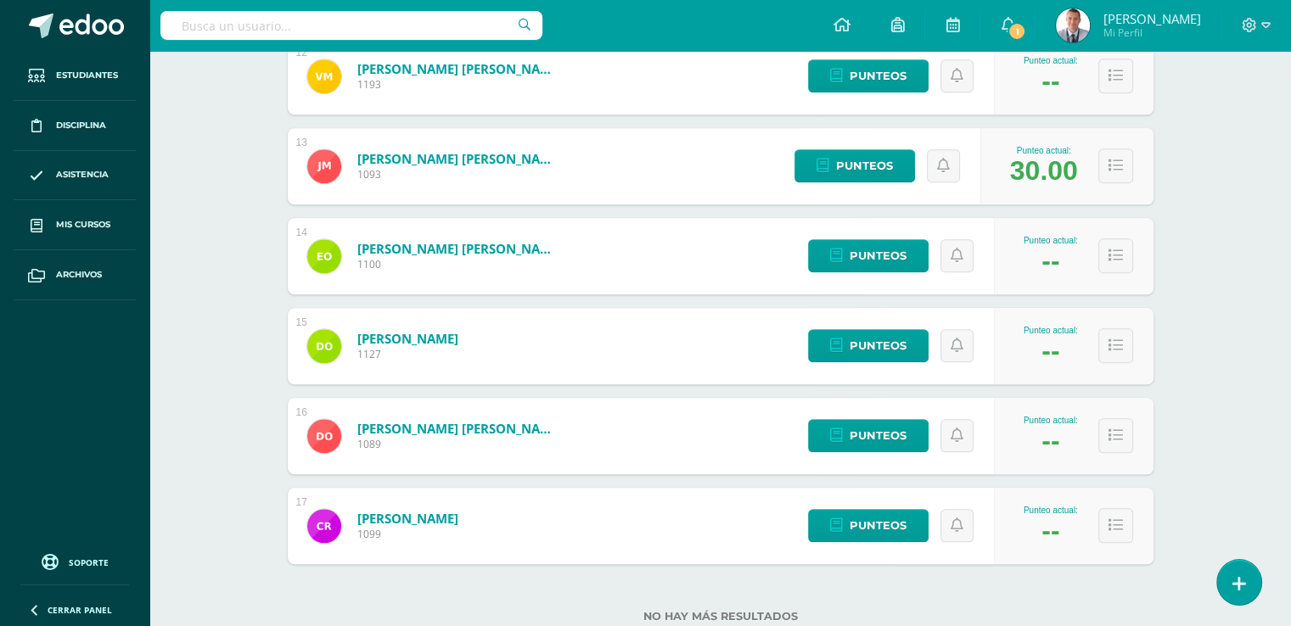
scroll to position [1323, 0]
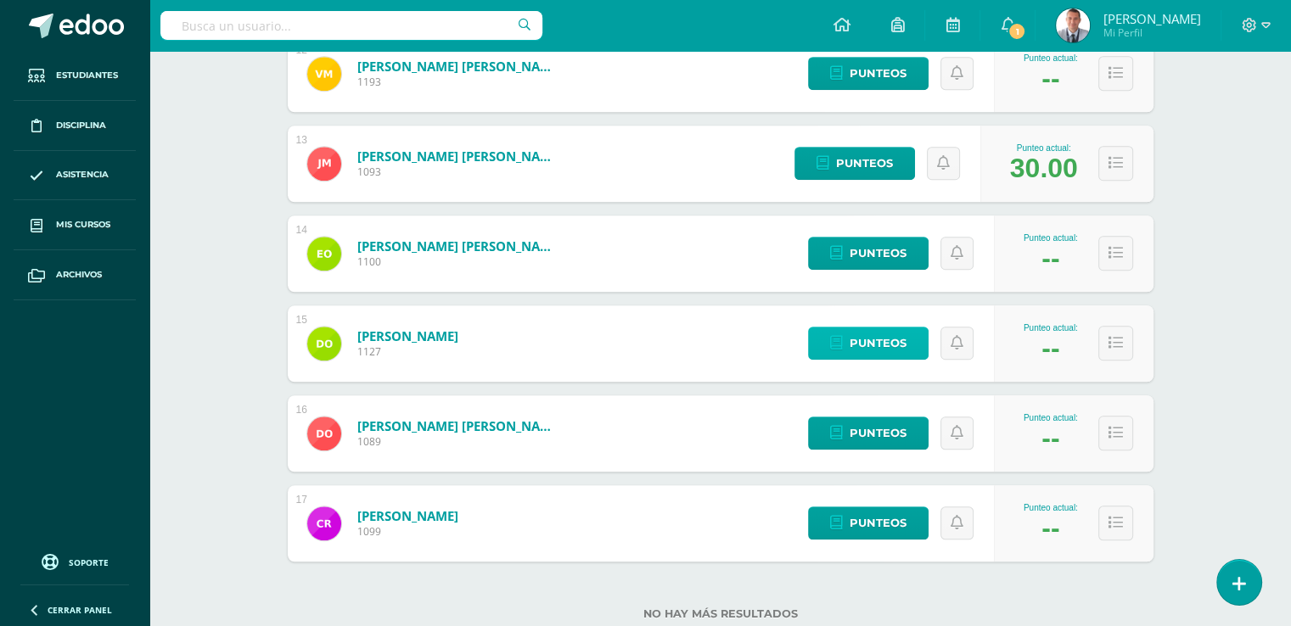
click at [903, 344] on span "Punteos" at bounding box center [878, 343] width 57 height 31
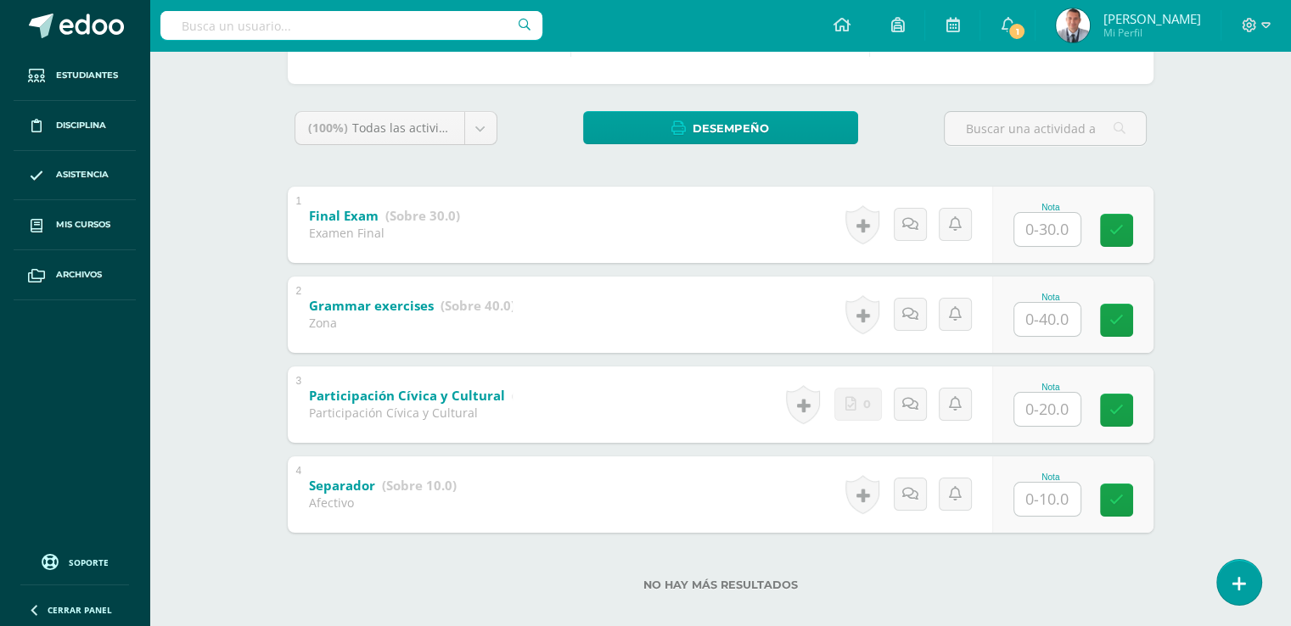
scroll to position [246, 0]
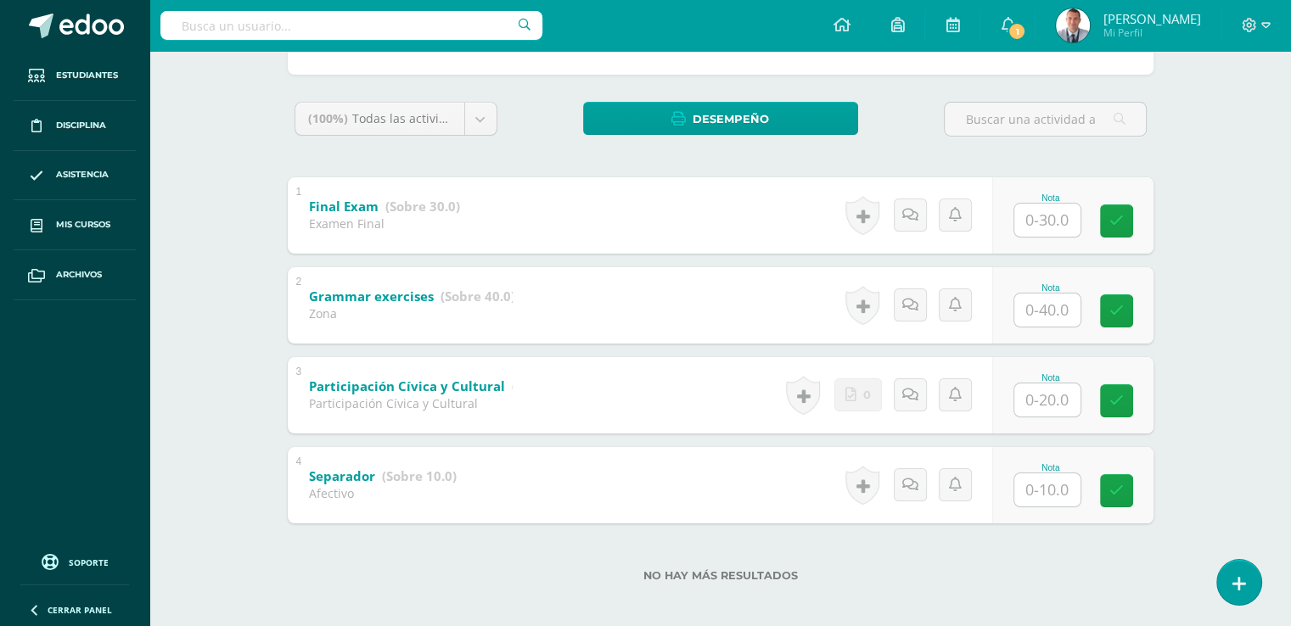
click at [1048, 394] on input "text" at bounding box center [1047, 400] width 66 height 33
type input "20"
click at [1048, 490] on input "text" at bounding box center [1057, 490] width 68 height 34
type input "10"
click at [1120, 491] on icon at bounding box center [1127, 491] width 15 height 14
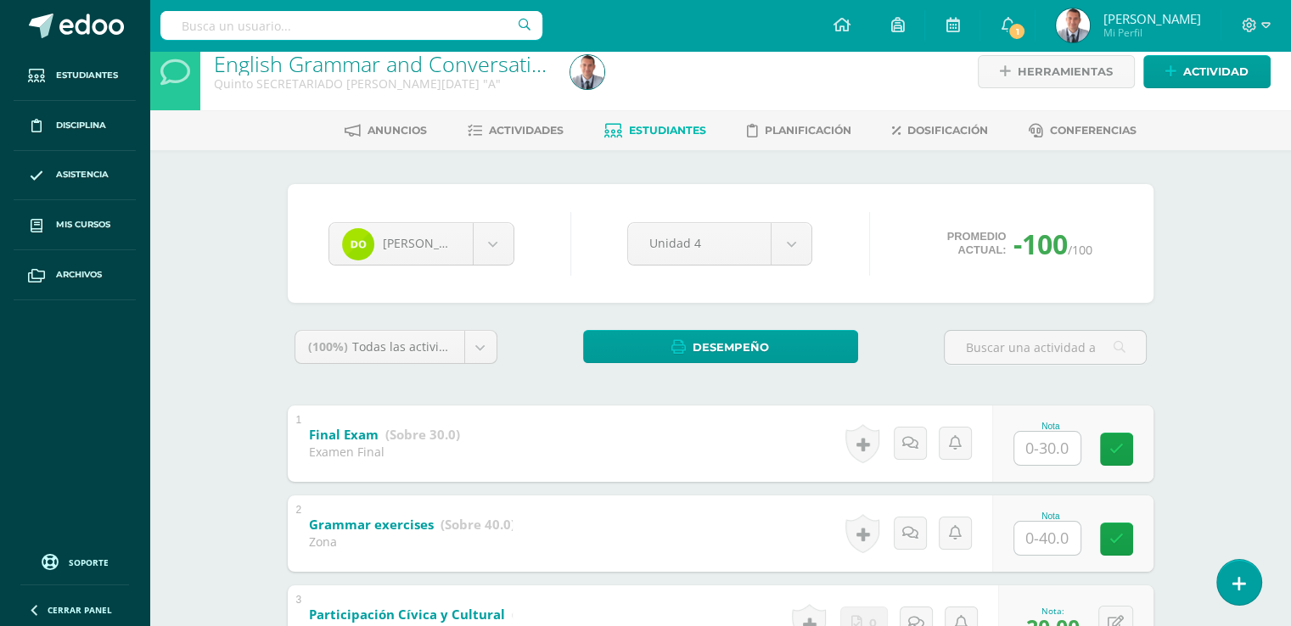
scroll to position [0, 0]
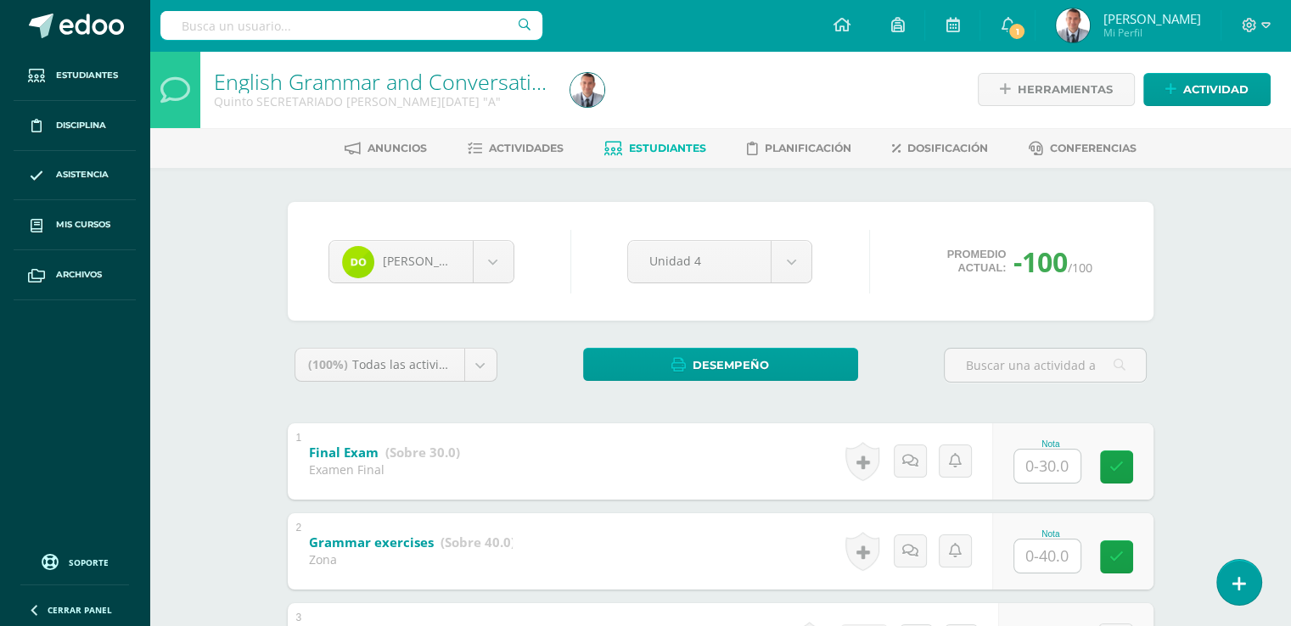
click at [693, 146] on span "Estudiantes" at bounding box center [667, 148] width 77 height 13
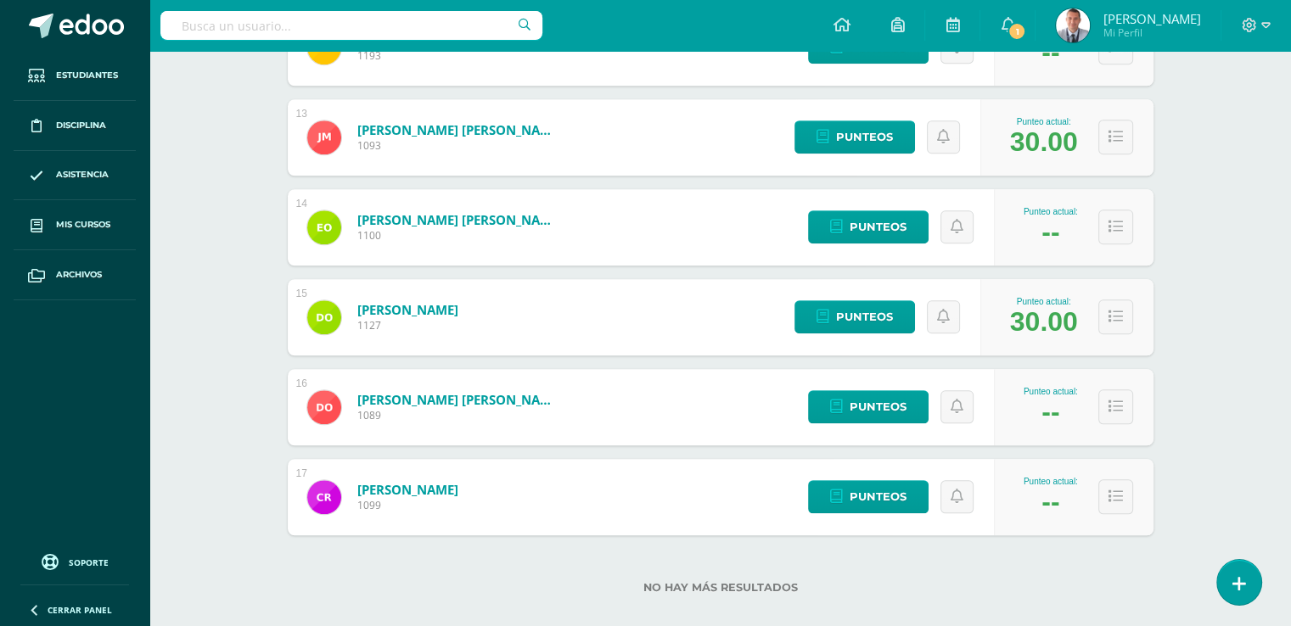
scroll to position [1361, 0]
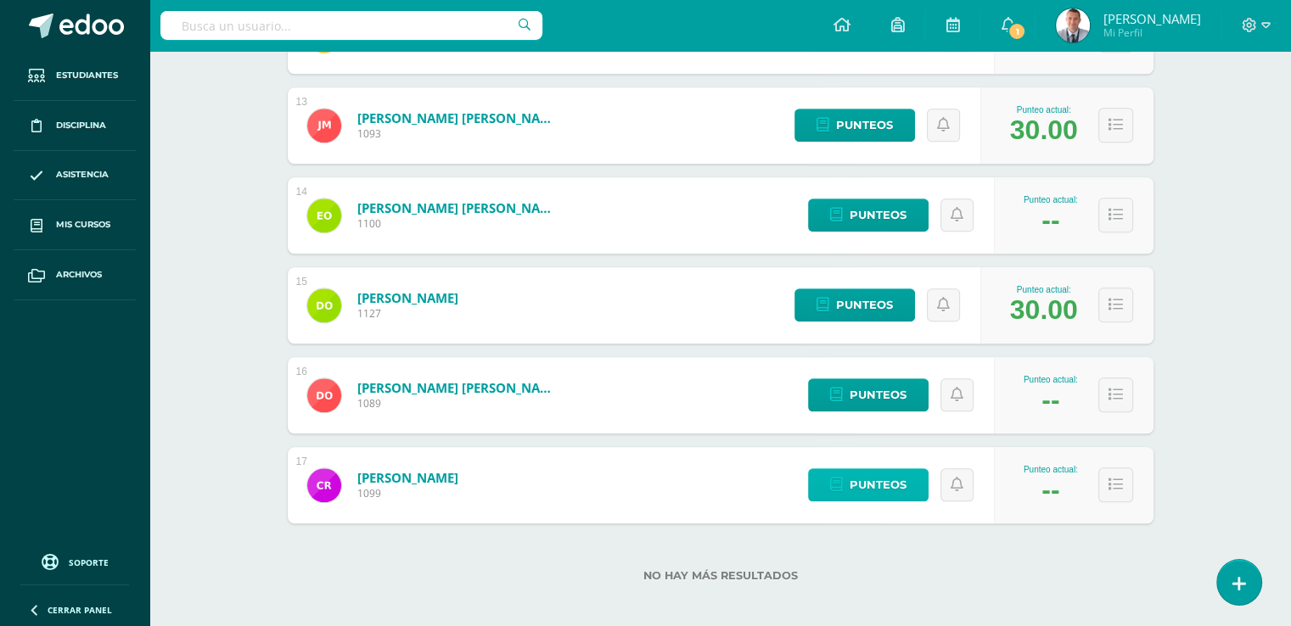
click at [907, 487] on link "Punteos" at bounding box center [868, 485] width 121 height 33
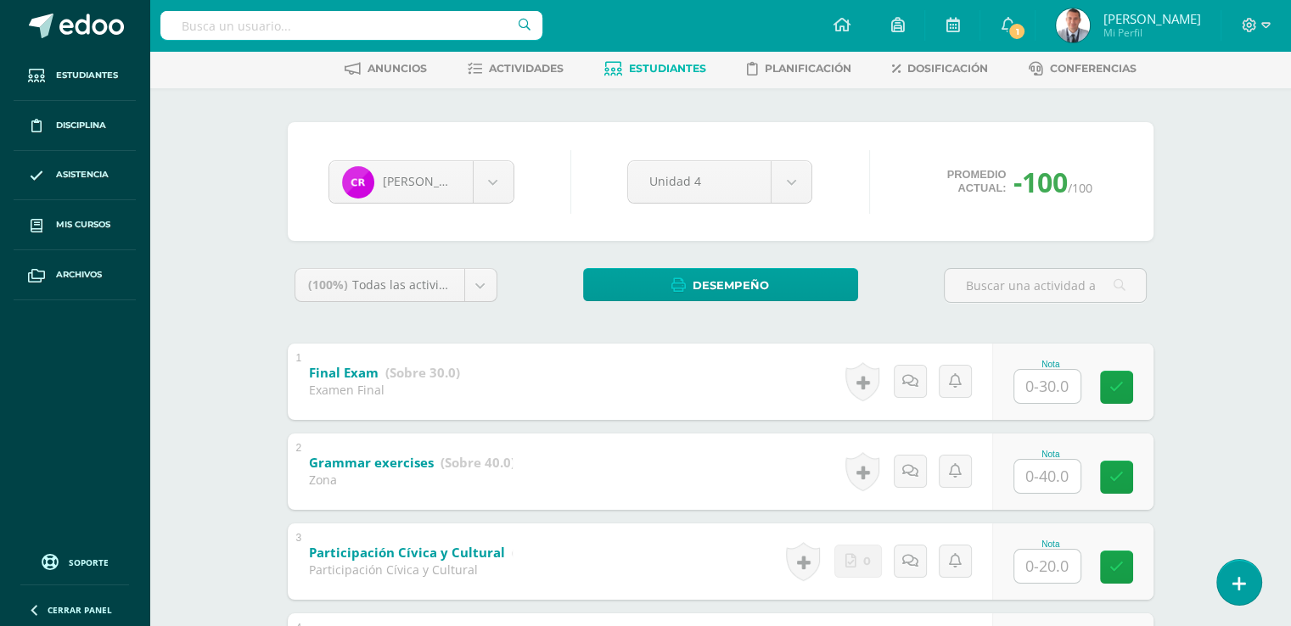
scroll to position [256, 0]
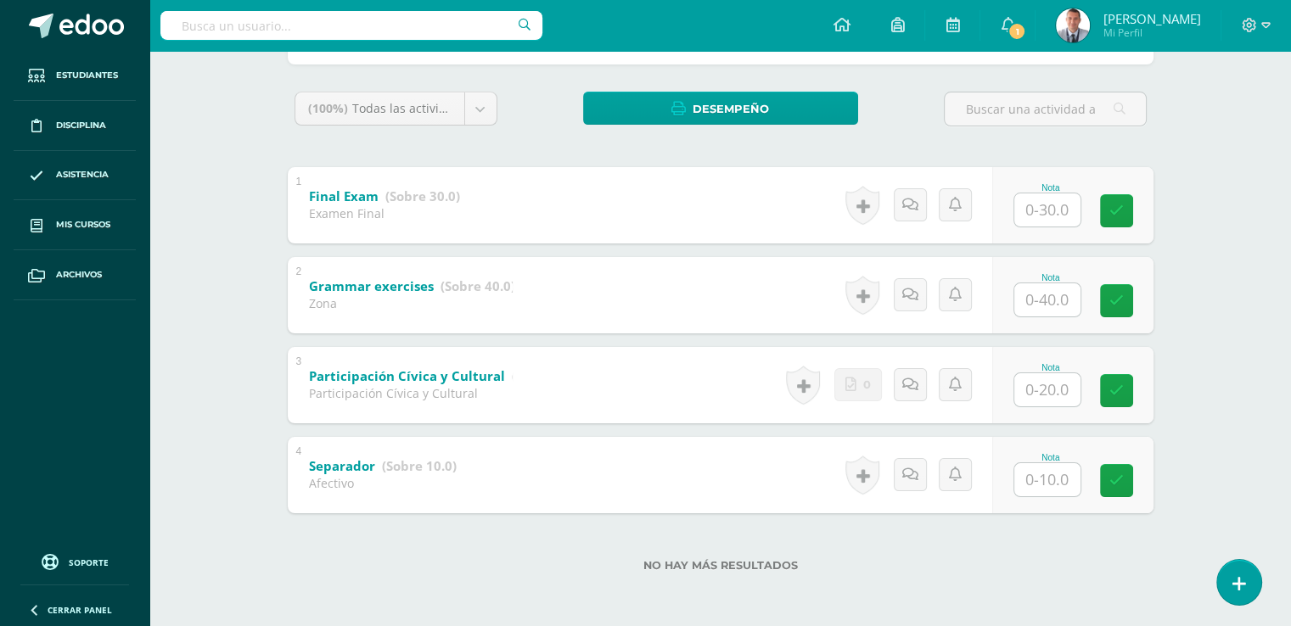
click at [1046, 474] on input "text" at bounding box center [1047, 479] width 66 height 33
type input "10"
click at [1049, 385] on input "text" at bounding box center [1047, 389] width 66 height 33
type input "20"
click at [1117, 389] on link at bounding box center [1128, 390] width 34 height 34
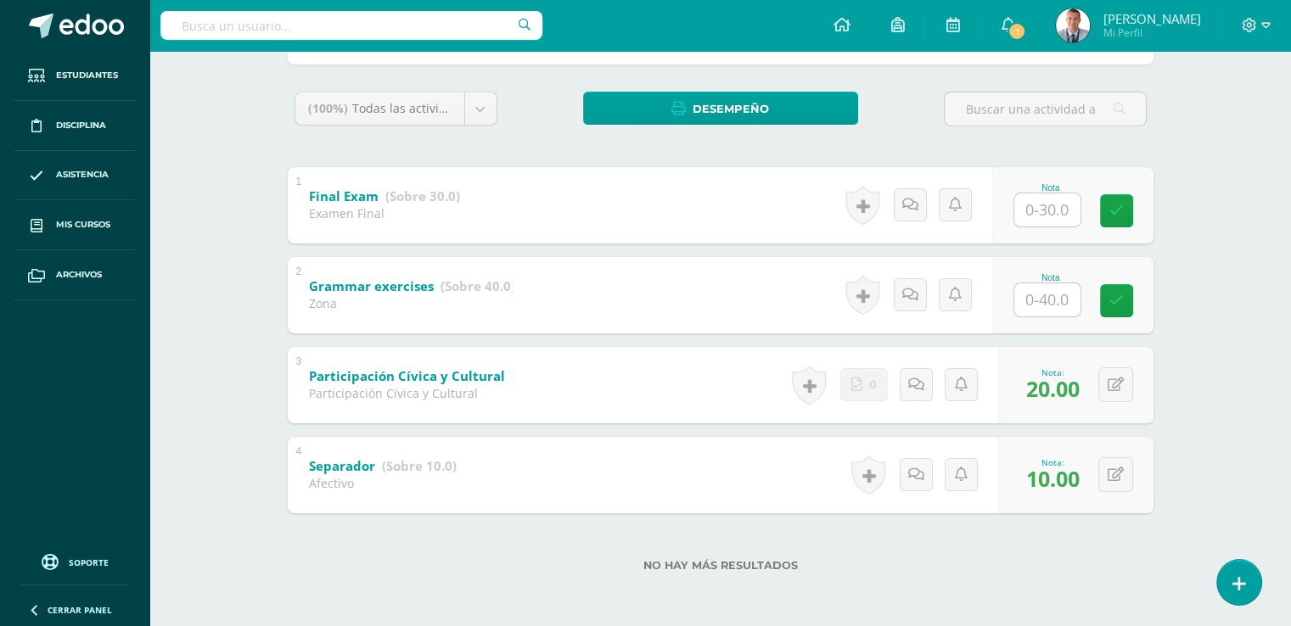
scroll to position [37, 0]
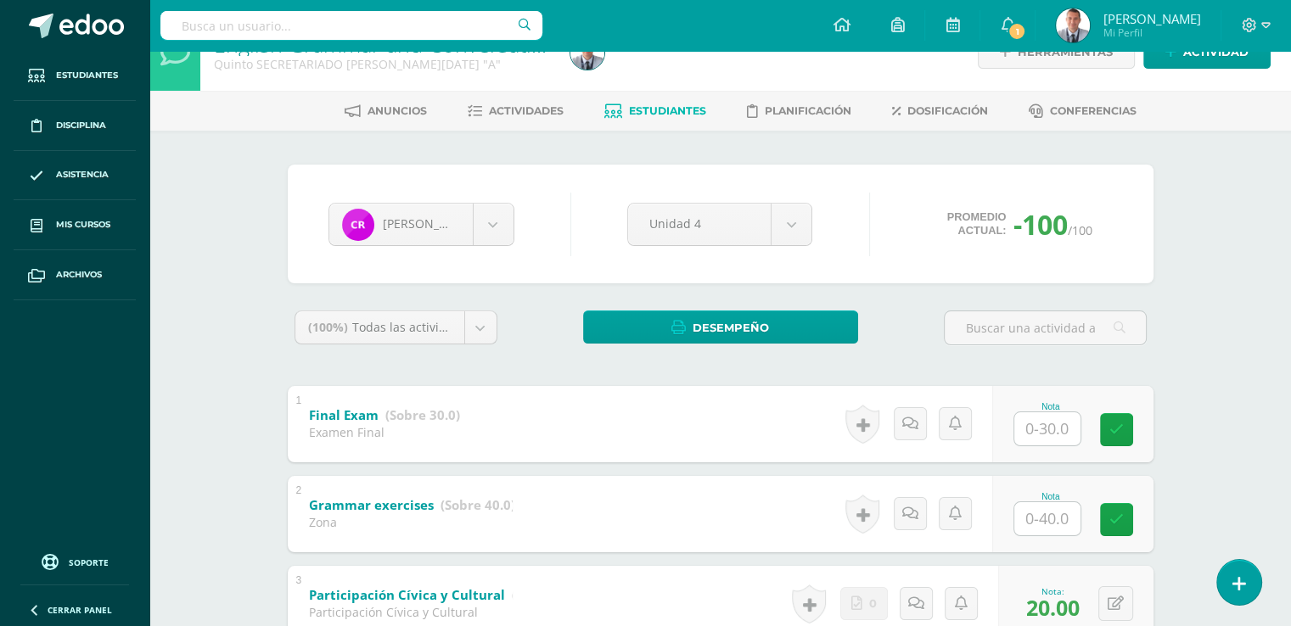
click at [689, 109] on span "Estudiantes" at bounding box center [667, 110] width 77 height 13
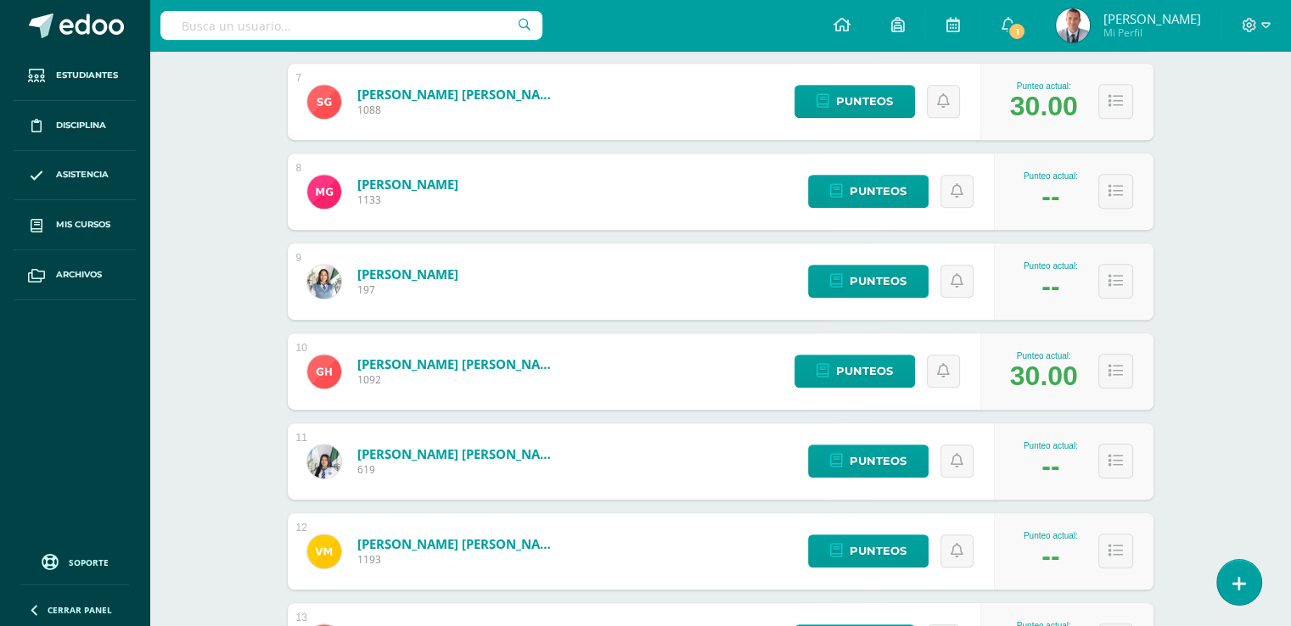
scroll to position [902, 0]
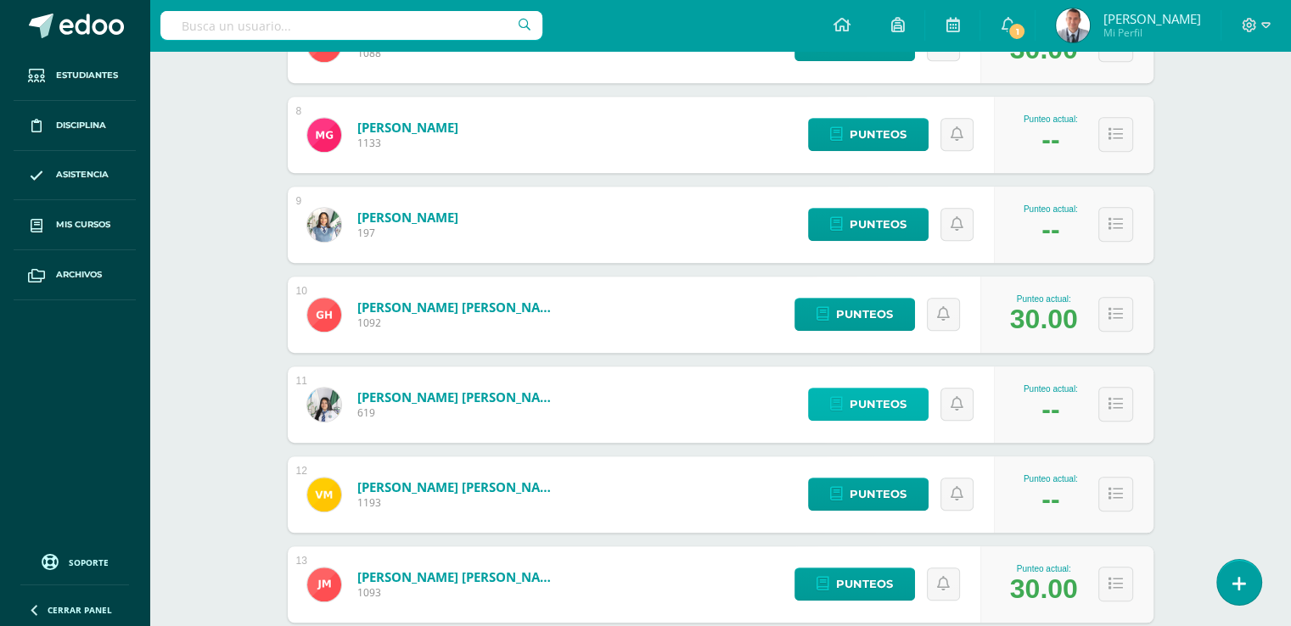
click at [895, 408] on span "Punteos" at bounding box center [878, 404] width 57 height 31
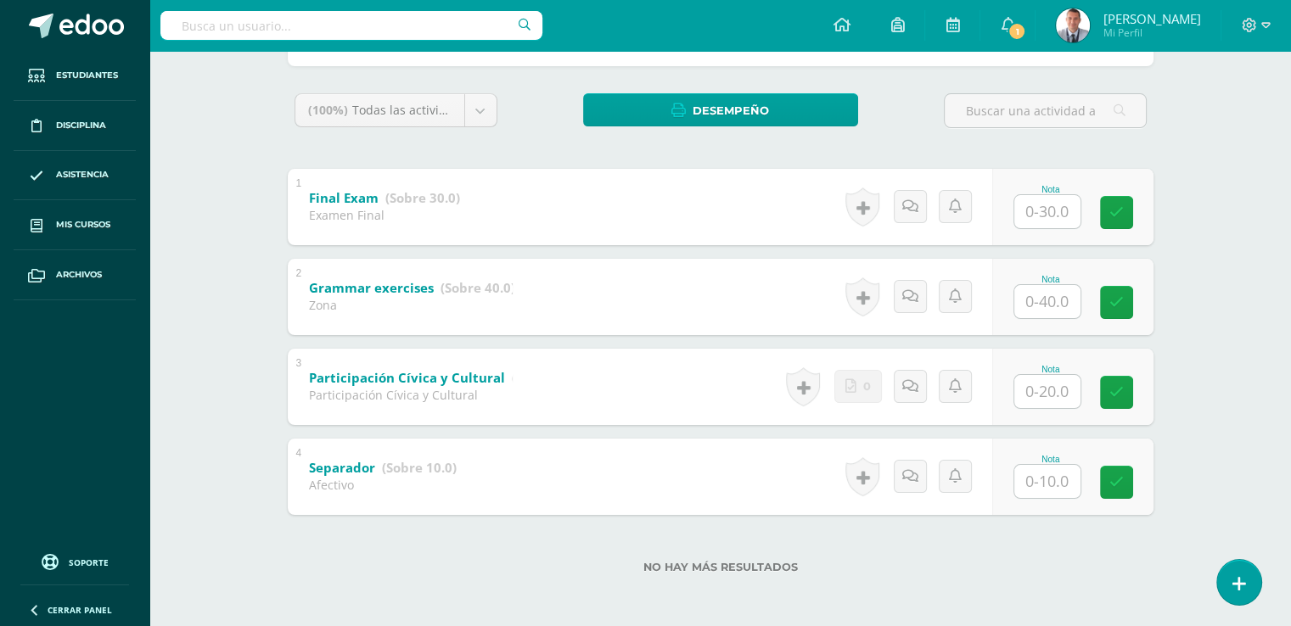
scroll to position [256, 0]
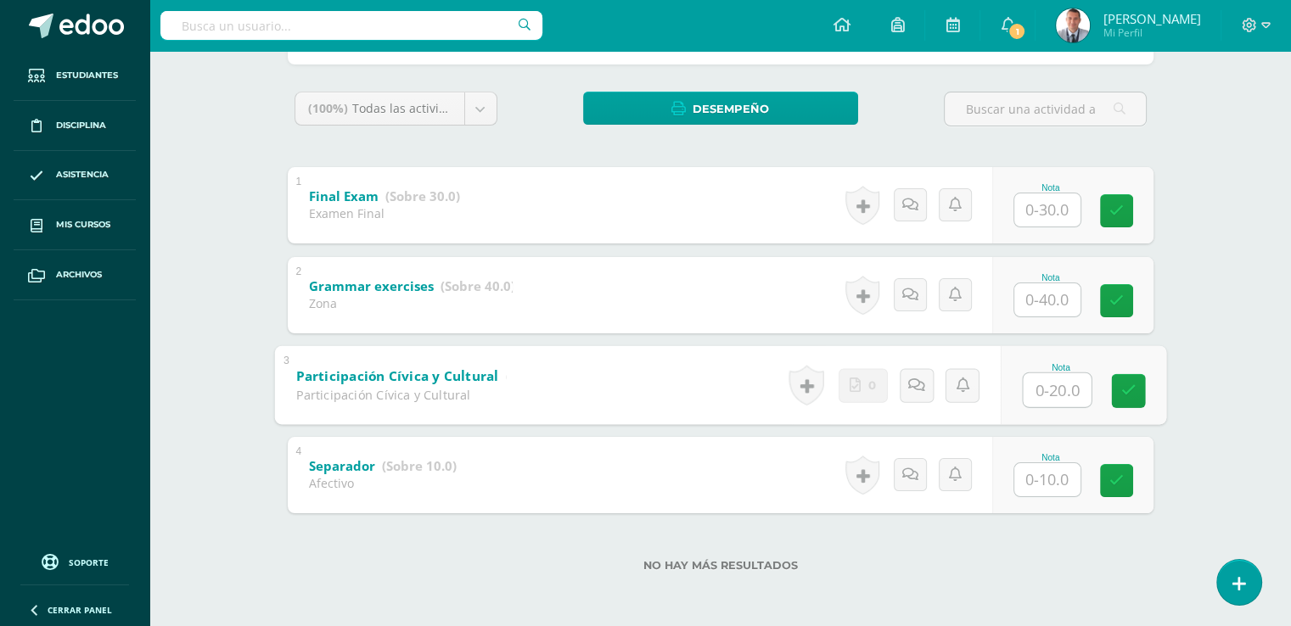
click at [1047, 384] on input "text" at bounding box center [1057, 390] width 68 height 34
type input "20"
click at [1048, 483] on input "text" at bounding box center [1047, 479] width 66 height 33
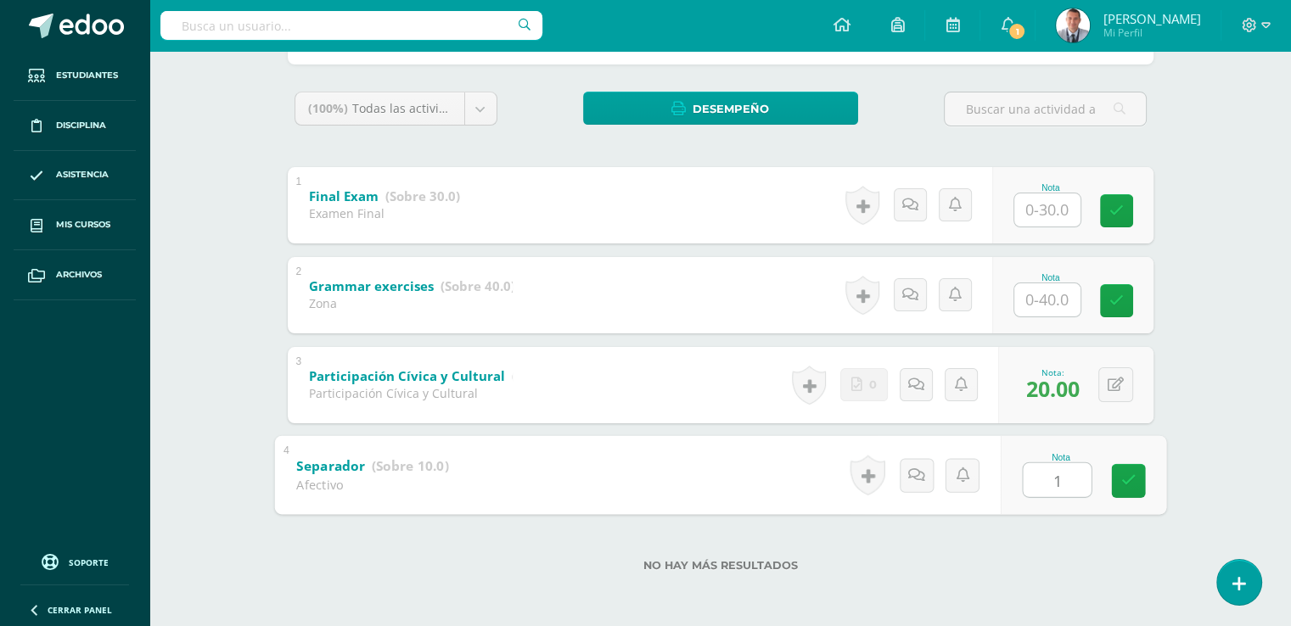
type input "10"
click at [1122, 482] on icon at bounding box center [1127, 481] width 15 height 14
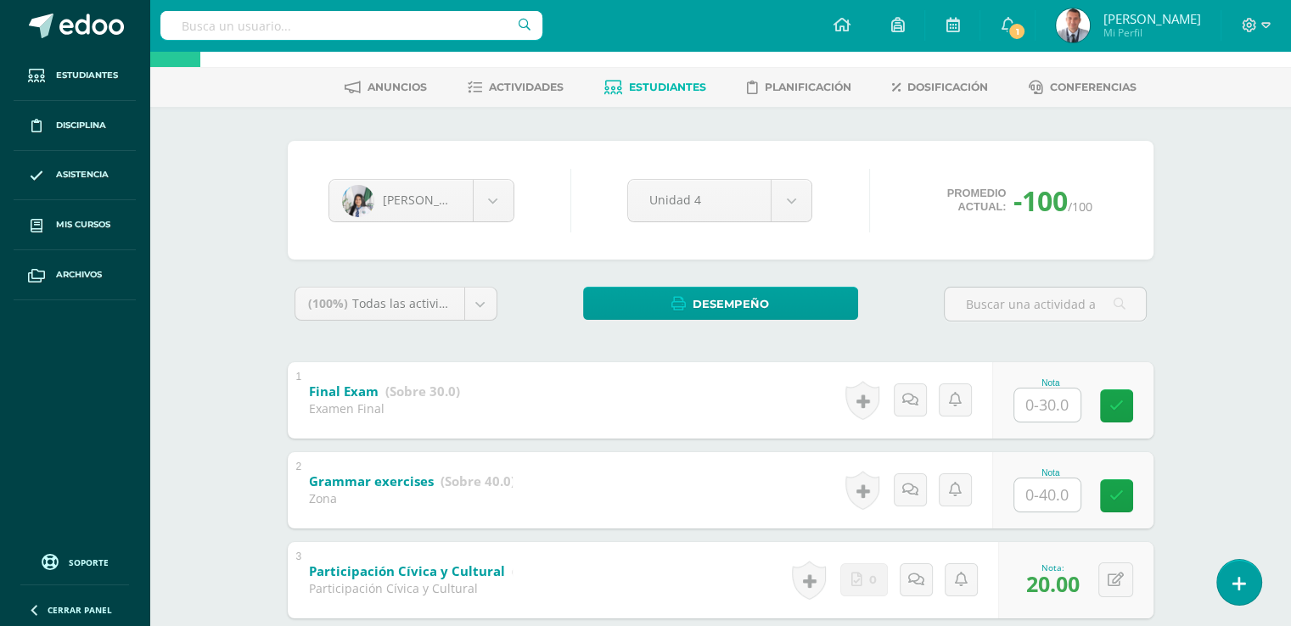
scroll to position [0, 0]
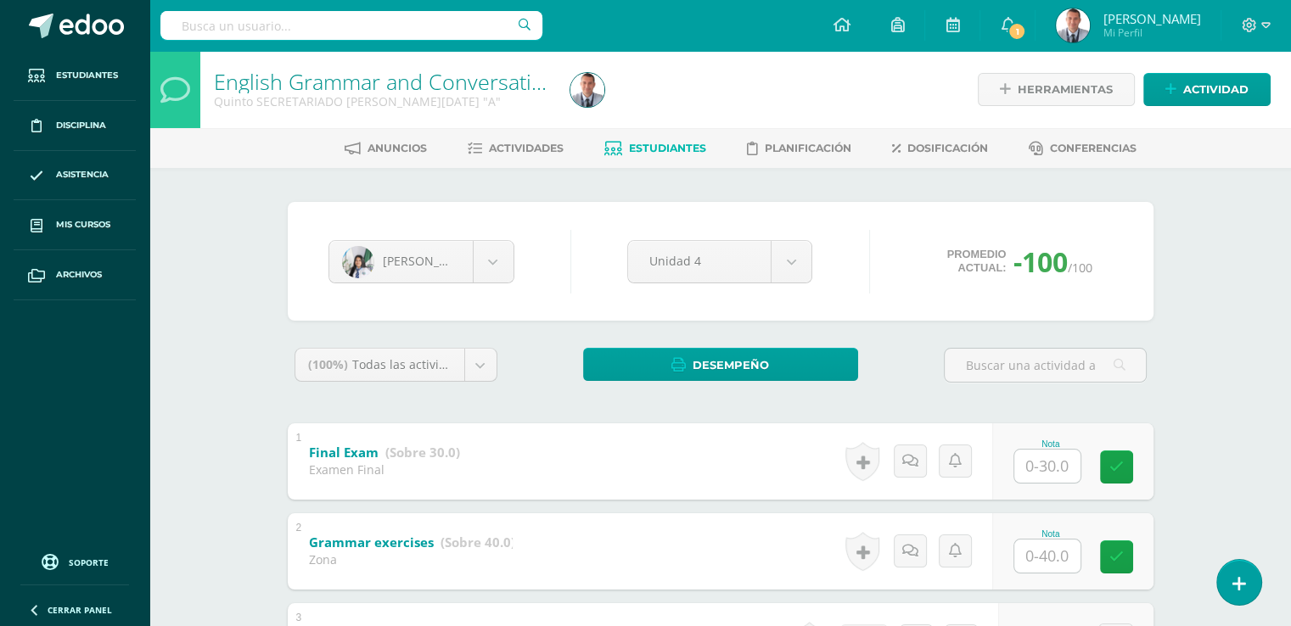
click at [682, 143] on span "Estudiantes" at bounding box center [667, 148] width 77 height 13
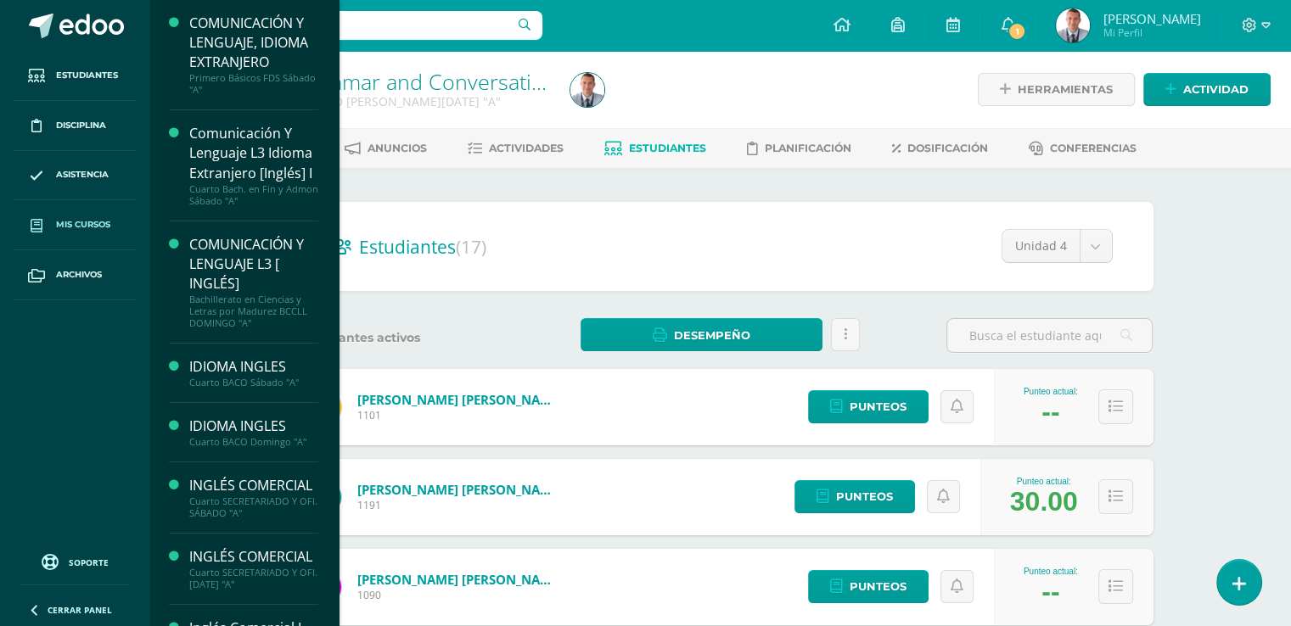
click at [98, 226] on span "Mis cursos" at bounding box center [83, 225] width 54 height 14
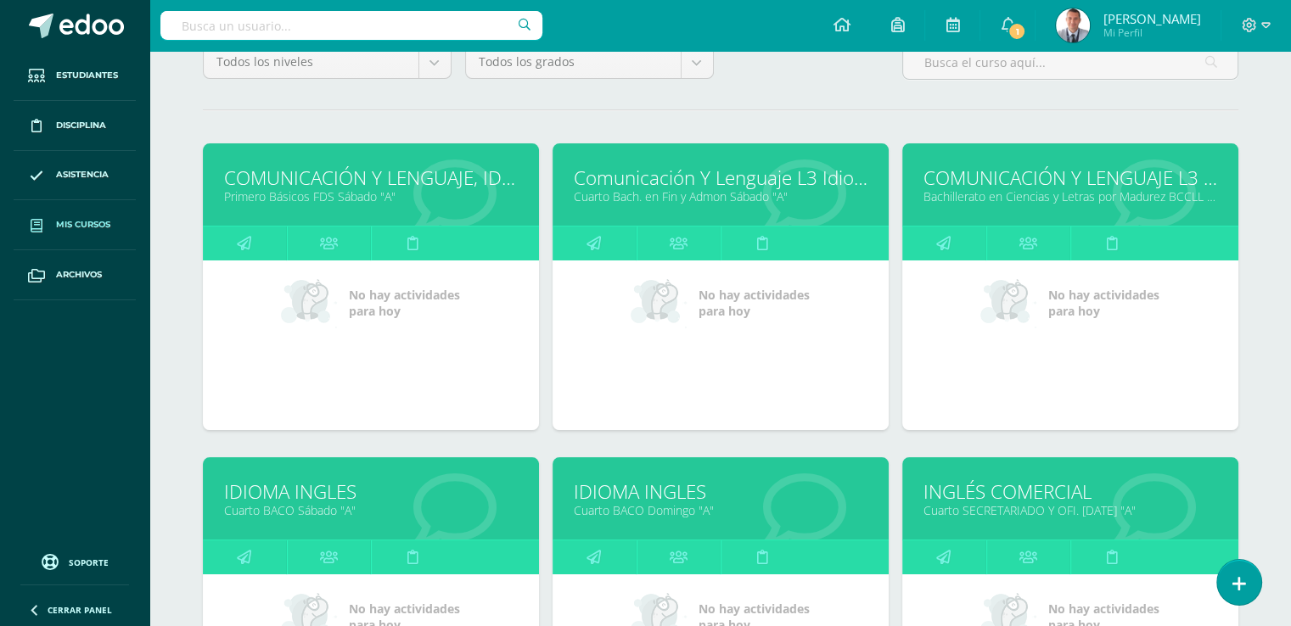
scroll to position [177, 0]
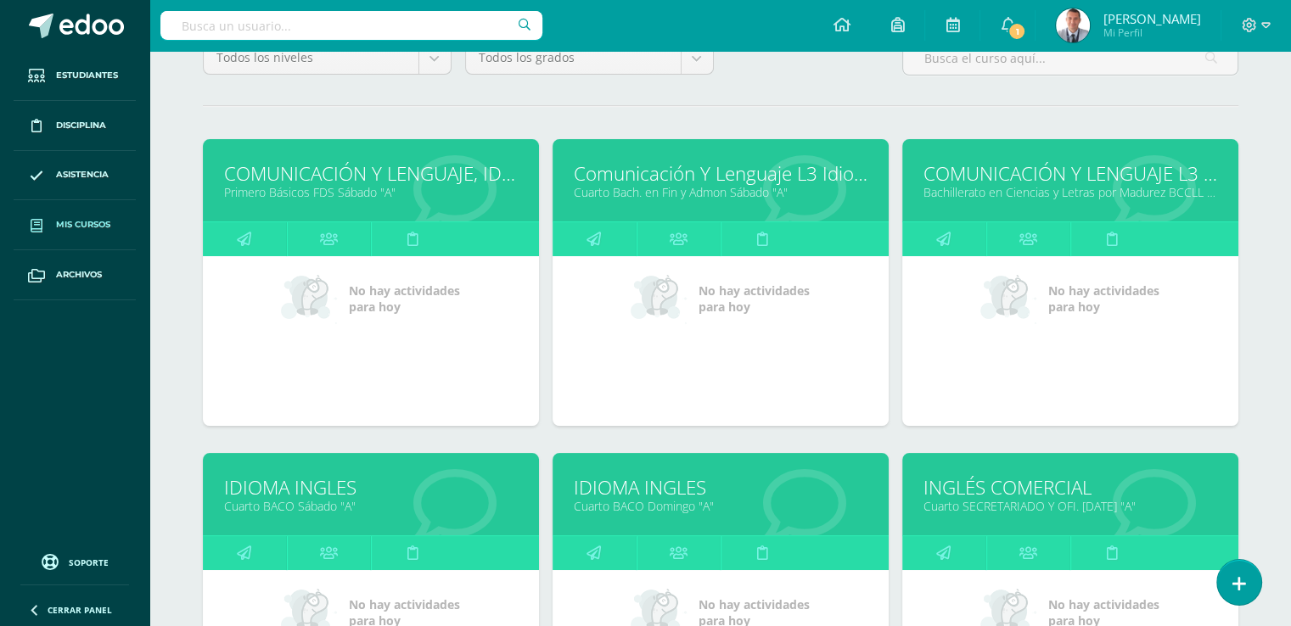
click at [1101, 171] on link "COMUNICACIÓN Y LENGUAJE L3 [ INGLÉS]" at bounding box center [1070, 173] width 294 height 26
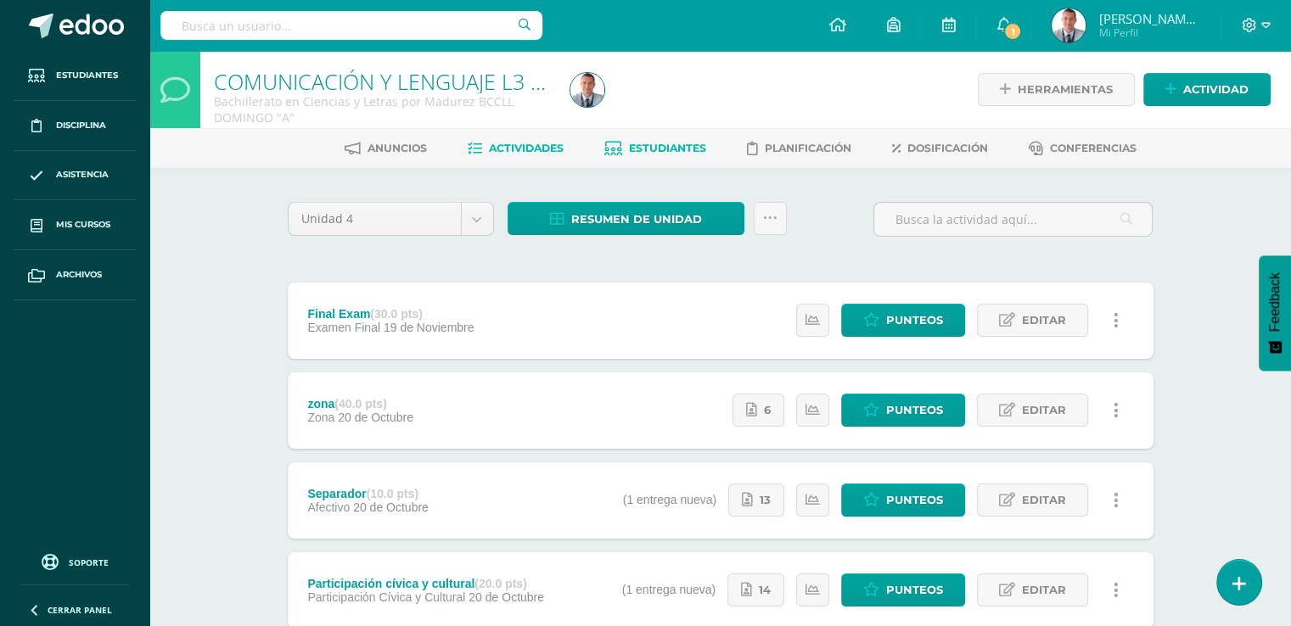
click at [685, 146] on span "Estudiantes" at bounding box center [667, 148] width 77 height 13
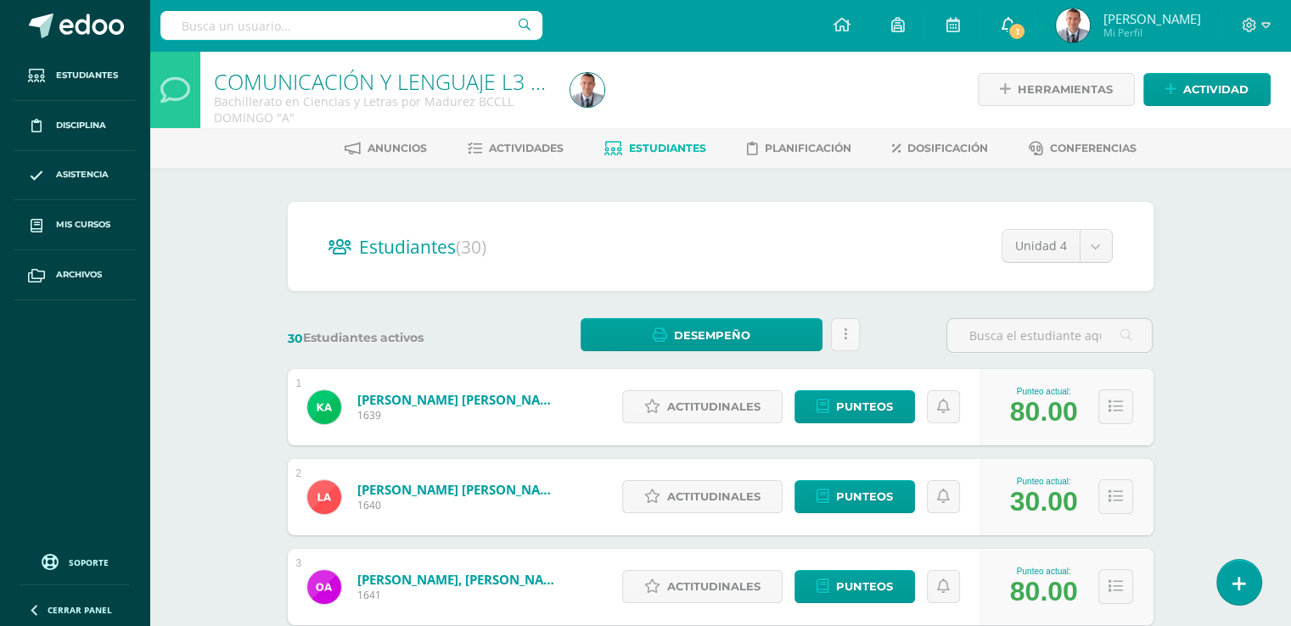
click at [1013, 25] on span "1" at bounding box center [1016, 31] width 19 height 19
click at [556, 148] on span "Actividades" at bounding box center [526, 148] width 75 height 13
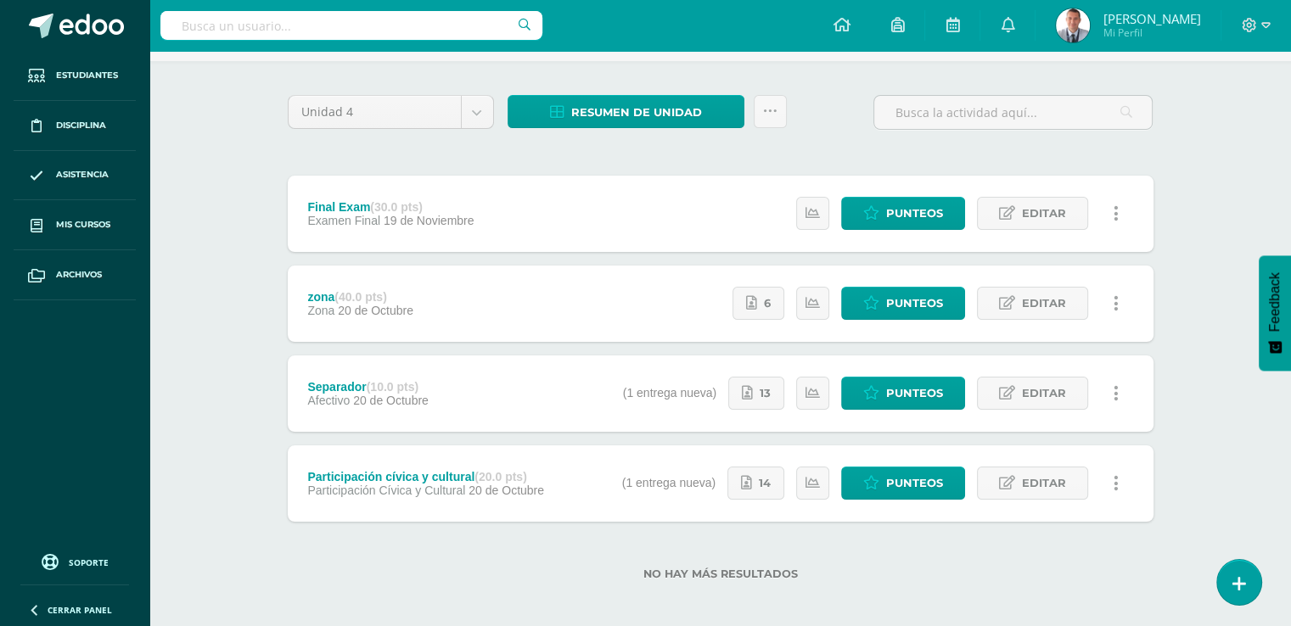
scroll to position [112, 0]
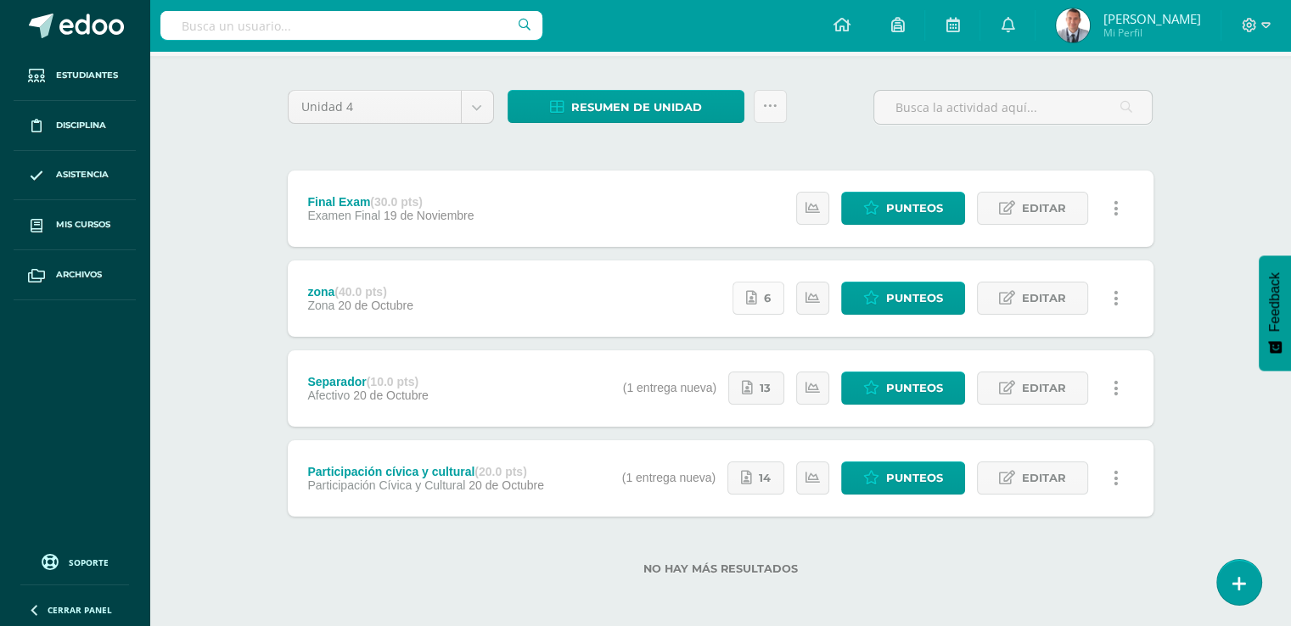
click at [764, 298] on link "6" at bounding box center [758, 298] width 52 height 33
click at [766, 388] on span "13" at bounding box center [765, 388] width 11 height 31
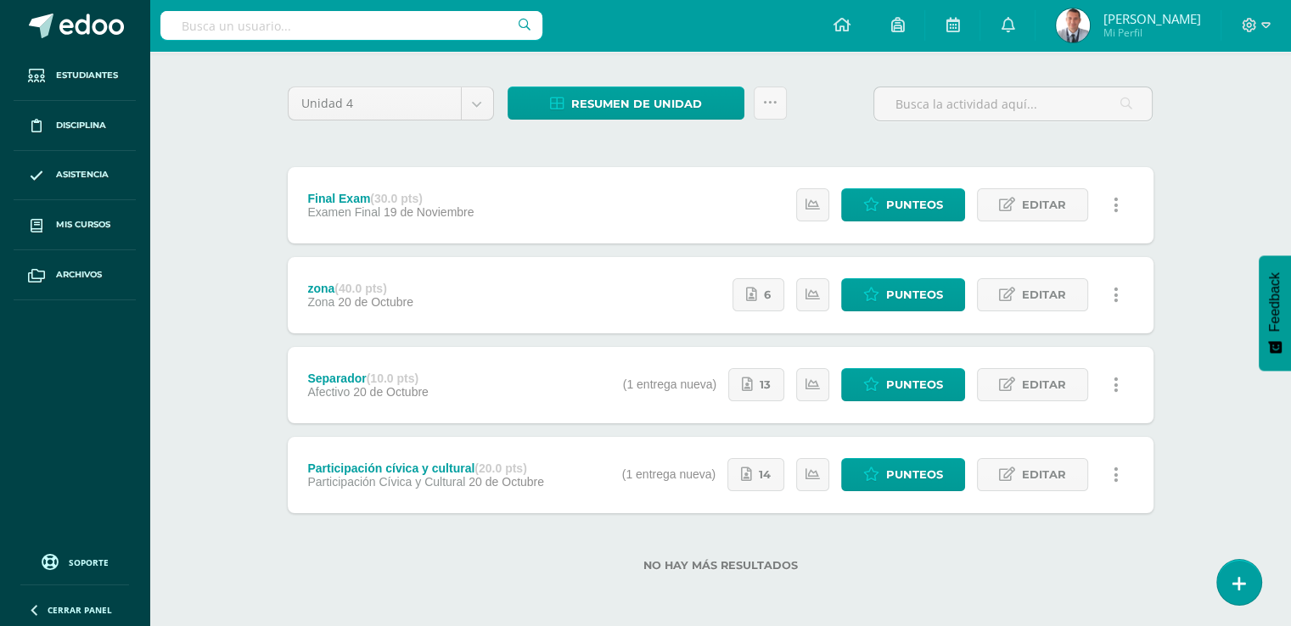
click at [689, 473] on div "Estatus de Actividad: 10 Estudiantes sin calificar 0 Estudiantes con cero Media…" at bounding box center [879, 475] width 548 height 76
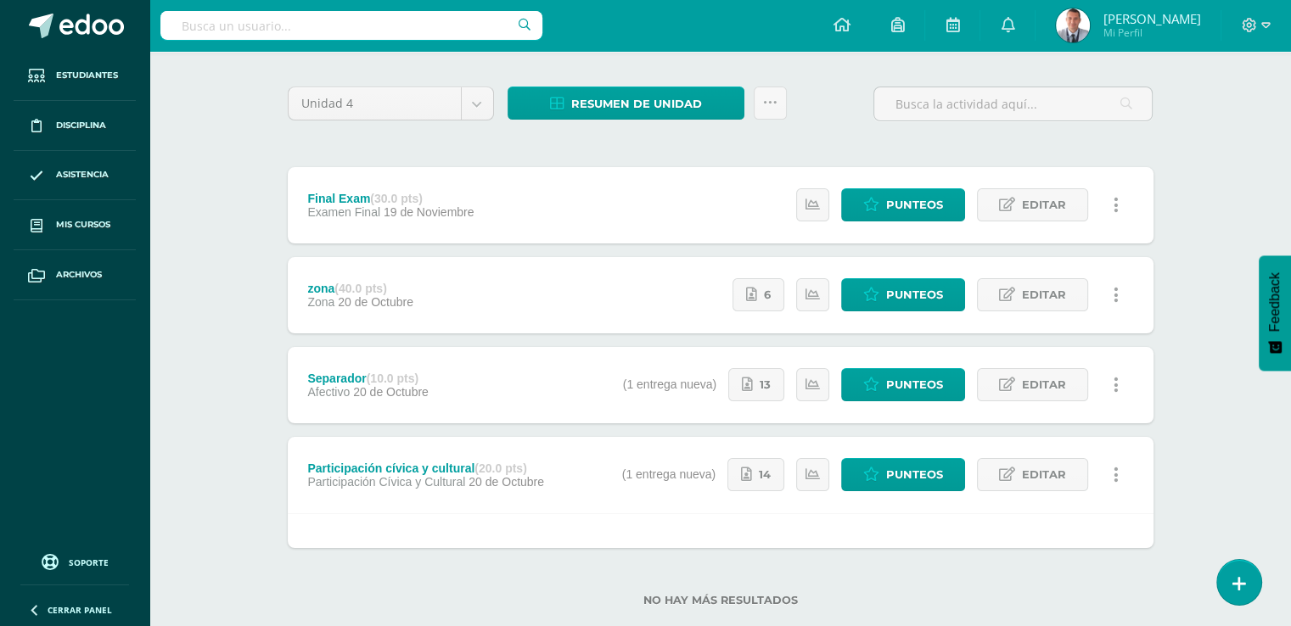
click at [689, 473] on div "Estatus de Actividad: 10 Estudiantes sin calificar 0 Estudiantes con cero Media…" at bounding box center [879, 475] width 548 height 76
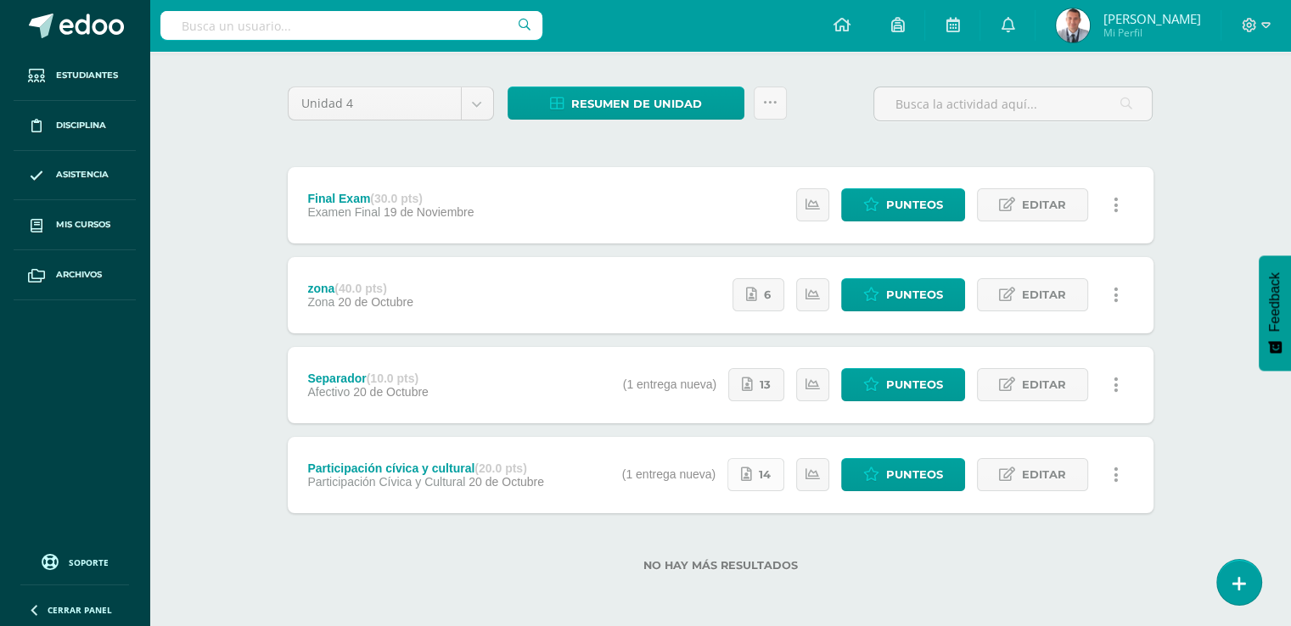
click at [762, 476] on span "14" at bounding box center [765, 474] width 12 height 31
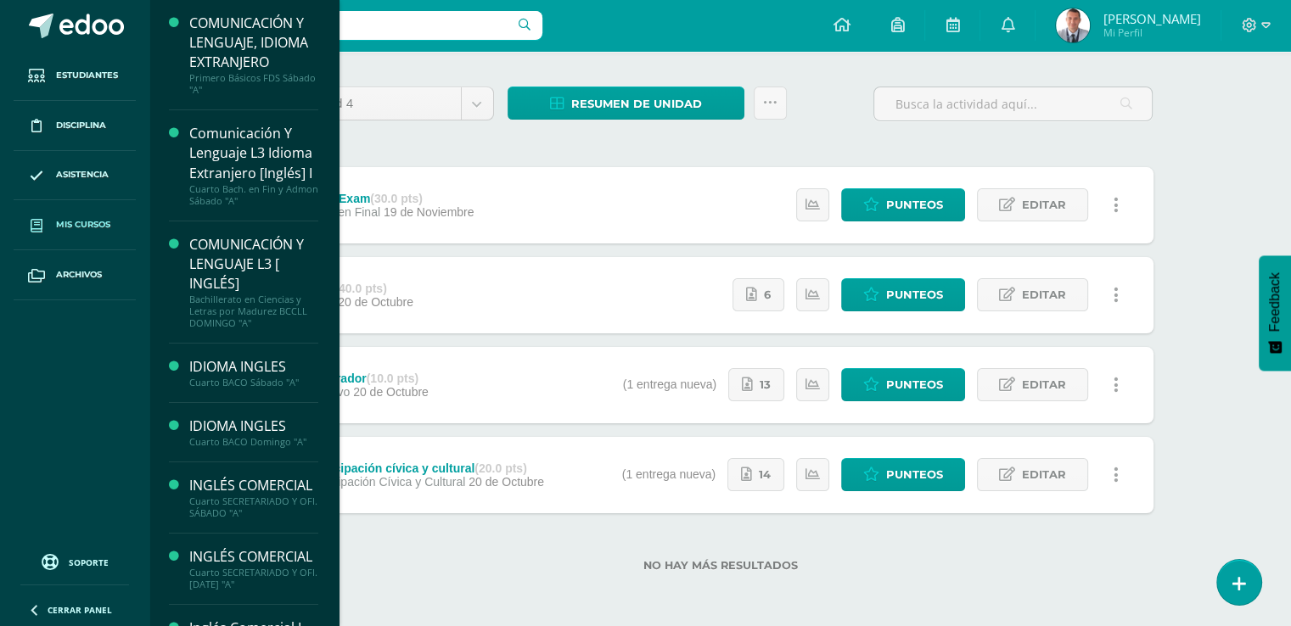
click at [92, 227] on span "Mis cursos" at bounding box center [83, 225] width 54 height 14
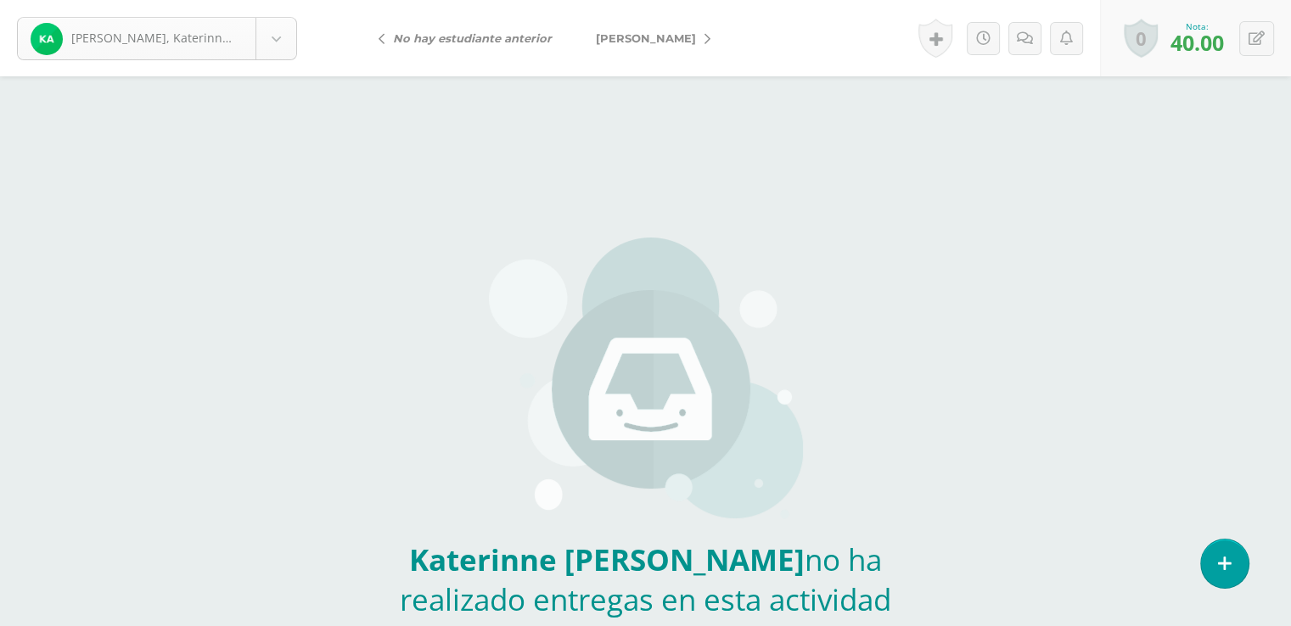
click at [271, 39] on body "Abrego, Katerinne Sin entrega Abrego, Katerinne Aldana, Linda Alvarez, Oscar Ba…" at bounding box center [645, 353] width 1291 height 706
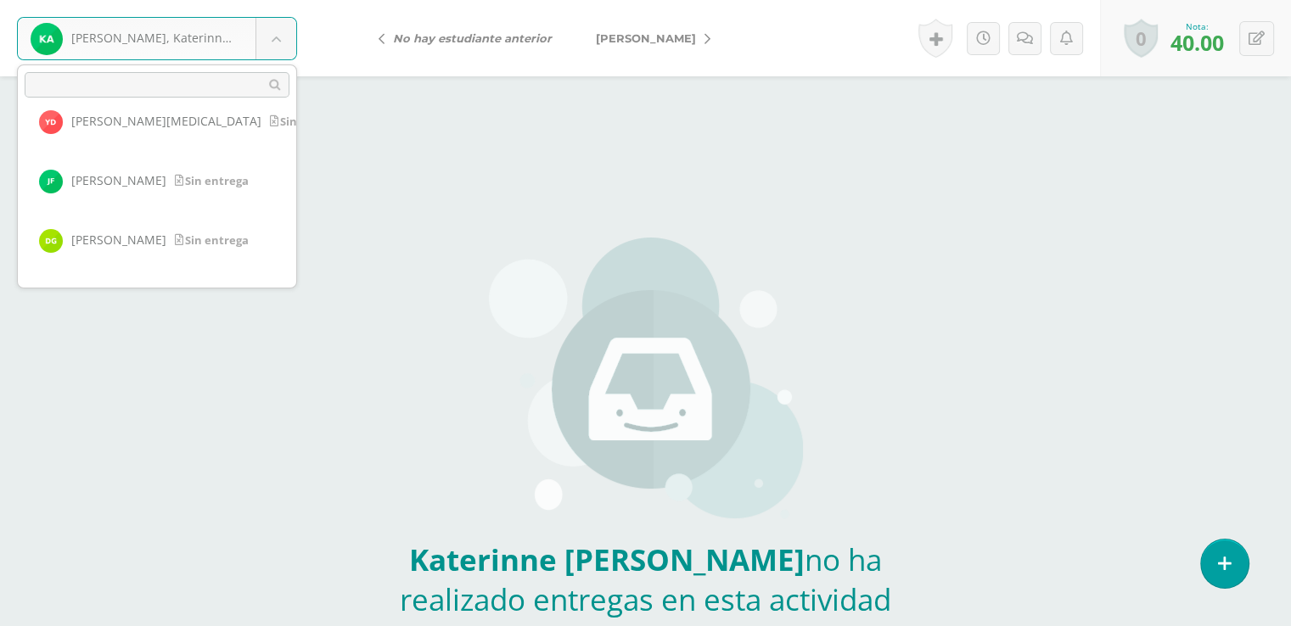
scroll to position [572, 0]
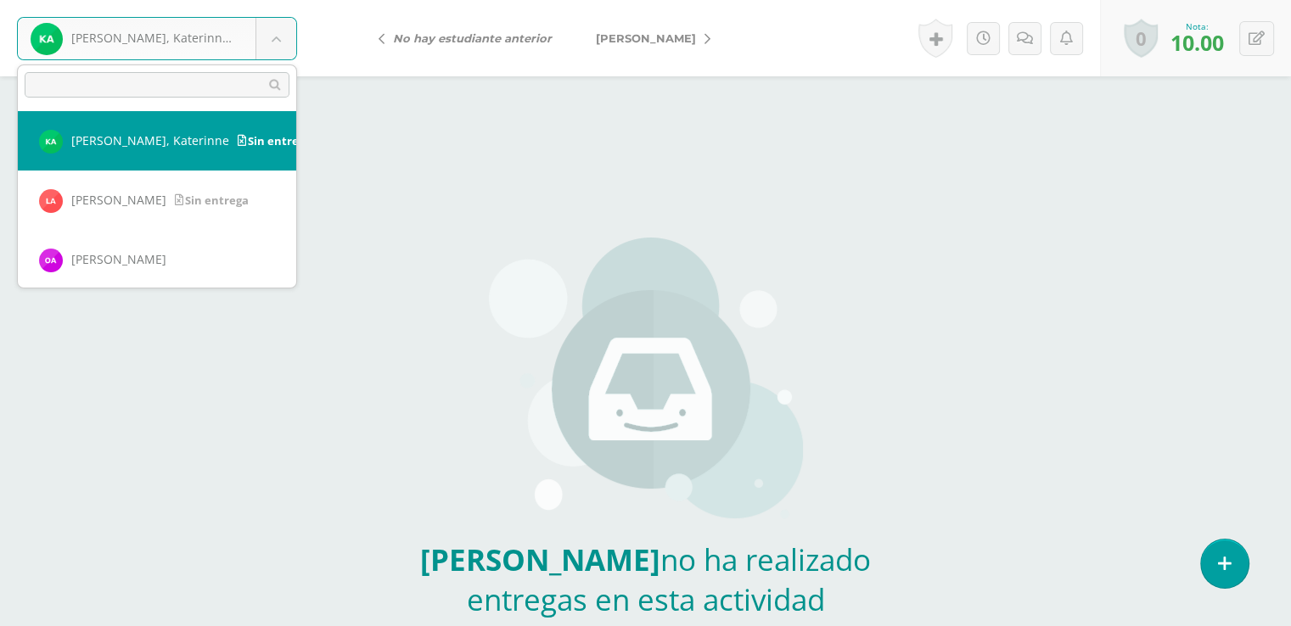
click at [272, 39] on body "[PERSON_NAME], Katerinne Sin entrega [PERSON_NAME], [PERSON_NAME], [PERSON_NAME…" at bounding box center [645, 353] width 1291 height 706
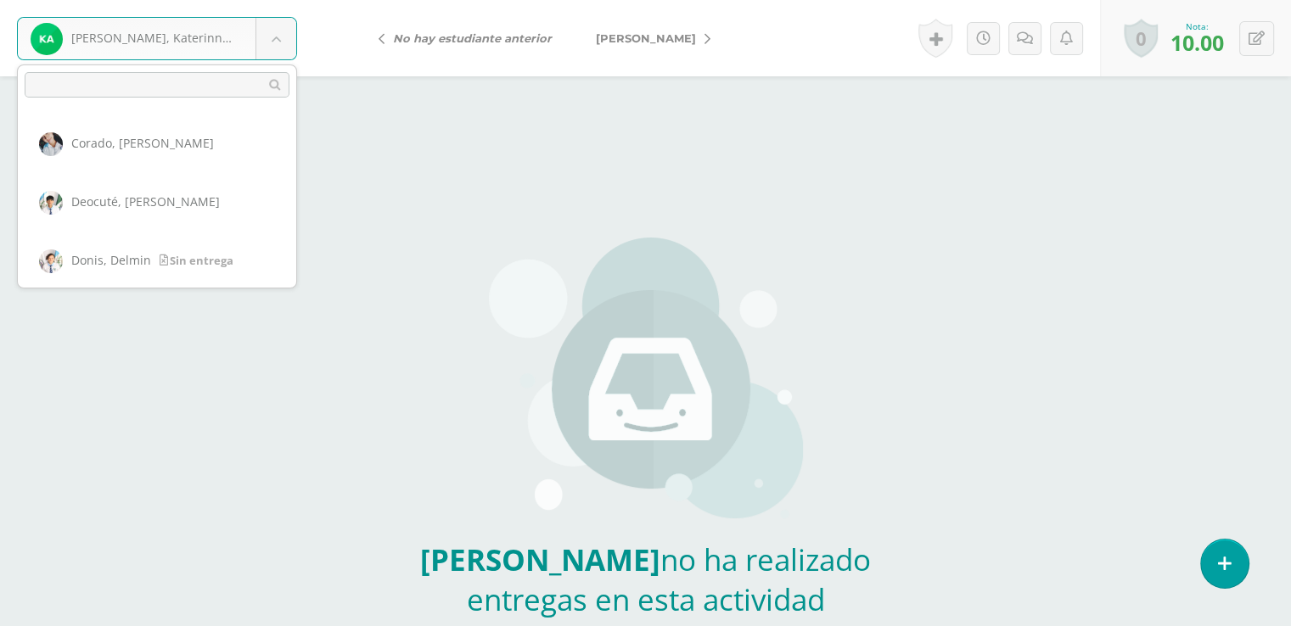
scroll to position [418, 0]
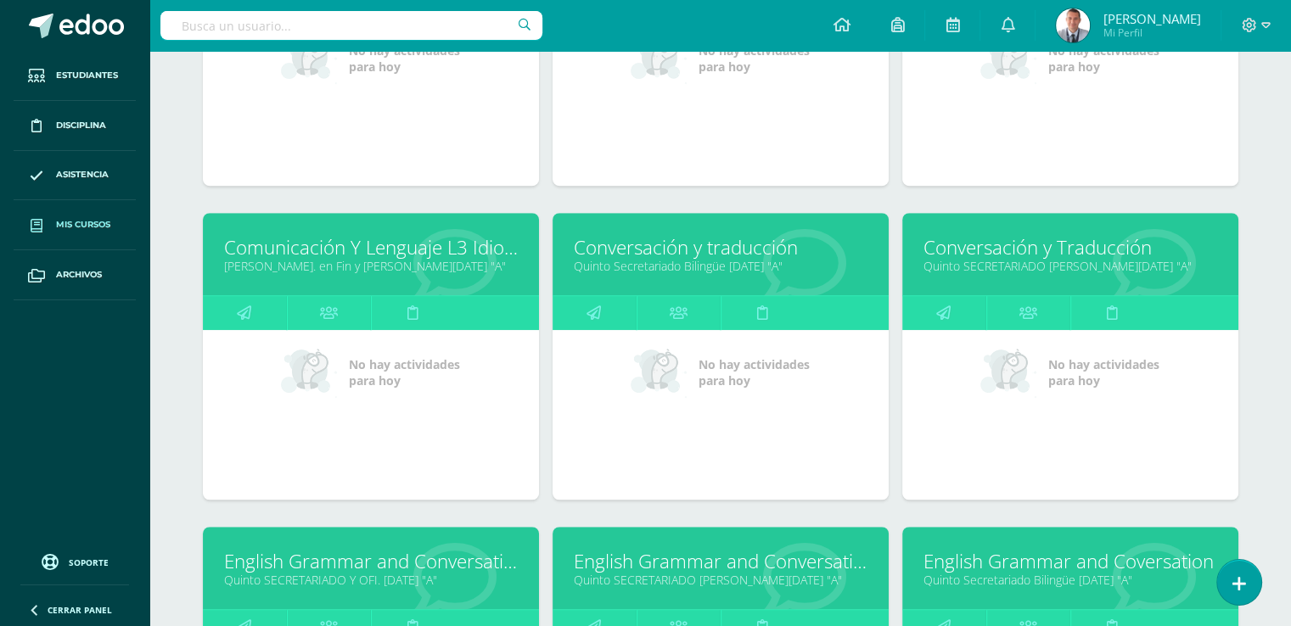
scroll to position [1052, 0]
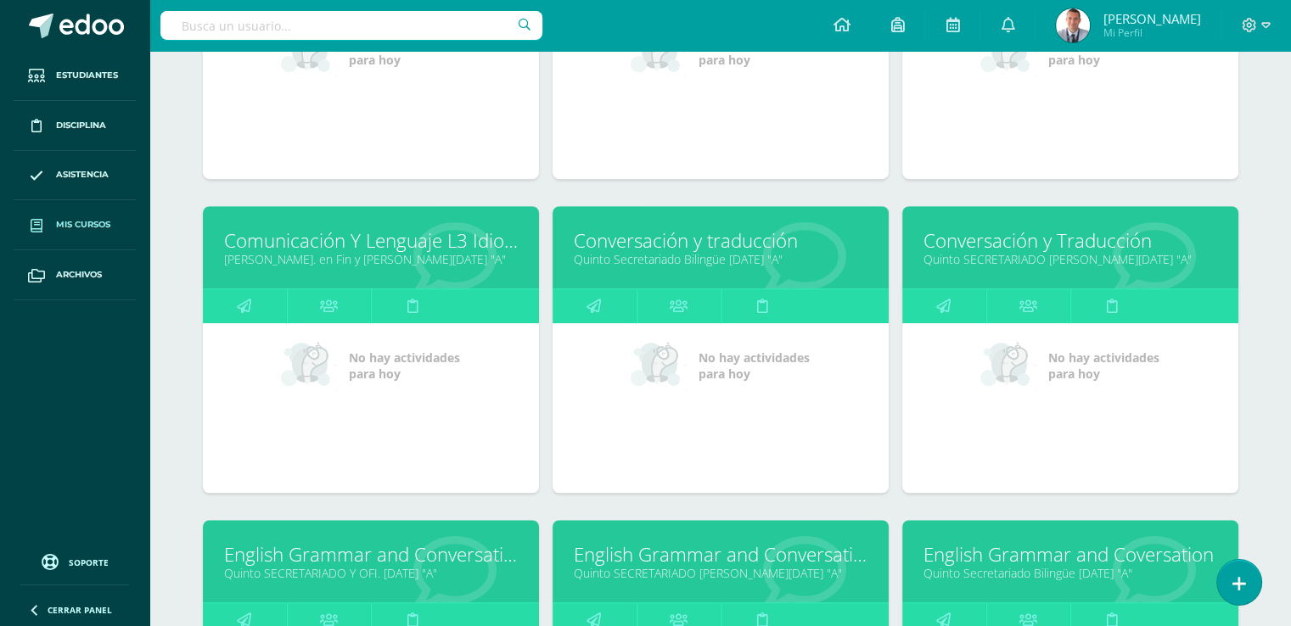
click at [734, 257] on link "Quinto Secretariado Bilingüe [DATE] "A"" at bounding box center [721, 259] width 294 height 16
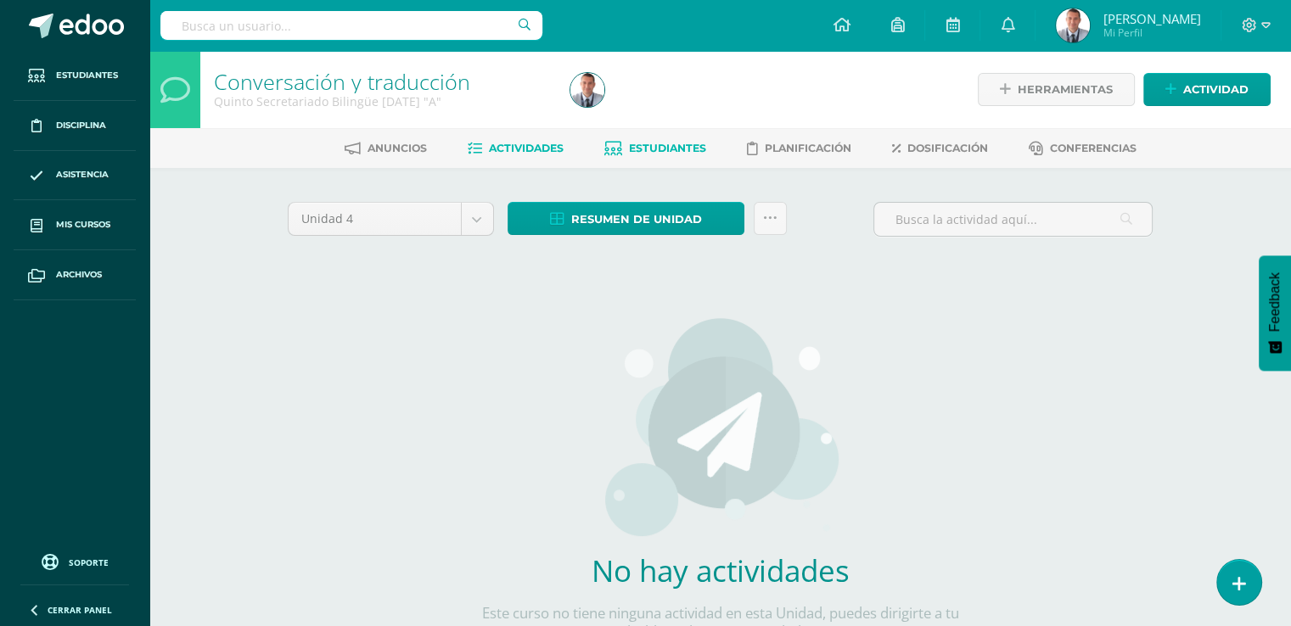
click at [688, 148] on span "Estudiantes" at bounding box center [667, 148] width 77 height 13
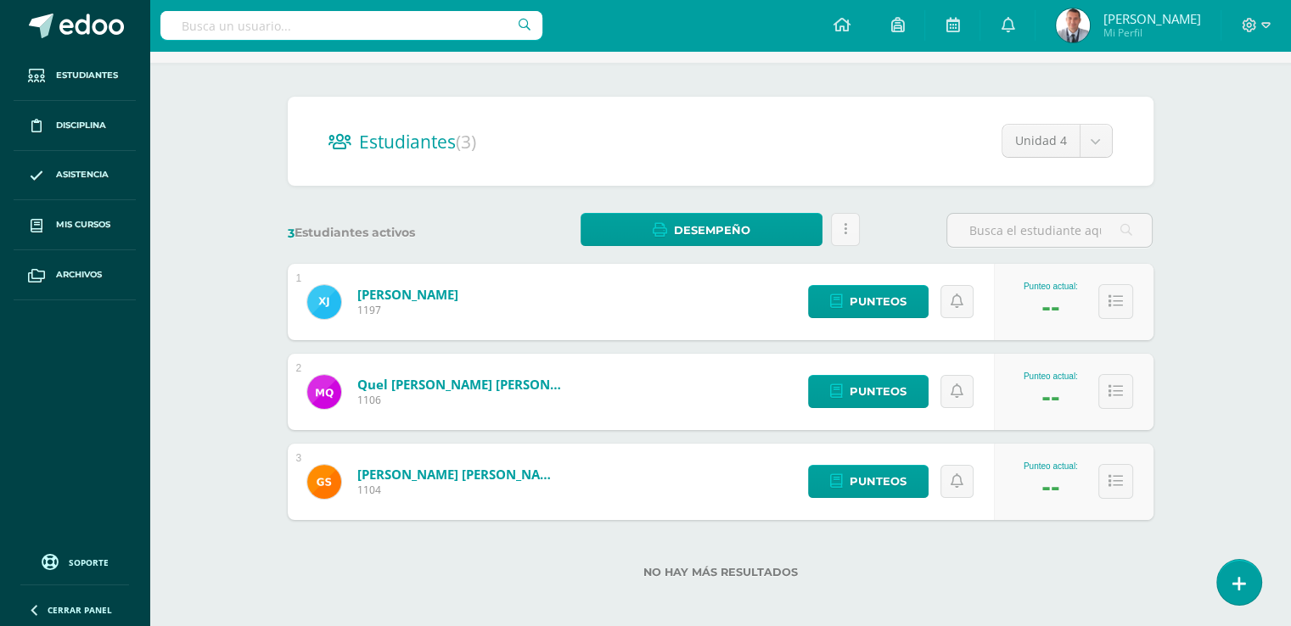
scroll to position [112, 0]
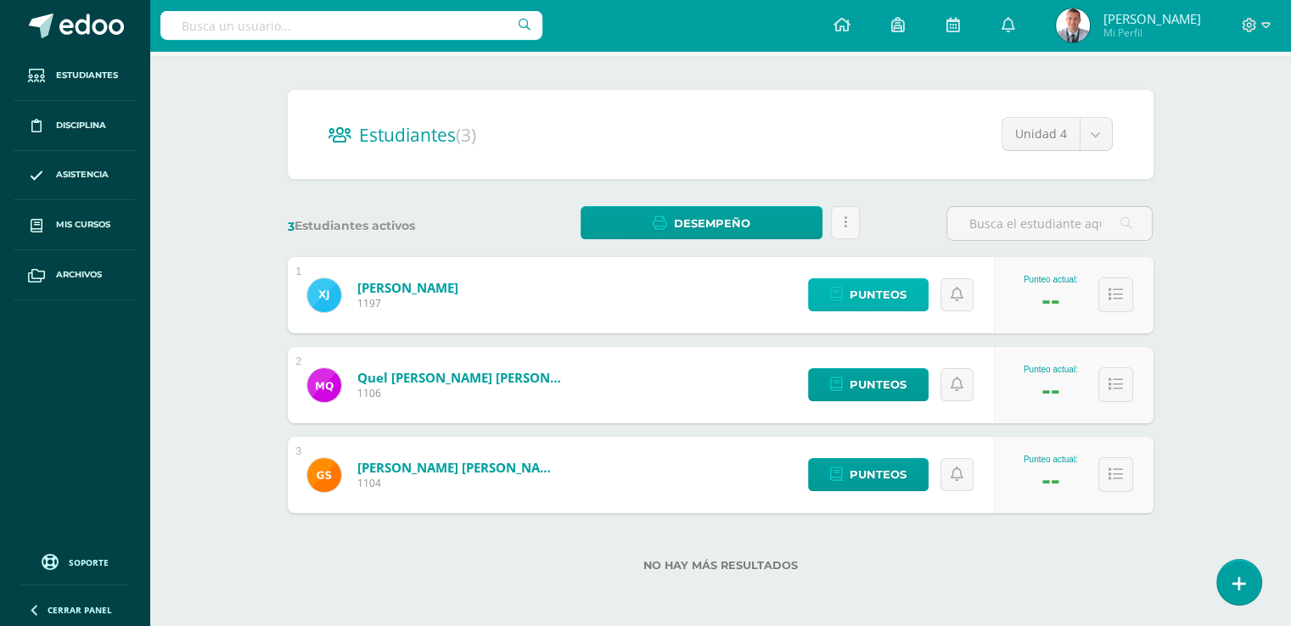
click at [900, 292] on span "Punteos" at bounding box center [878, 294] width 57 height 31
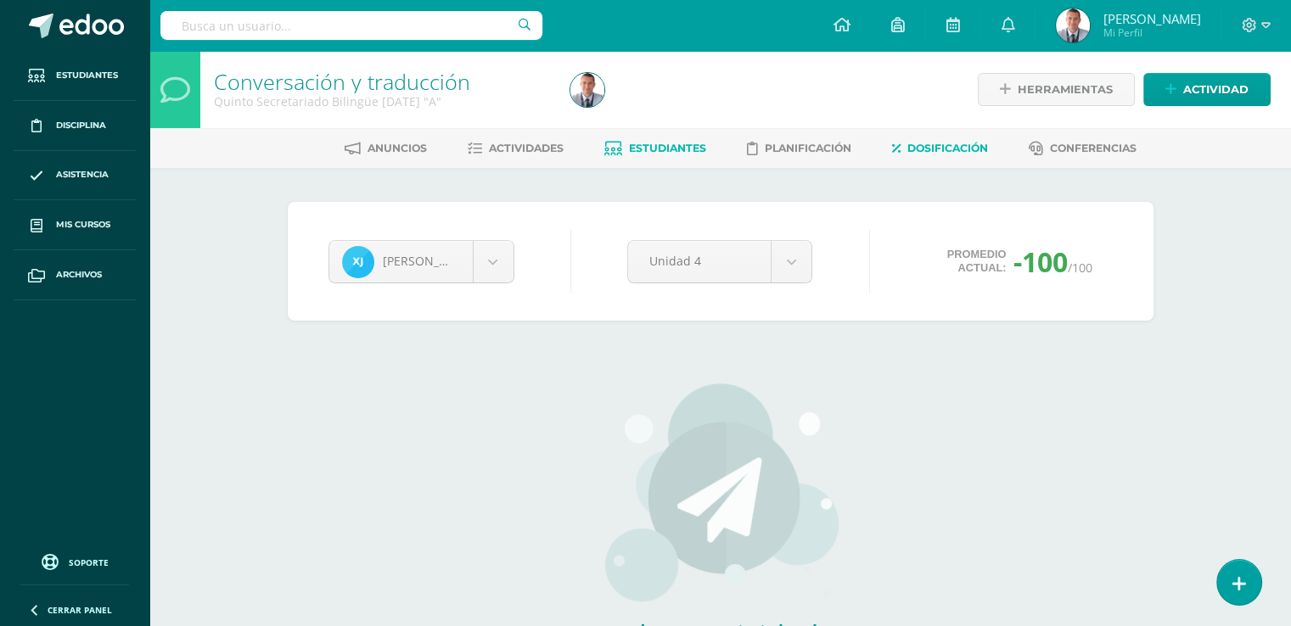
click at [955, 148] on span "Dosificación" at bounding box center [947, 148] width 81 height 13
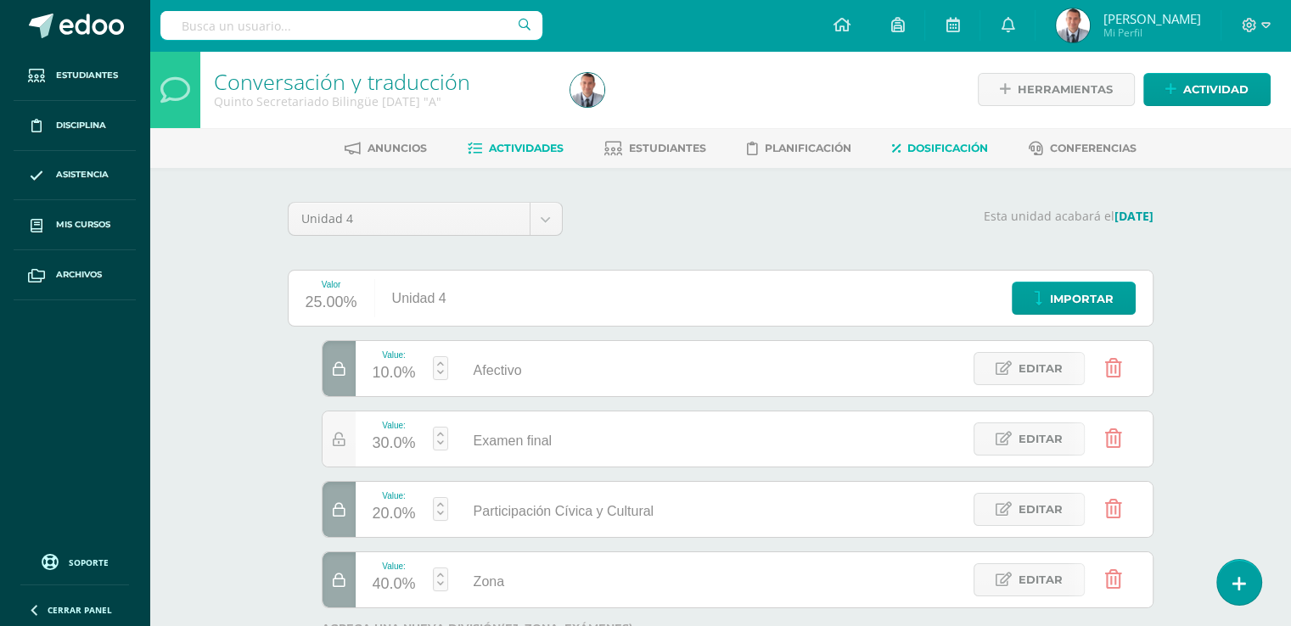
click at [553, 153] on span "Actividades" at bounding box center [526, 148] width 75 height 13
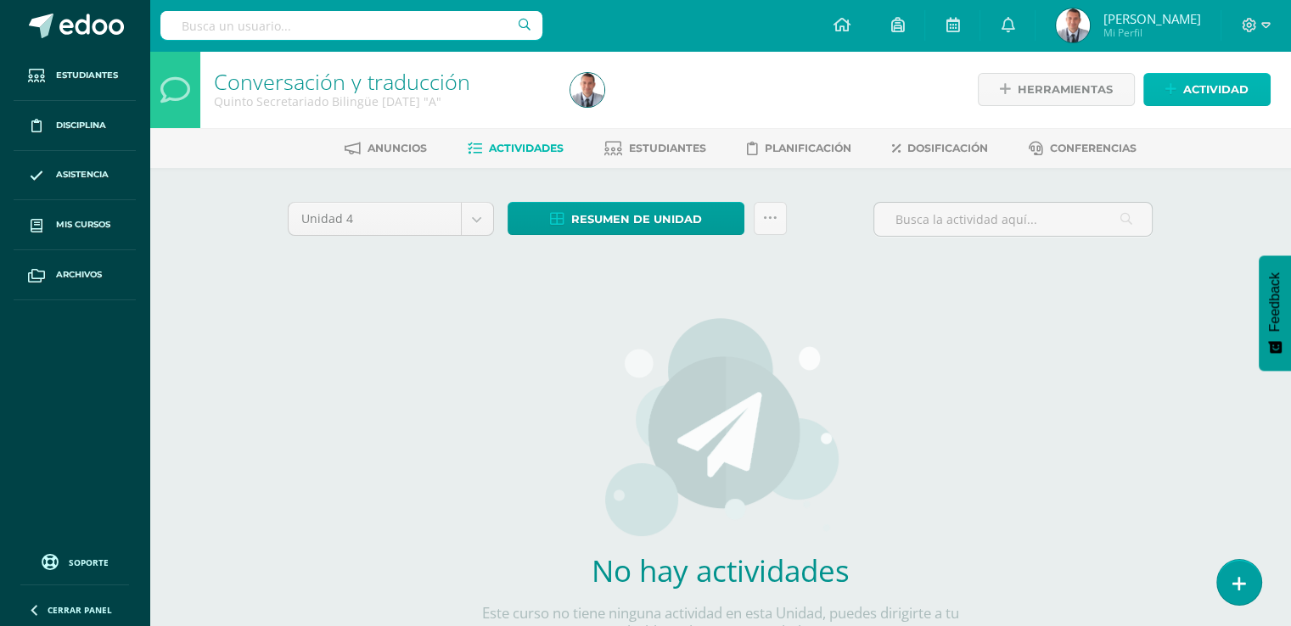
click at [1191, 85] on span "Actividad" at bounding box center [1215, 89] width 65 height 31
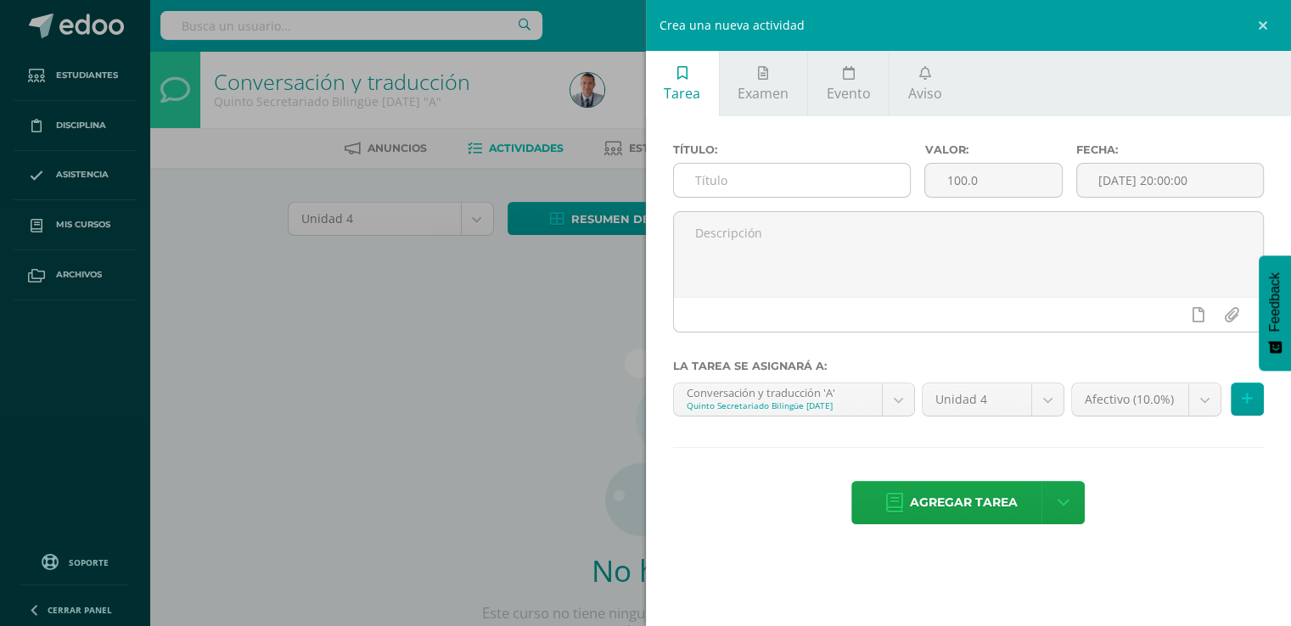
click at [727, 181] on input "text" at bounding box center [792, 180] width 237 height 33
type input "Separador"
click at [959, 177] on input "100.0" at bounding box center [993, 180] width 136 height 33
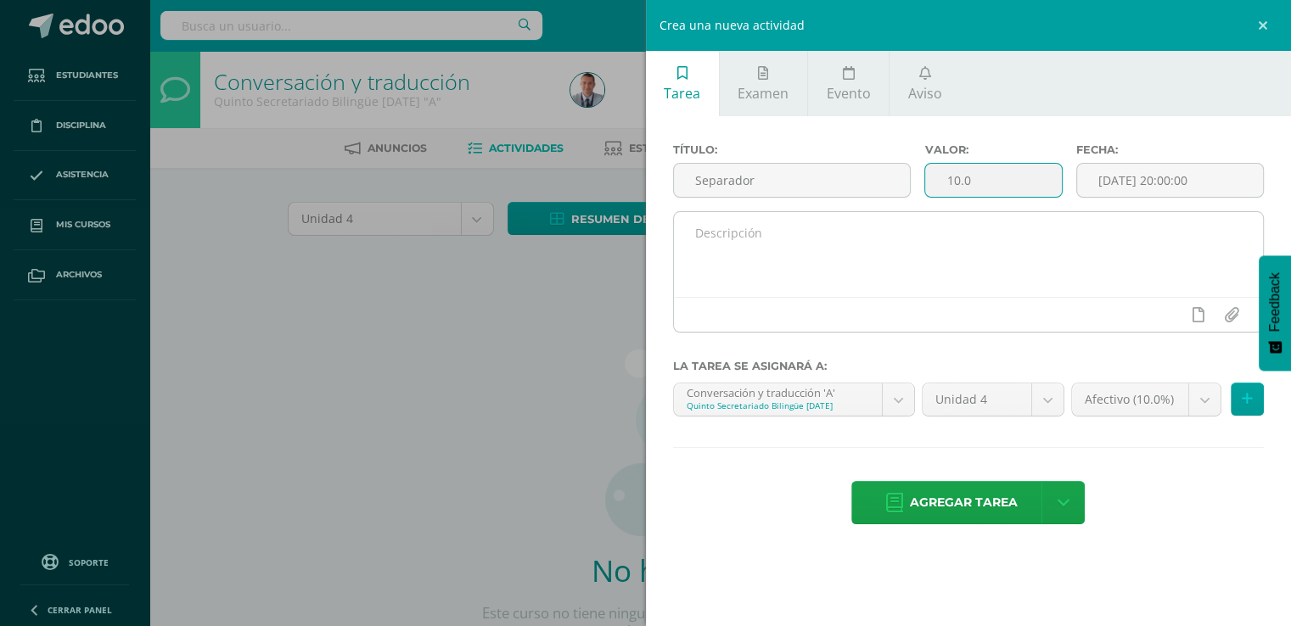
type input "10.0"
click at [994, 243] on textarea at bounding box center [969, 254] width 590 height 85
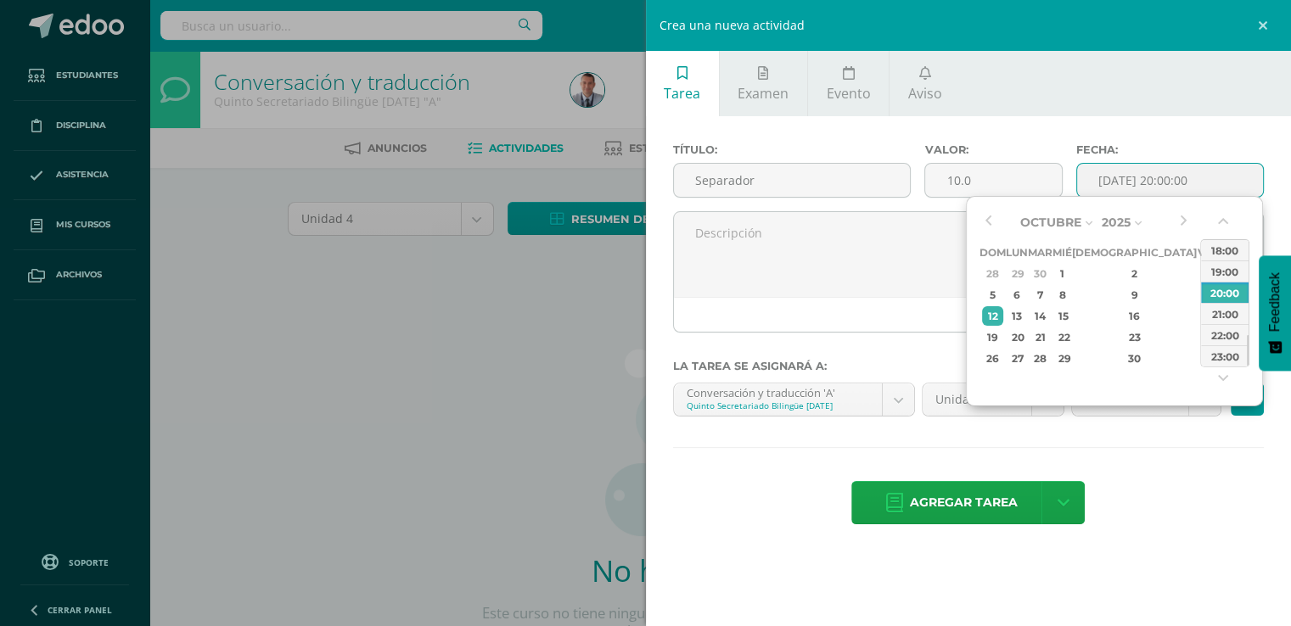
click at [1215, 173] on input "[DATE] 20:00:00" at bounding box center [1170, 180] width 187 height 33
click at [1050, 334] on div "21" at bounding box center [1040, 338] width 20 height 20
type input "[DATE] 20:00"
click at [1143, 476] on div "Título: Separador Valor: 10.0 Fecha: 2025-10-21 20:00 La tarea se asignará a: C…" at bounding box center [969, 335] width 646 height 439
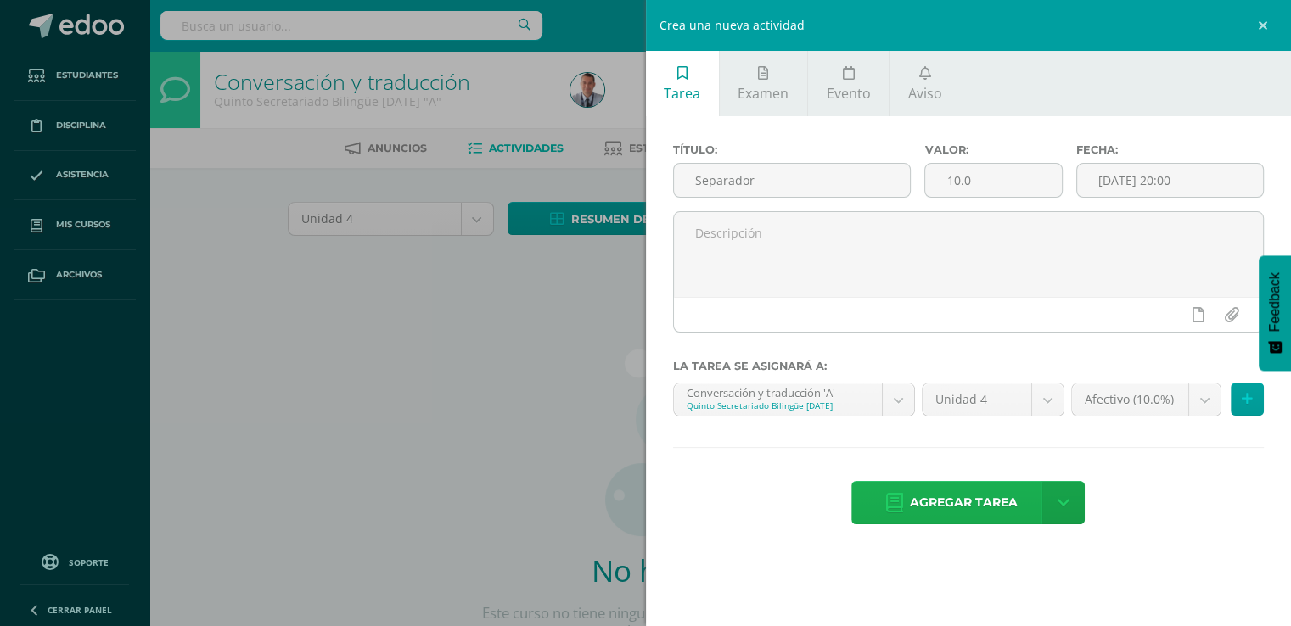
click at [986, 502] on span "Agregar tarea" at bounding box center [964, 503] width 108 height 42
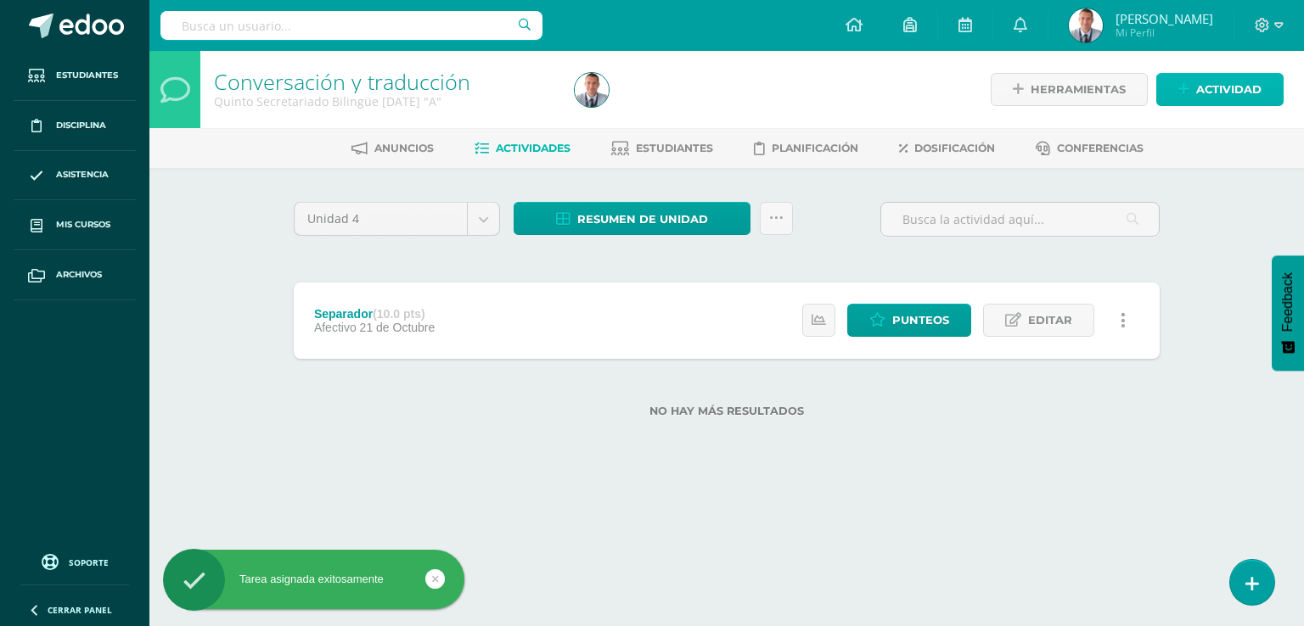
click at [1187, 84] on icon at bounding box center [1183, 89] width 11 height 14
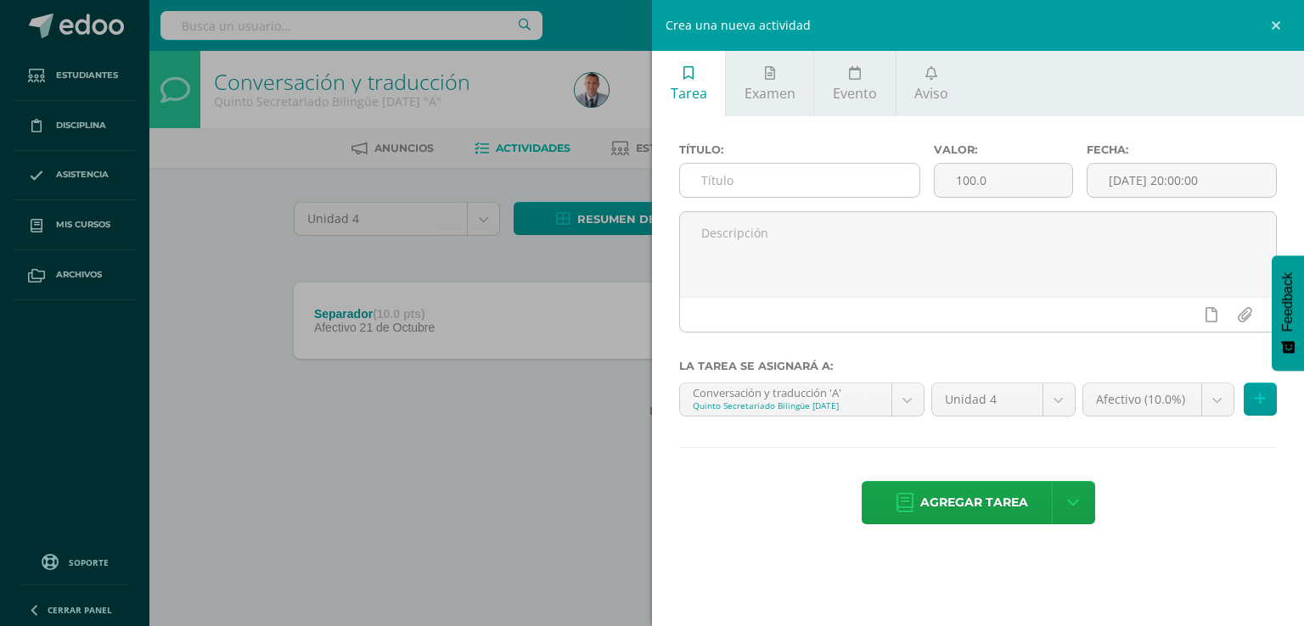
click at [710, 181] on input "text" at bounding box center [799, 180] width 239 height 33
type input "p"
type input "Participación actividades cívicas y culturales"
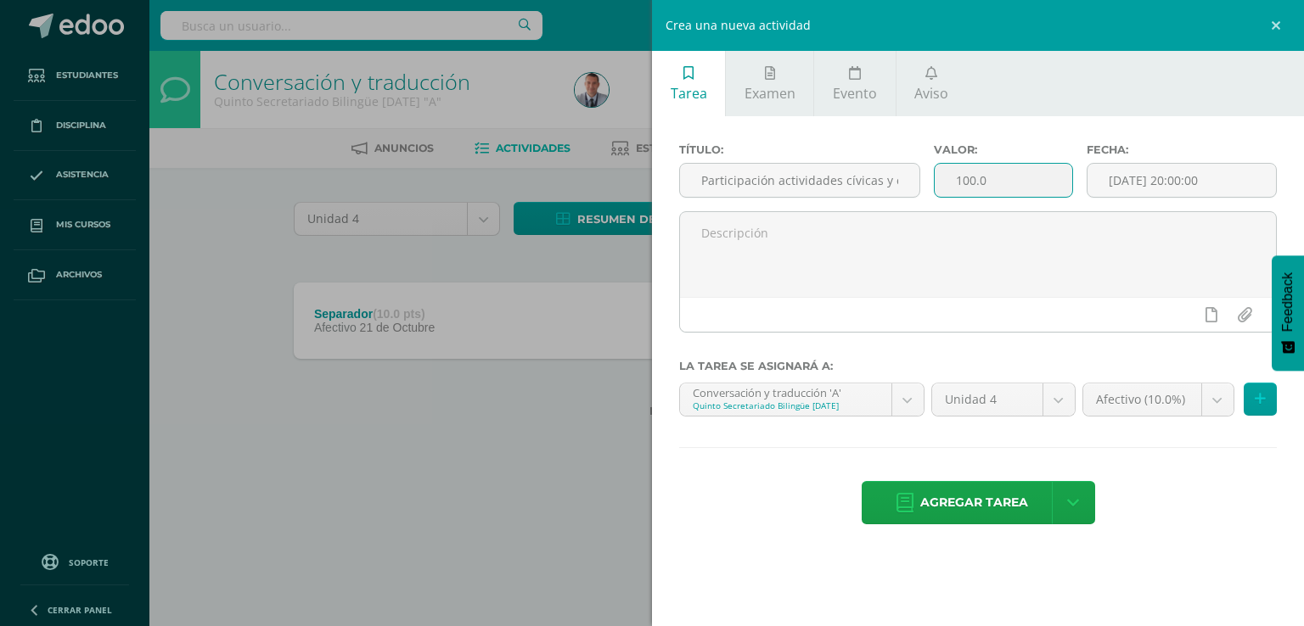
click at [968, 183] on input "100.0" at bounding box center [1003, 180] width 138 height 33
type input "20.0"
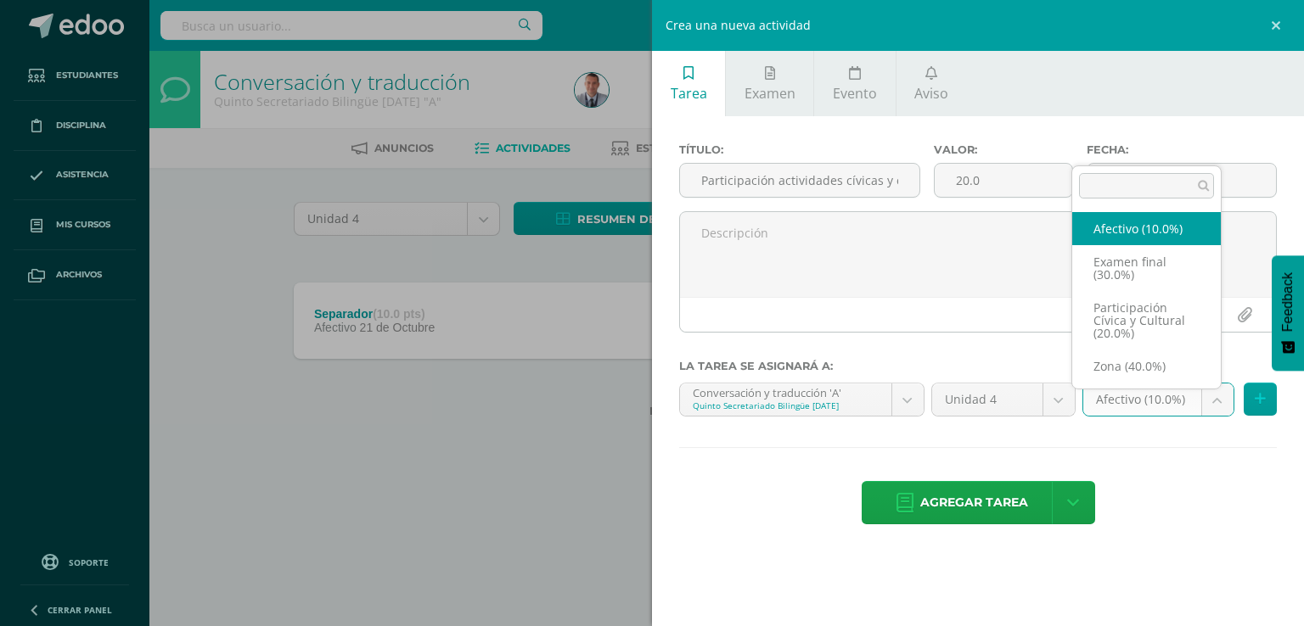
click at [1216, 397] on body "Tarea asignada exitosamente Estudiantes Disciplina Asistencia Mis cursos Archiv…" at bounding box center [652, 236] width 1304 height 472
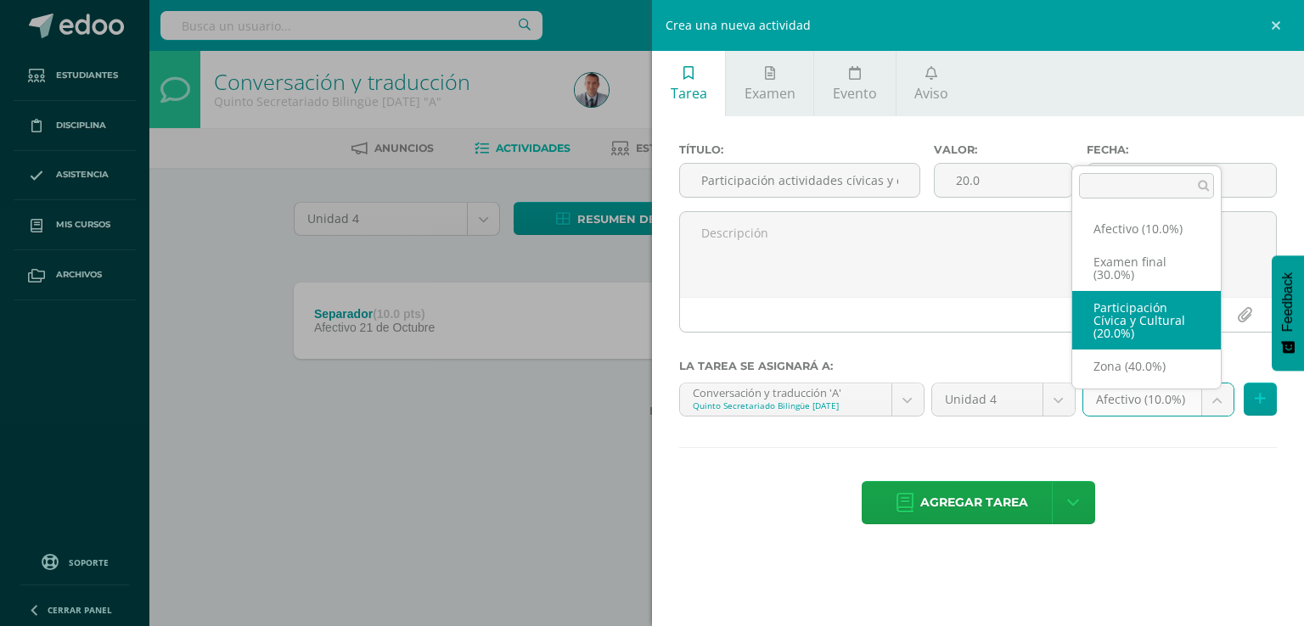
select select "75869"
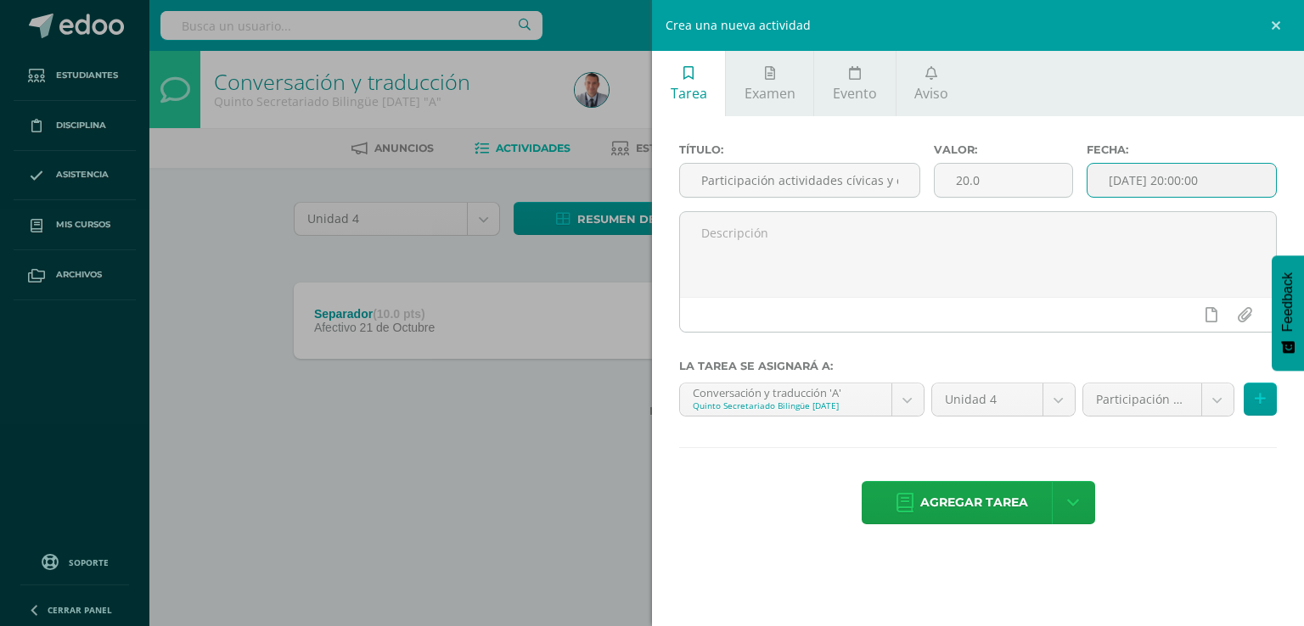
click at [1226, 181] on input "[DATE] 20:00:00" at bounding box center [1181, 180] width 188 height 33
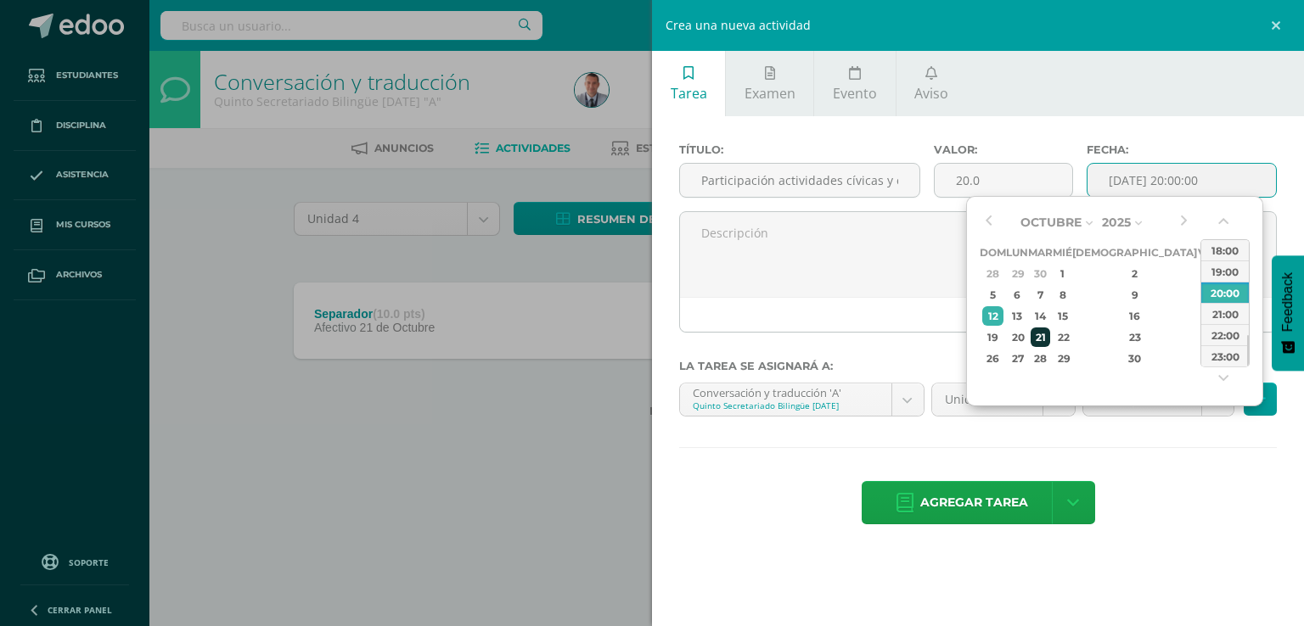
click at [1050, 334] on div "21" at bounding box center [1040, 338] width 20 height 20
type input "2025-10-21 20:00"
click at [1004, 497] on span "Agregar tarea" at bounding box center [974, 503] width 108 height 42
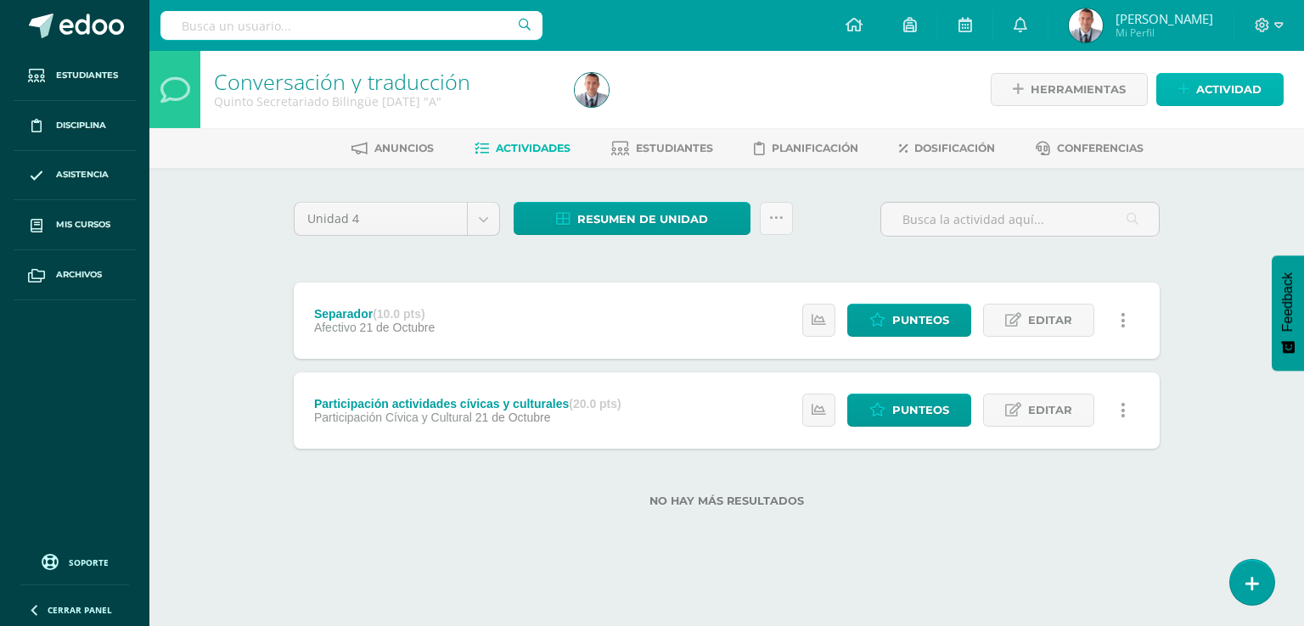
click at [1226, 91] on span "Actividad" at bounding box center [1228, 89] width 65 height 31
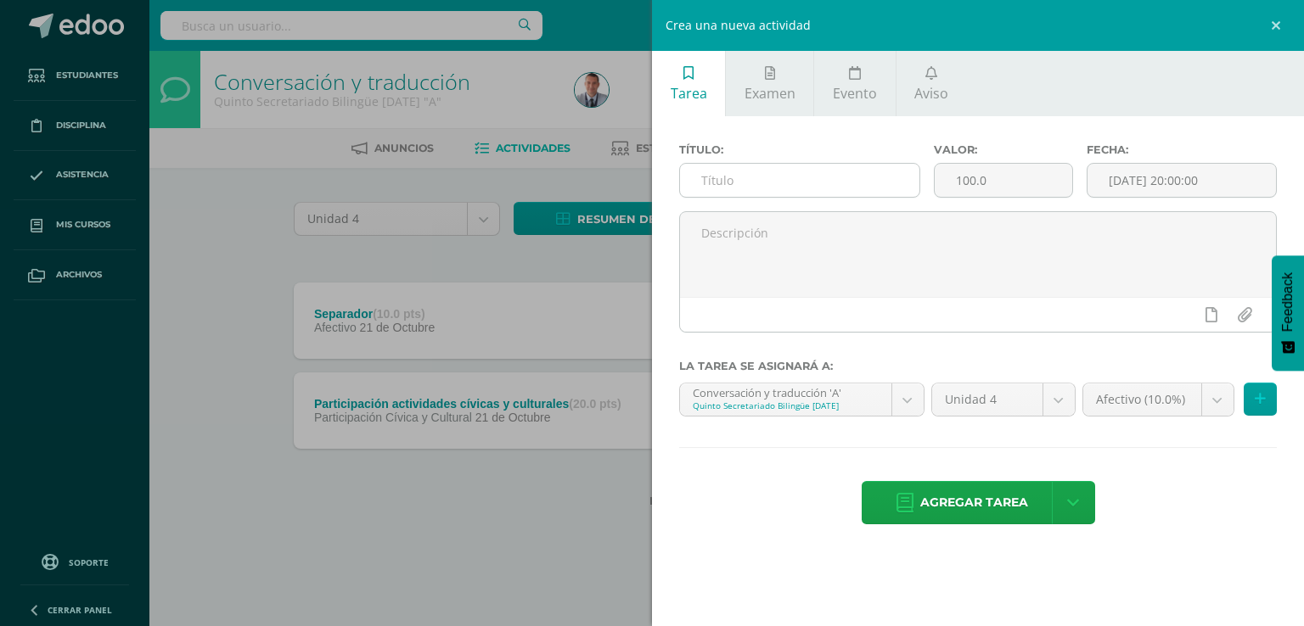
click at [710, 180] on input "text" at bounding box center [799, 180] width 239 height 33
type input "Zone"
click at [970, 179] on input "100.0" at bounding box center [1003, 180] width 138 height 33
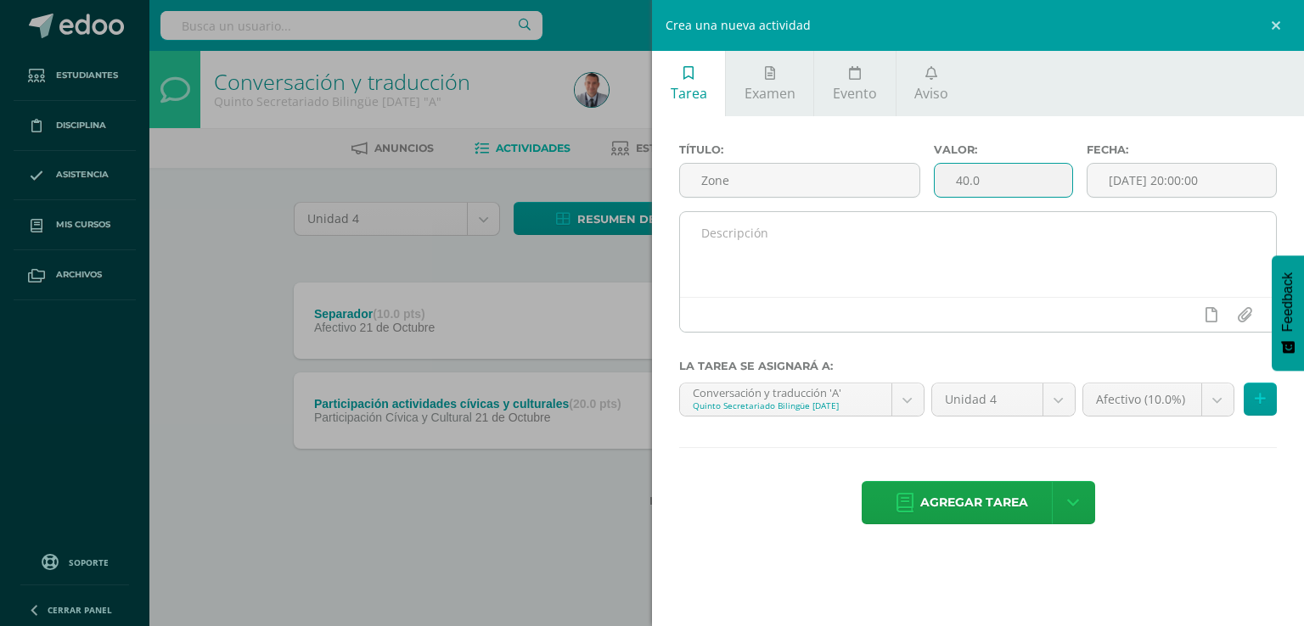
type input "40.0"
click at [1048, 243] on textarea at bounding box center [978, 254] width 596 height 85
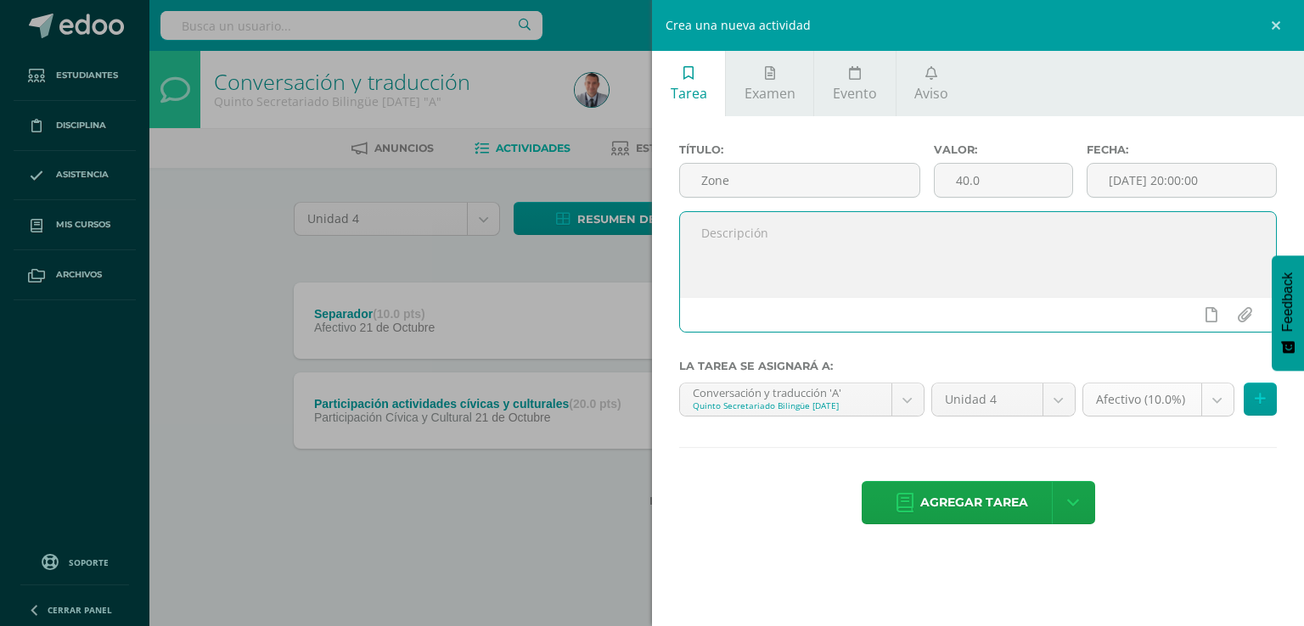
click at [1215, 398] on body "Tarea asignada exitosamente Estudiantes Disciplina Asistencia Mis cursos Archiv…" at bounding box center [652, 281] width 1304 height 562
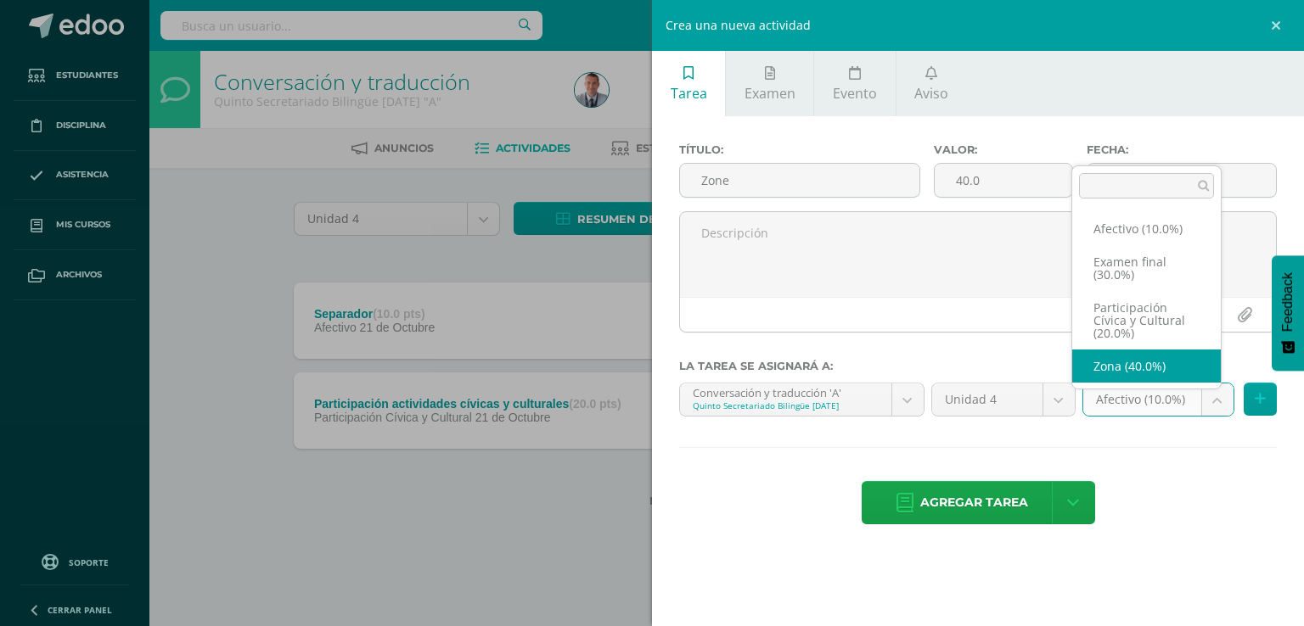
select select "75870"
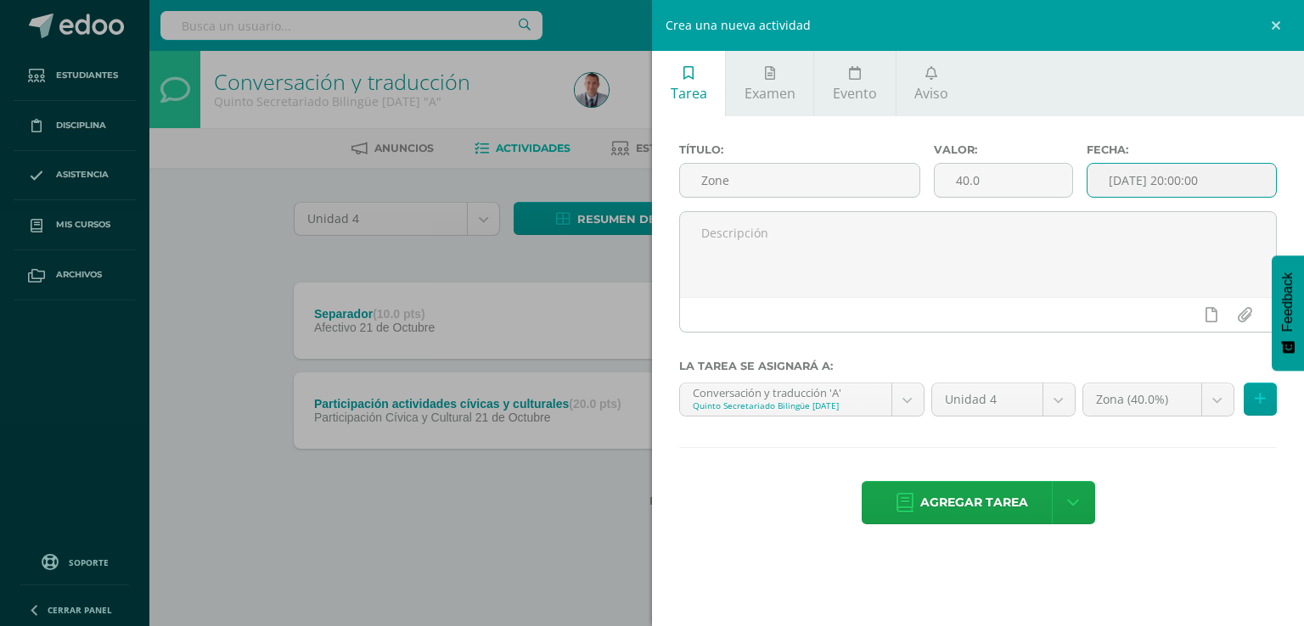
click at [1214, 177] on input "[DATE] 20:00:00" at bounding box center [1181, 180] width 188 height 33
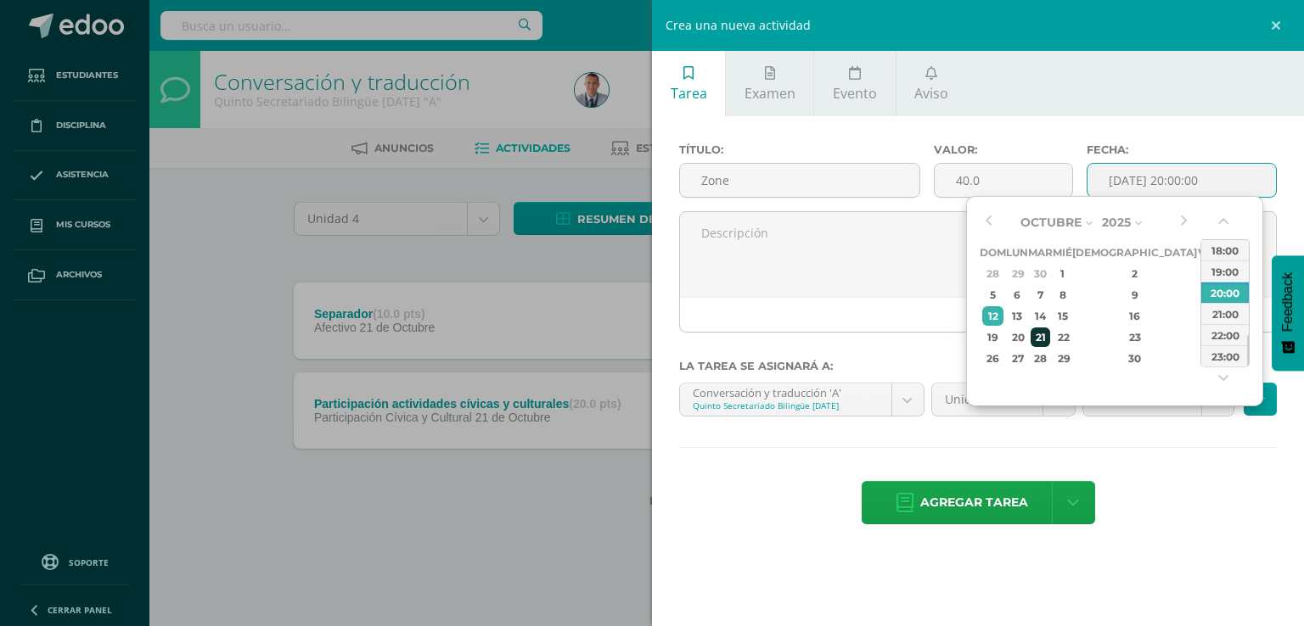
click at [1050, 331] on div "21" at bounding box center [1040, 338] width 20 height 20
type input "2025-10-21 20:00"
click at [1011, 496] on span "Agregar tarea" at bounding box center [974, 503] width 108 height 42
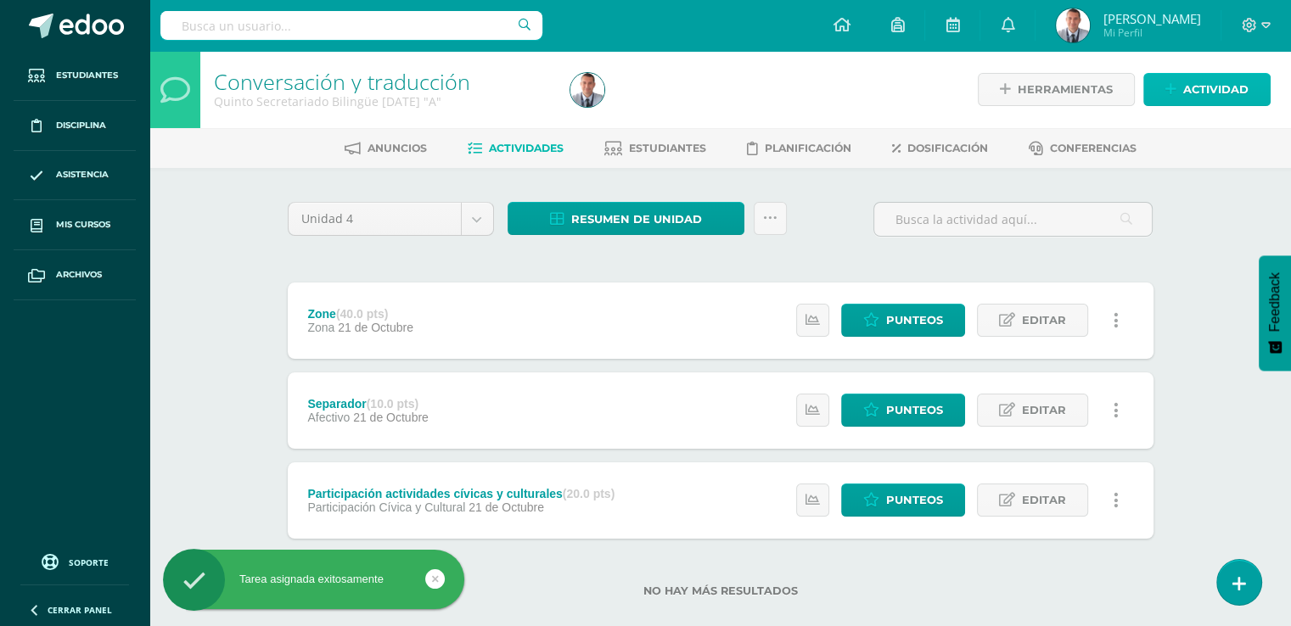
click at [1231, 84] on span "Actividad" at bounding box center [1215, 89] width 65 height 31
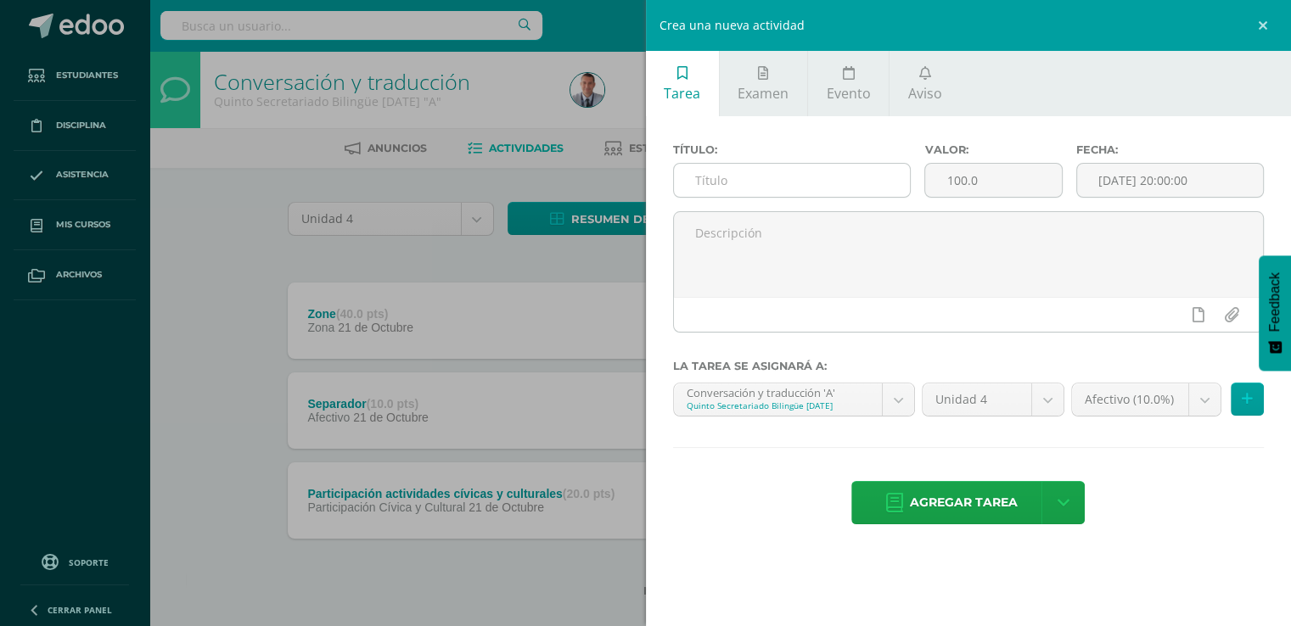
click at [702, 177] on input "text" at bounding box center [792, 180] width 237 height 33
type input "Exam"
click at [963, 178] on input "100.0" at bounding box center [993, 180] width 136 height 33
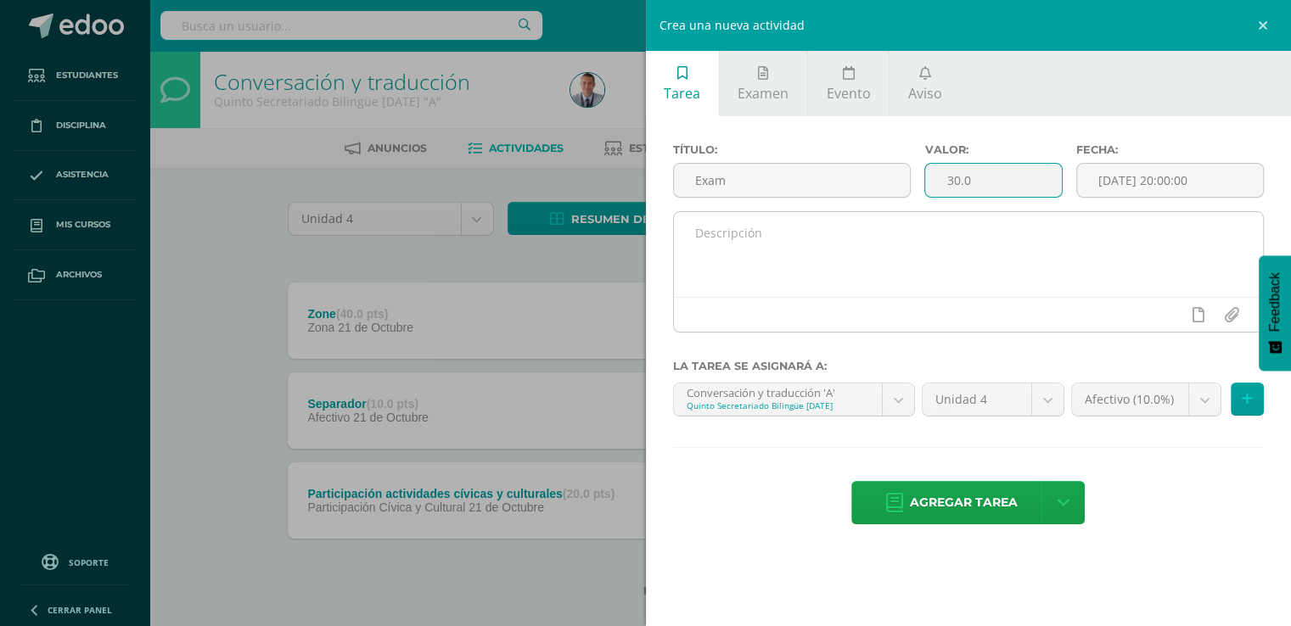
type input "30.0"
click at [1015, 229] on textarea at bounding box center [969, 254] width 590 height 85
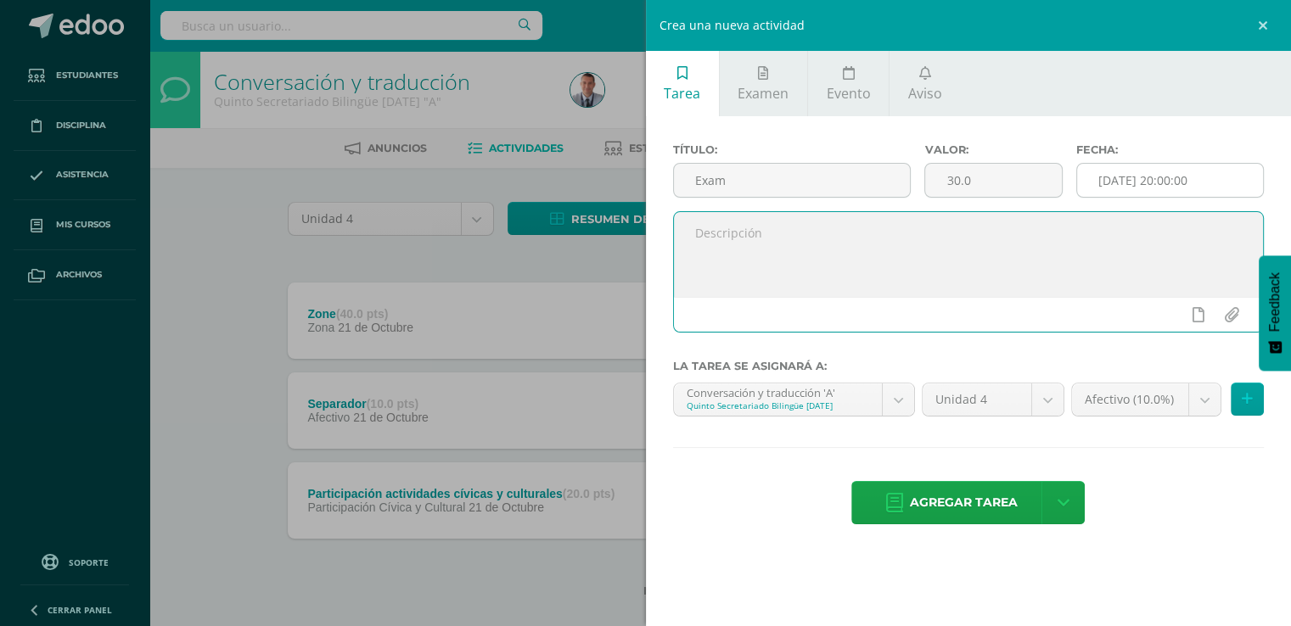
click at [1215, 181] on input "[DATE] 20:00:00" at bounding box center [1170, 180] width 187 height 33
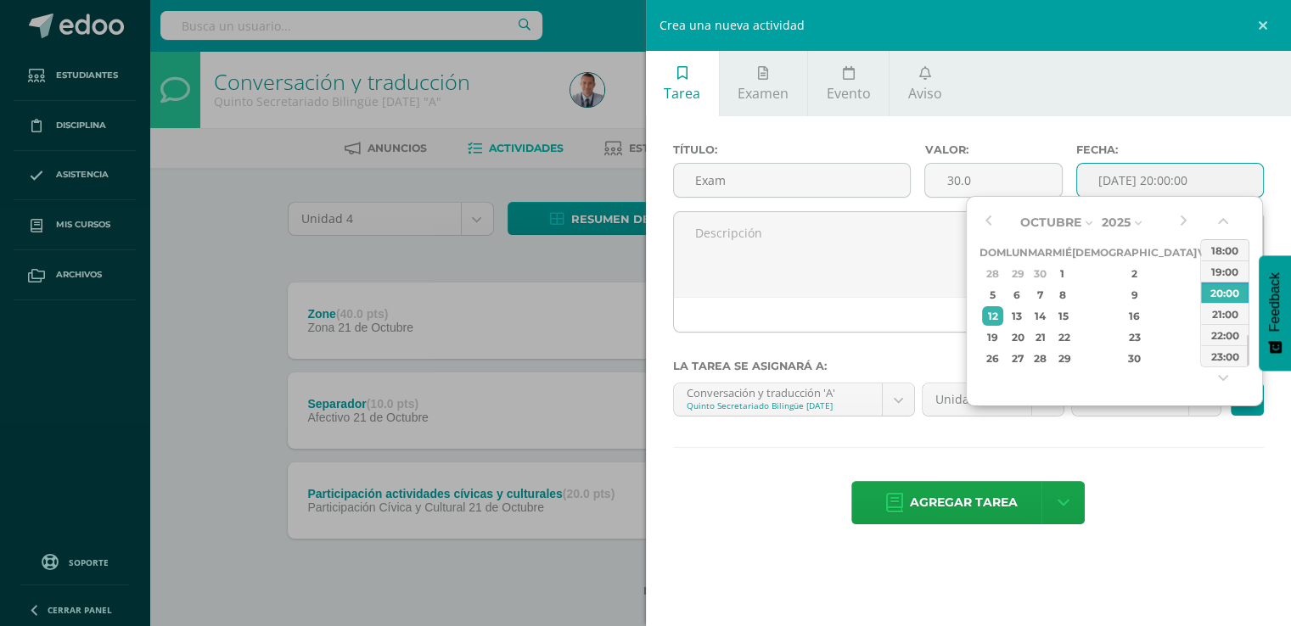
click at [1214, 371] on div "00:00 01:00 02:00 03:00 04:00 05:00 06:00 07:00 08:00 09:00 10:00 11:00 12:00 1…" at bounding box center [1224, 303] width 49 height 174
click at [1198, 358] on div "31" at bounding box center [1205, 359] width 15 height 20
click at [1219, 357] on div "1" at bounding box center [1228, 359] width 18 height 20
click at [1050, 312] on div "11" at bounding box center [1040, 316] width 20 height 20
type input "2025-11-11 20:00"
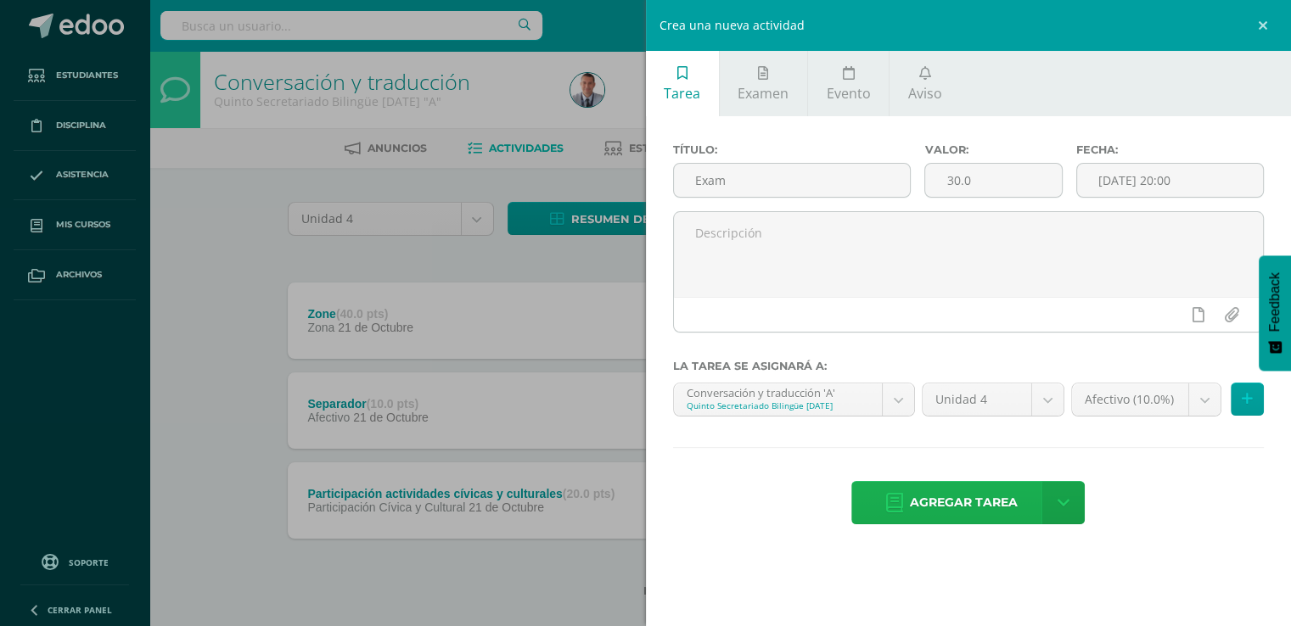
click at [968, 503] on span "Agregar tarea" at bounding box center [964, 503] width 108 height 42
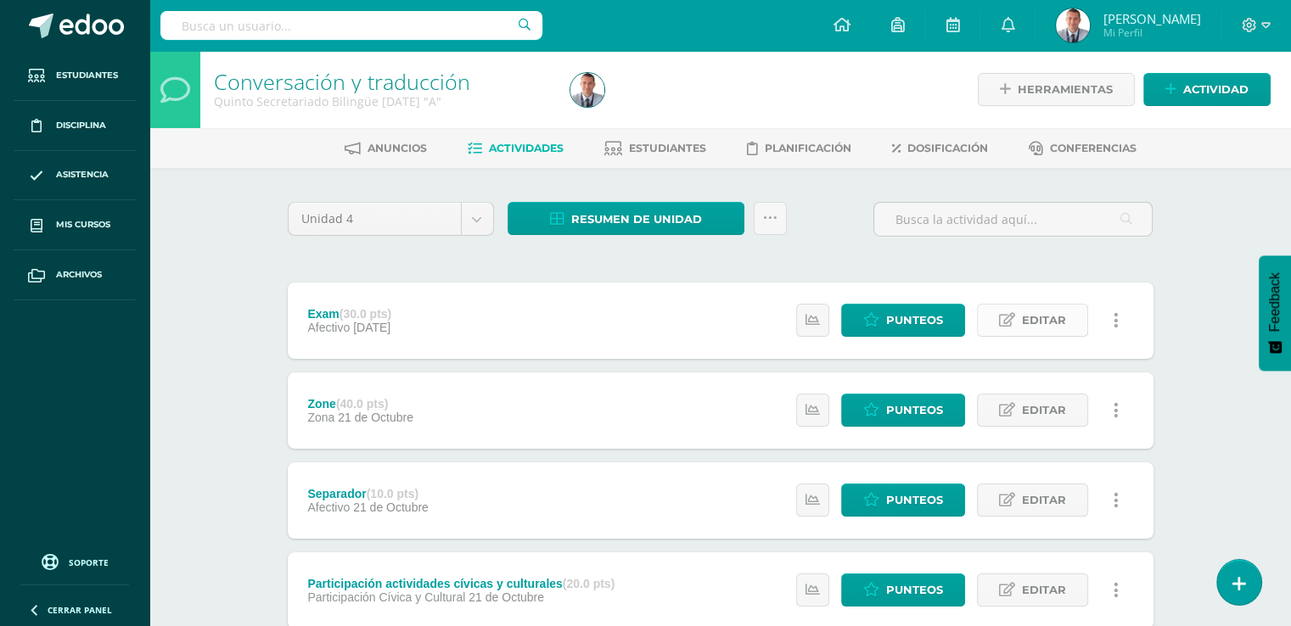
click at [1030, 317] on span "Editar" at bounding box center [1044, 320] width 44 height 31
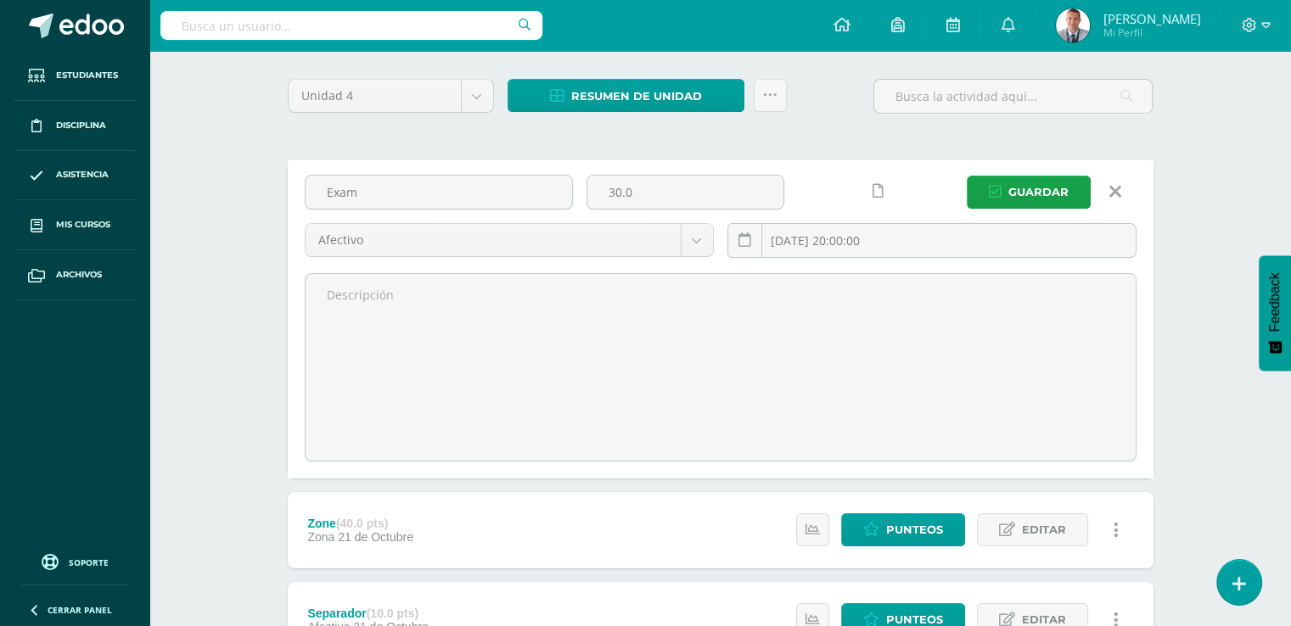
scroll to position [115, 0]
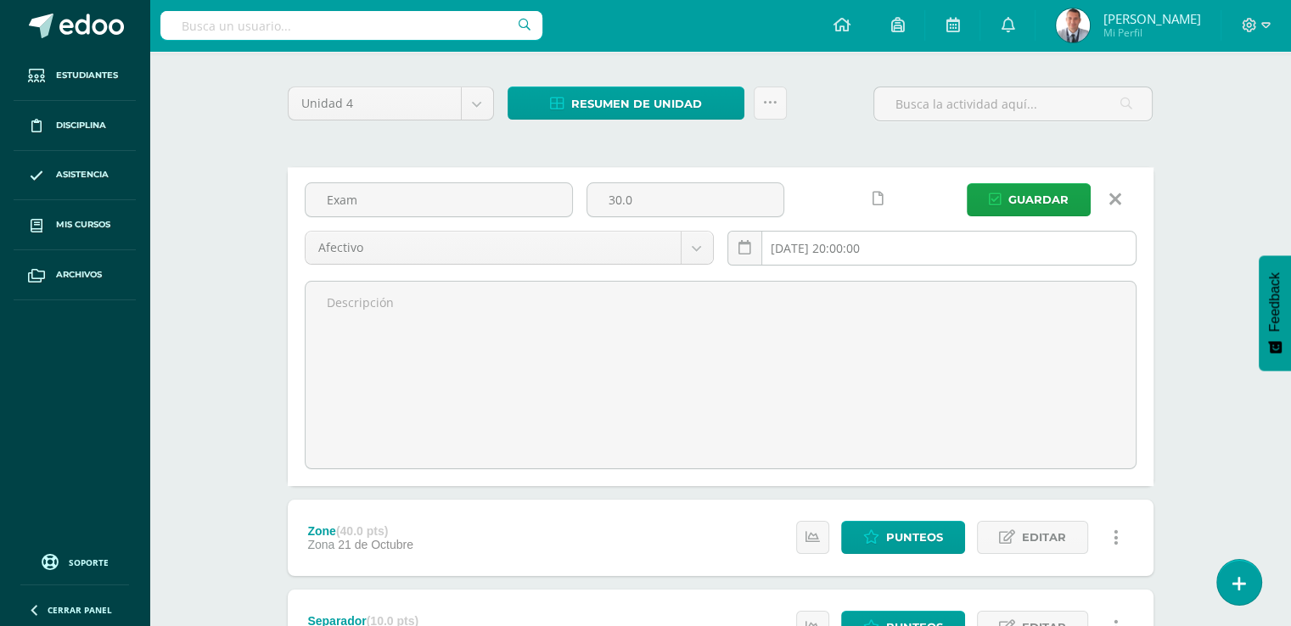
click at [905, 249] on input "2025-11-11 20:00:00" at bounding box center [931, 248] width 407 height 33
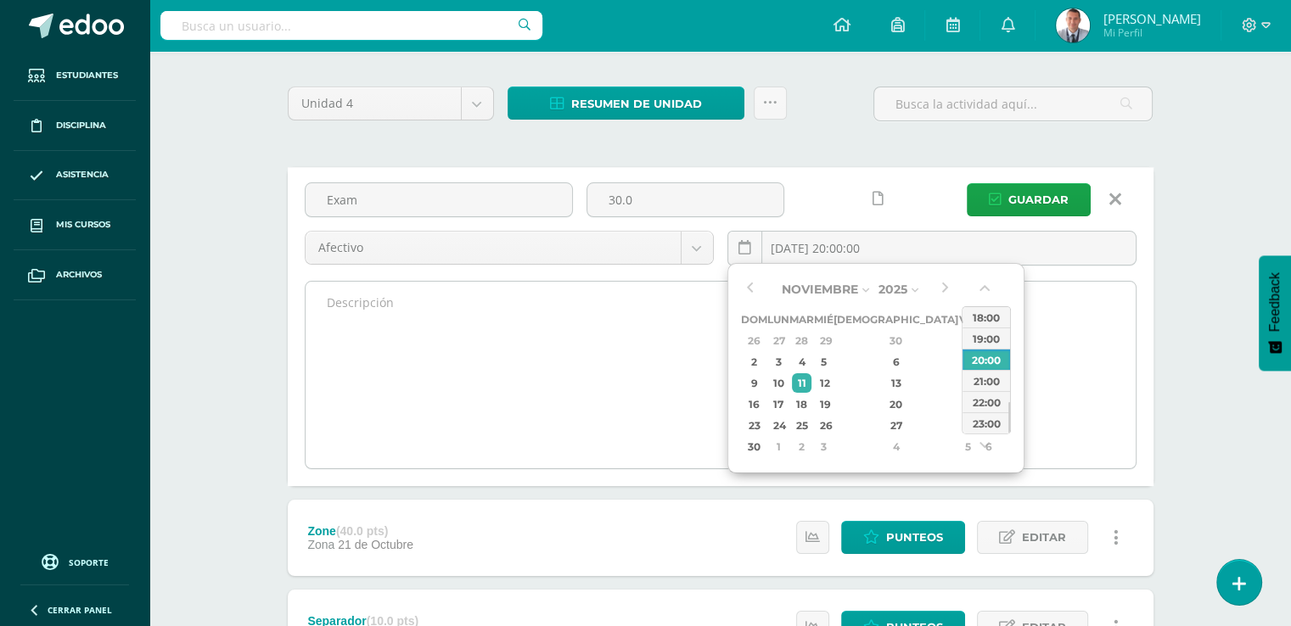
type input "2025-11-11 20:00"
click at [651, 324] on textarea at bounding box center [721, 375] width 830 height 187
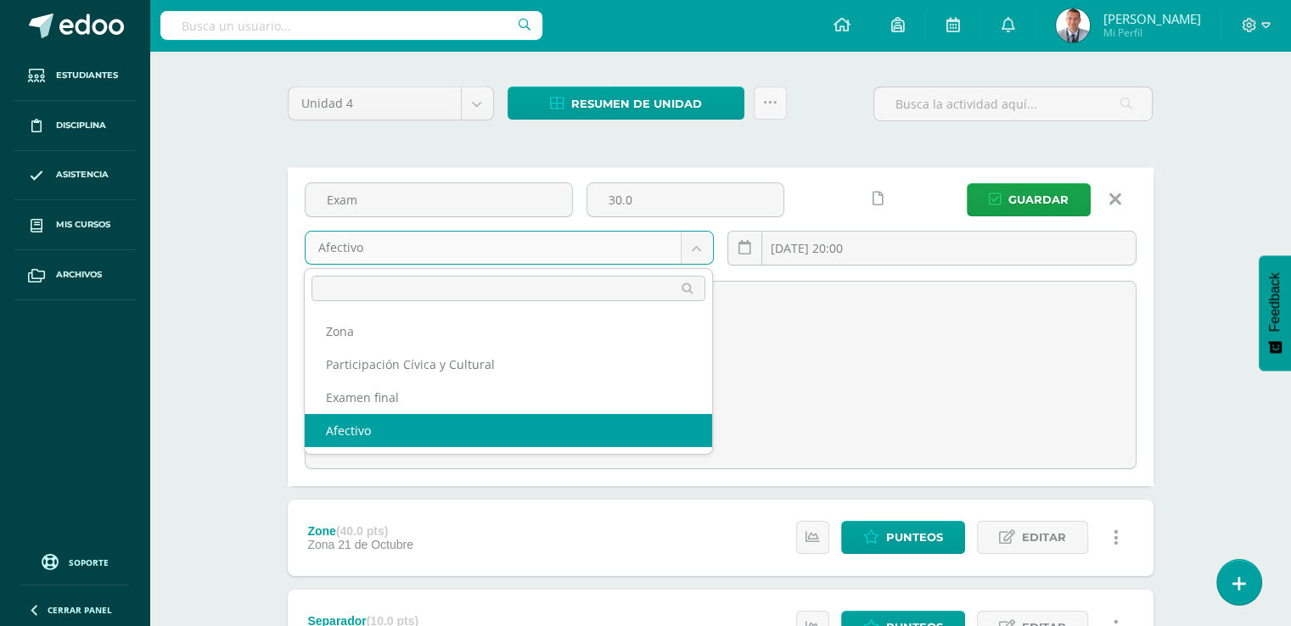
click at [697, 244] on body "Tarea asignada exitosamente Estudiantes Disciplina Asistencia Mis cursos Archiv…" at bounding box center [645, 377] width 1291 height 985
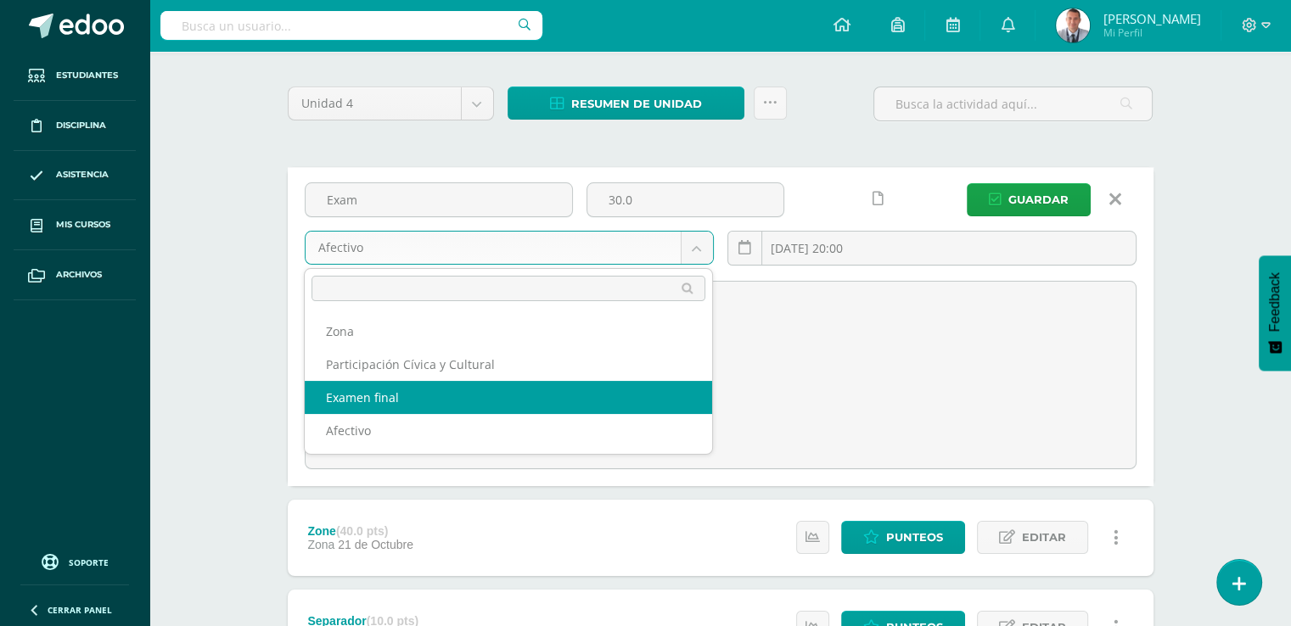
select select "75868"
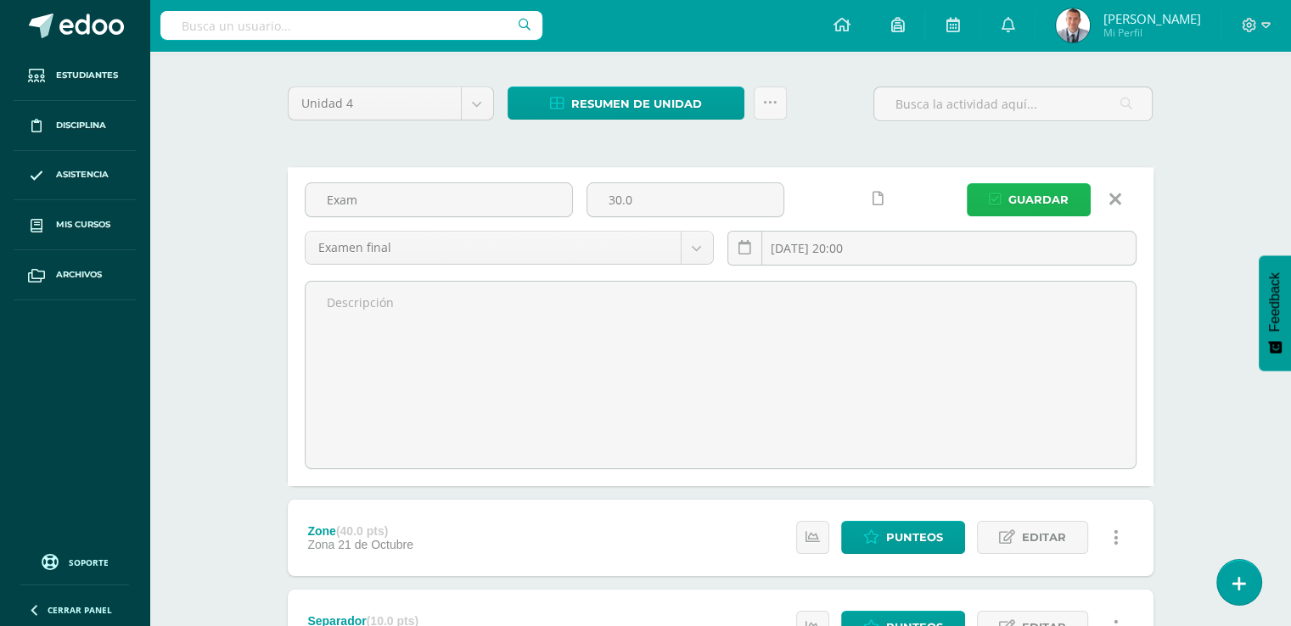
click at [1038, 194] on span "Guardar" at bounding box center [1038, 199] width 60 height 31
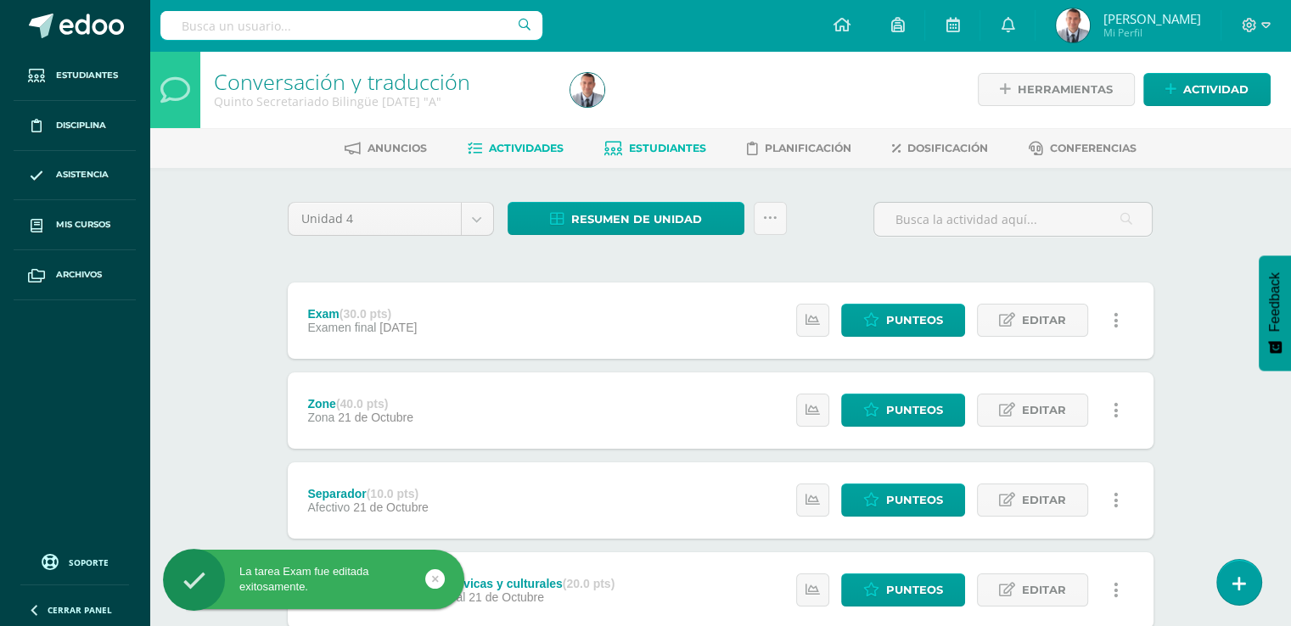
click at [662, 146] on span "Estudiantes" at bounding box center [667, 148] width 77 height 13
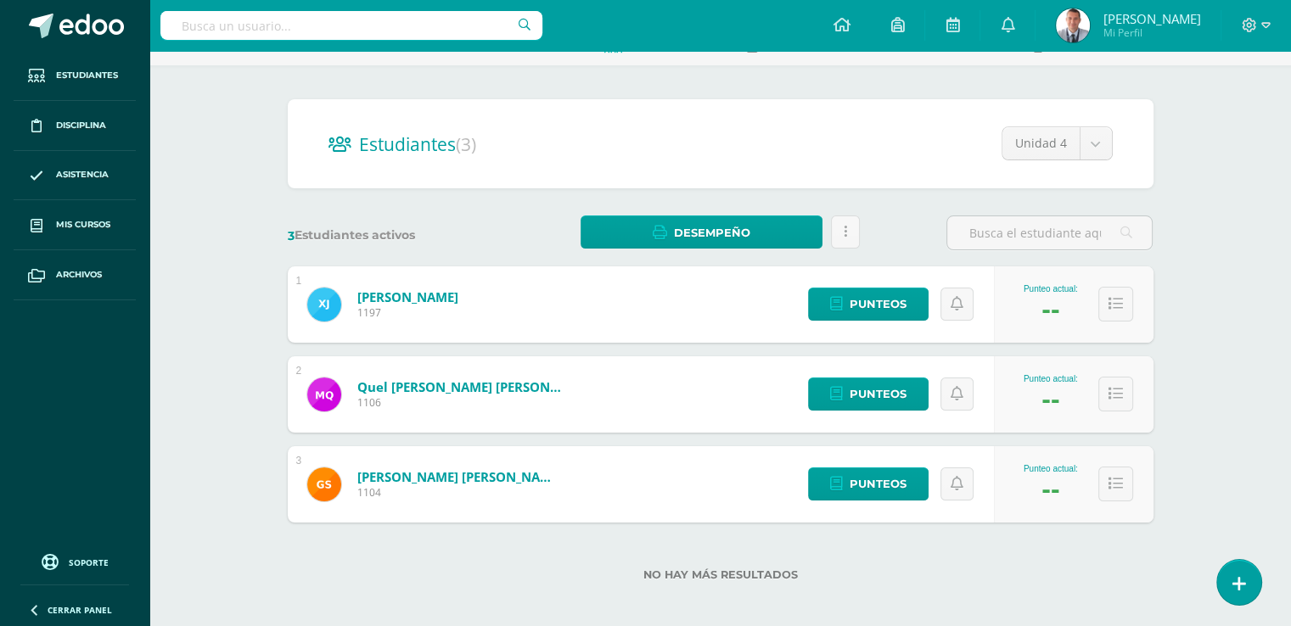
scroll to position [107, 0]
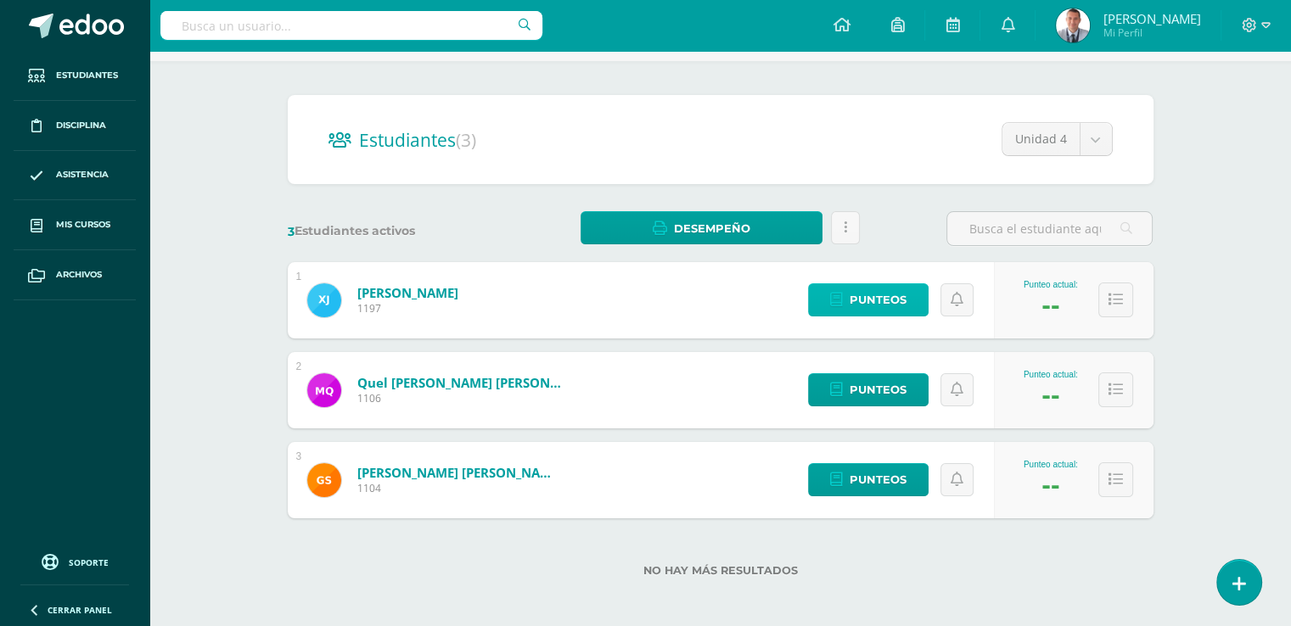
click at [882, 297] on span "Punteos" at bounding box center [878, 299] width 57 height 31
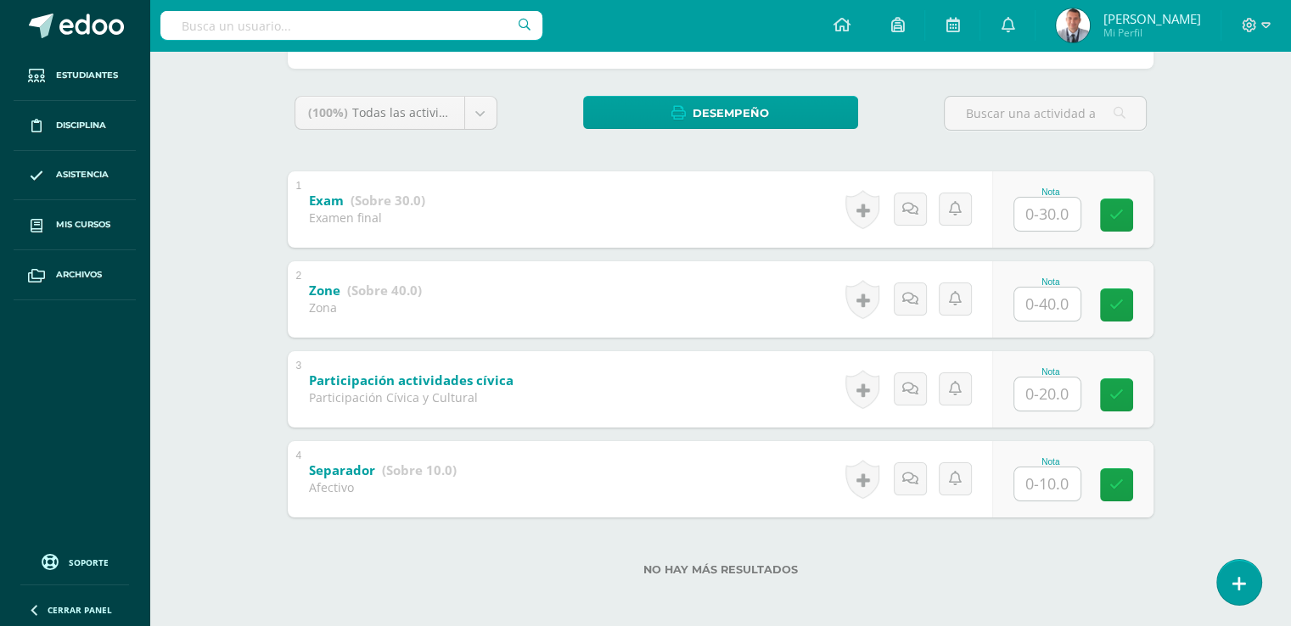
scroll to position [256, 0]
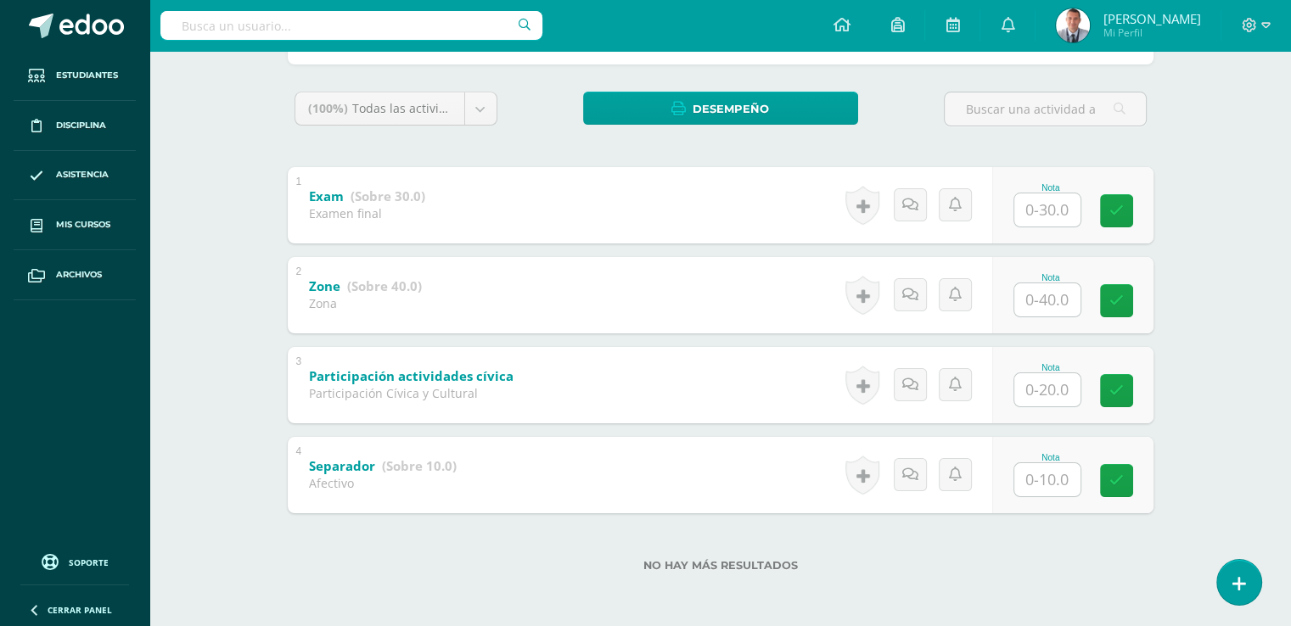
click at [1043, 386] on input "text" at bounding box center [1047, 389] width 66 height 33
type input "20"
click at [1049, 476] on input "text" at bounding box center [1047, 479] width 66 height 33
type input "10"
click at [1132, 479] on icon at bounding box center [1127, 481] width 15 height 14
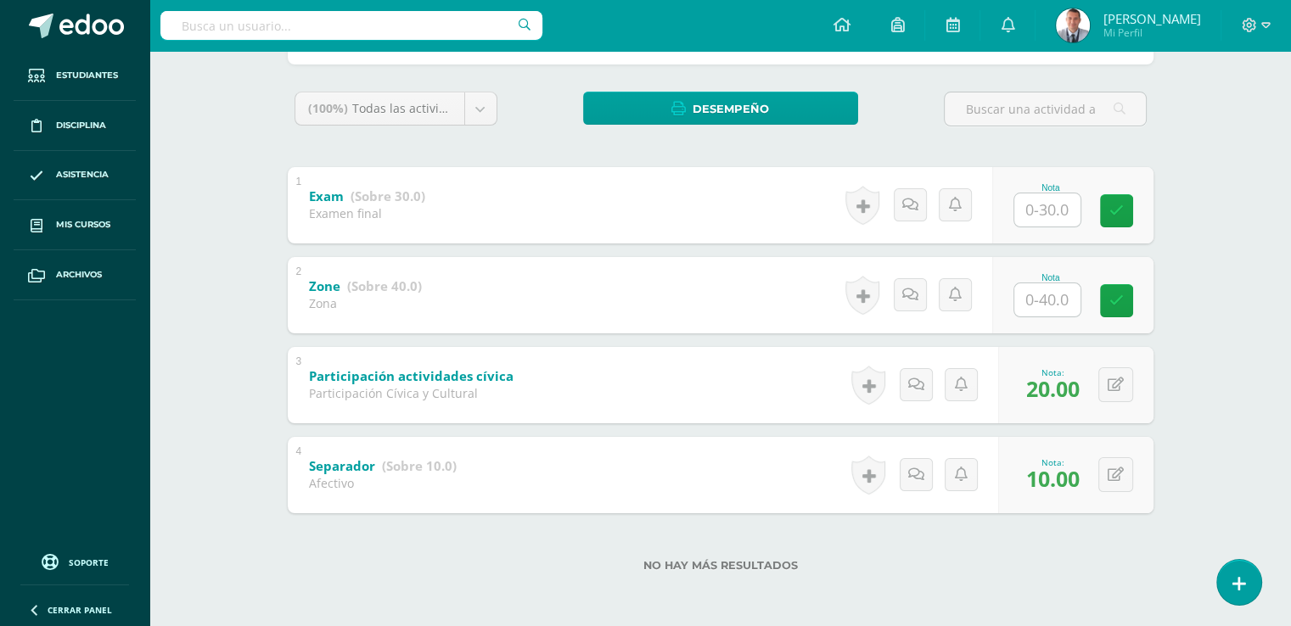
click at [1047, 295] on input "text" at bounding box center [1047, 299] width 66 height 33
type input "40"
click at [1120, 299] on icon at bounding box center [1127, 301] width 15 height 14
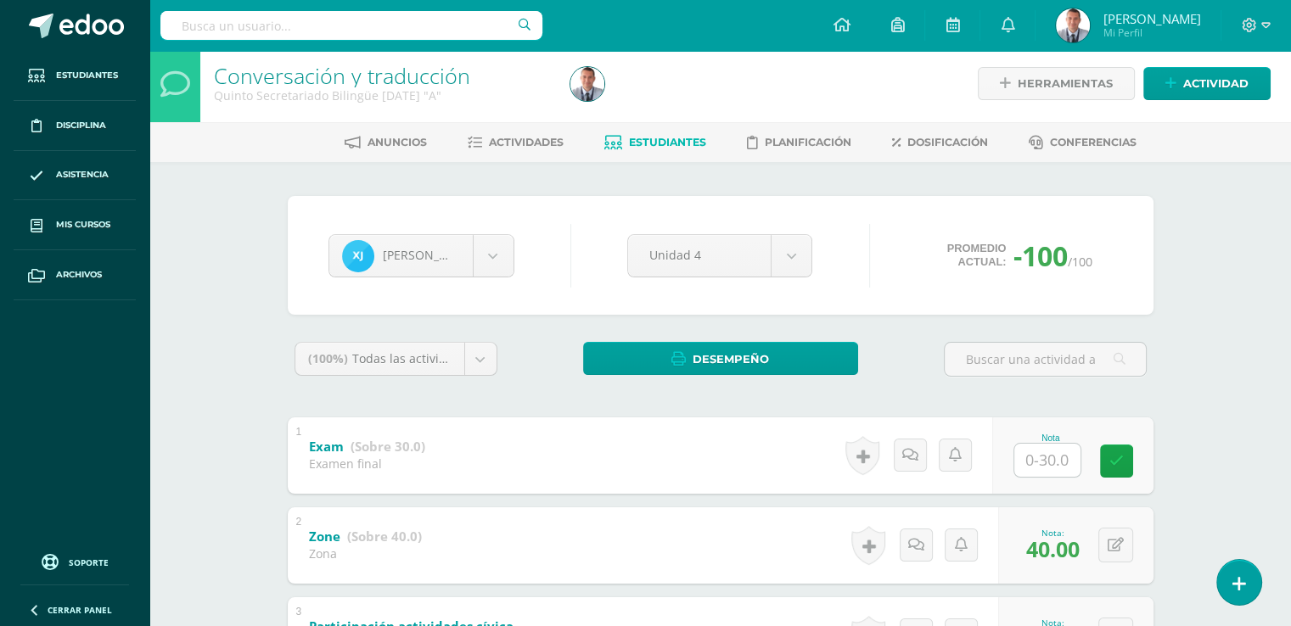
scroll to position [3, 0]
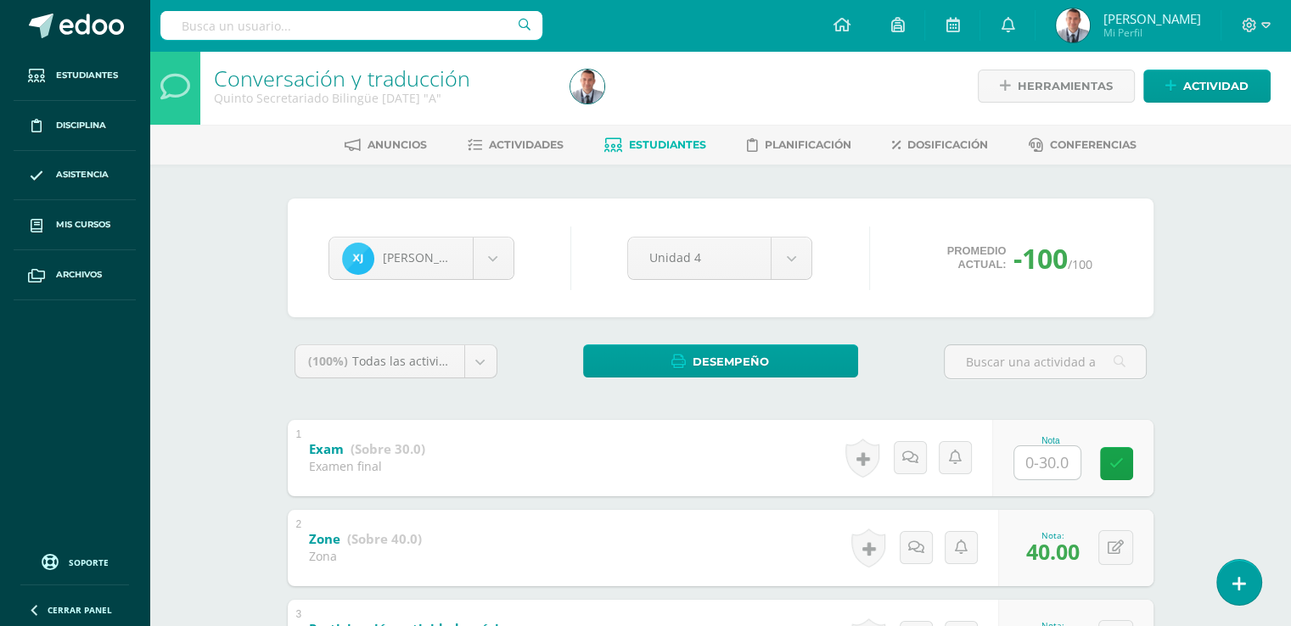
click at [662, 143] on span "Estudiantes" at bounding box center [667, 144] width 77 height 13
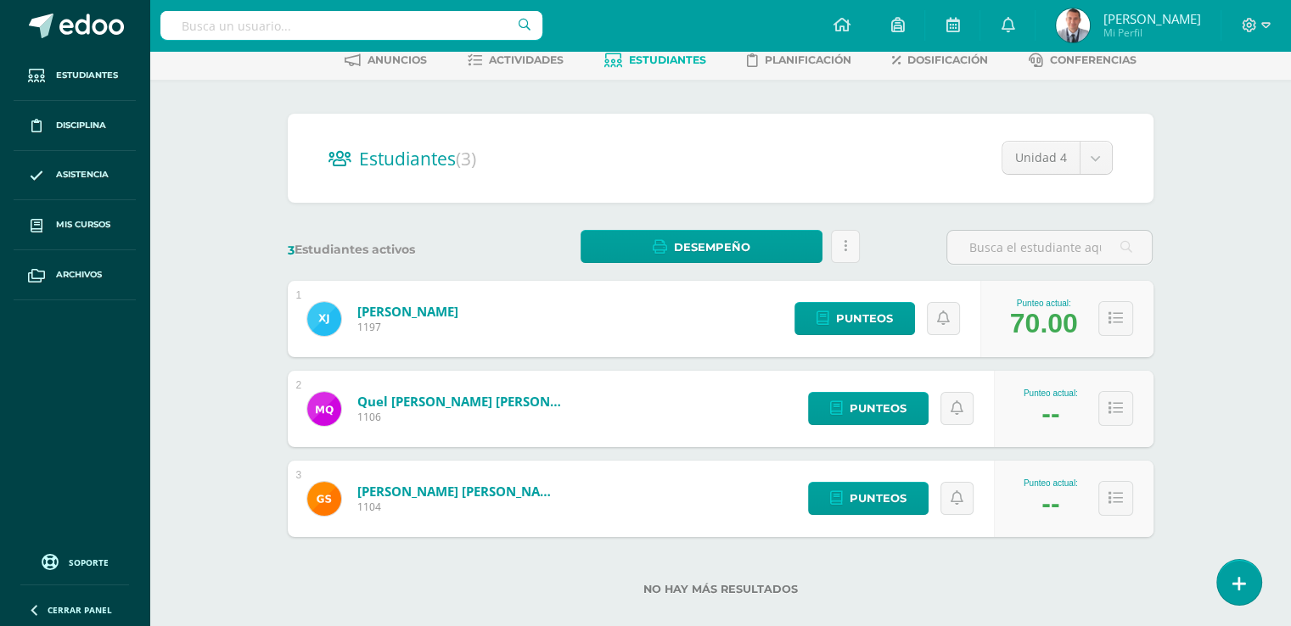
scroll to position [112, 0]
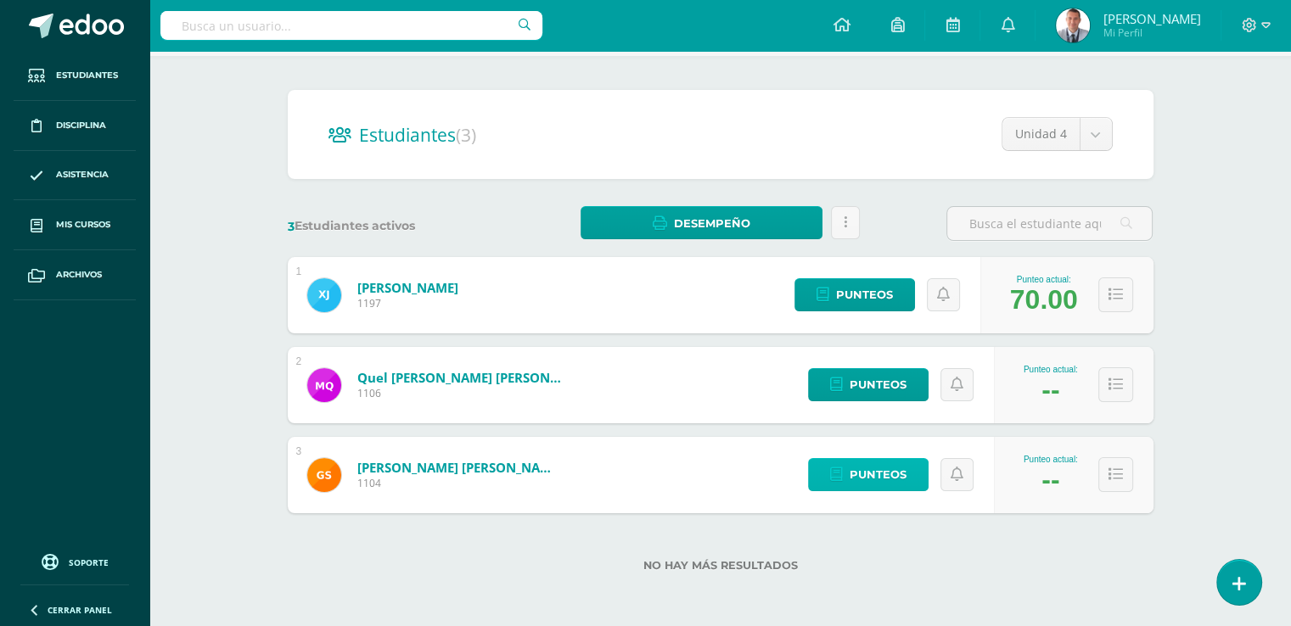
click at [913, 476] on link "Punteos" at bounding box center [868, 474] width 121 height 33
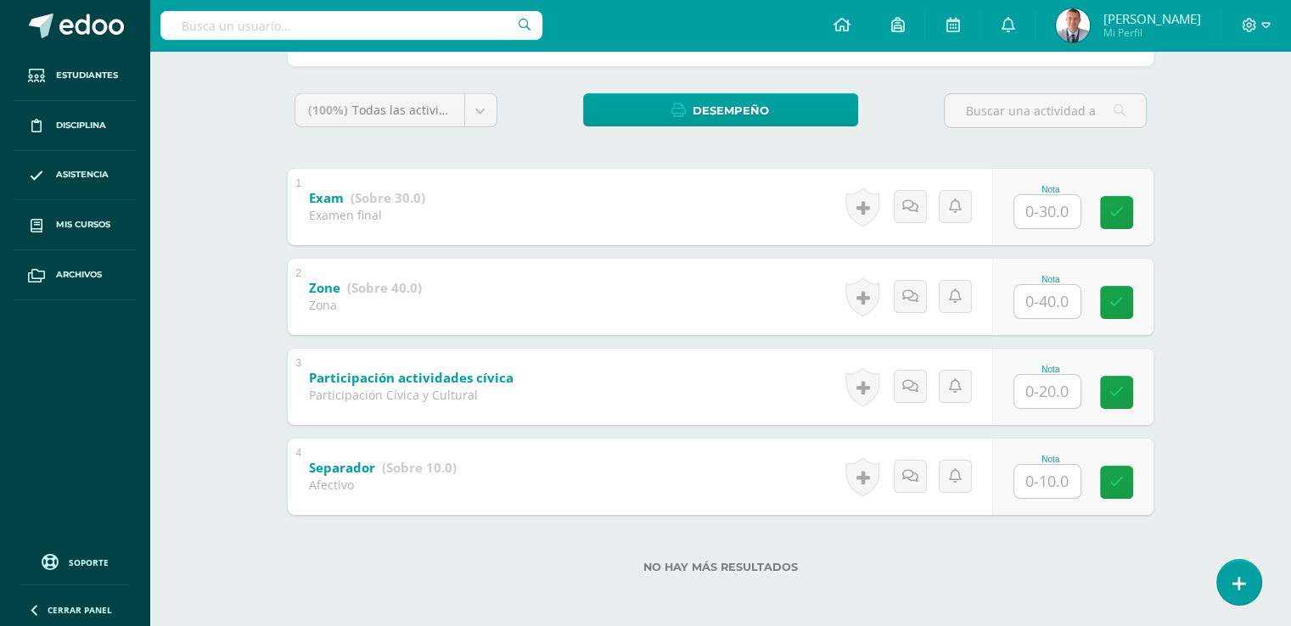
scroll to position [256, 0]
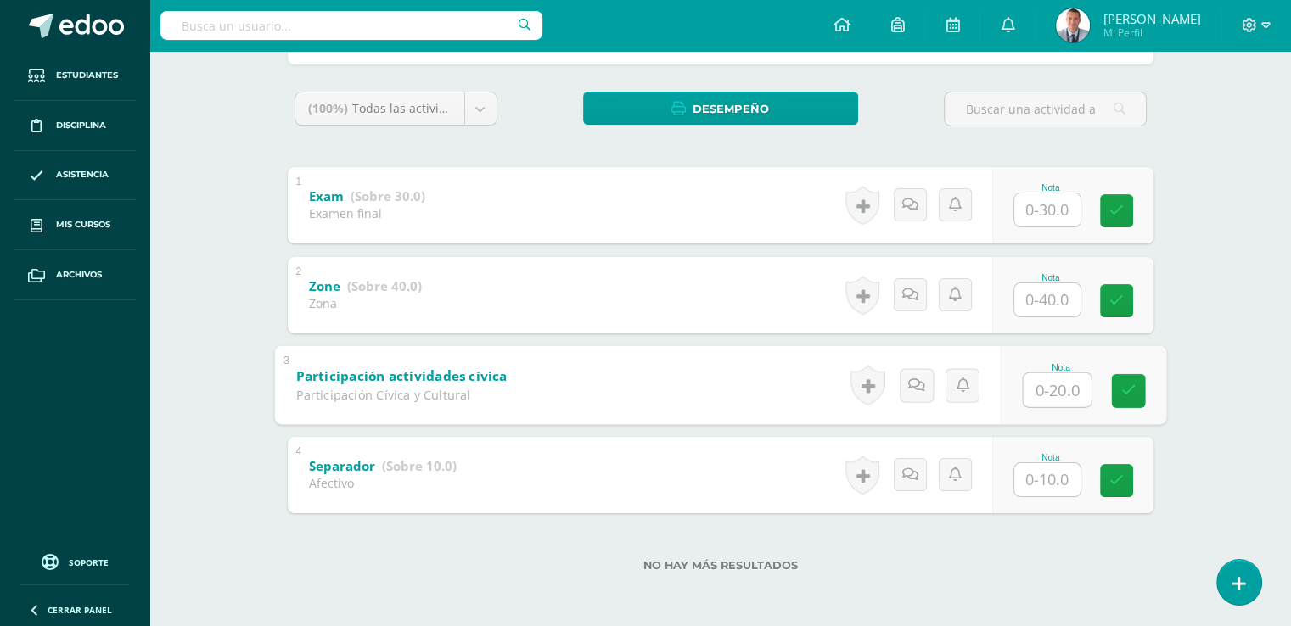
click at [1047, 387] on input "text" at bounding box center [1057, 390] width 68 height 34
type input "20"
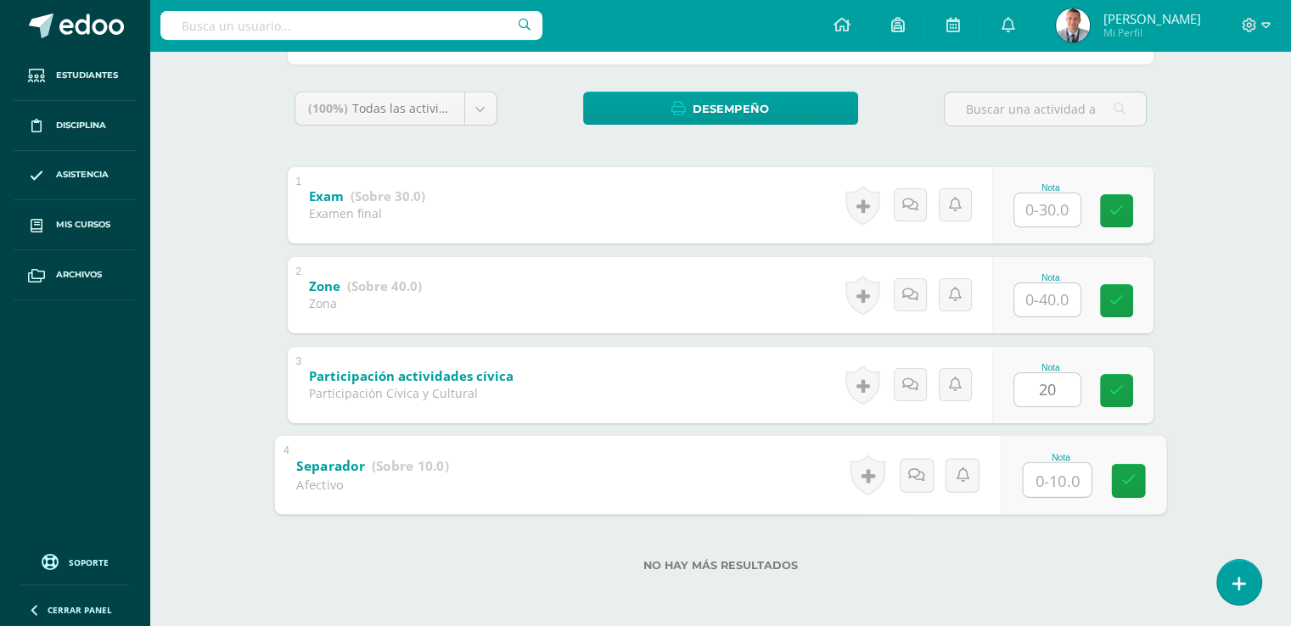
click at [1046, 476] on input "text" at bounding box center [1057, 480] width 68 height 34
type input "10"
click at [1051, 296] on input "text" at bounding box center [1047, 299] width 66 height 33
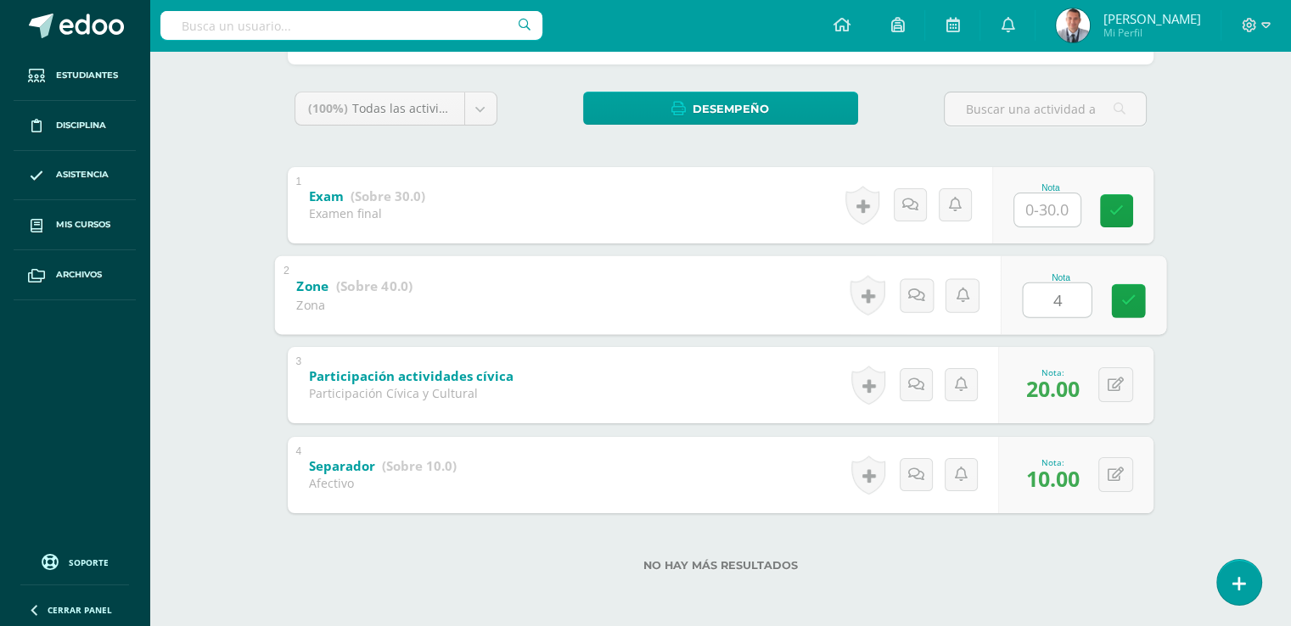
type input "40"
click at [1132, 299] on icon at bounding box center [1127, 301] width 15 height 14
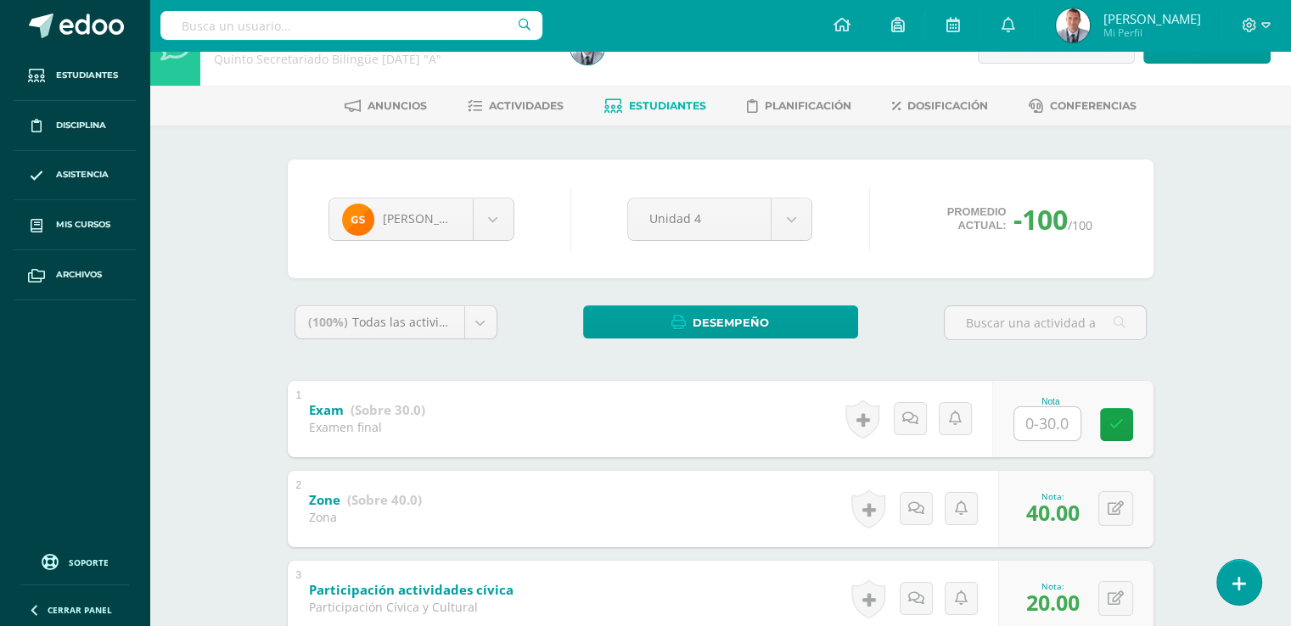
scroll to position [0, 0]
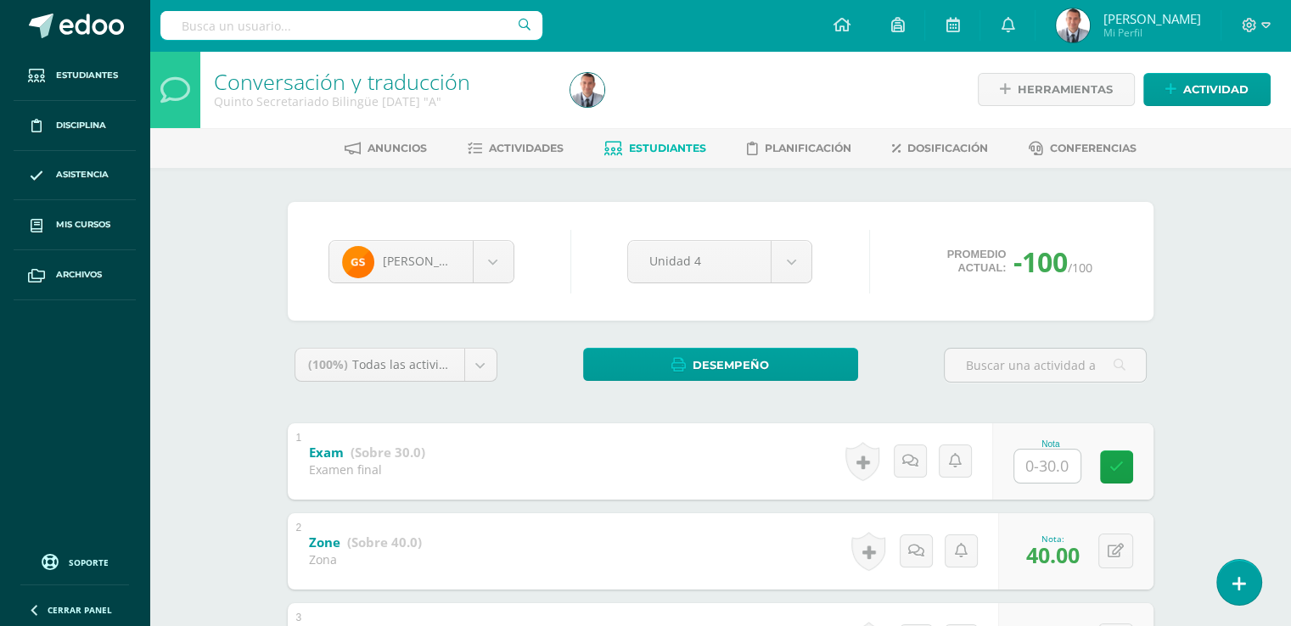
click at [683, 147] on span "Estudiantes" at bounding box center [667, 148] width 77 height 13
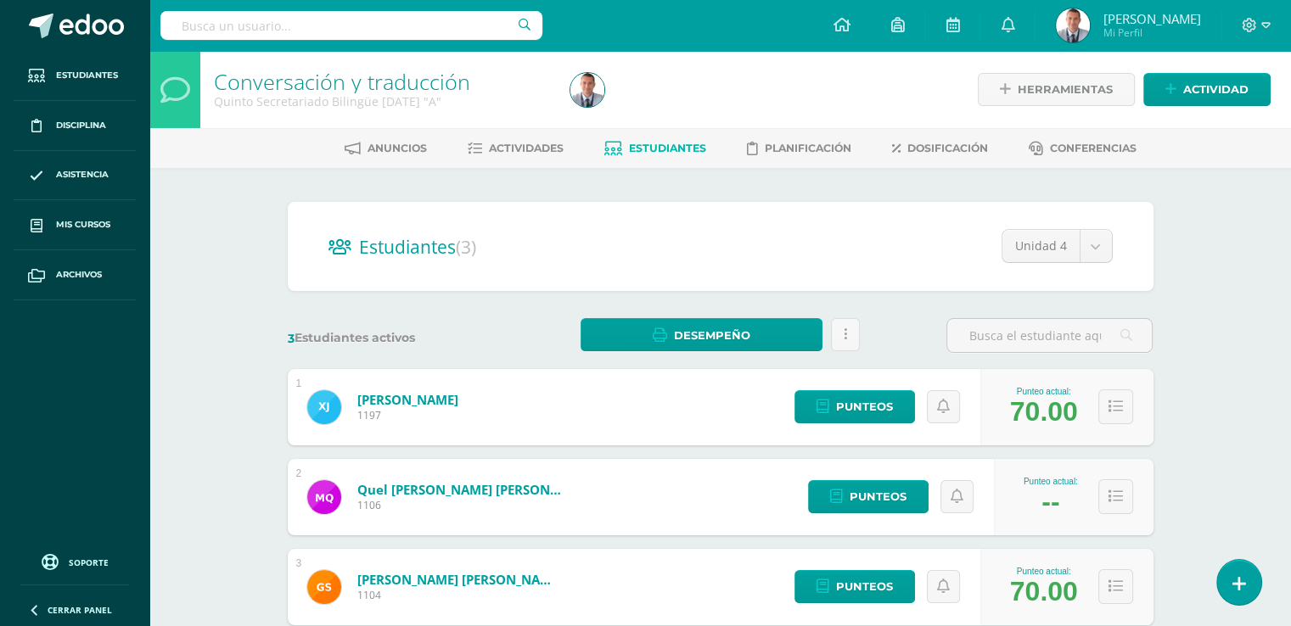
click at [667, 148] on span "Estudiantes" at bounding box center [667, 148] width 77 height 13
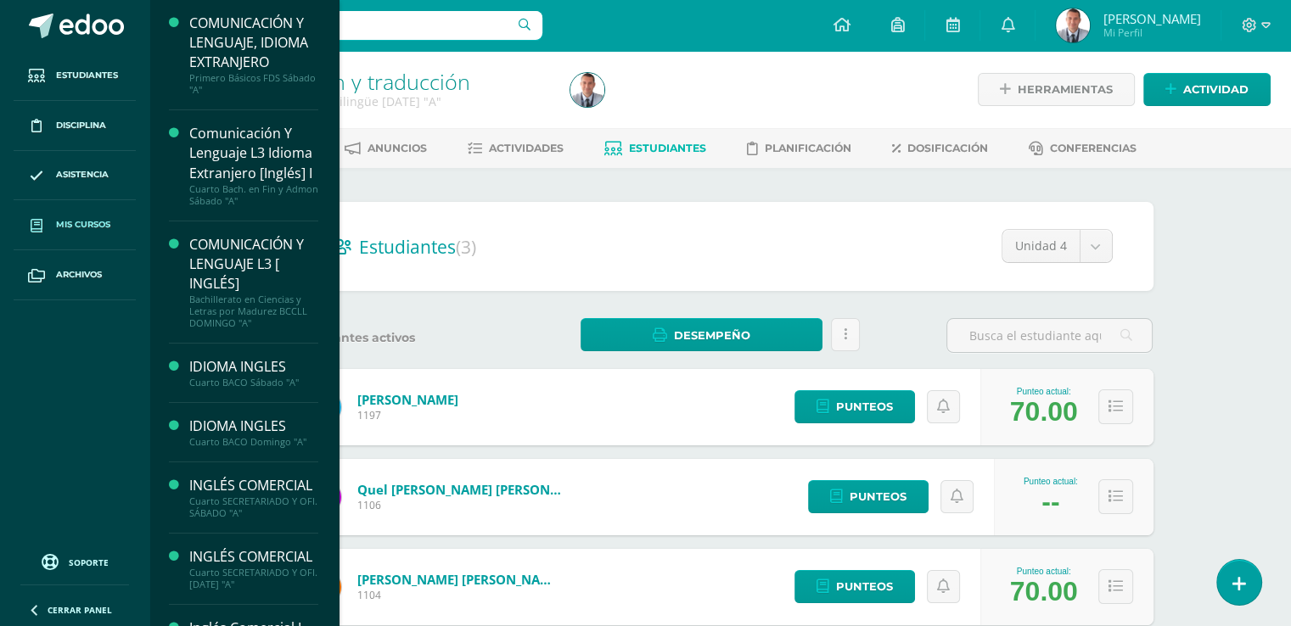
click at [109, 223] on span "Mis cursos" at bounding box center [83, 225] width 54 height 14
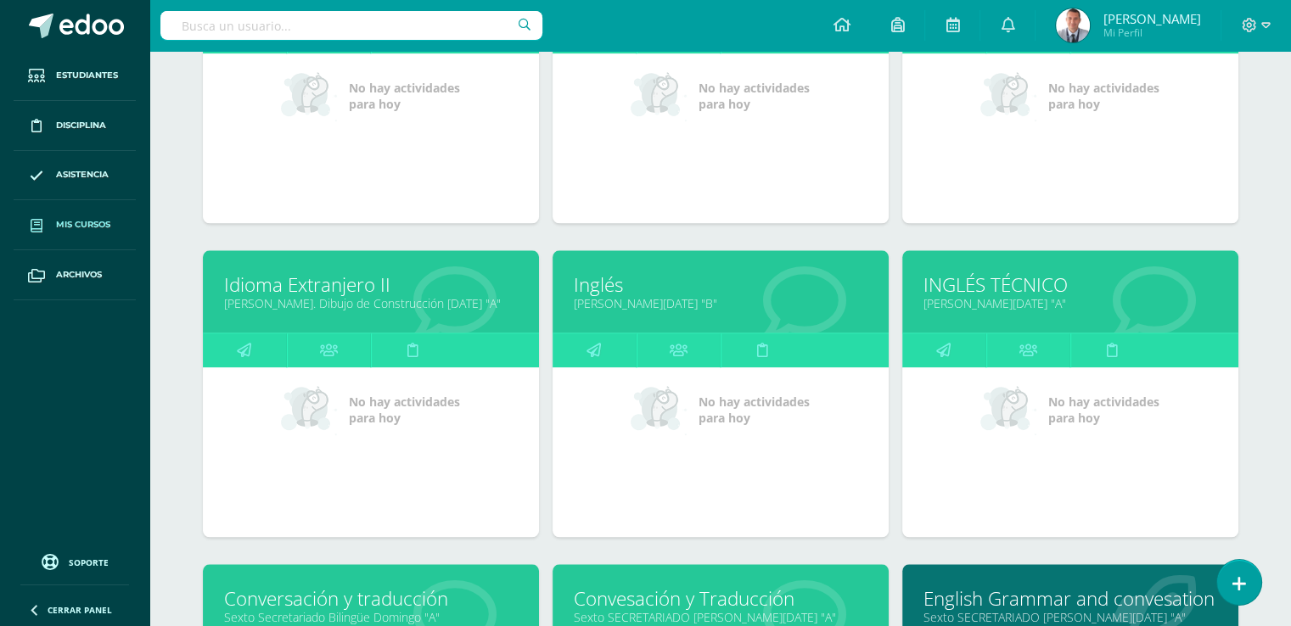
scroll to position [1639, 0]
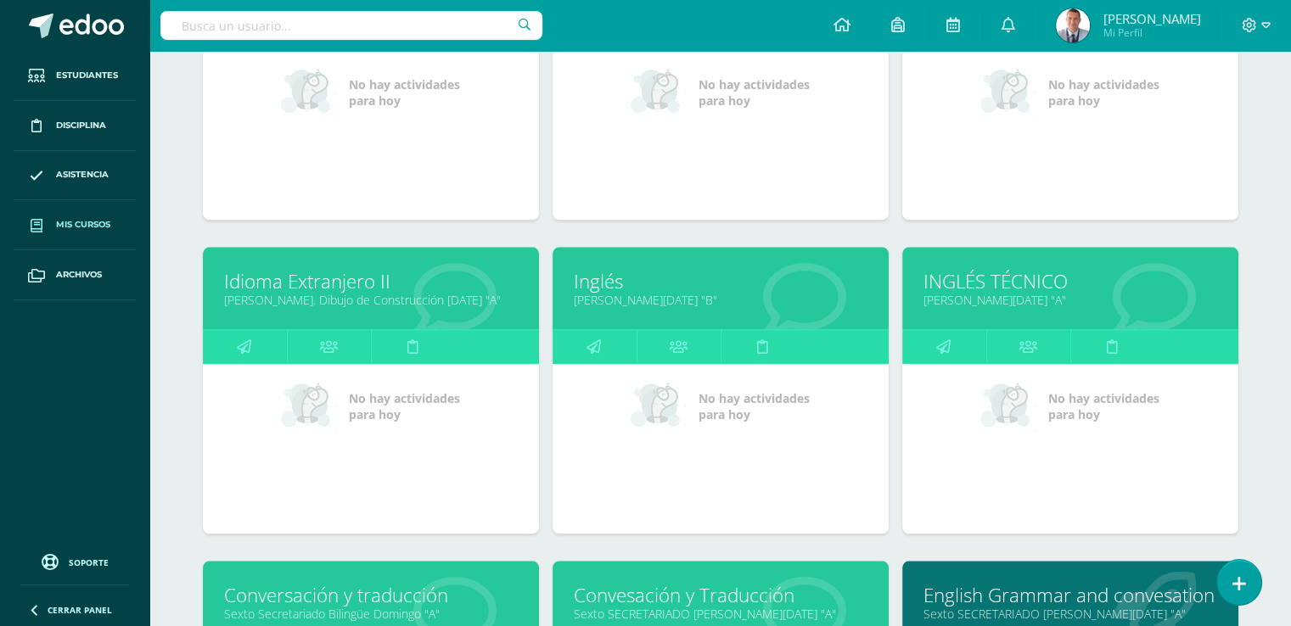
click at [642, 295] on link "[PERSON_NAME][DATE] "B"" at bounding box center [721, 300] width 294 height 16
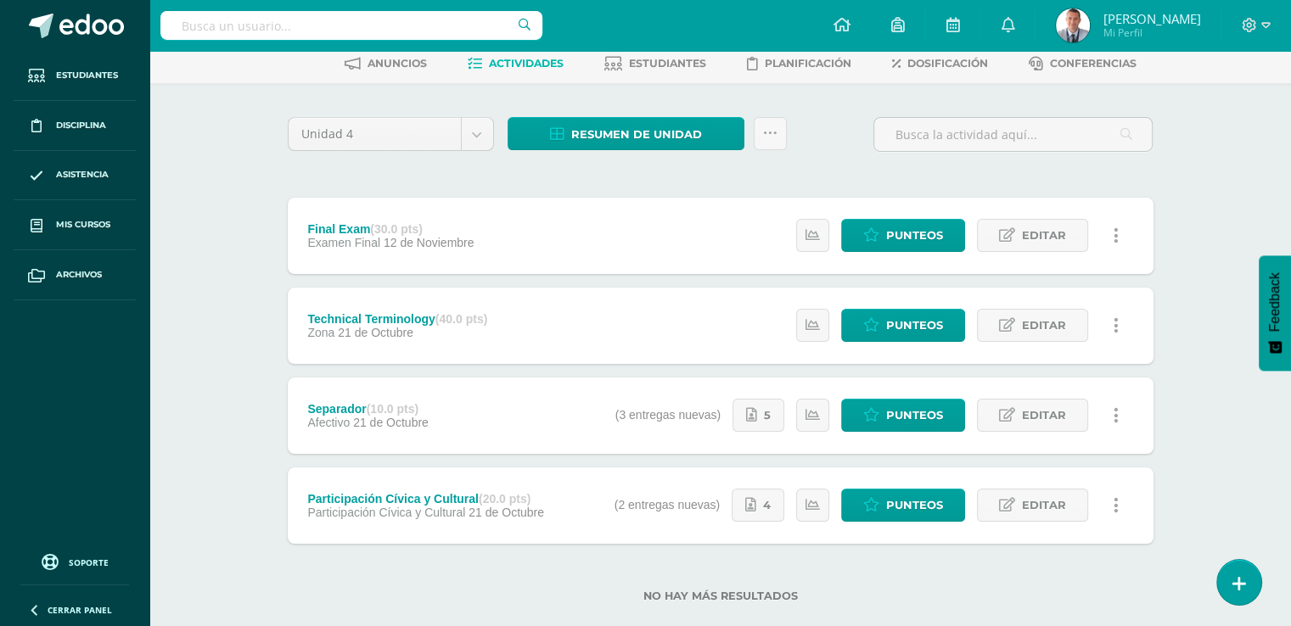
scroll to position [115, 0]
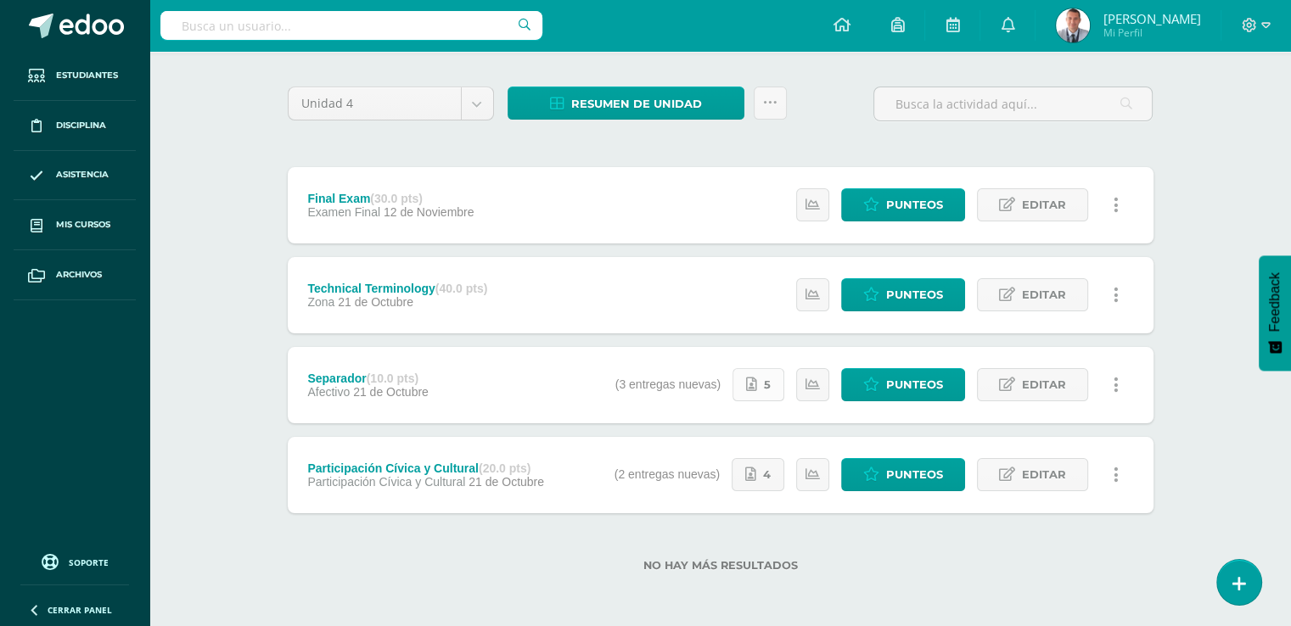
click at [769, 389] on span "5" at bounding box center [767, 384] width 7 height 31
click at [760, 473] on link "4" at bounding box center [758, 474] width 53 height 33
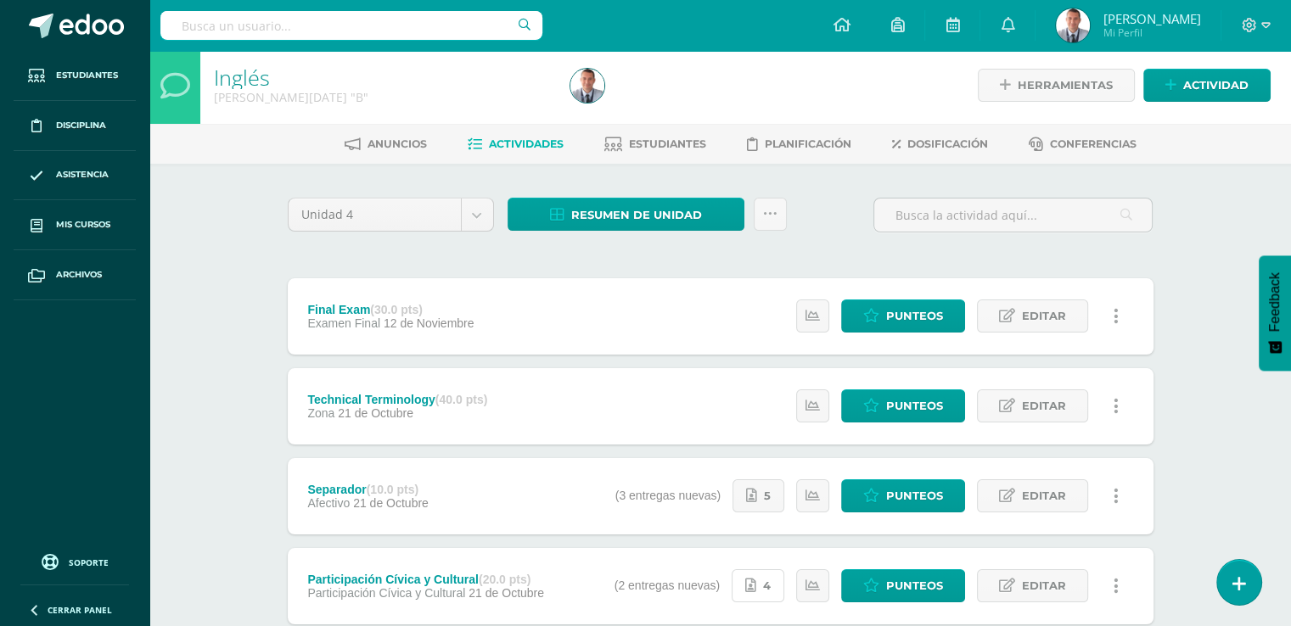
scroll to position [0, 0]
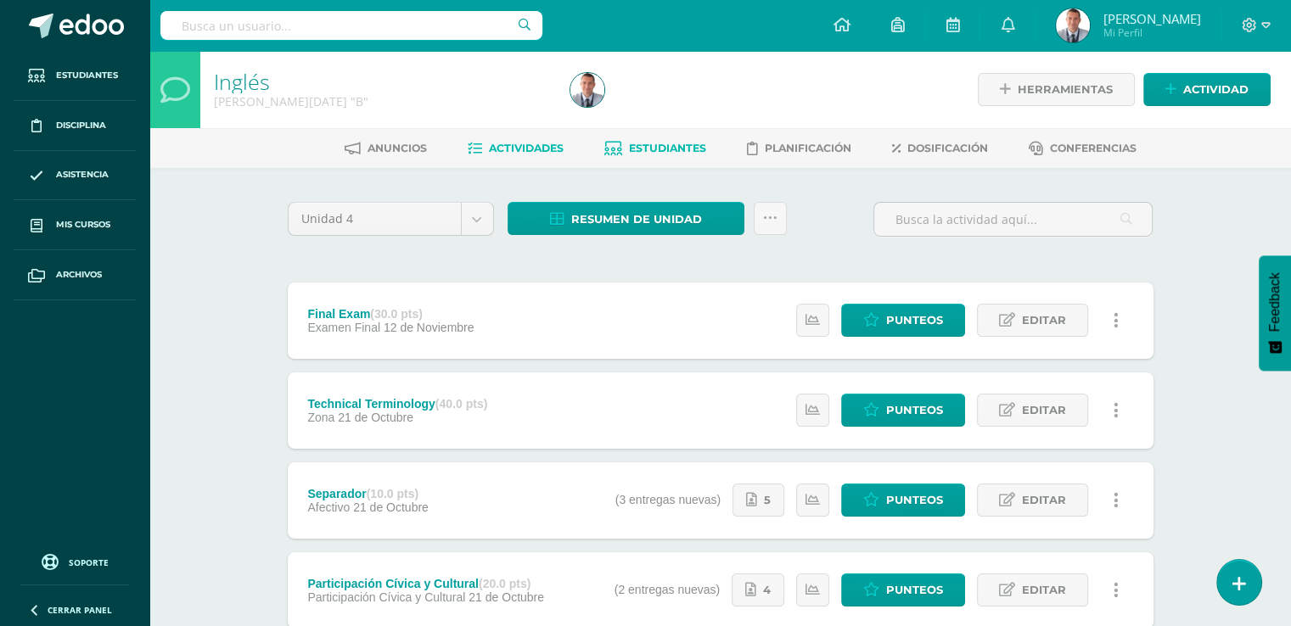
click at [692, 147] on span "Estudiantes" at bounding box center [667, 148] width 77 height 13
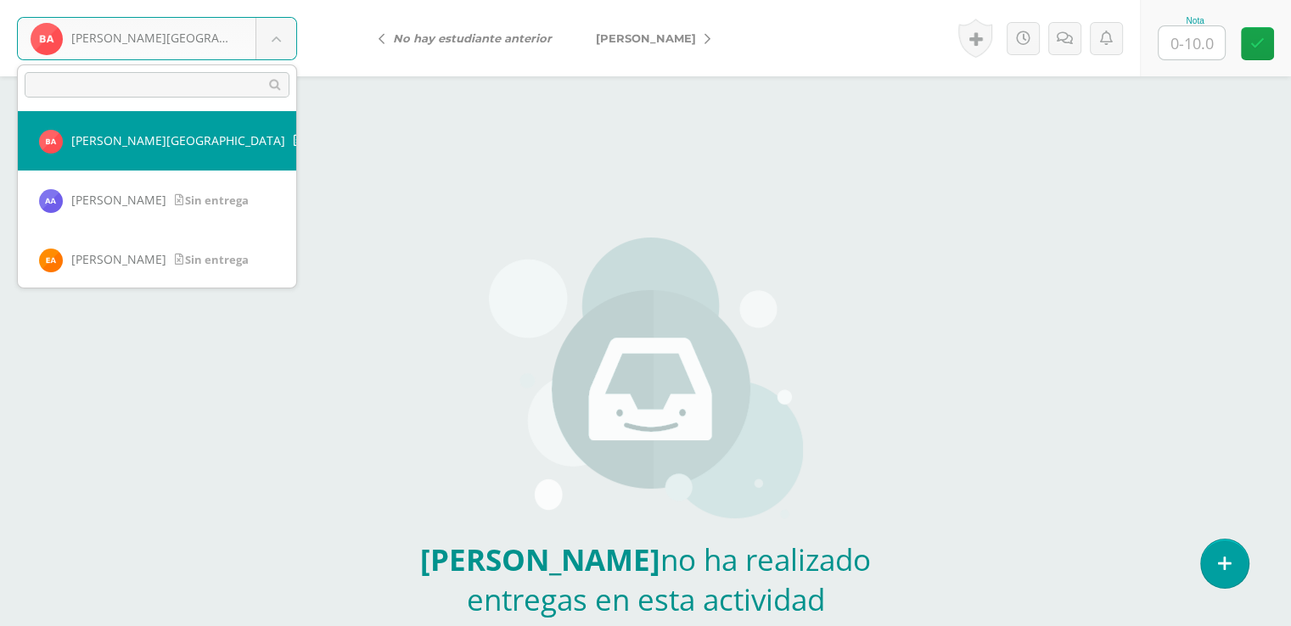
click at [277, 41] on body "Alvarado, Beverly Sin entrega Alvarado, Beverly Ariano, Alan Ariano, Edy Bergan…" at bounding box center [645, 353] width 1291 height 706
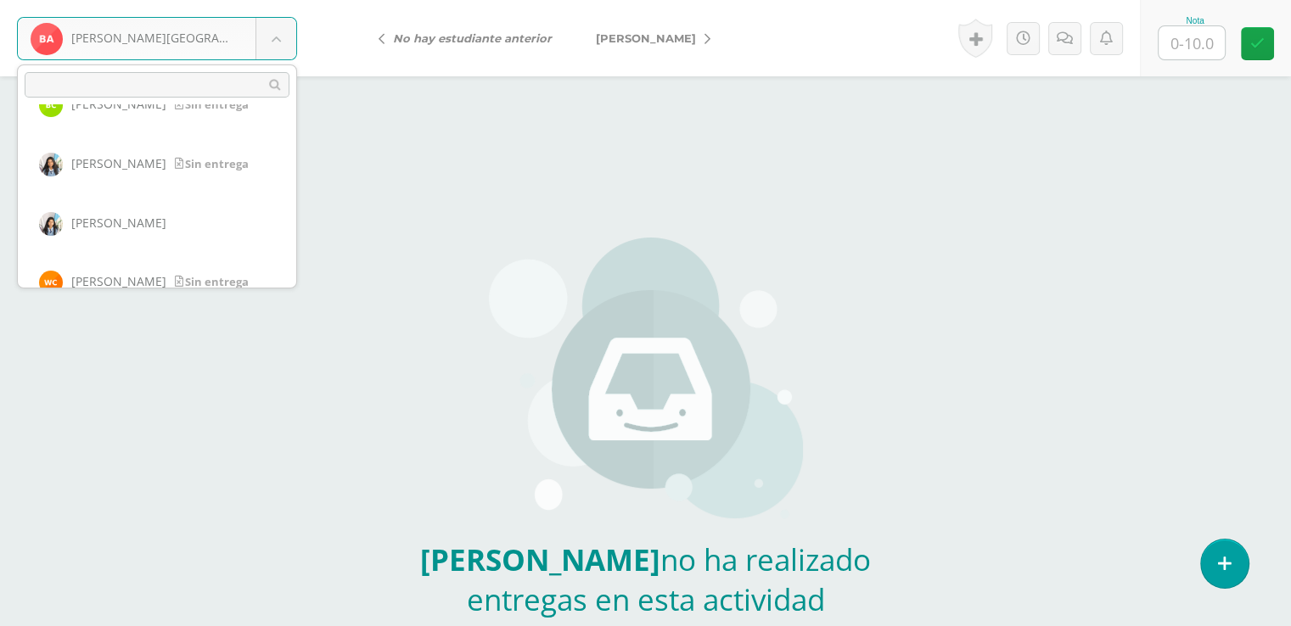
scroll to position [409, 0]
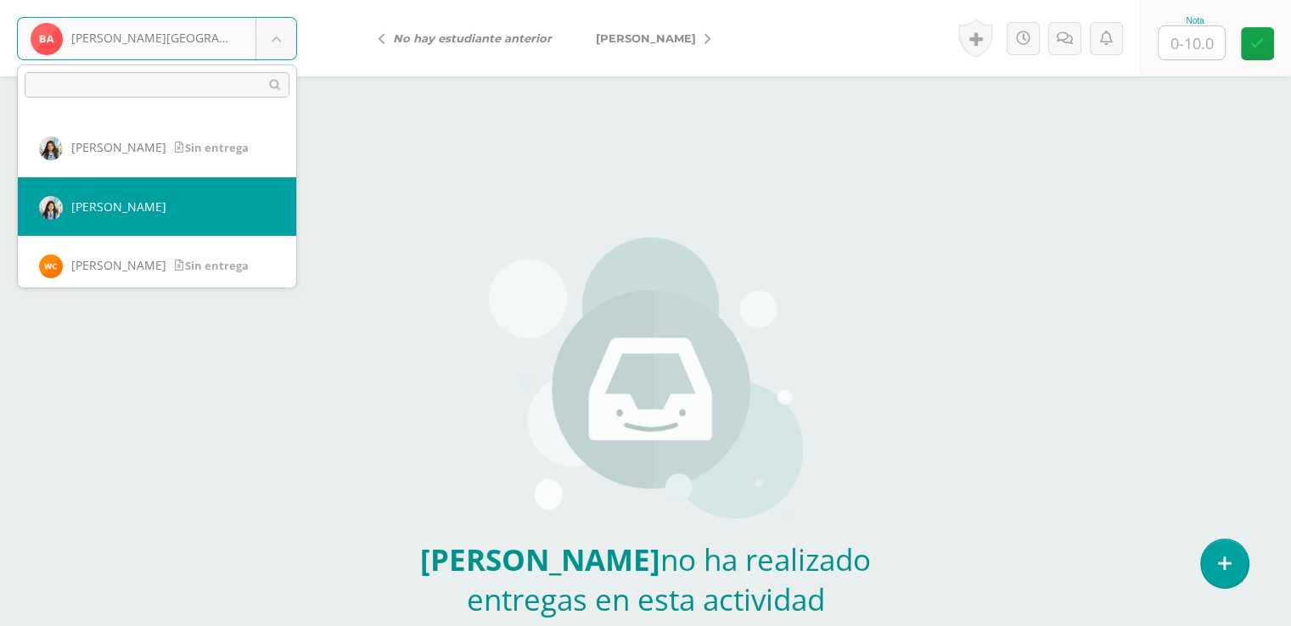
select select "6021"
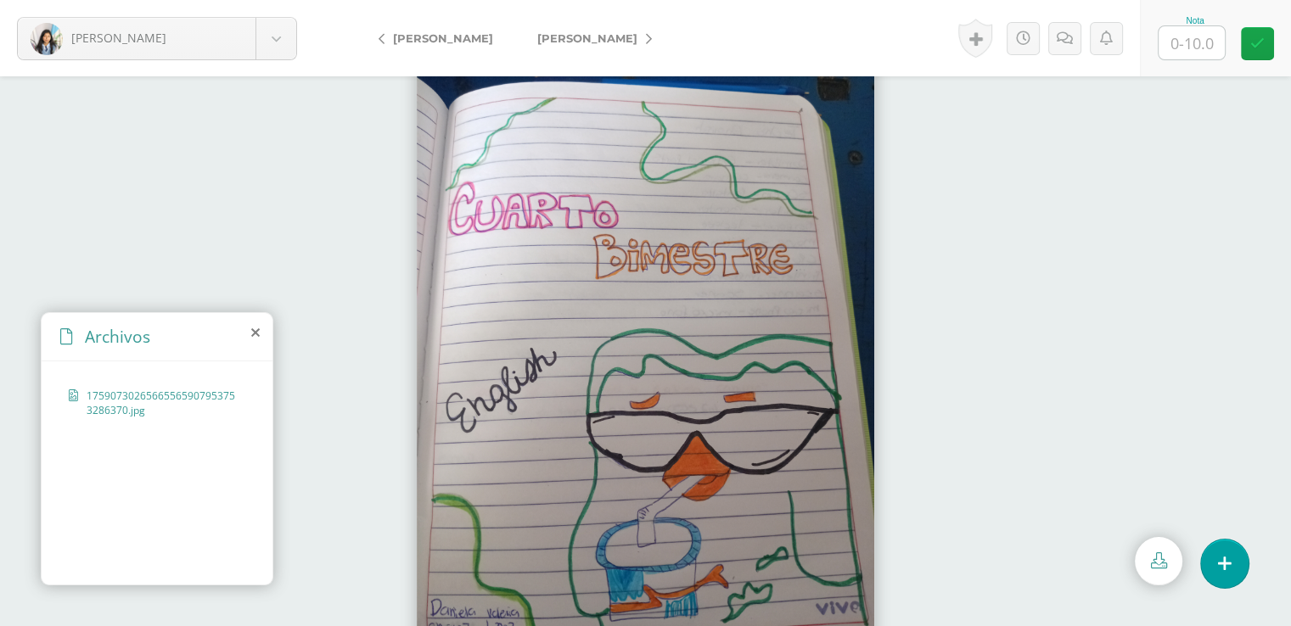
click at [1189, 43] on input "text" at bounding box center [1192, 42] width 66 height 33
type input "10"
click at [1256, 44] on icon at bounding box center [1257, 43] width 14 height 14
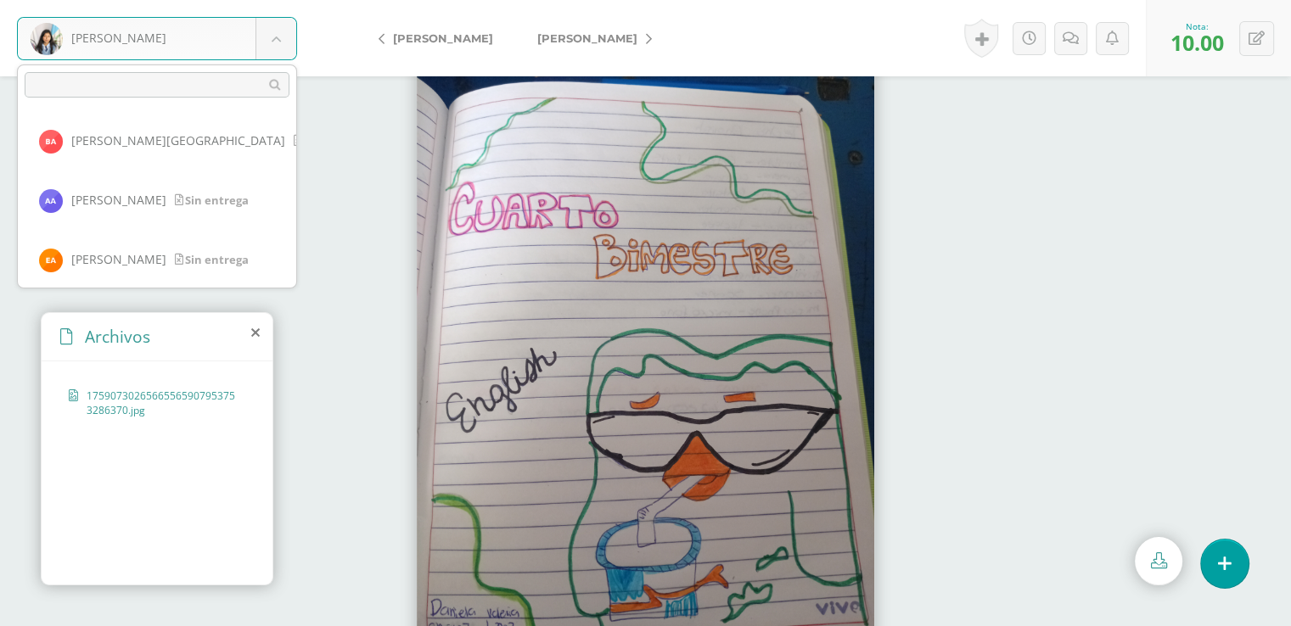
click at [278, 0] on body "Chávez, Daniela Alvarado, Beverly Ariano, Alan Ariano, Edy Berganza, Carolina B…" at bounding box center [645, 0] width 1291 height 0
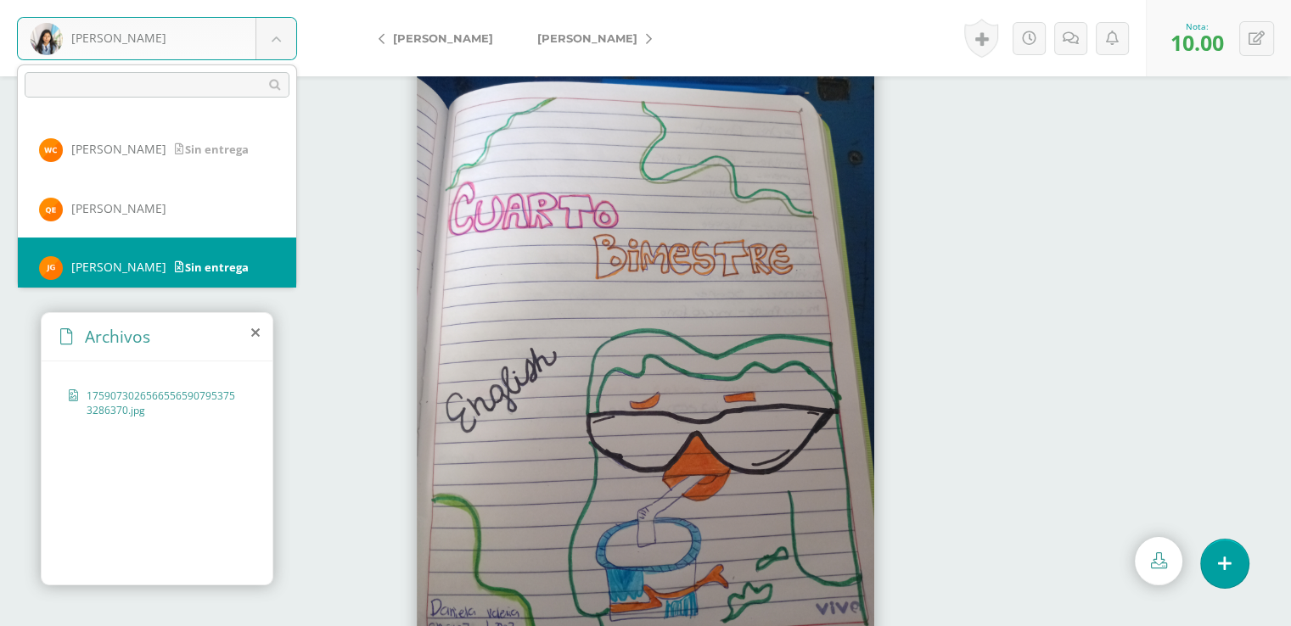
scroll to position [533, 0]
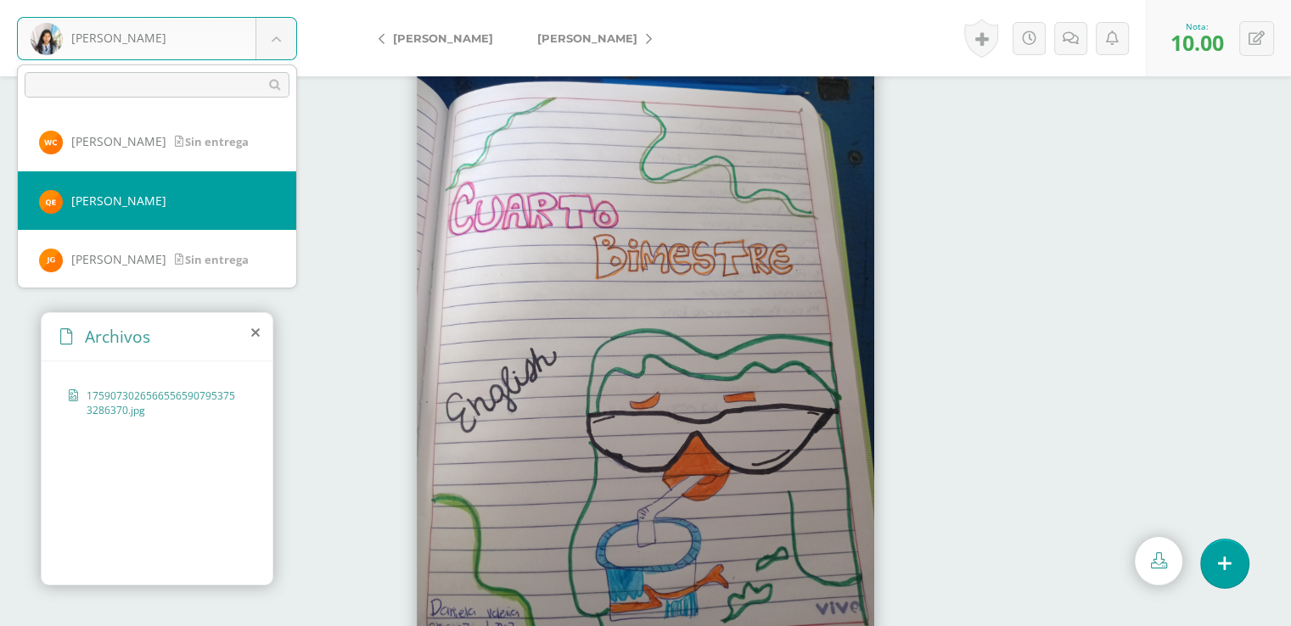
select select "8263"
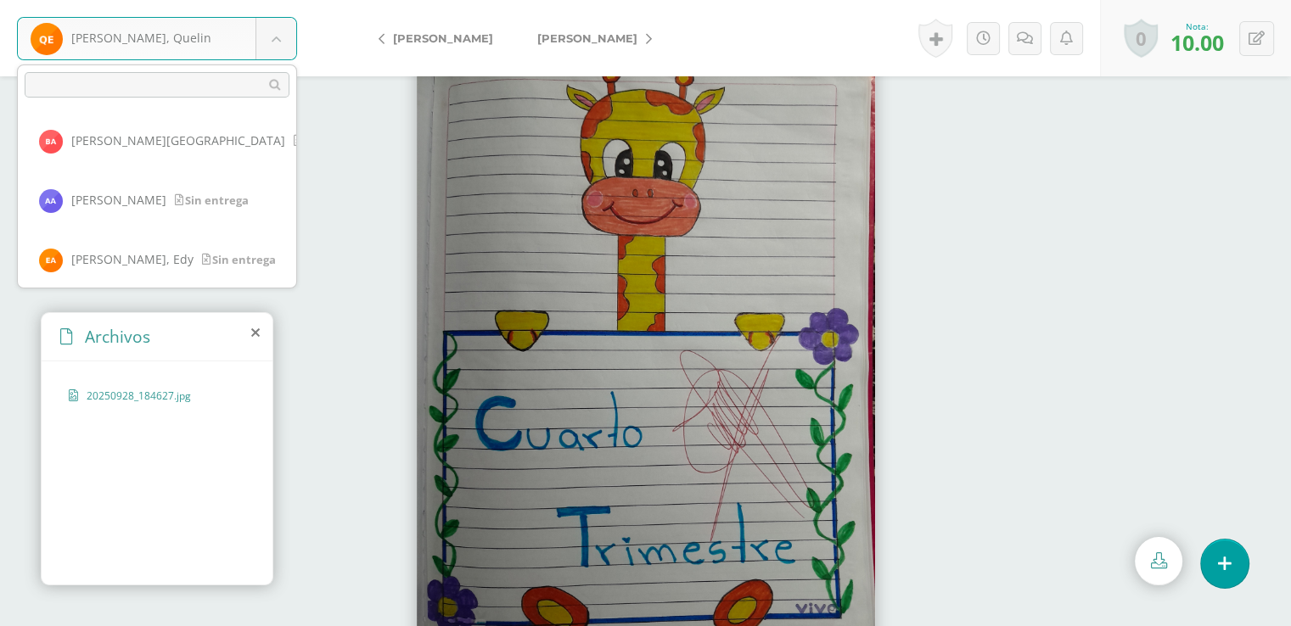
click at [285, 0] on body "Elías, Quelin Alvarado, Beverly Ariano, Alan Ariano, Edy Berganza, Carolina Biá…" at bounding box center [645, 0] width 1291 height 0
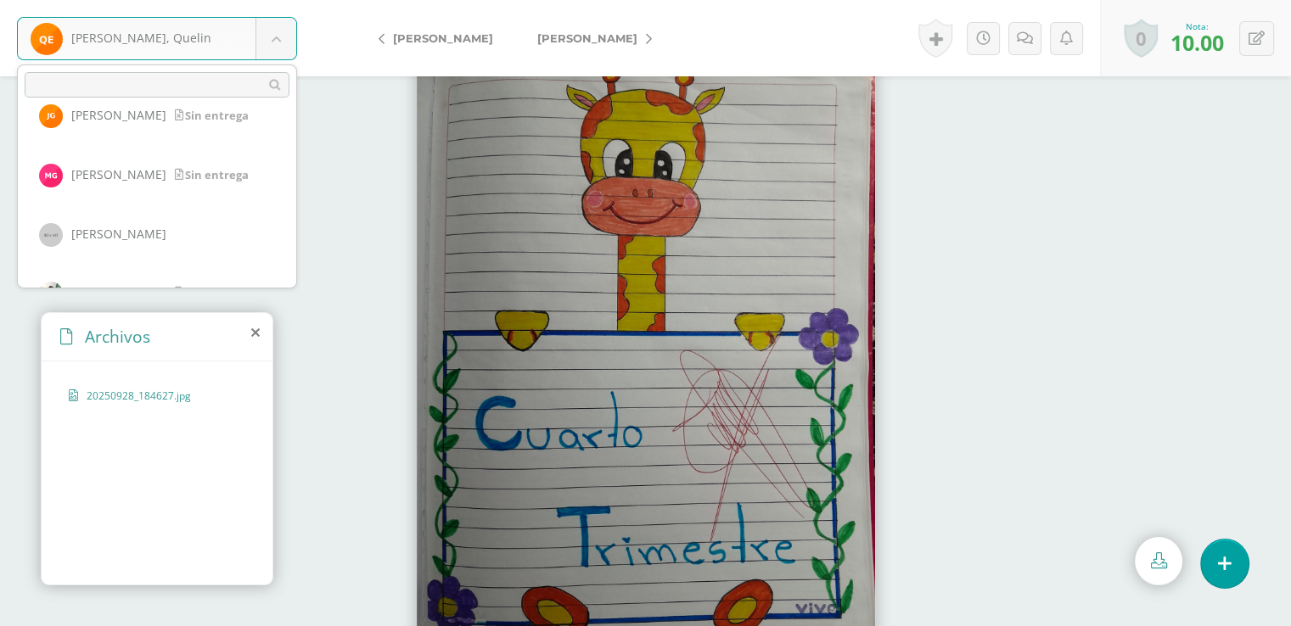
scroll to position [711, 0]
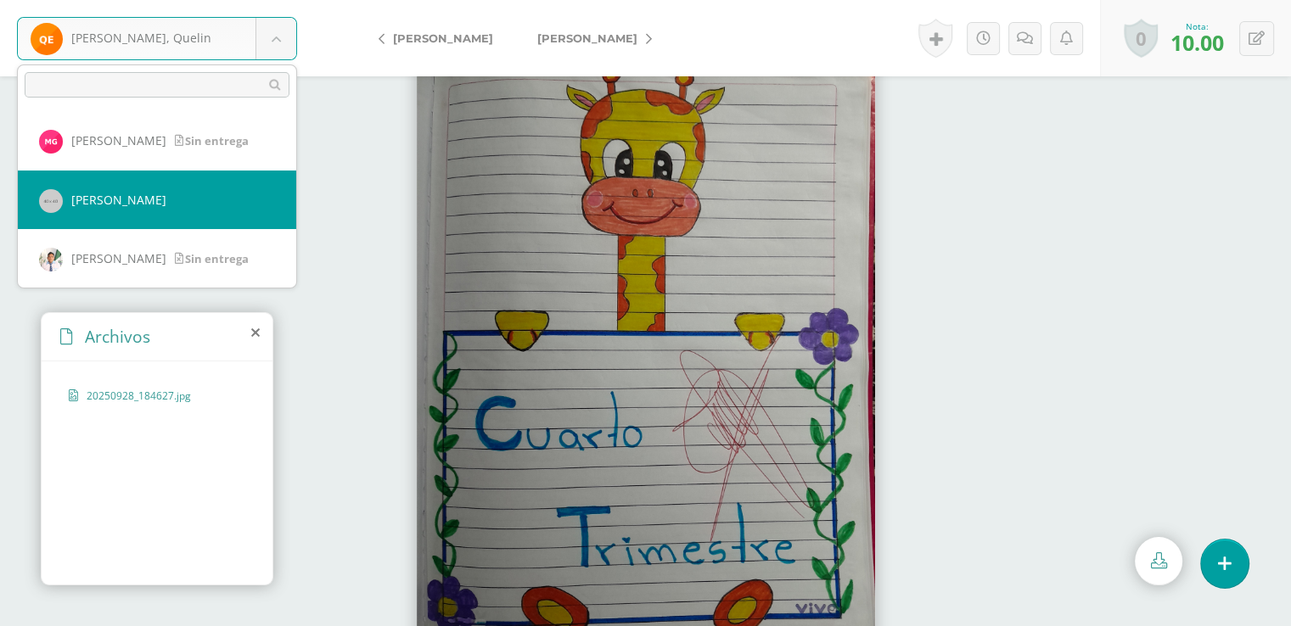
select select "6084"
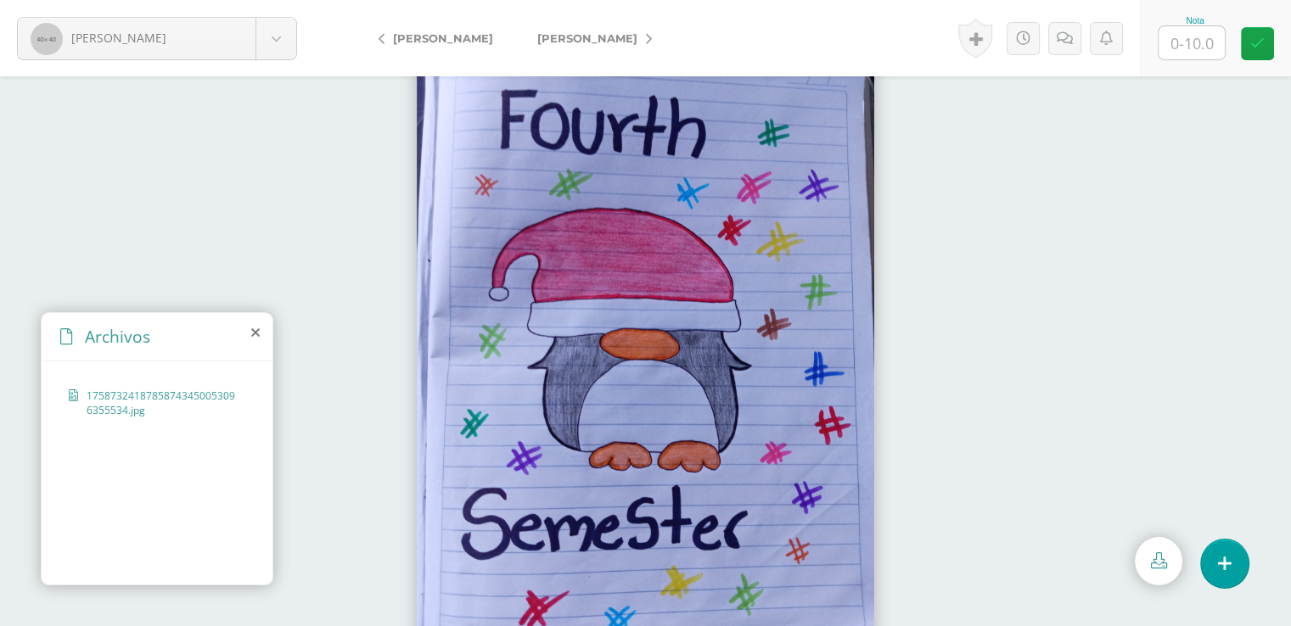
click at [1189, 39] on input "text" at bounding box center [1192, 42] width 66 height 33
type input "10"
click at [1251, 42] on icon at bounding box center [1257, 43] width 14 height 14
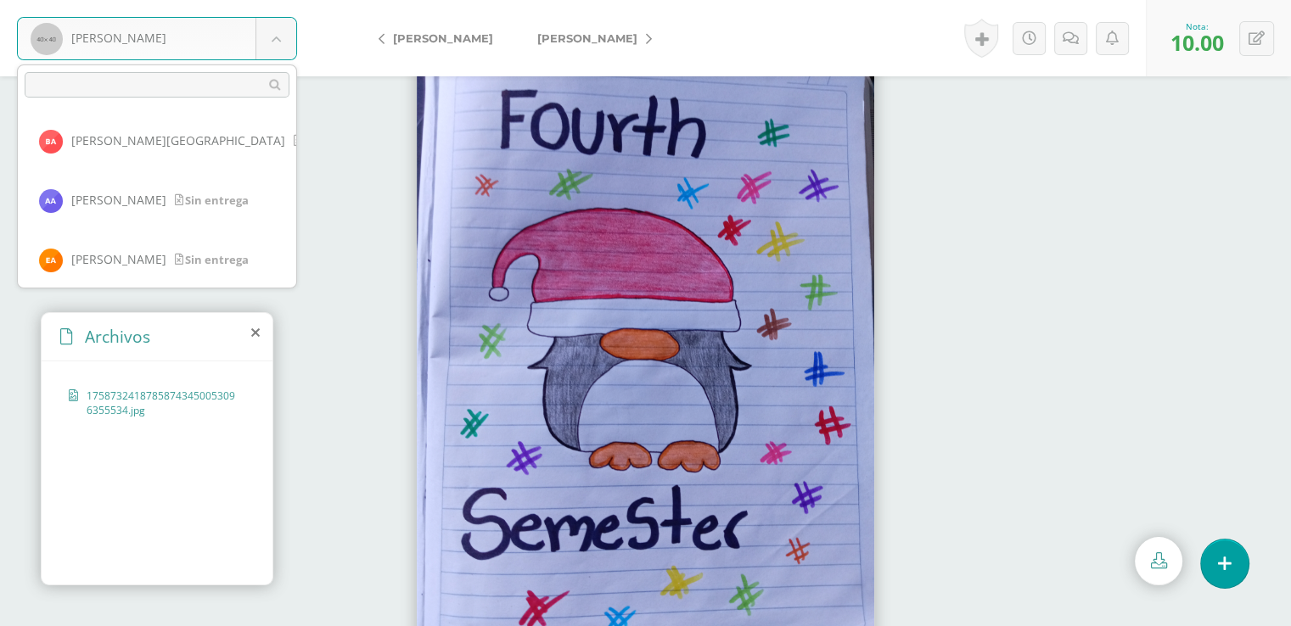
click at [279, 0] on body "[PERSON_NAME] [PERSON_NAME][GEOGRAPHIC_DATA] [PERSON_NAME] [PERSON_NAME] [PERSO…" at bounding box center [645, 0] width 1291 height 0
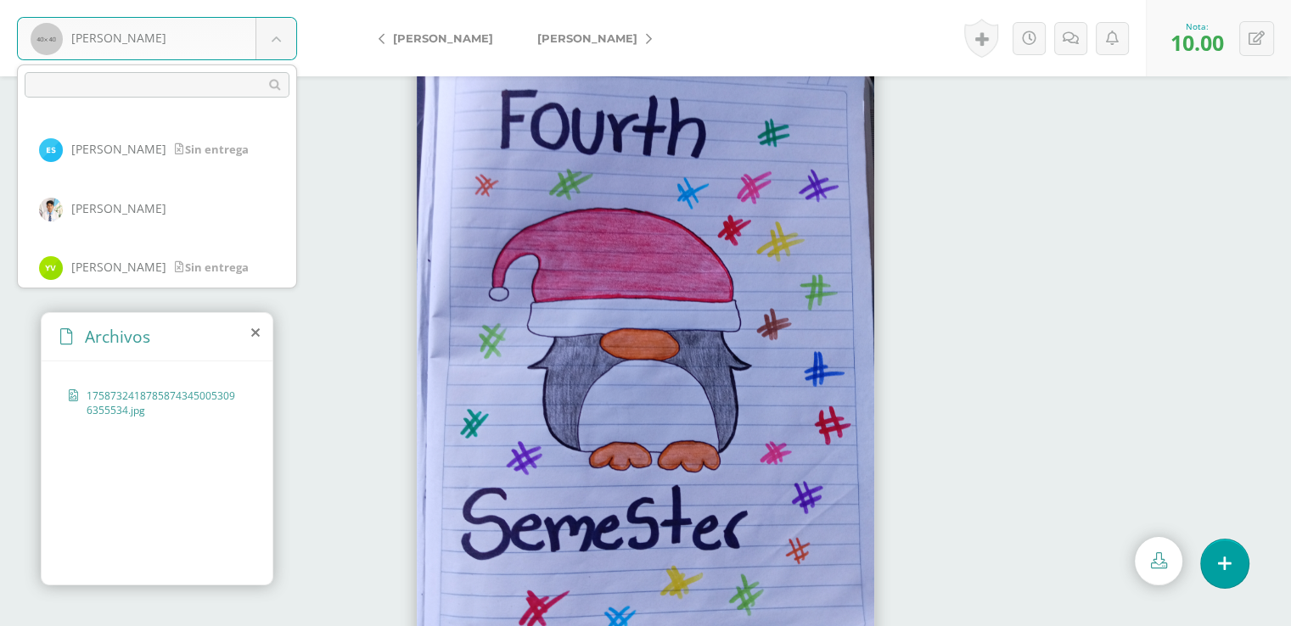
scroll to position [1539, 0]
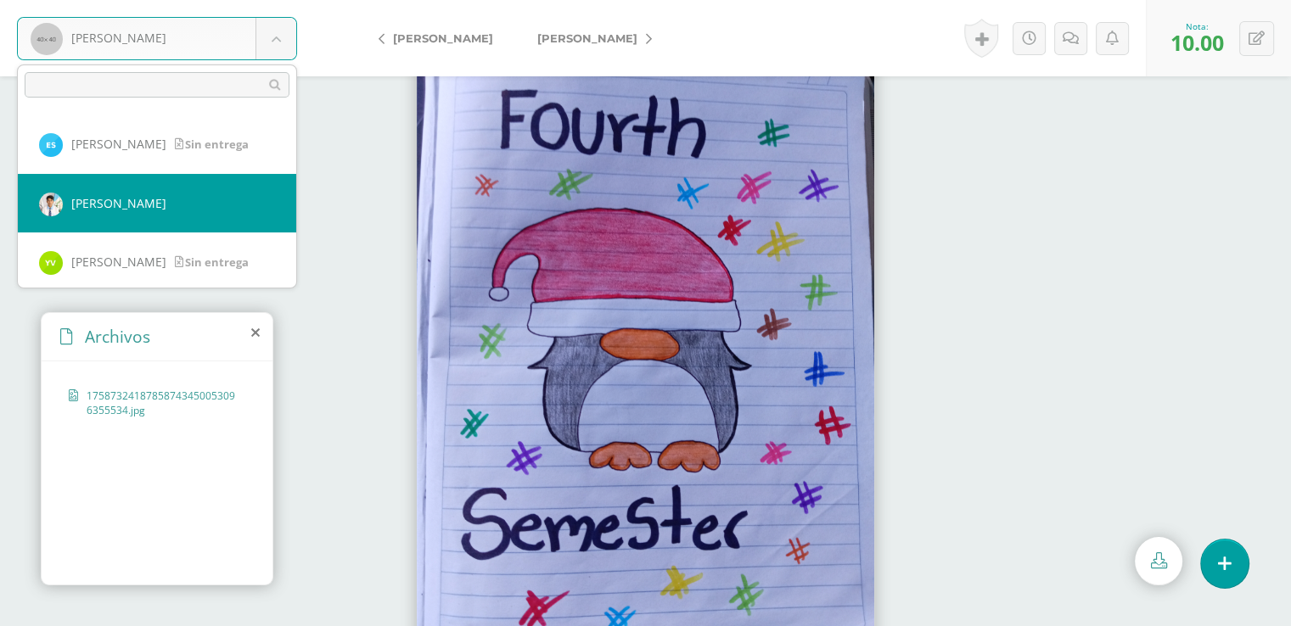
select select "7572"
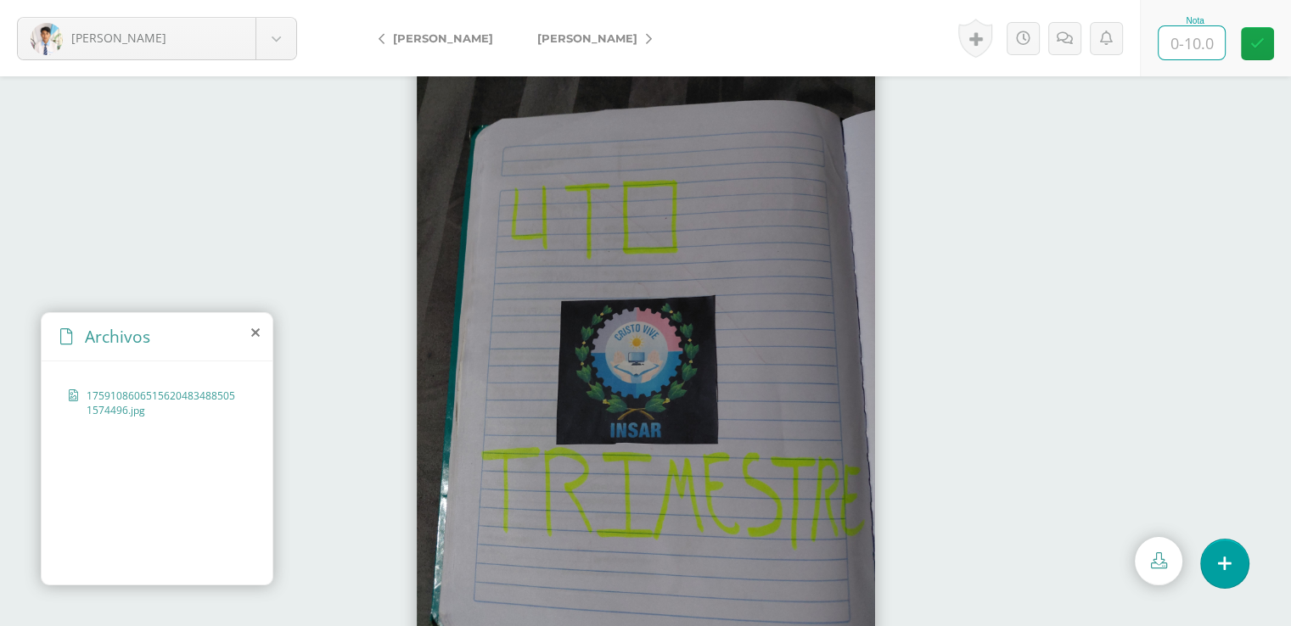
click at [1190, 43] on input "text" at bounding box center [1192, 42] width 66 height 33
type input "10"
click at [1263, 45] on icon at bounding box center [1257, 43] width 14 height 14
click at [279, 0] on body "[PERSON_NAME] [PERSON_NAME][GEOGRAPHIC_DATA] [PERSON_NAME] [PERSON_NAME] [PERSO…" at bounding box center [645, 0] width 1291 height 0
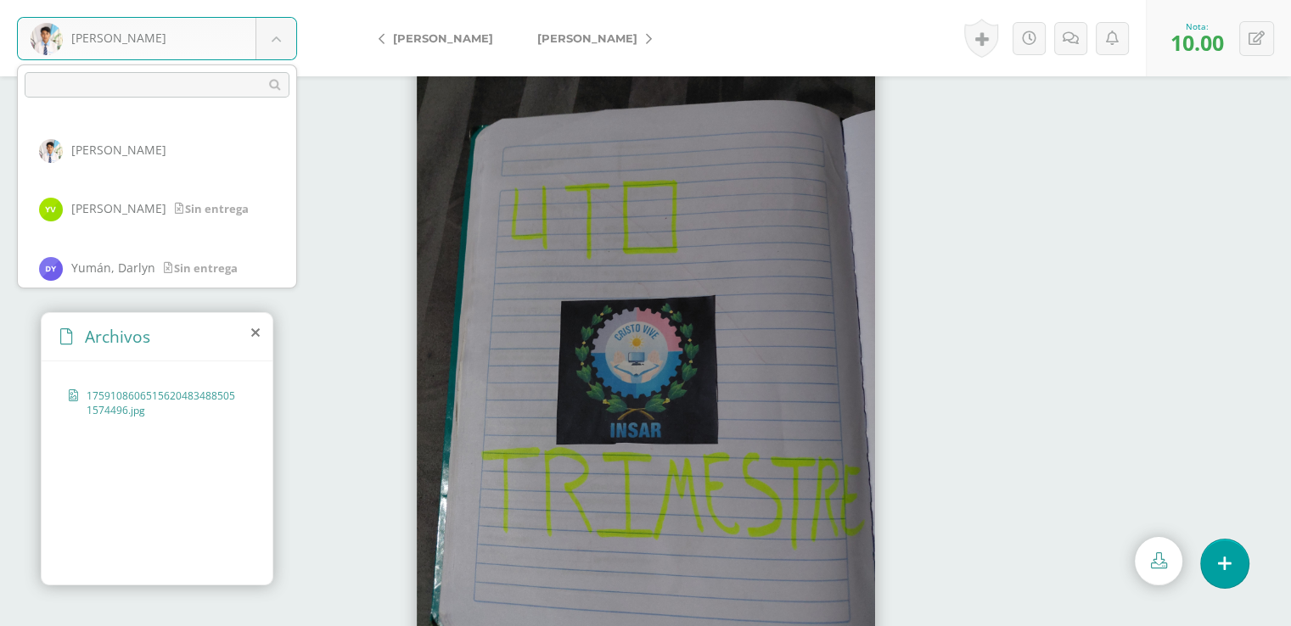
scroll to position [1664, 0]
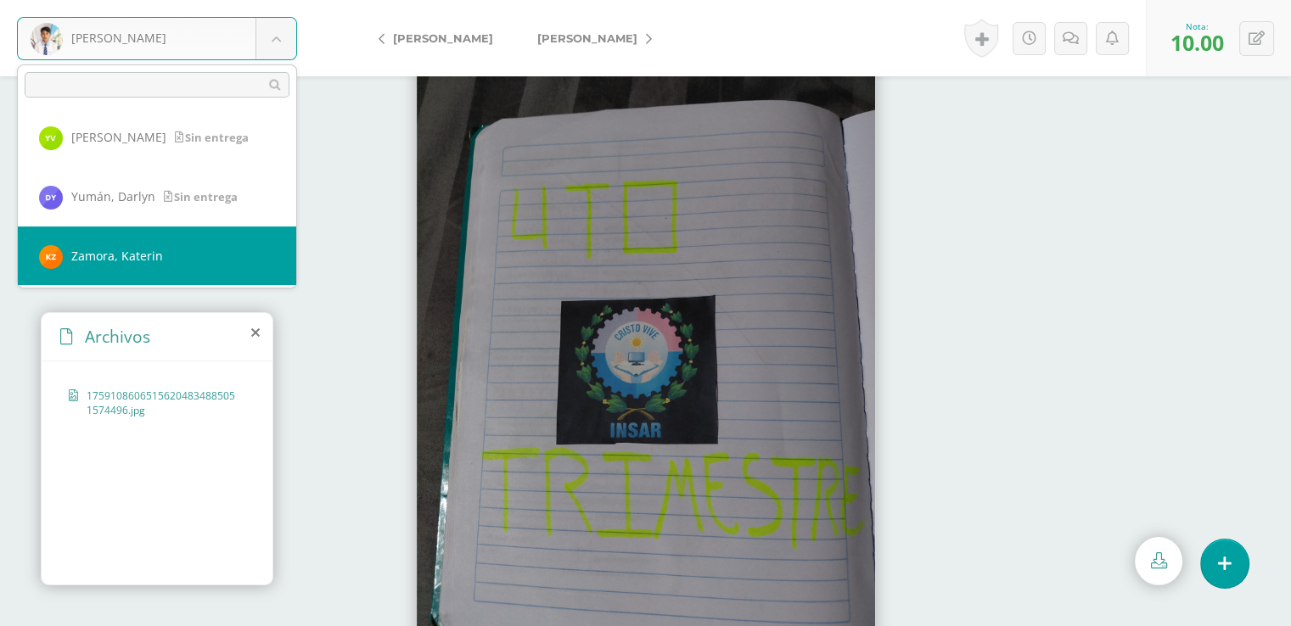
select select "8290"
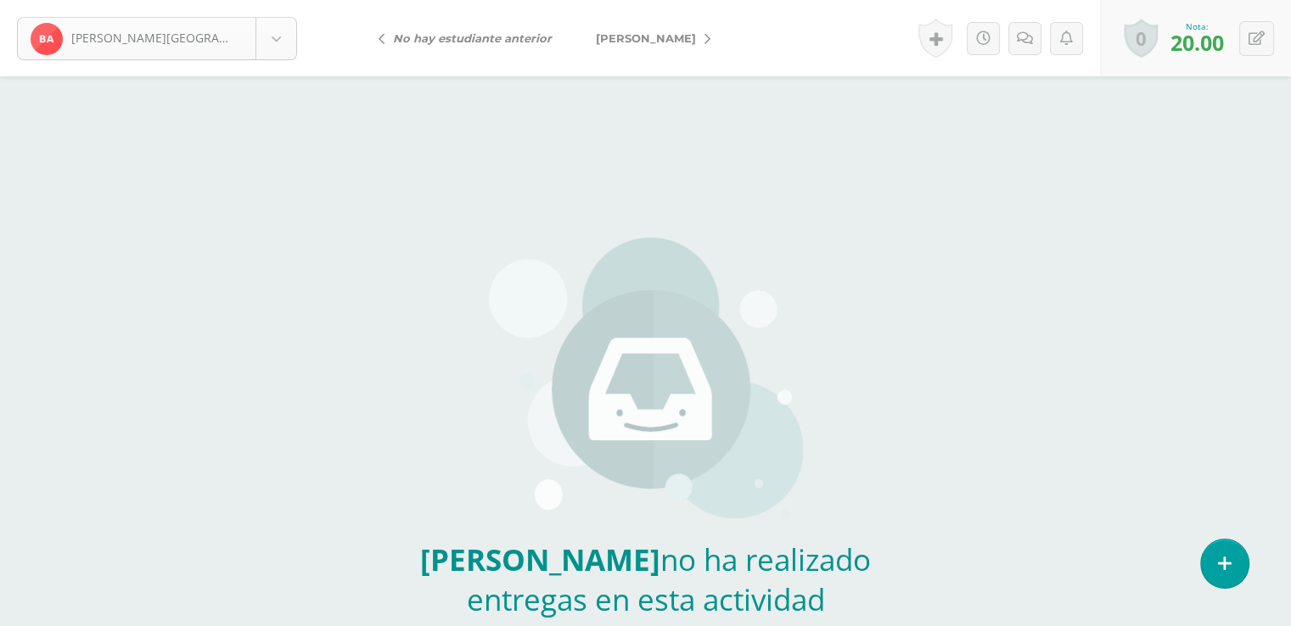
click at [278, 36] on body "Alvarado, Beverly Sin entrega Alvarado, Beverly Ariano, Alan Ariano, Edy Bergan…" at bounding box center [645, 353] width 1291 height 706
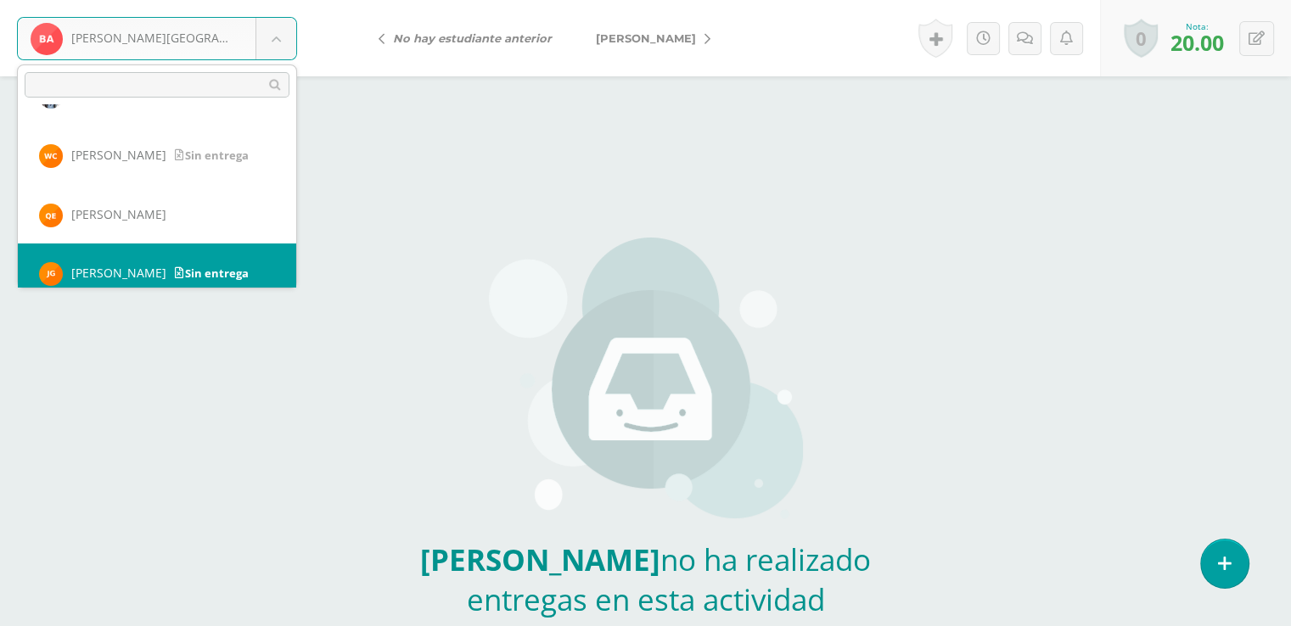
scroll to position [533, 0]
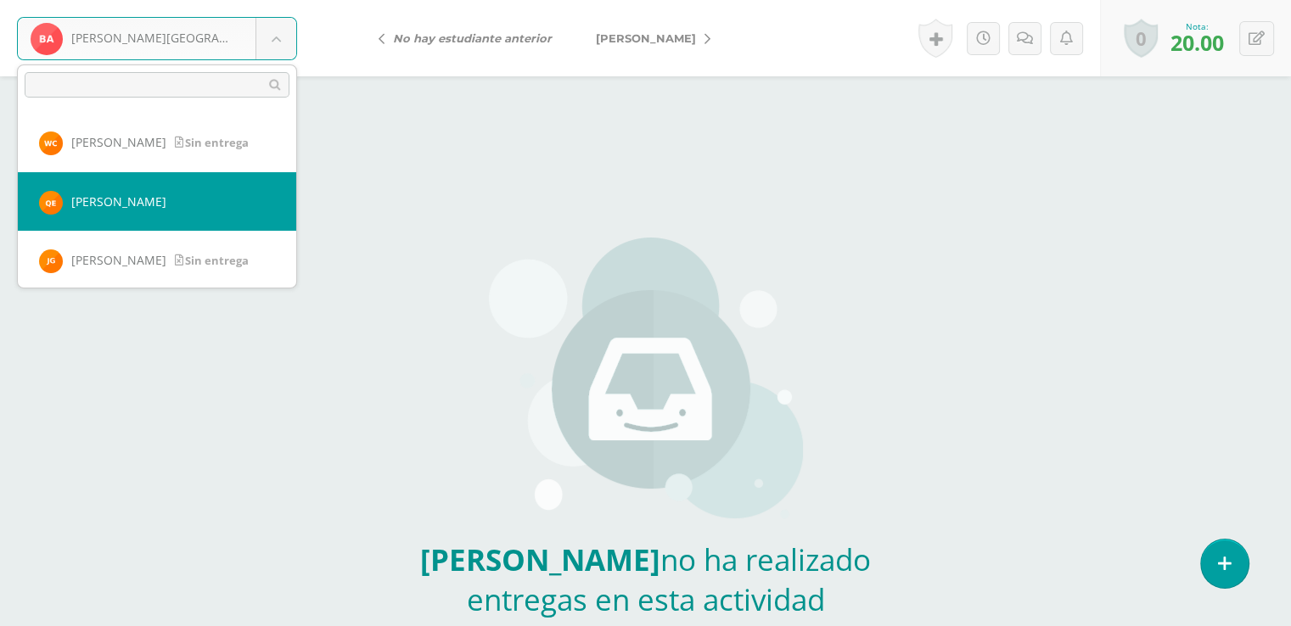
select select "8263"
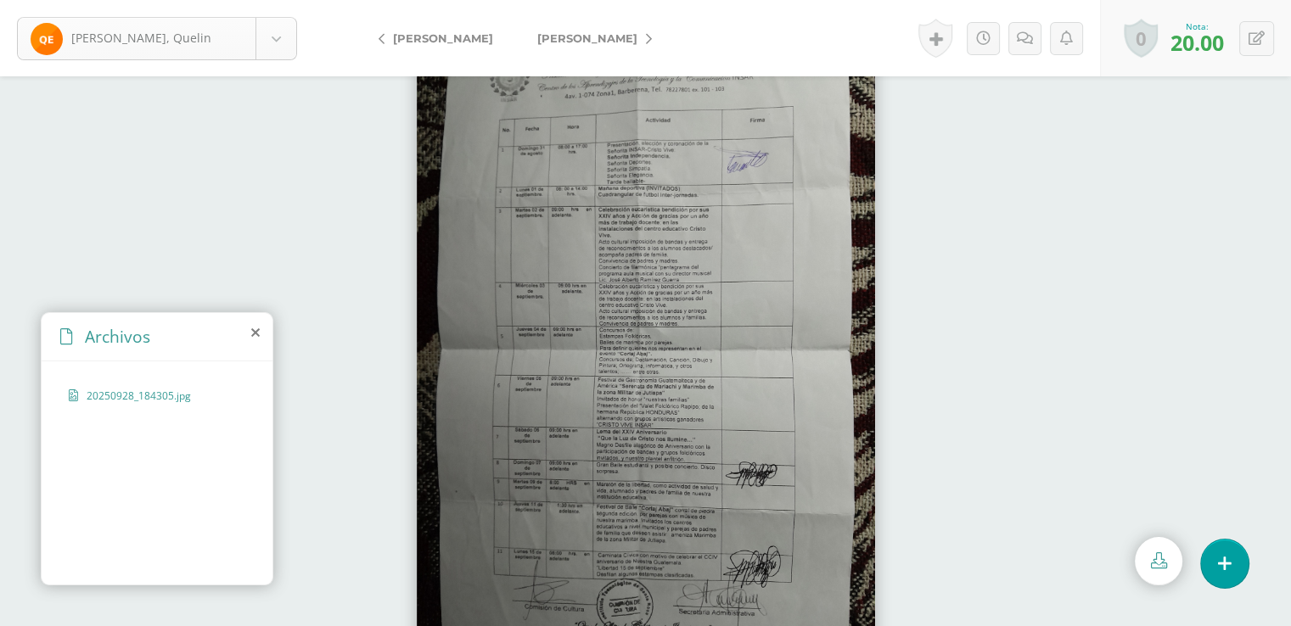
scroll to position [474, 0]
click at [277, 0] on body "Elías, Quelin Alvarado, Beverly Ariano, Alan Ariano, Edy Berganza, Carolina Biá…" at bounding box center [645, 0] width 1291 height 0
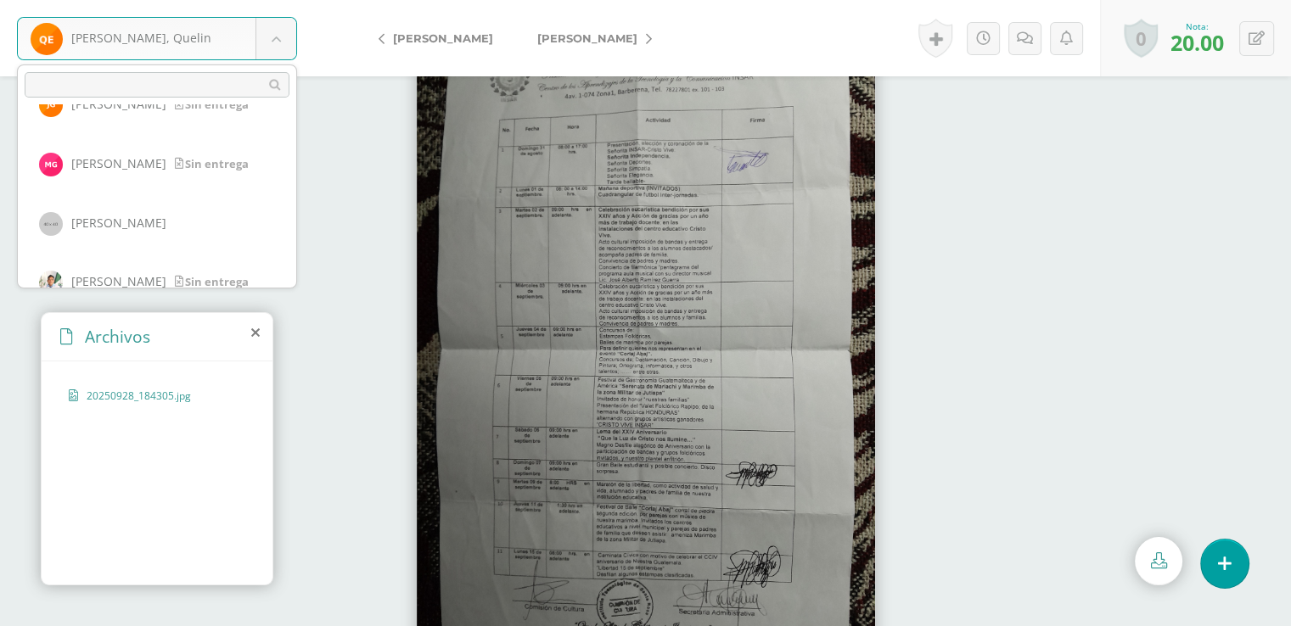
scroll to position [723, 0]
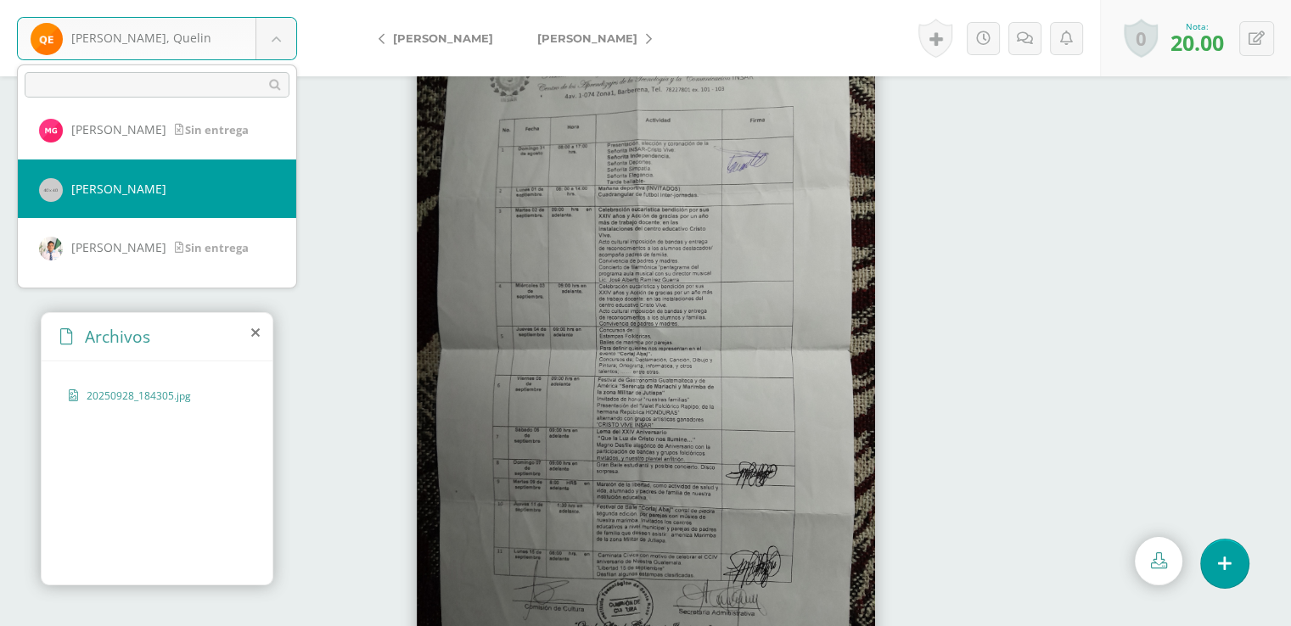
select select "6084"
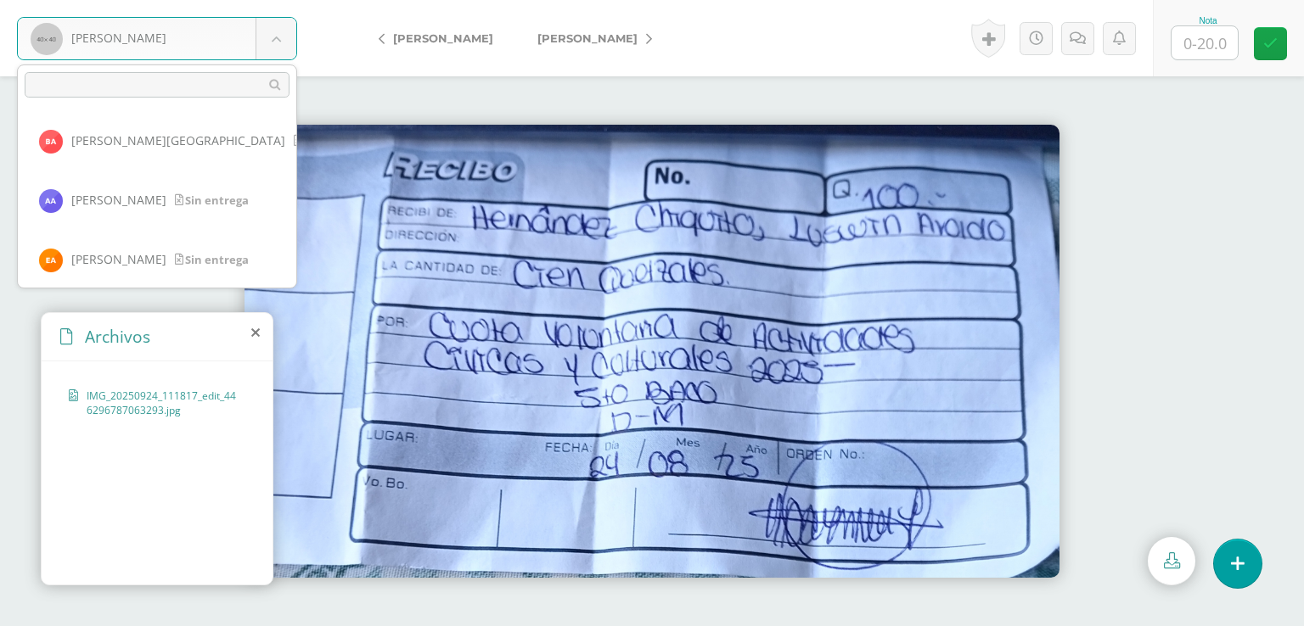
click at [275, 0] on body "[PERSON_NAME] [PERSON_NAME][GEOGRAPHIC_DATA] [PERSON_NAME] [PERSON_NAME] [PERSO…" at bounding box center [652, 0] width 1304 height 0
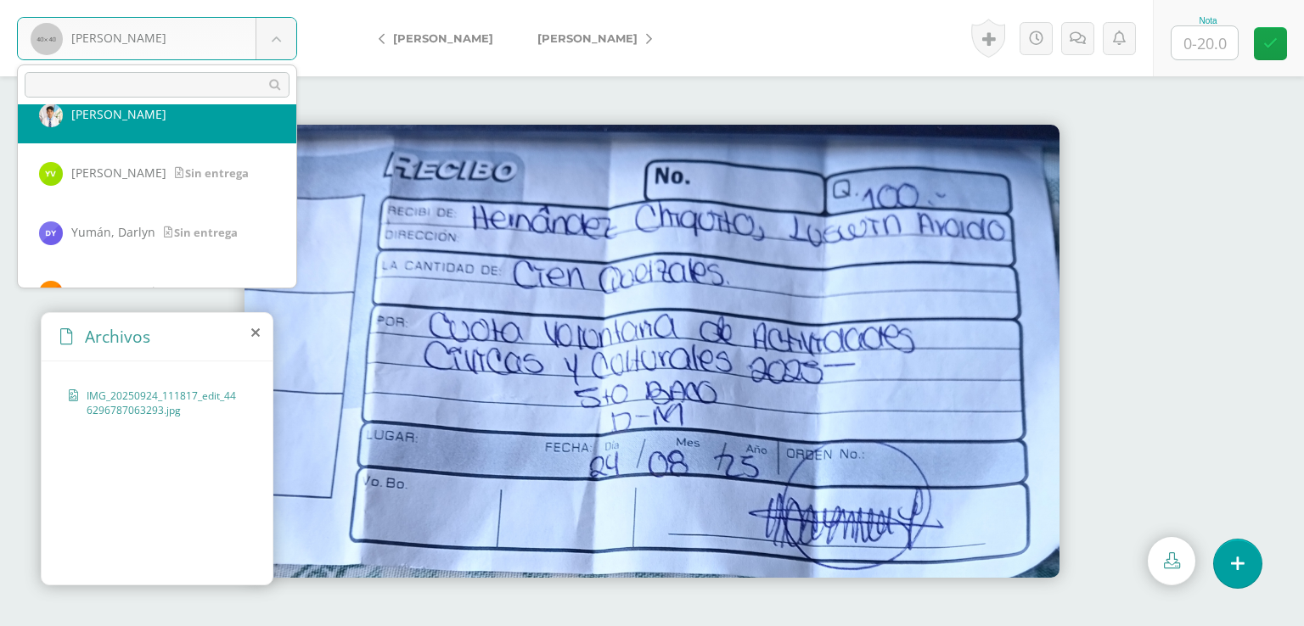
scroll to position [1605, 0]
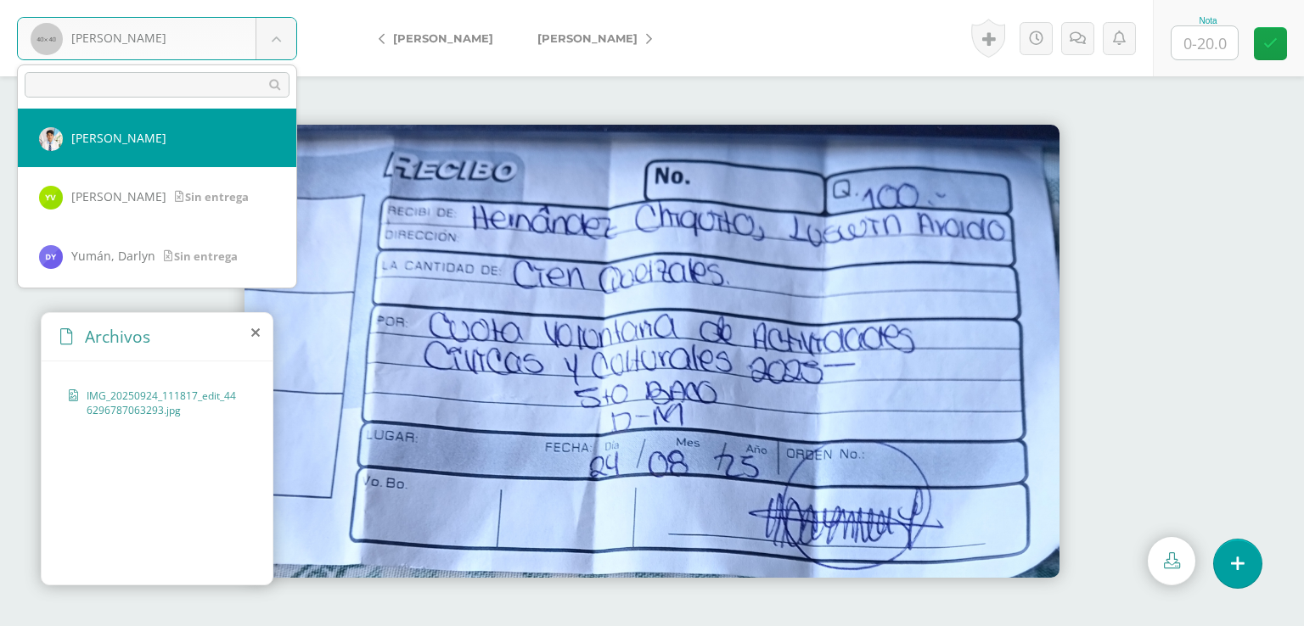
select select "7572"
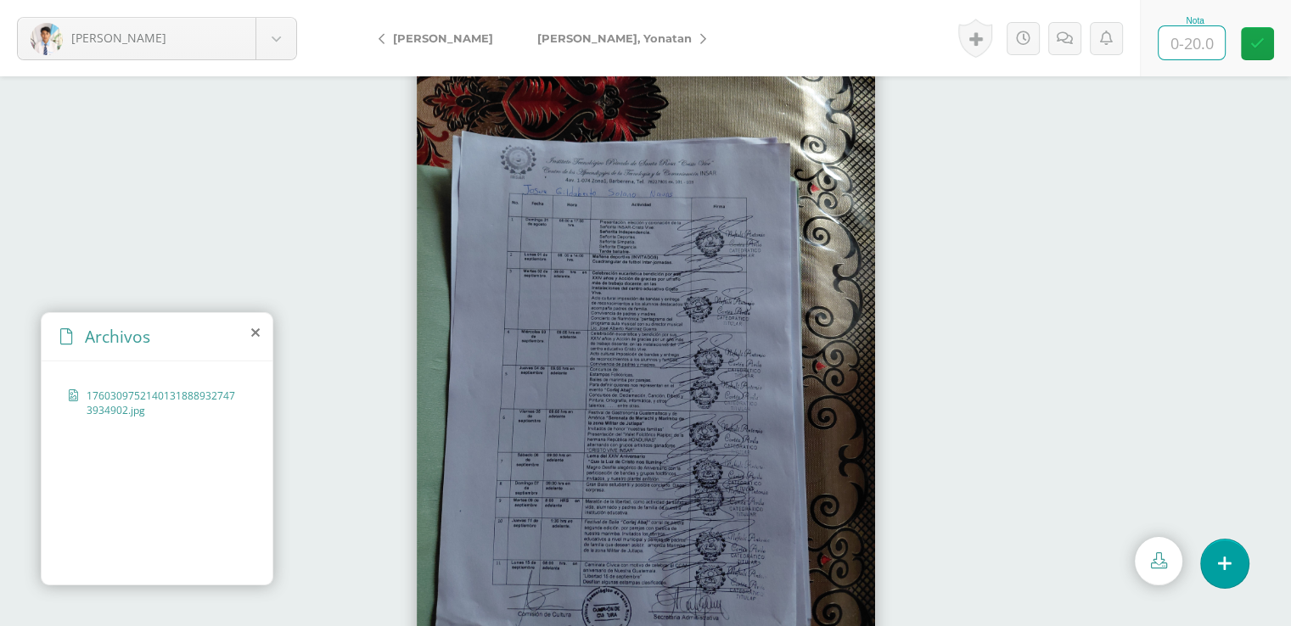
click at [1193, 36] on input "text" at bounding box center [1192, 42] width 66 height 33
type input "20"
click at [1259, 36] on icon at bounding box center [1257, 43] width 14 height 14
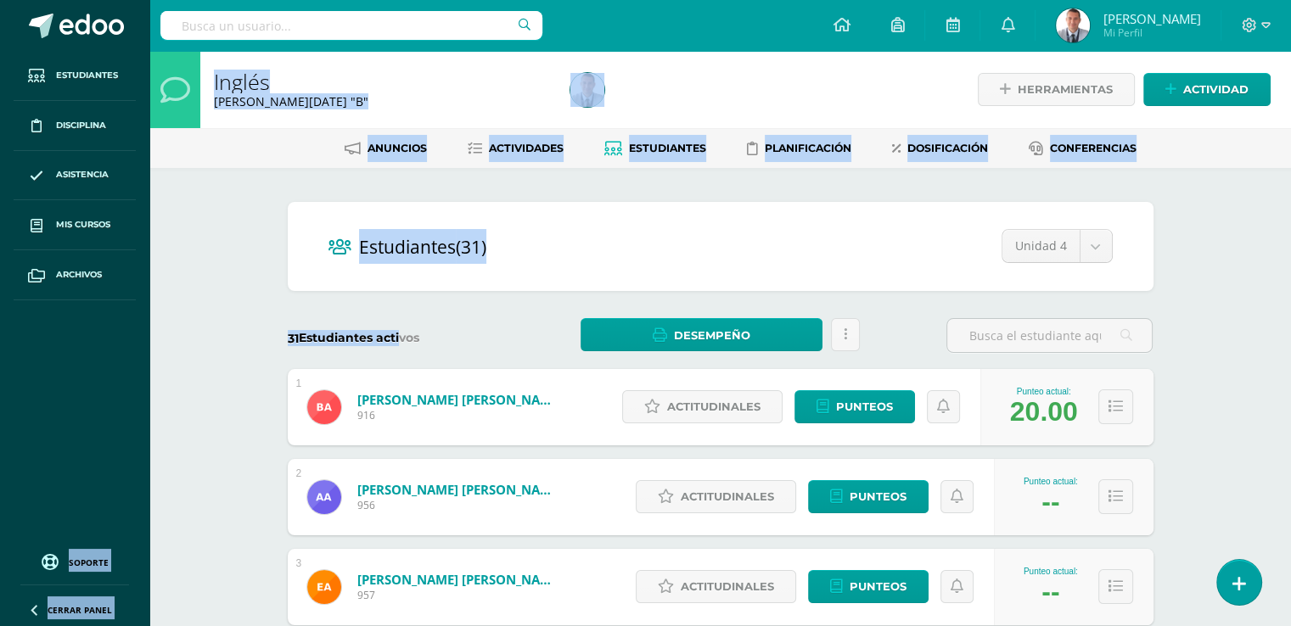
drag, startPoint x: 399, startPoint y: 332, endPoint x: 128, endPoint y: 306, distance: 272.0
click at [90, 268] on span "Archivos" at bounding box center [79, 275] width 46 height 14
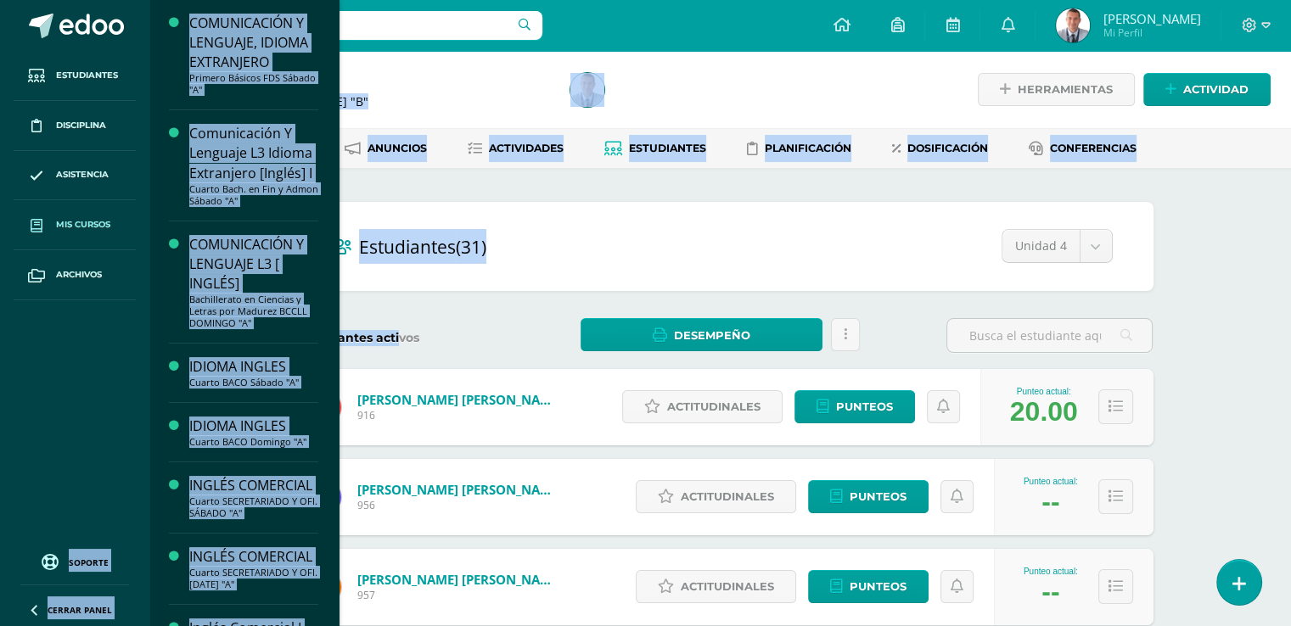
click at [103, 222] on span "Mis cursos" at bounding box center [83, 225] width 54 height 14
